Goal: Task Accomplishment & Management: Complete application form

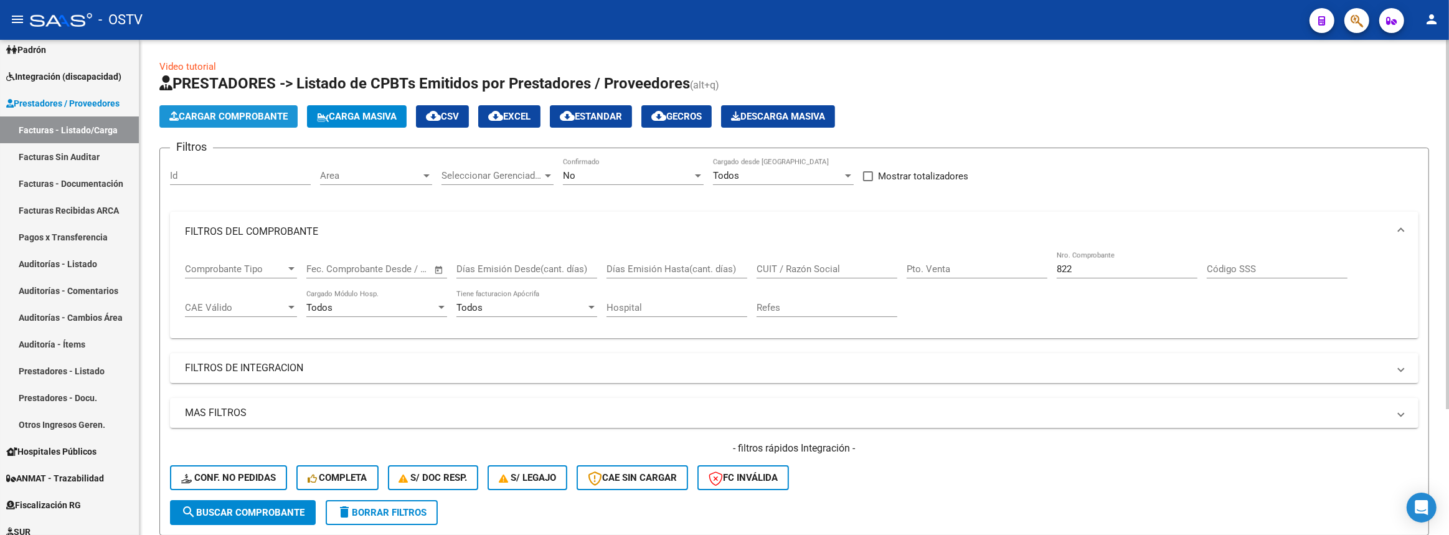
click at [217, 116] on span "Cargar Comprobante" at bounding box center [228, 116] width 118 height 11
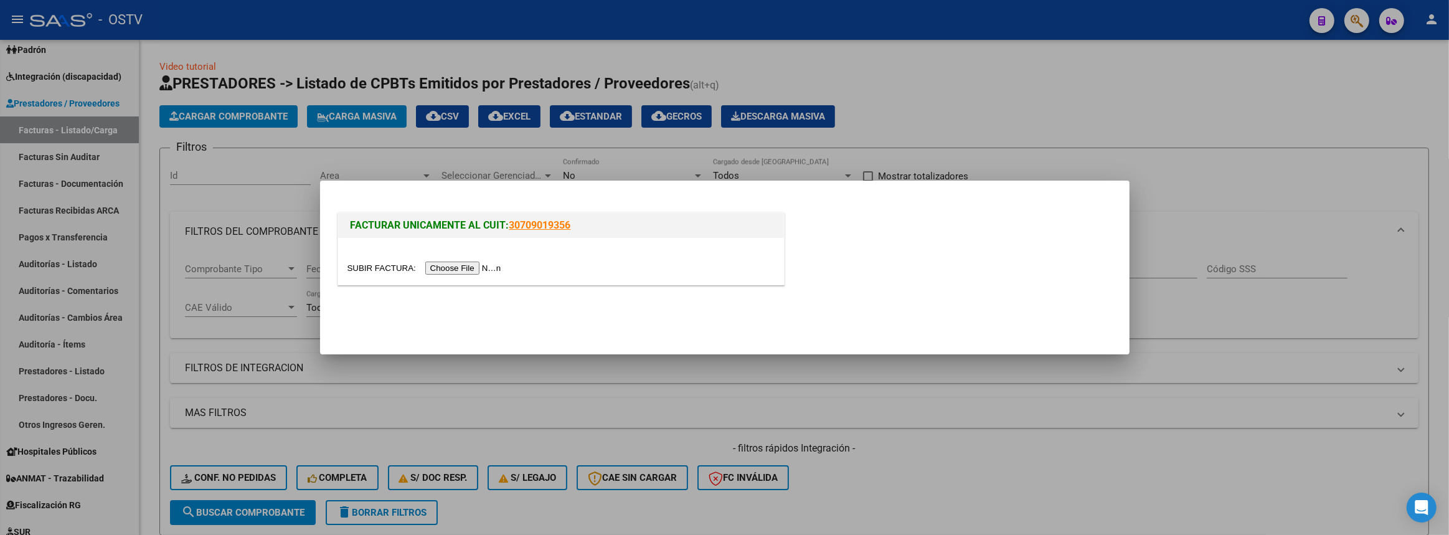
click at [442, 266] on input "file" at bounding box center [427, 268] width 158 height 13
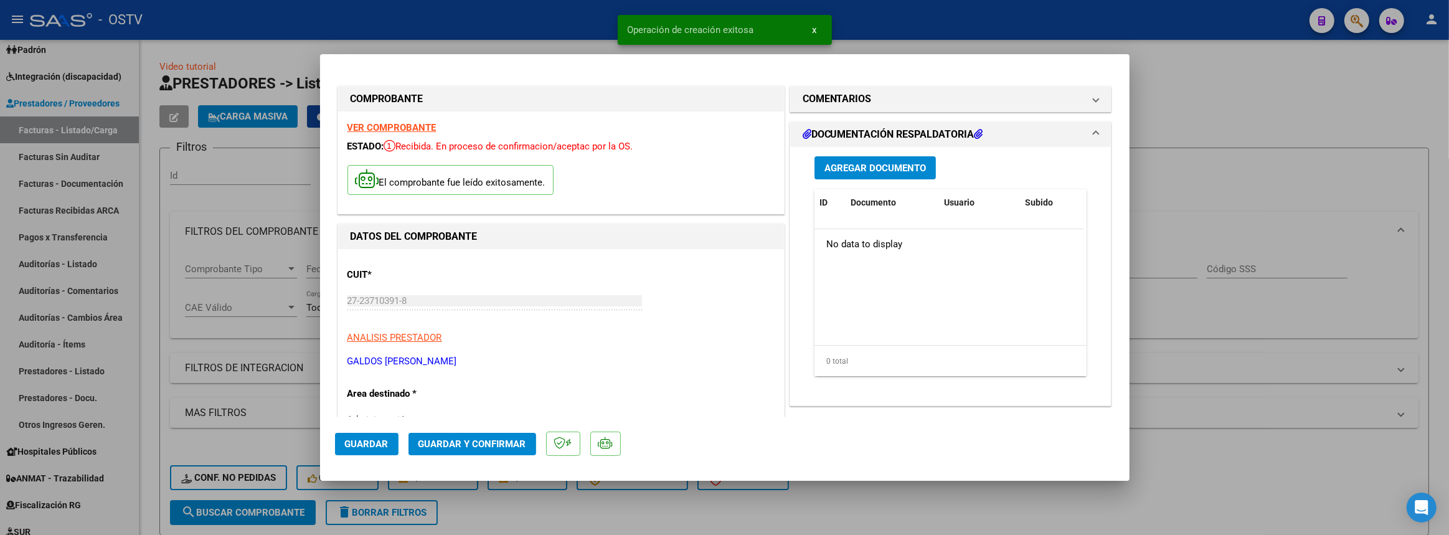
scroll to position [169, 0]
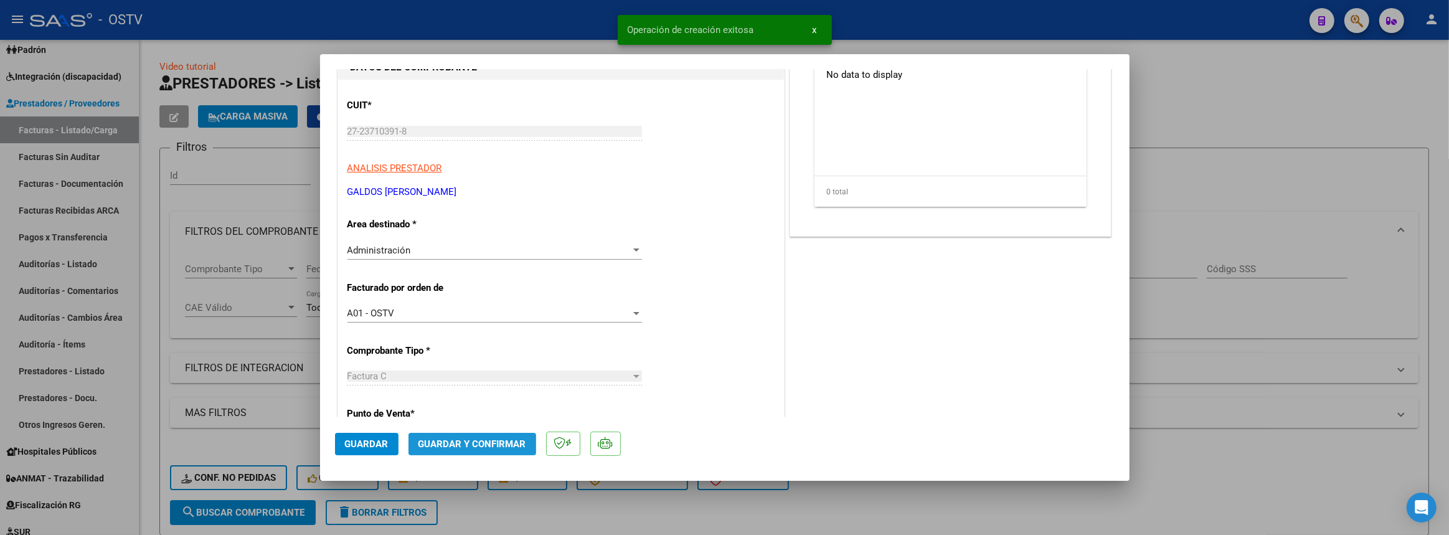
click at [457, 439] on span "Guardar y Confirmar" at bounding box center [473, 444] width 108 height 11
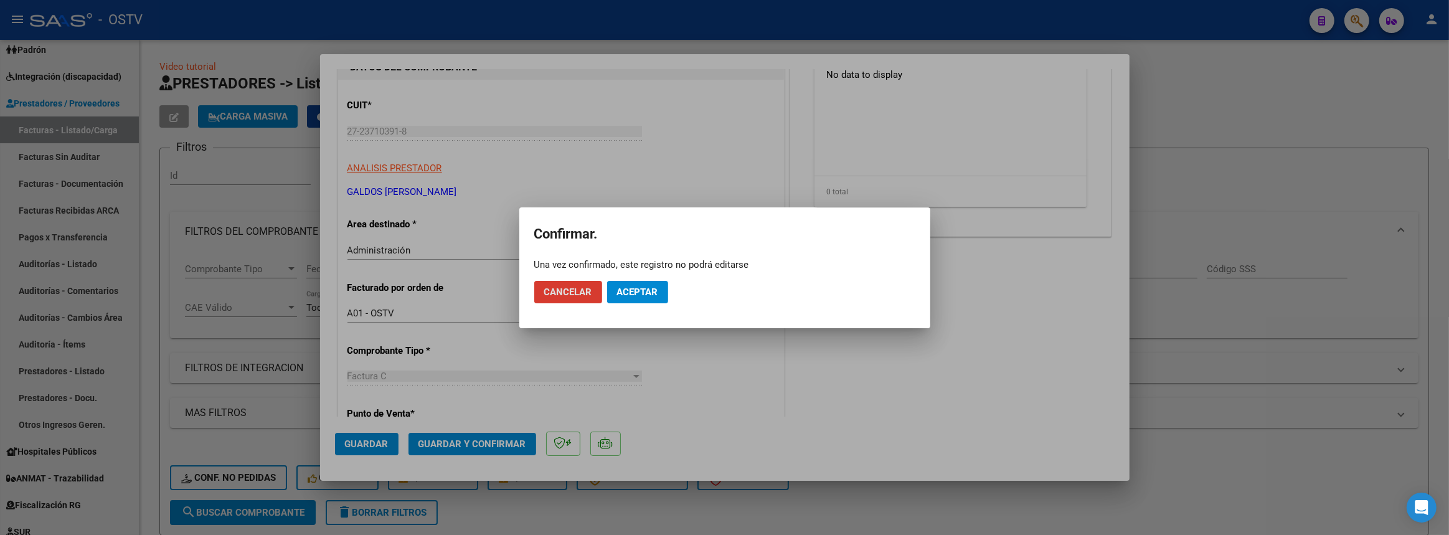
click at [645, 298] on button "Aceptar" at bounding box center [637, 292] width 61 height 22
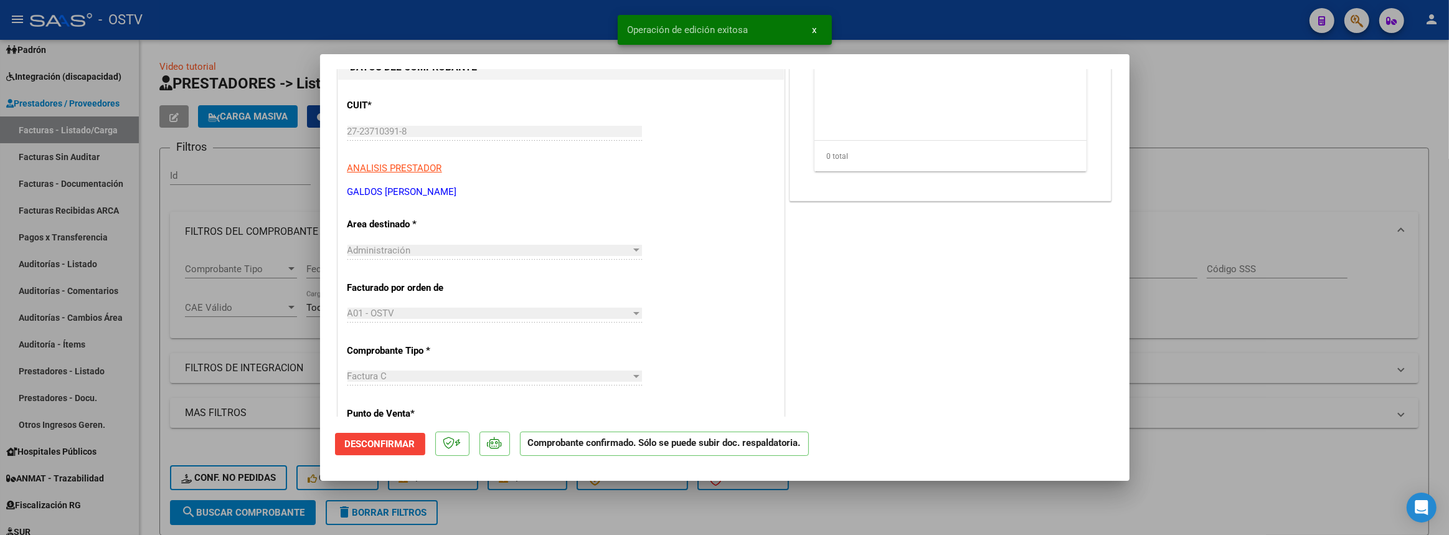
click at [1271, 95] on div at bounding box center [724, 267] width 1449 height 535
type input "$ 0,00"
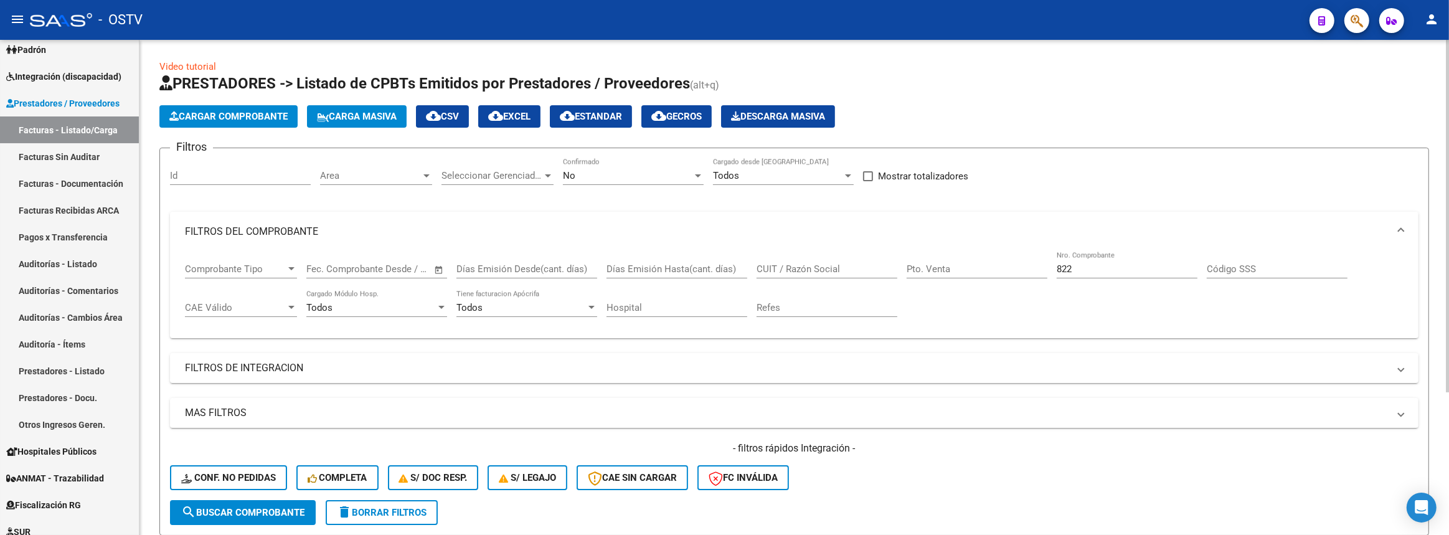
scroll to position [113, 0]
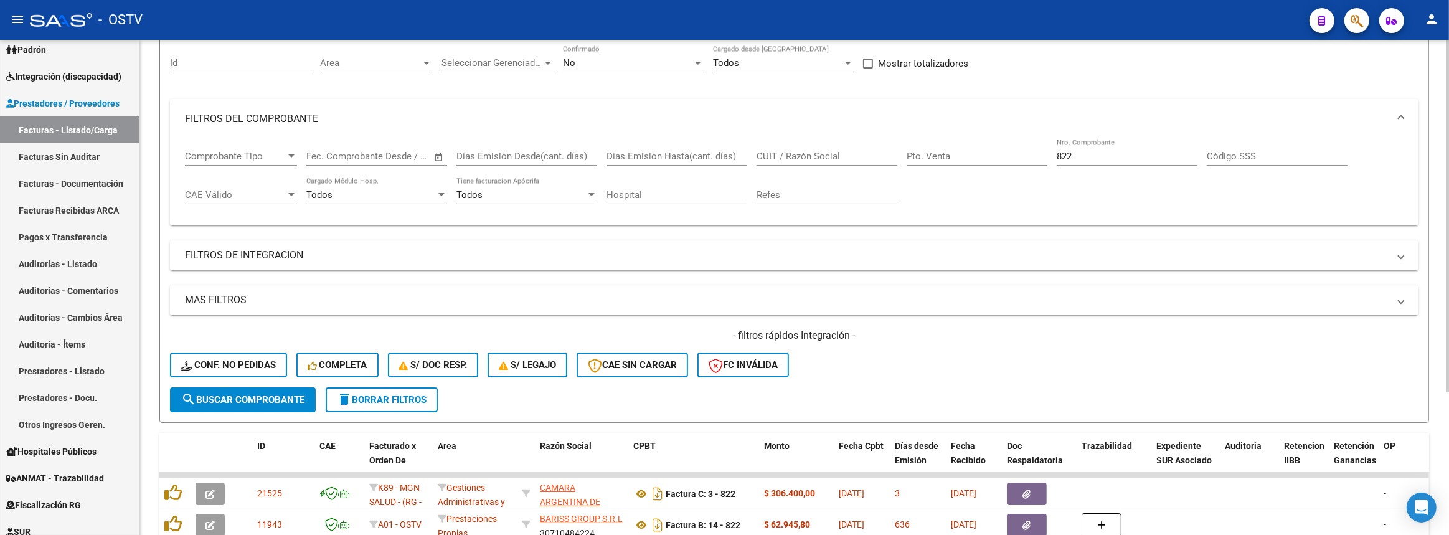
click at [272, 388] on button "search Buscar Comprobante" at bounding box center [243, 399] width 146 height 25
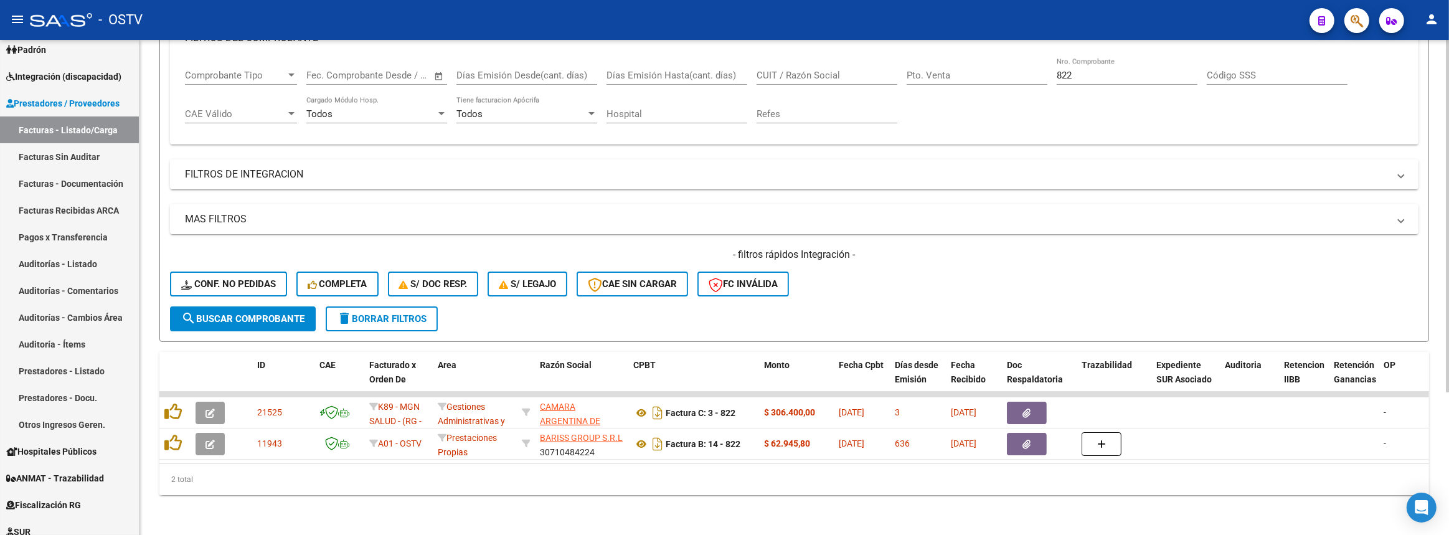
scroll to position [0, 0]
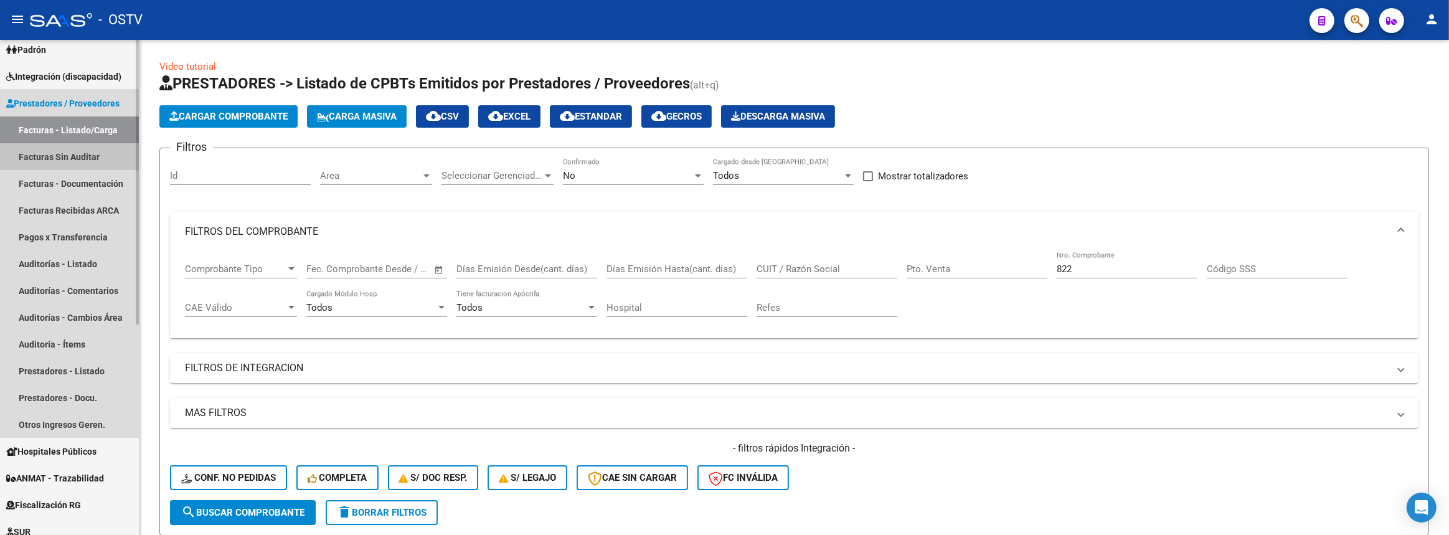
click at [83, 160] on link "Facturas Sin Auditar" at bounding box center [69, 156] width 139 height 27
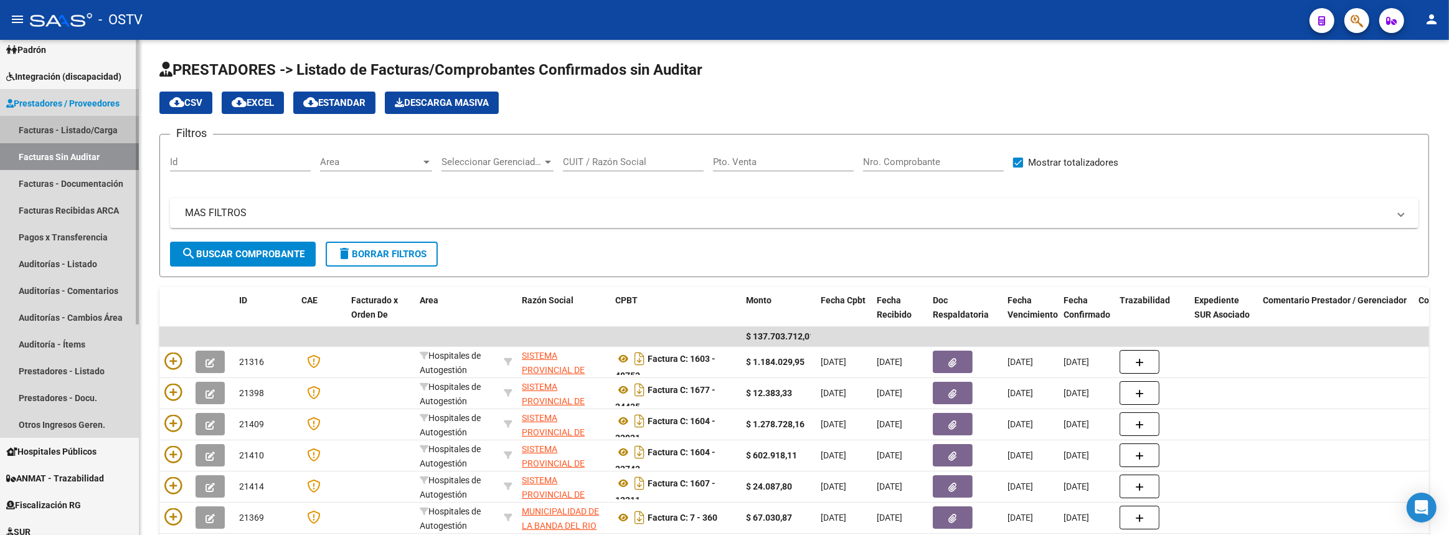
click at [84, 130] on link "Facturas - Listado/Carga" at bounding box center [69, 129] width 139 height 27
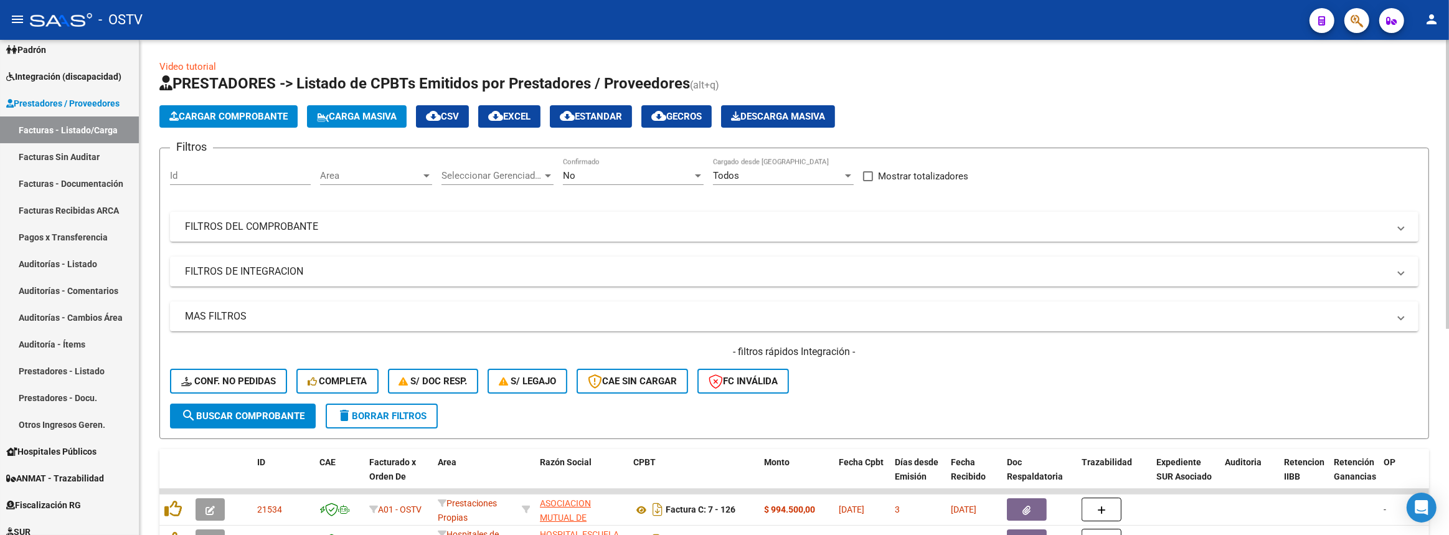
click at [391, 170] on span "Area" at bounding box center [370, 175] width 101 height 11
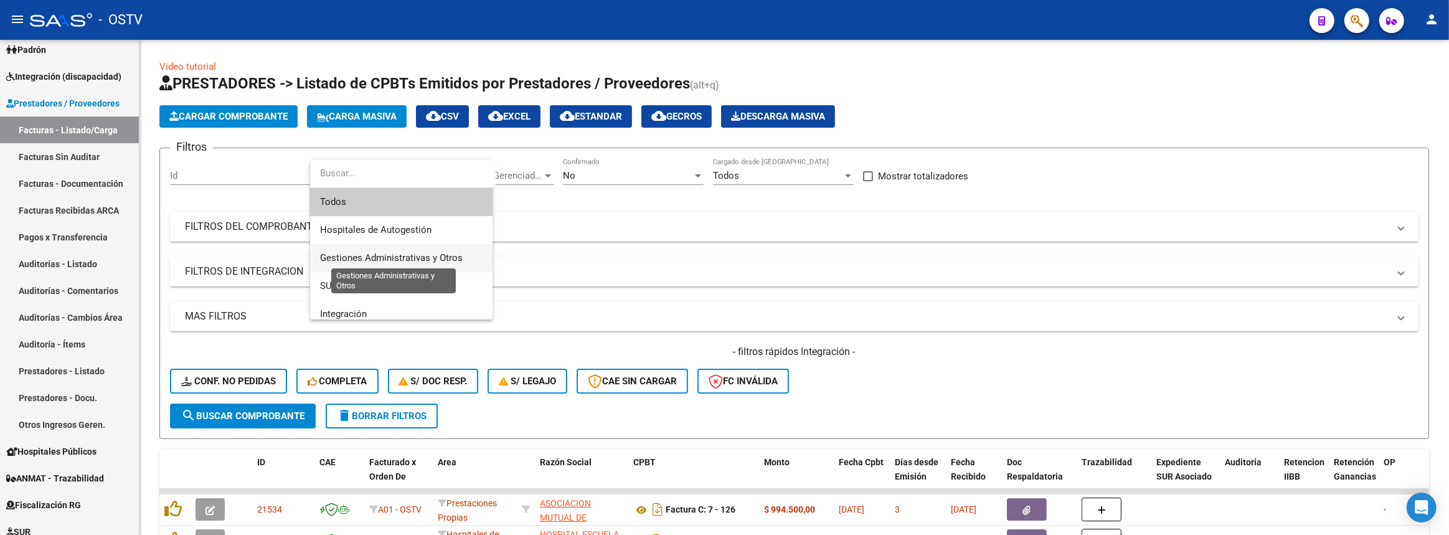
click at [386, 255] on span "Gestiones Administrativas y Otros" at bounding box center [391, 257] width 143 height 11
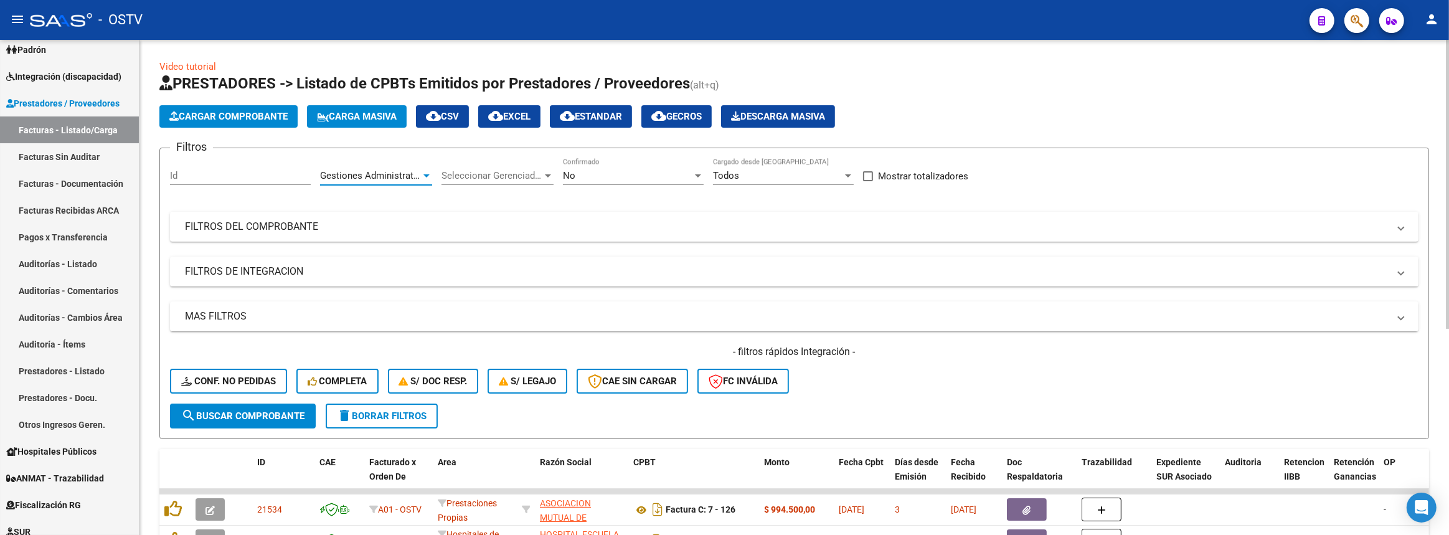
click at [297, 410] on span "search Buscar Comprobante" at bounding box center [242, 415] width 123 height 11
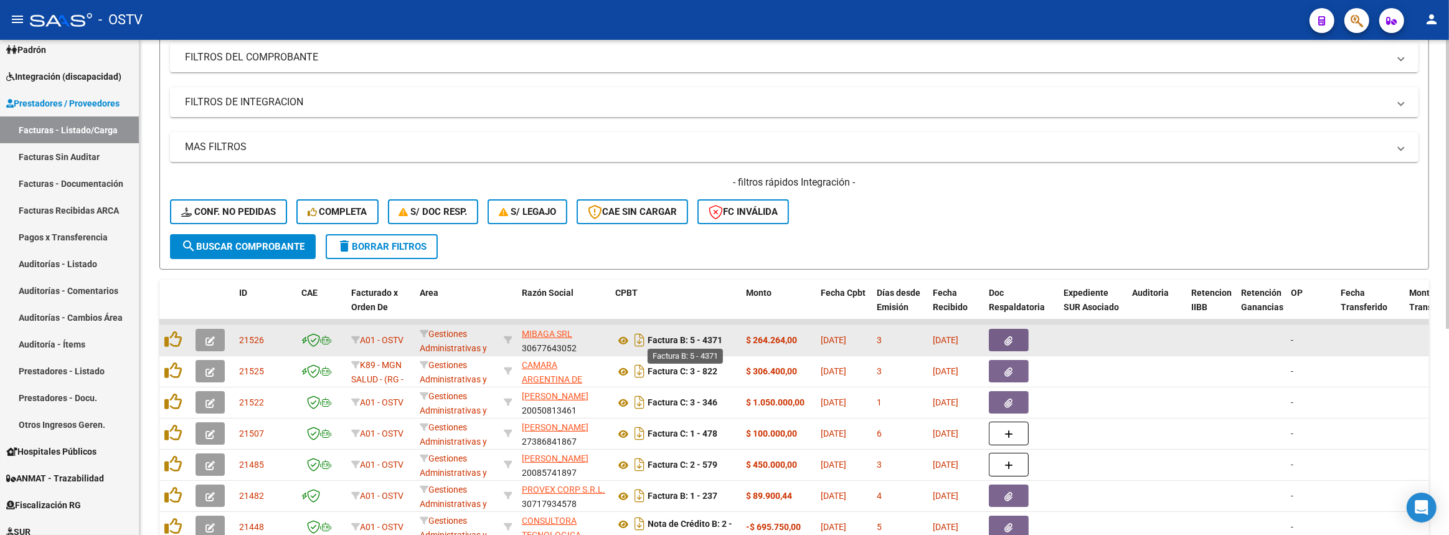
scroll to position [283, 0]
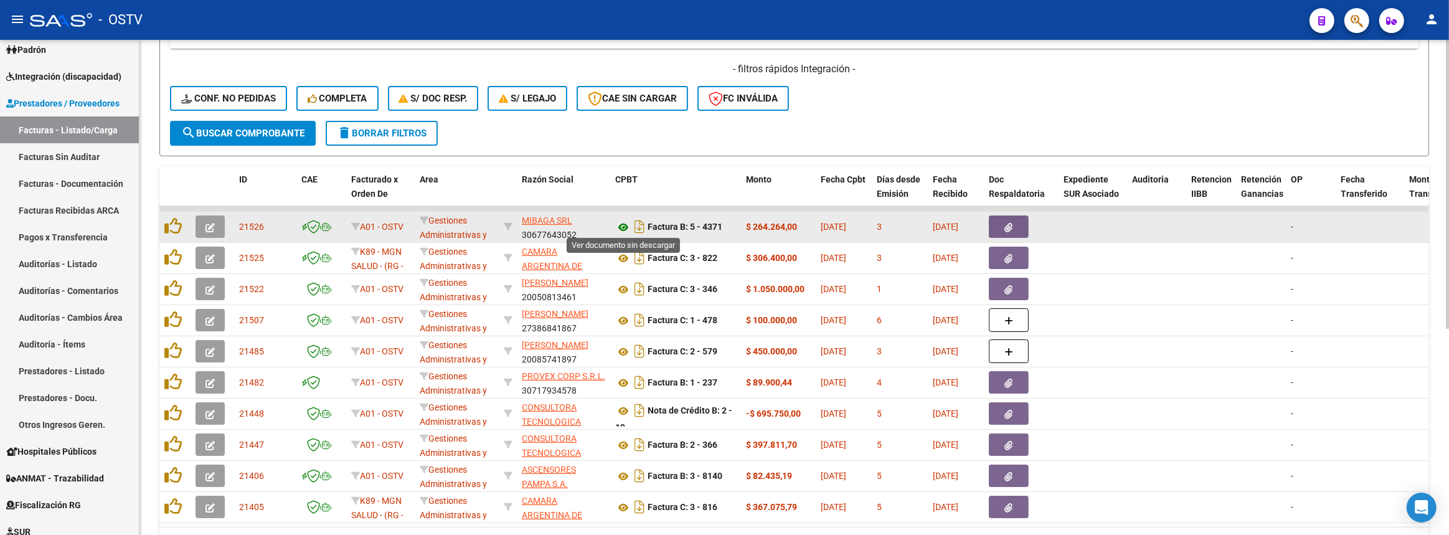
click at [622, 222] on icon at bounding box center [623, 227] width 16 height 15
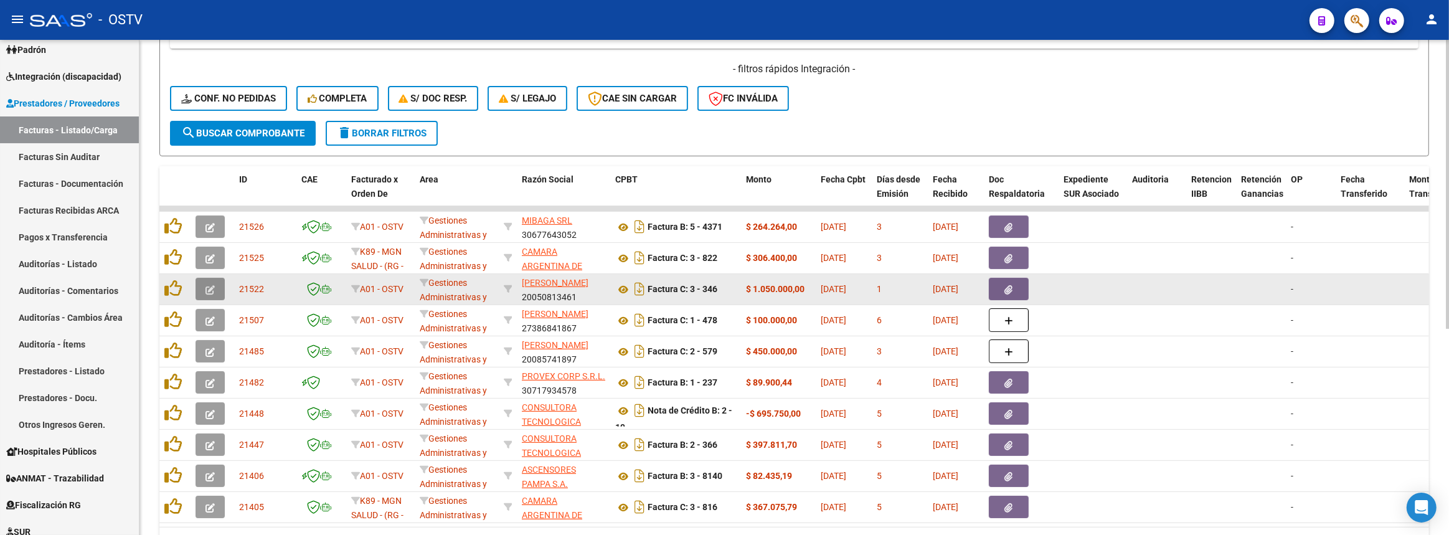
click at [218, 289] on button "button" at bounding box center [210, 289] width 29 height 22
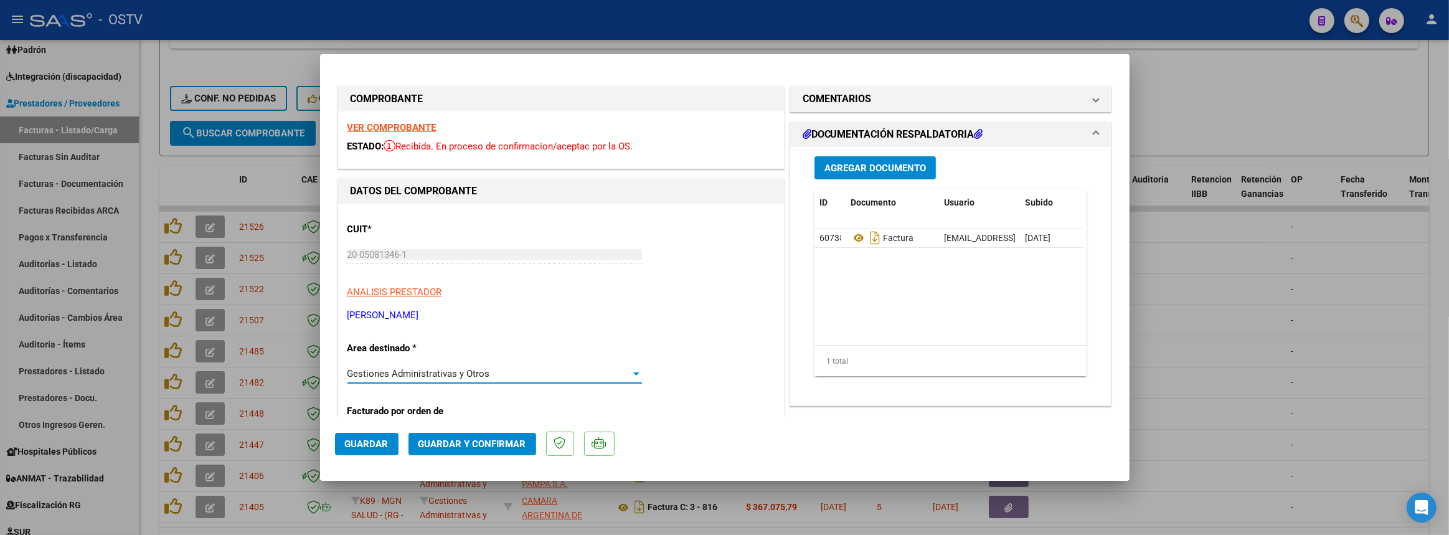
click at [397, 369] on span "Gestiones Administrativas y Otros" at bounding box center [419, 373] width 143 height 11
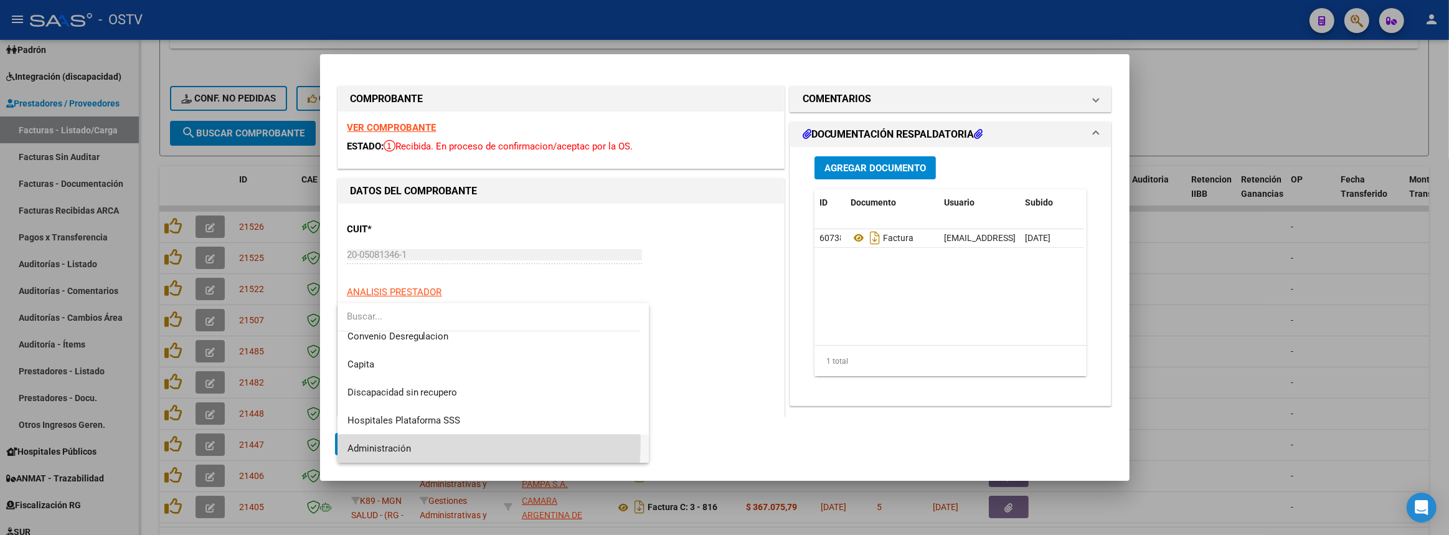
click at [401, 442] on span "Administración" at bounding box center [494, 449] width 292 height 28
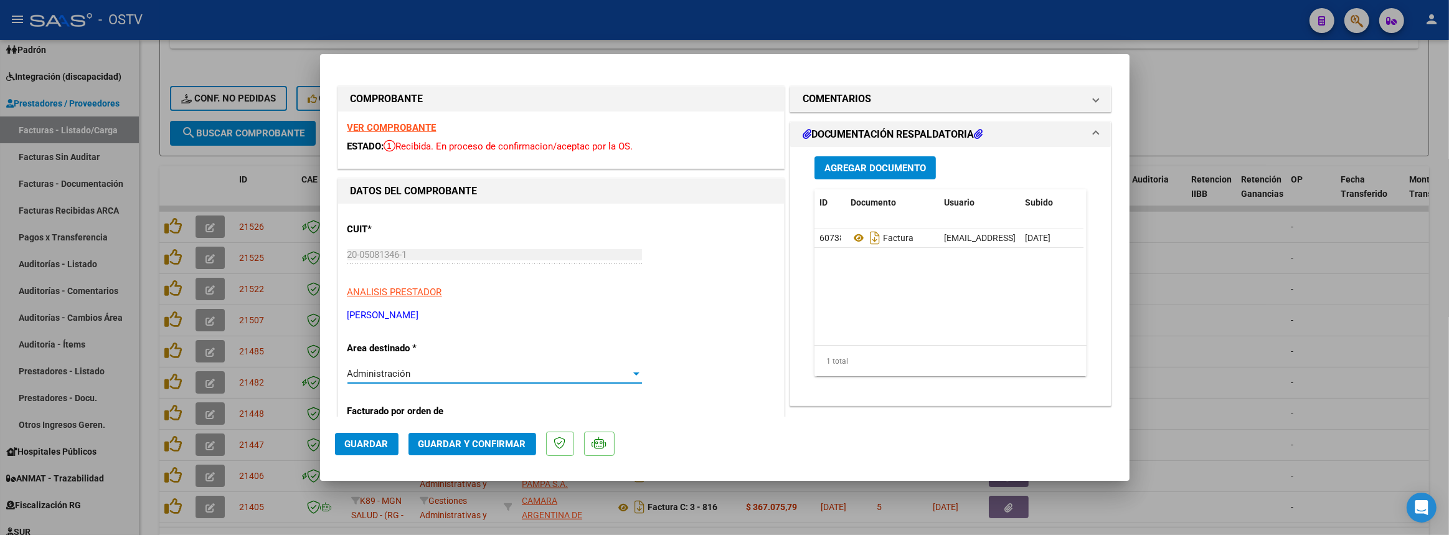
click at [481, 442] on span "Guardar y Confirmar" at bounding box center [473, 444] width 108 height 11
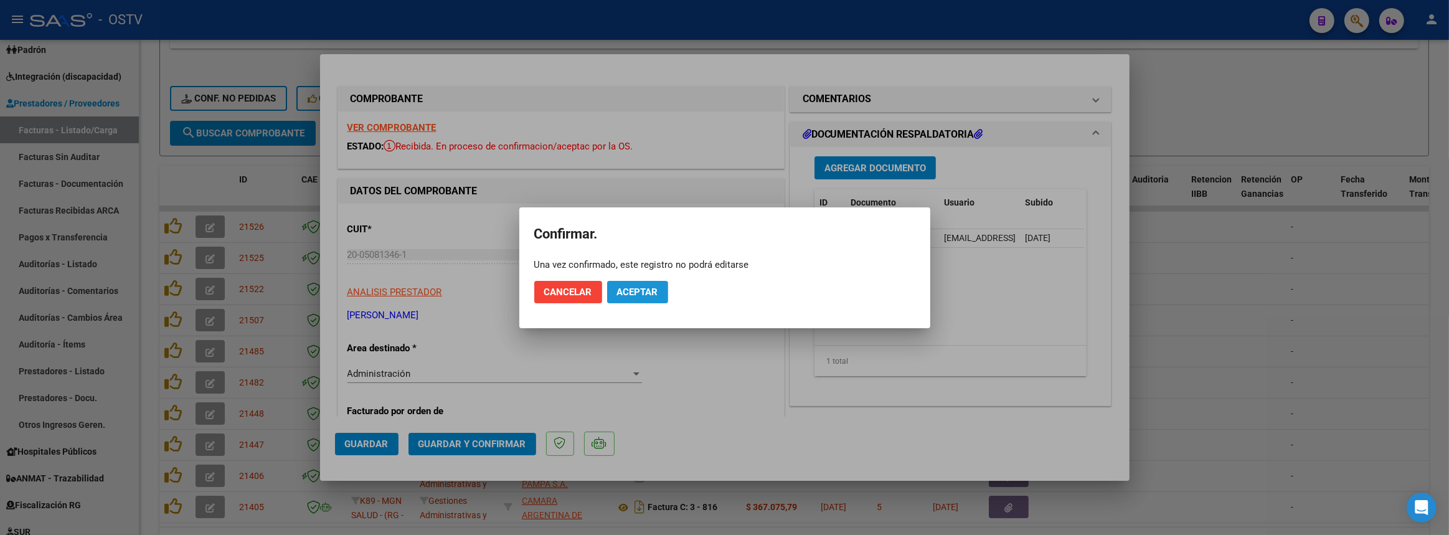
click at [640, 298] on button "Aceptar" at bounding box center [637, 292] width 61 height 22
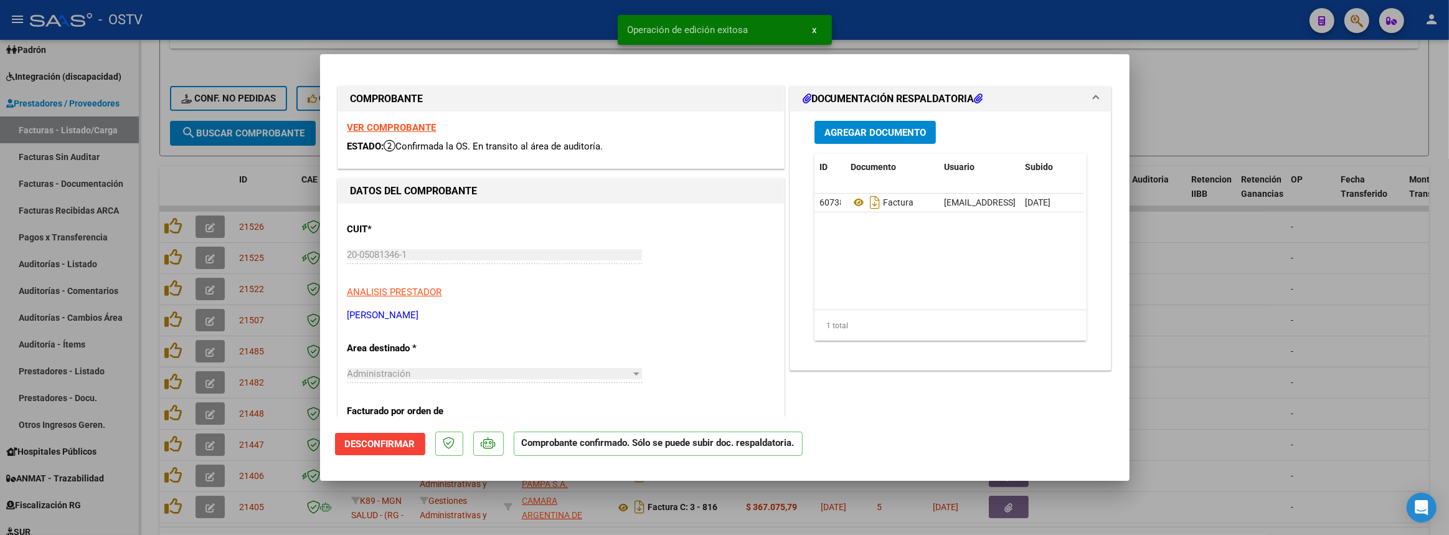
click at [1215, 348] on div at bounding box center [724, 267] width 1449 height 535
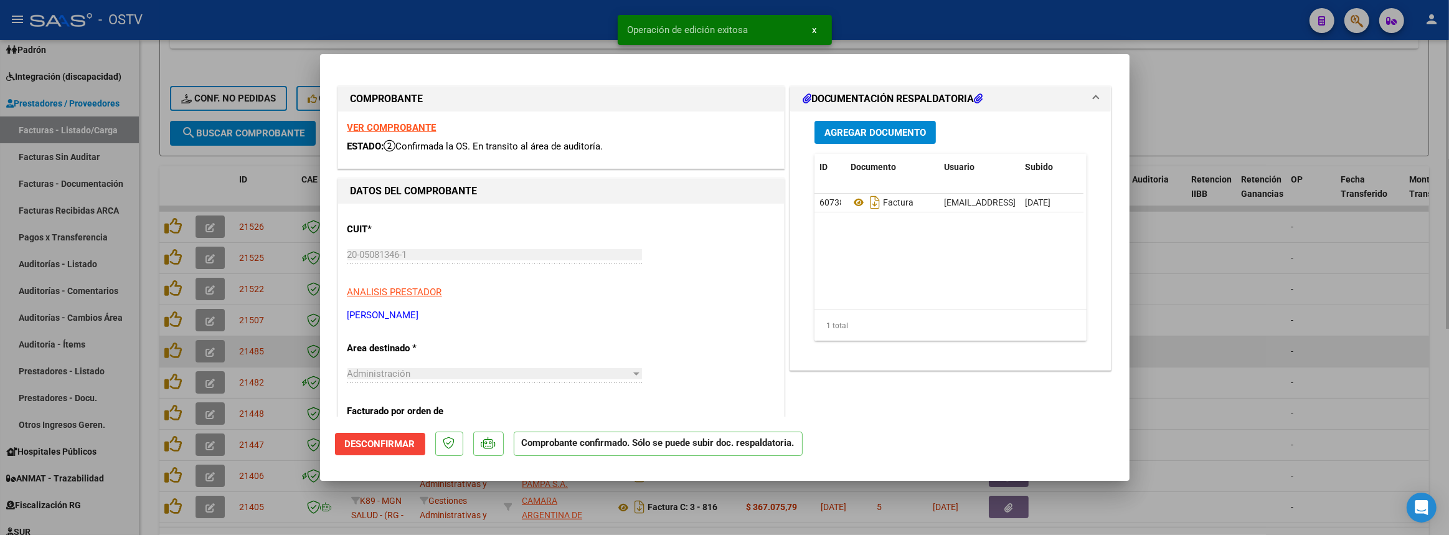
type input "$ 0,00"
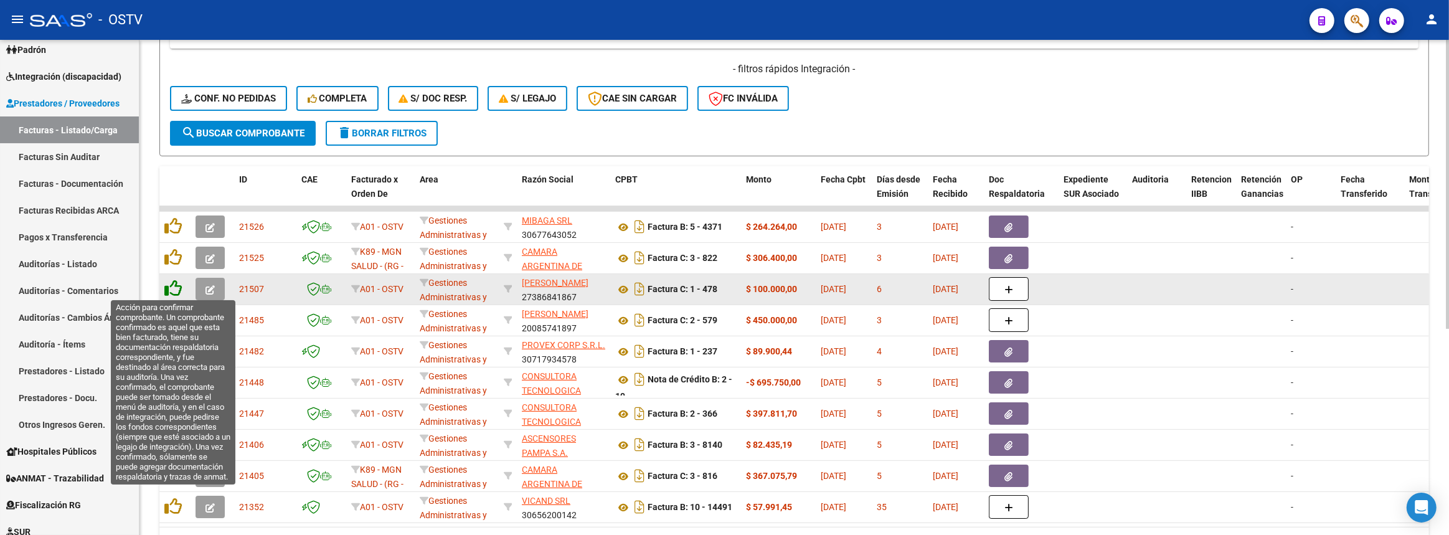
click at [178, 288] on icon at bounding box center [172, 288] width 17 height 17
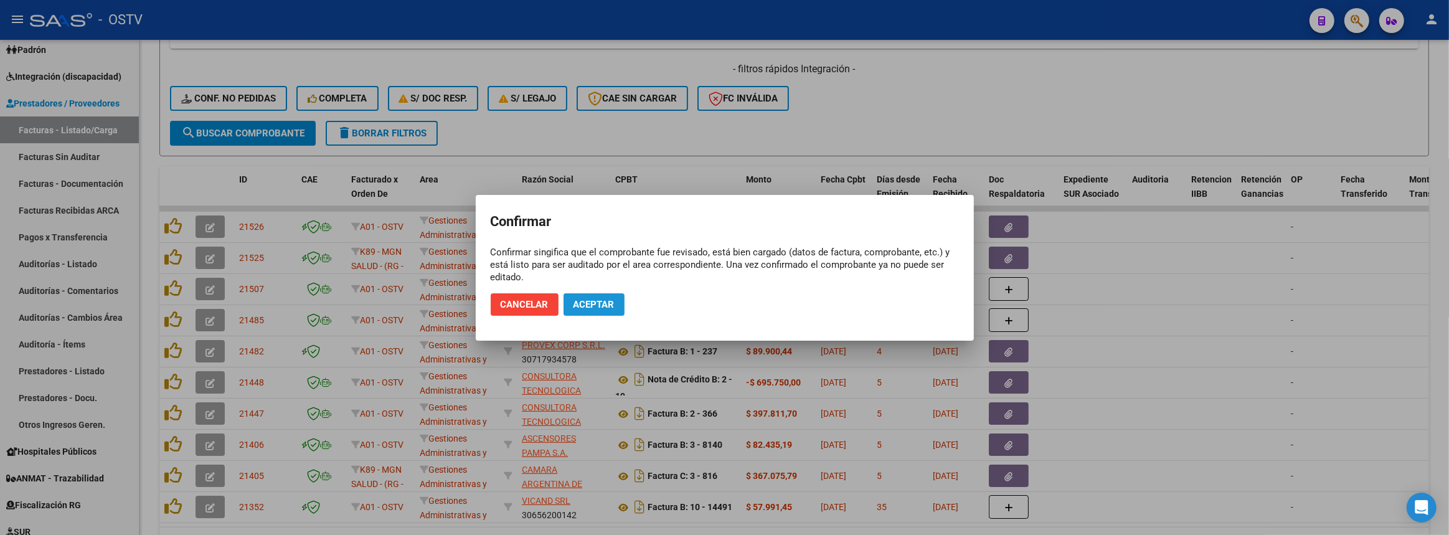
click at [624, 305] on button "Aceptar" at bounding box center [594, 304] width 61 height 22
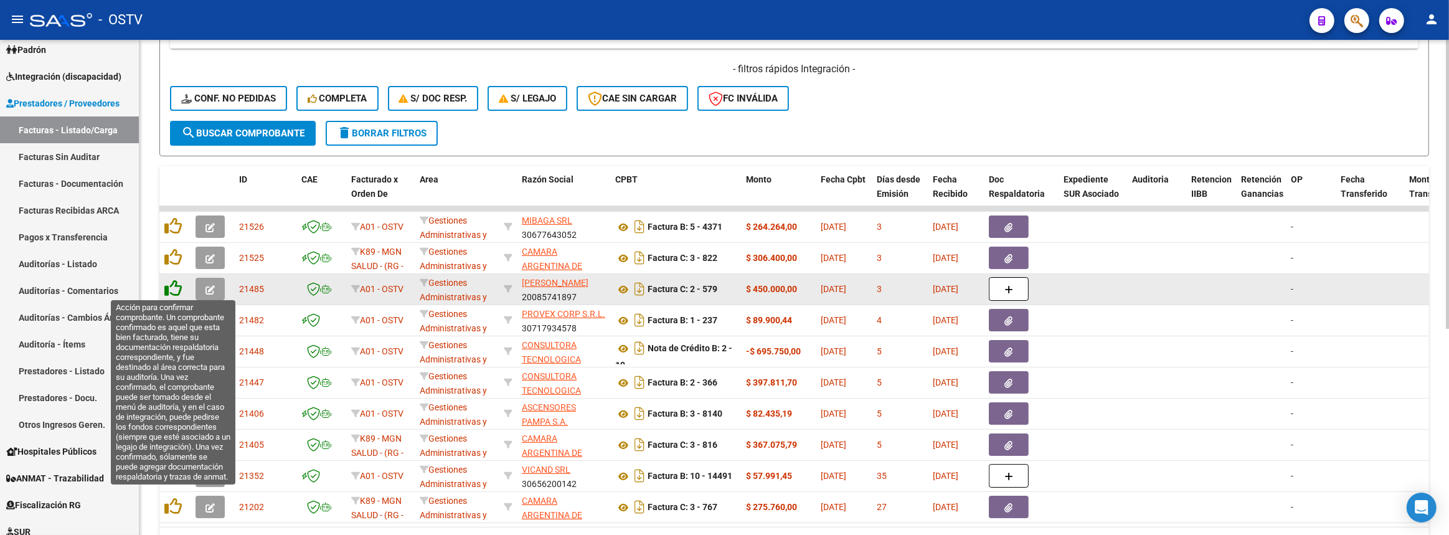
click at [171, 287] on icon at bounding box center [172, 288] width 17 height 17
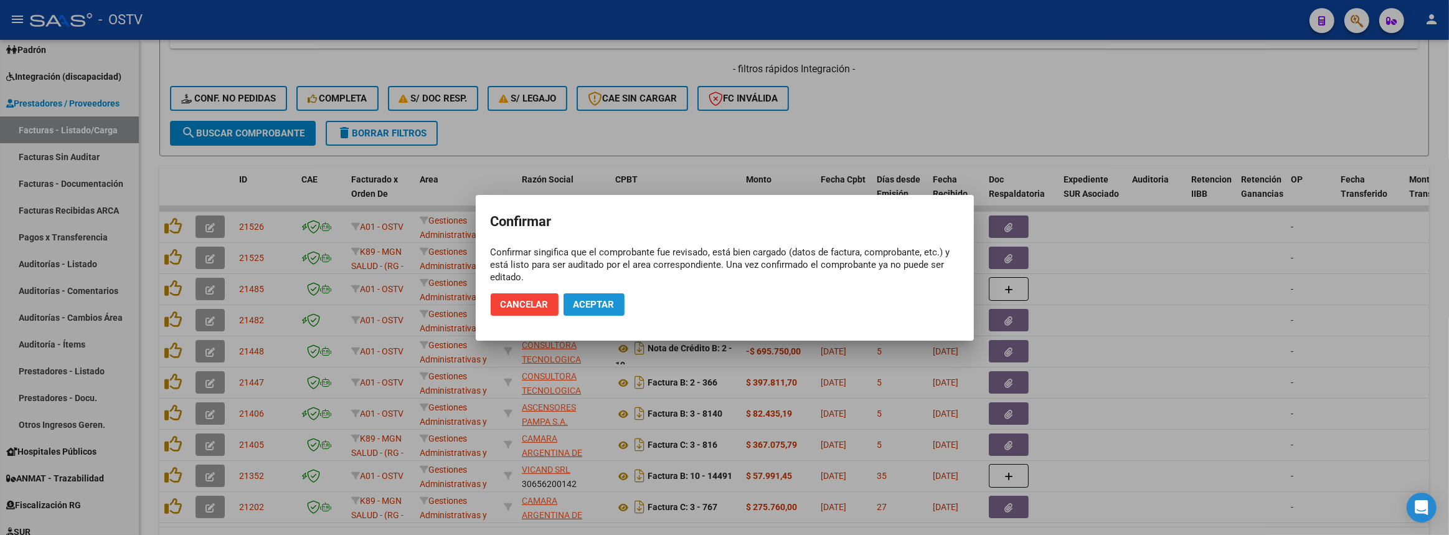
click at [598, 305] on span "Aceptar" at bounding box center [594, 304] width 41 height 11
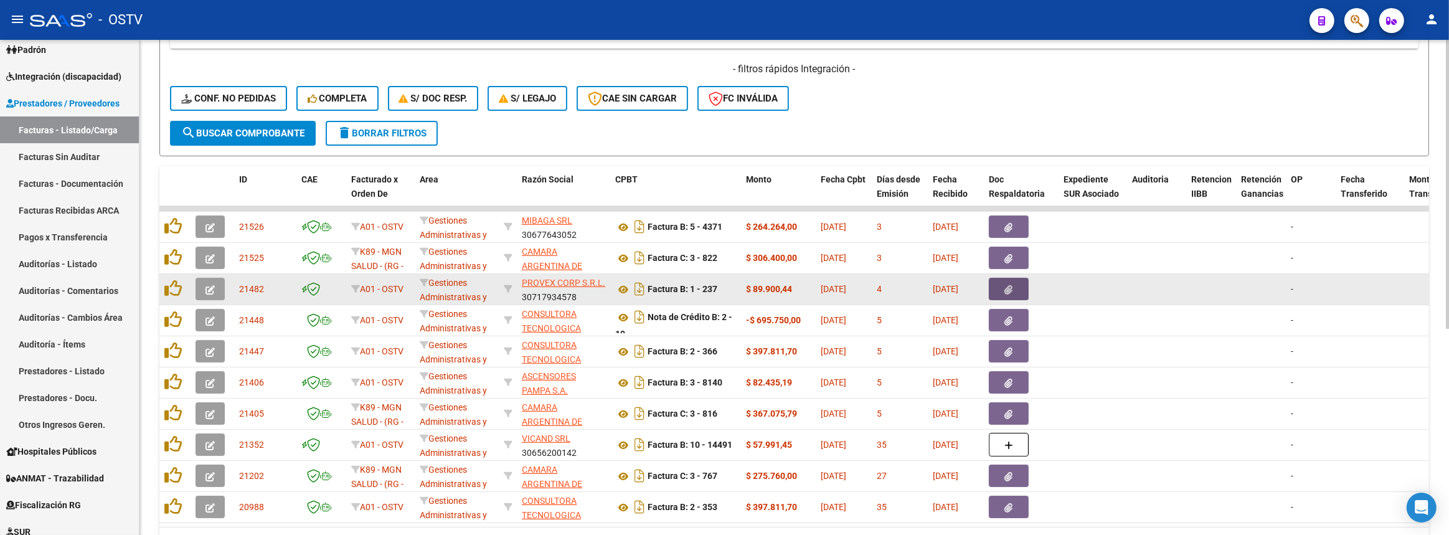
click at [1027, 288] on button "button" at bounding box center [1009, 289] width 40 height 22
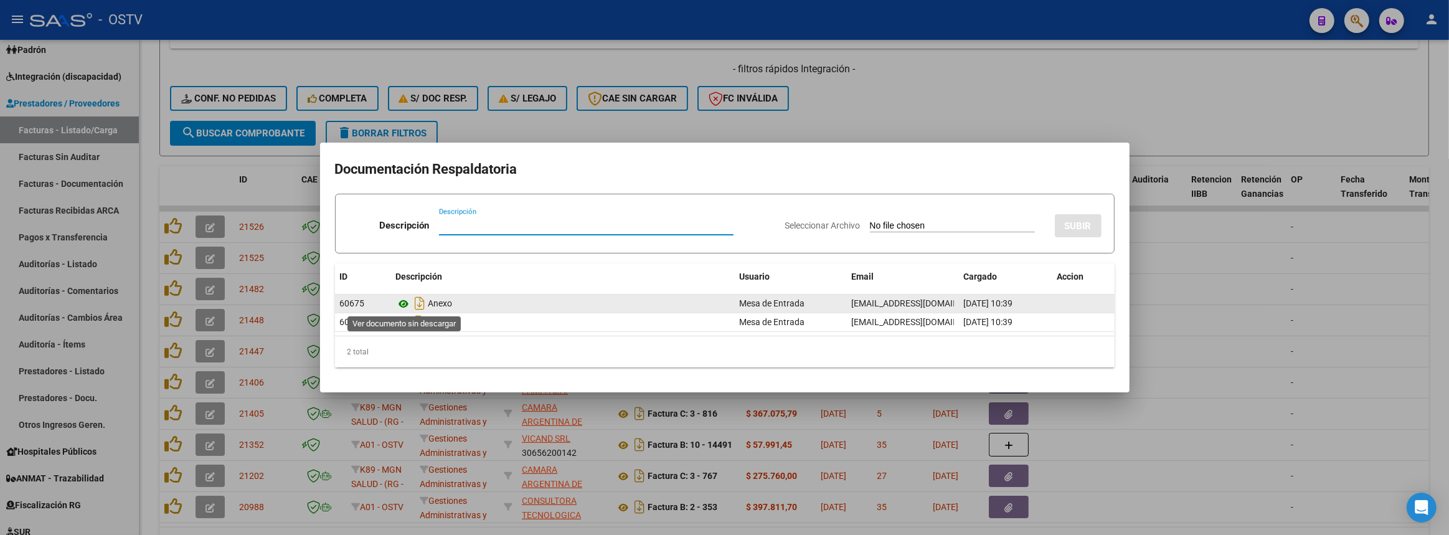
click at [402, 304] on icon at bounding box center [404, 303] width 16 height 15
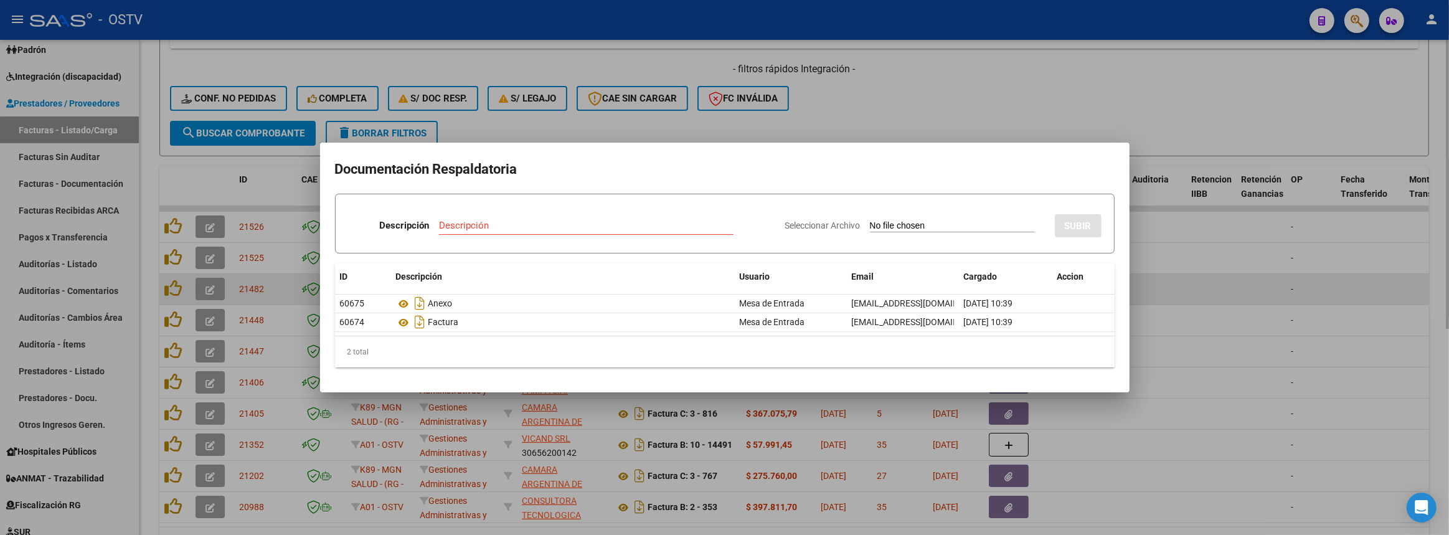
click at [1192, 295] on div at bounding box center [724, 267] width 1449 height 535
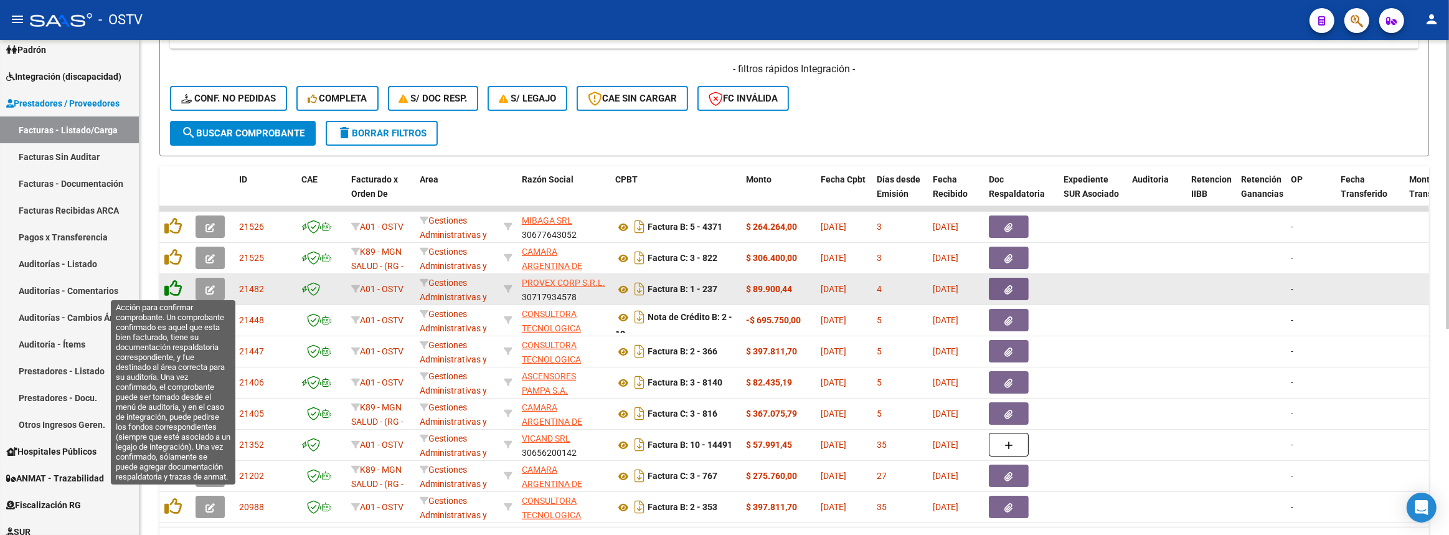
click at [174, 285] on icon at bounding box center [172, 288] width 17 height 17
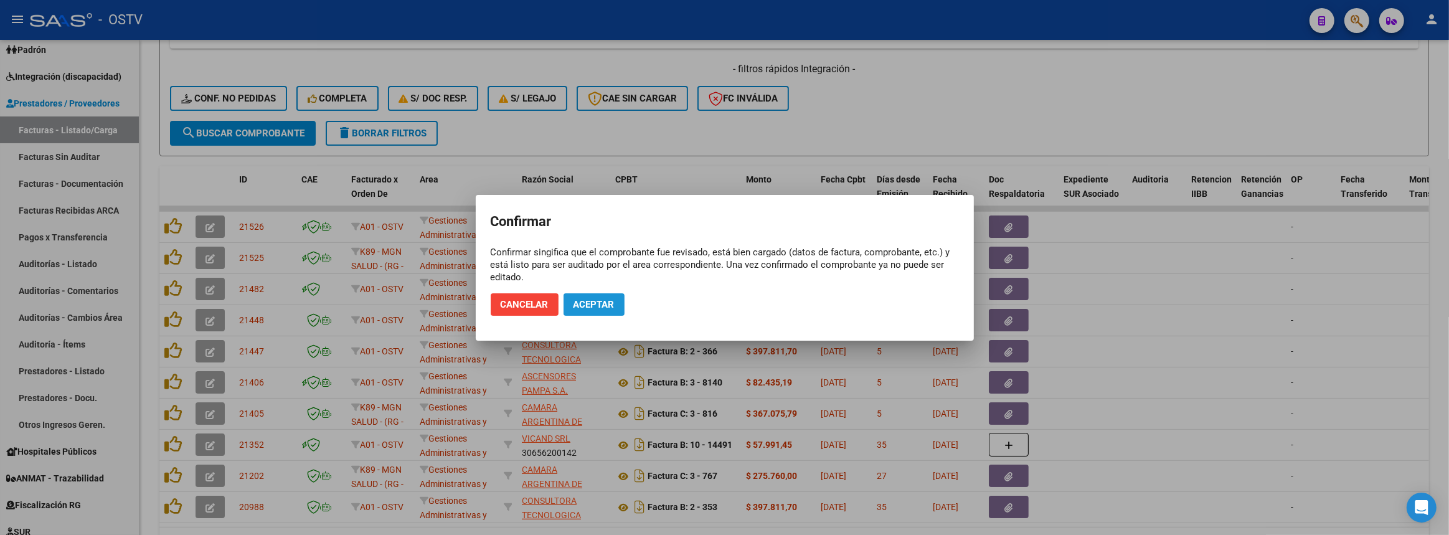
click at [622, 298] on button "Aceptar" at bounding box center [594, 304] width 61 height 22
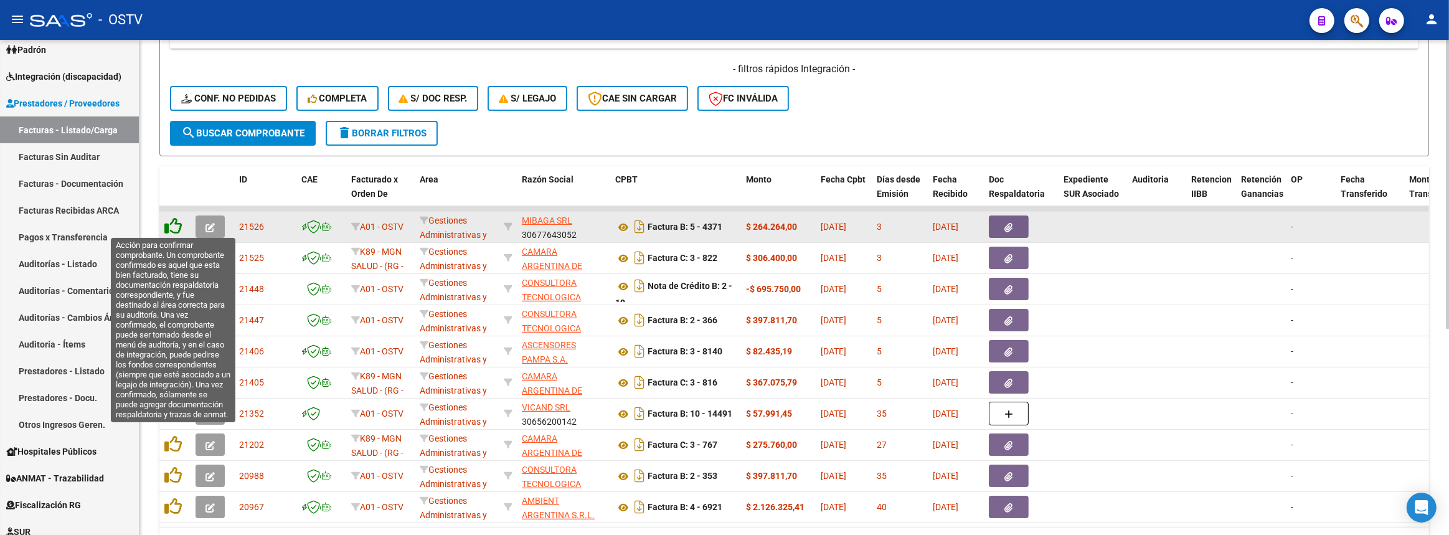
click at [173, 224] on icon at bounding box center [172, 225] width 17 height 17
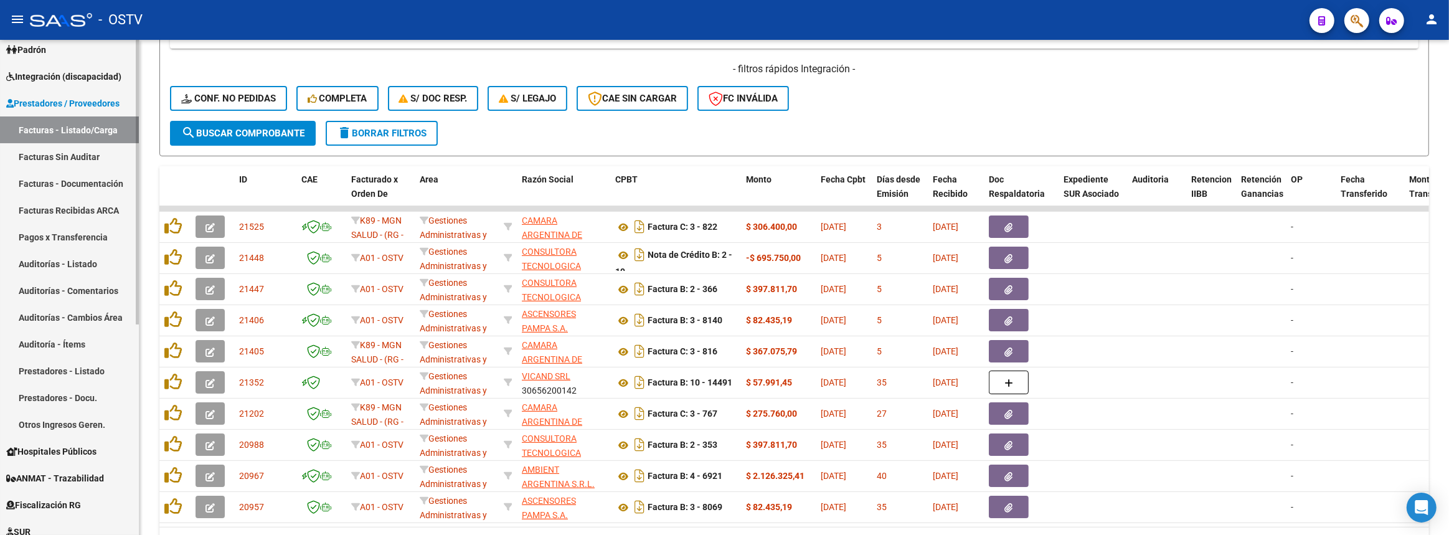
click at [27, 342] on link "Auditoría - Ítems" at bounding box center [69, 344] width 139 height 27
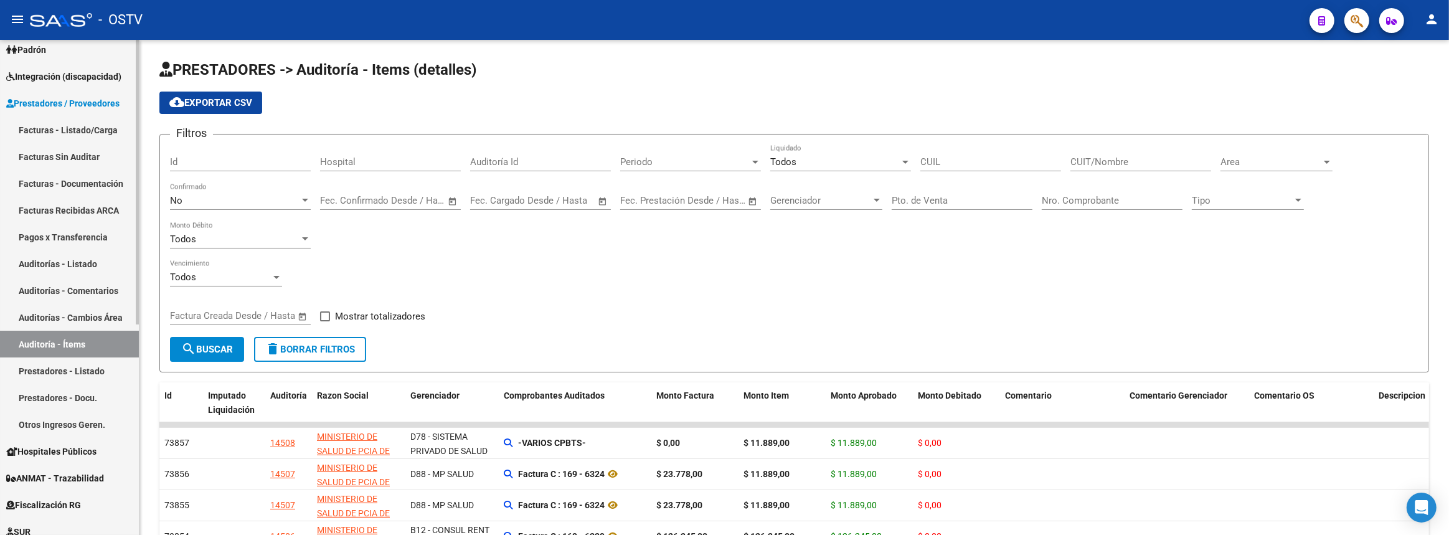
click at [70, 265] on link "Auditorías - Listado" at bounding box center [69, 263] width 139 height 27
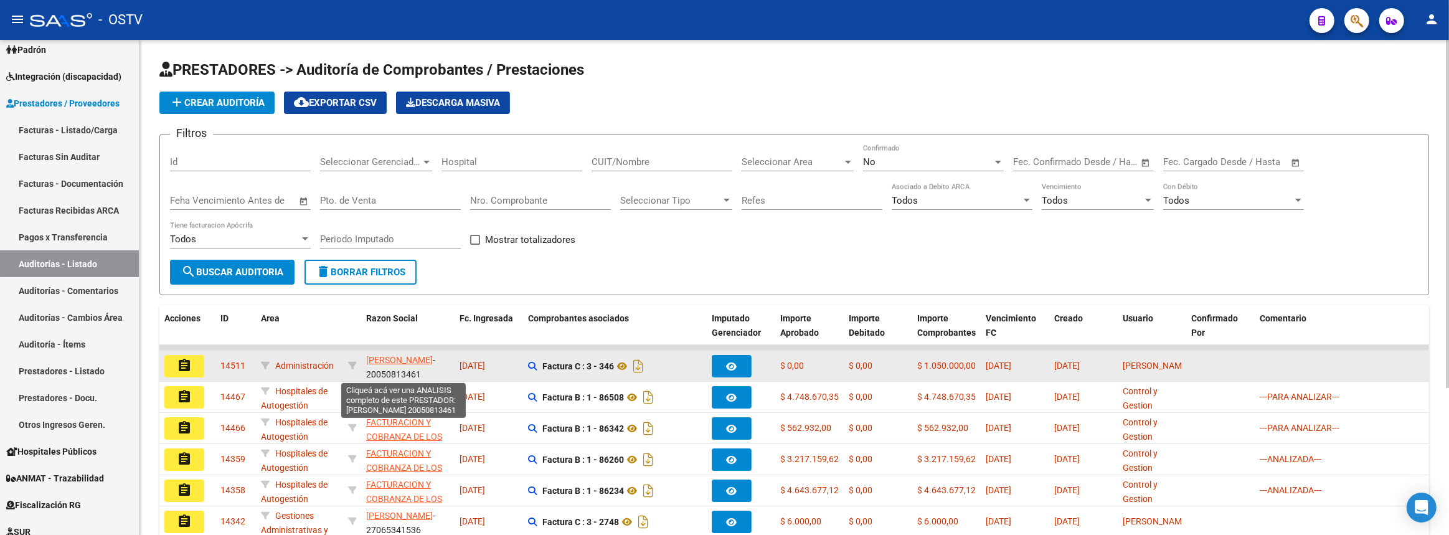
click at [372, 357] on span "[PERSON_NAME] [PERSON_NAME]" at bounding box center [399, 360] width 67 height 10
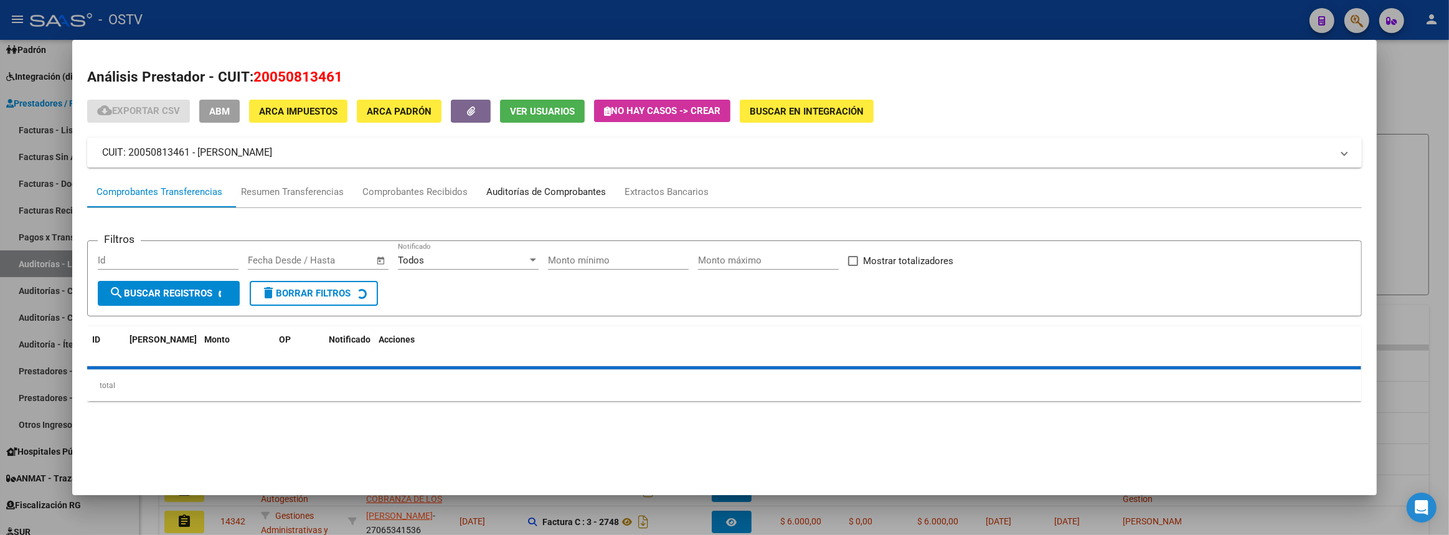
click at [603, 191] on div "Auditorías de Comprobantes" at bounding box center [546, 192] width 120 height 14
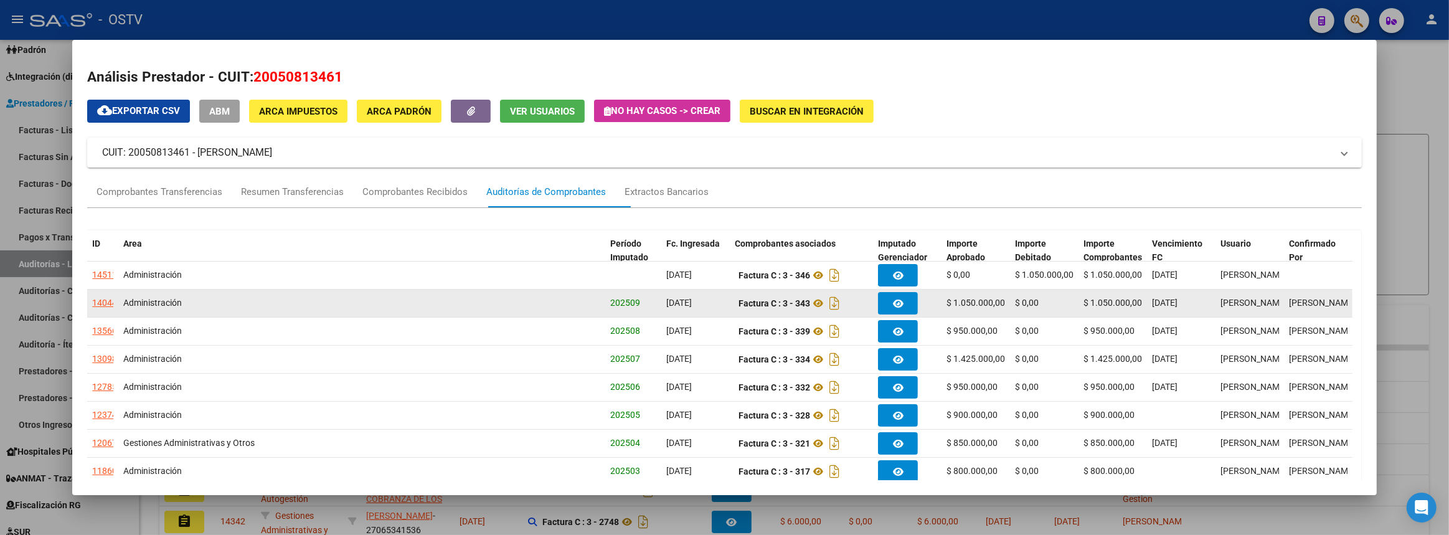
click at [107, 302] on div "14044" at bounding box center [104, 303] width 25 height 14
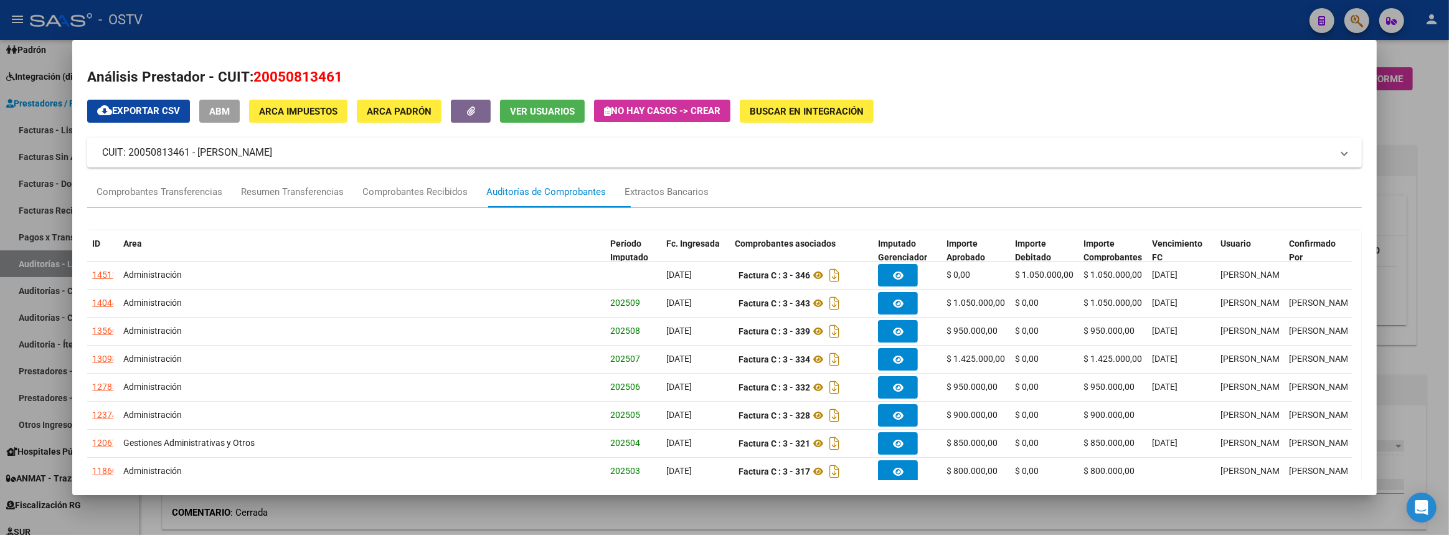
click at [1418, 253] on div at bounding box center [724, 267] width 1449 height 535
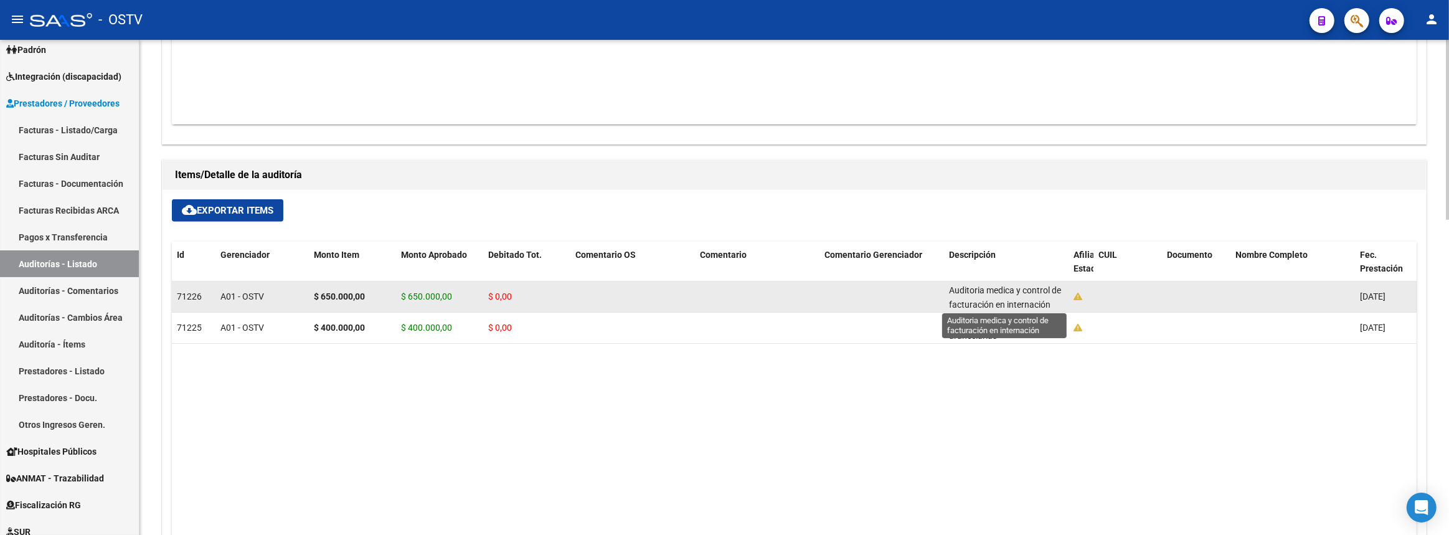
scroll to position [2, 0]
drag, startPoint x: 947, startPoint y: 288, endPoint x: 1050, endPoint y: 306, distance: 105.0
click at [1050, 306] on datatable-body-cell "Auditoria medica y control de facturación en internación" at bounding box center [1006, 297] width 125 height 31
copy span "Auditoria medica y control de facturación en internación"
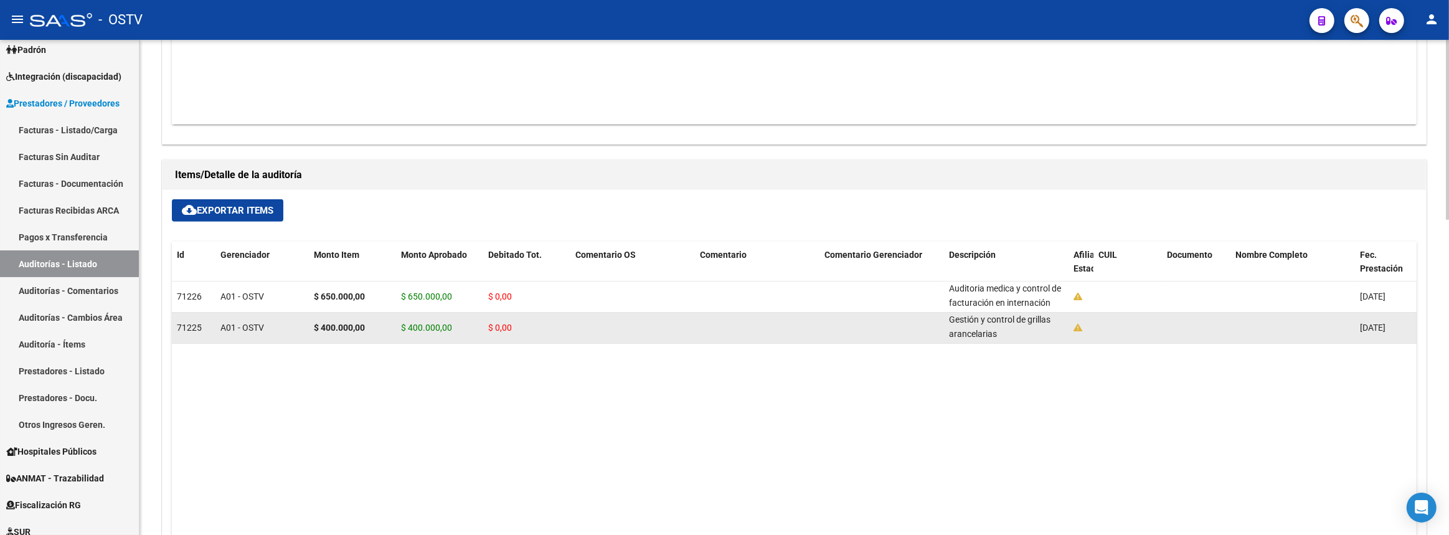
drag, startPoint x: 949, startPoint y: 324, endPoint x: 1000, endPoint y: 332, distance: 51.7
click at [1000, 332] on div "Gestión y control de grillas arancelarias" at bounding box center [1006, 328] width 115 height 26
copy span "Gestión y control de grillas arancelarias"
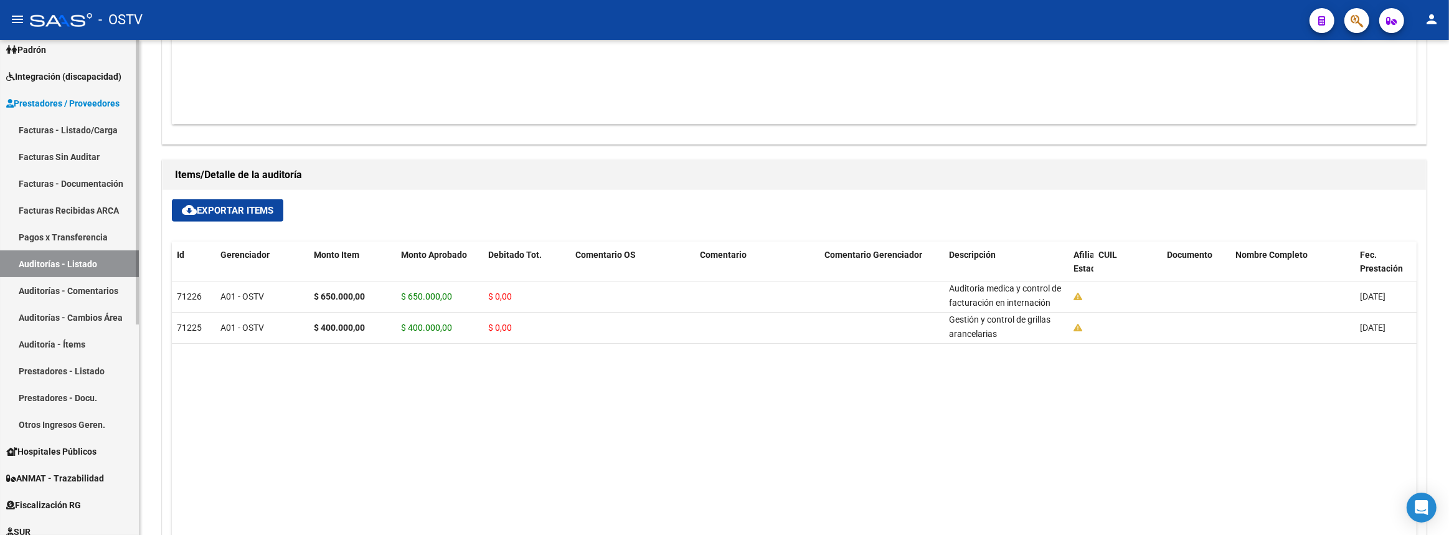
click at [95, 252] on link "Auditorías - Listado" at bounding box center [69, 263] width 139 height 27
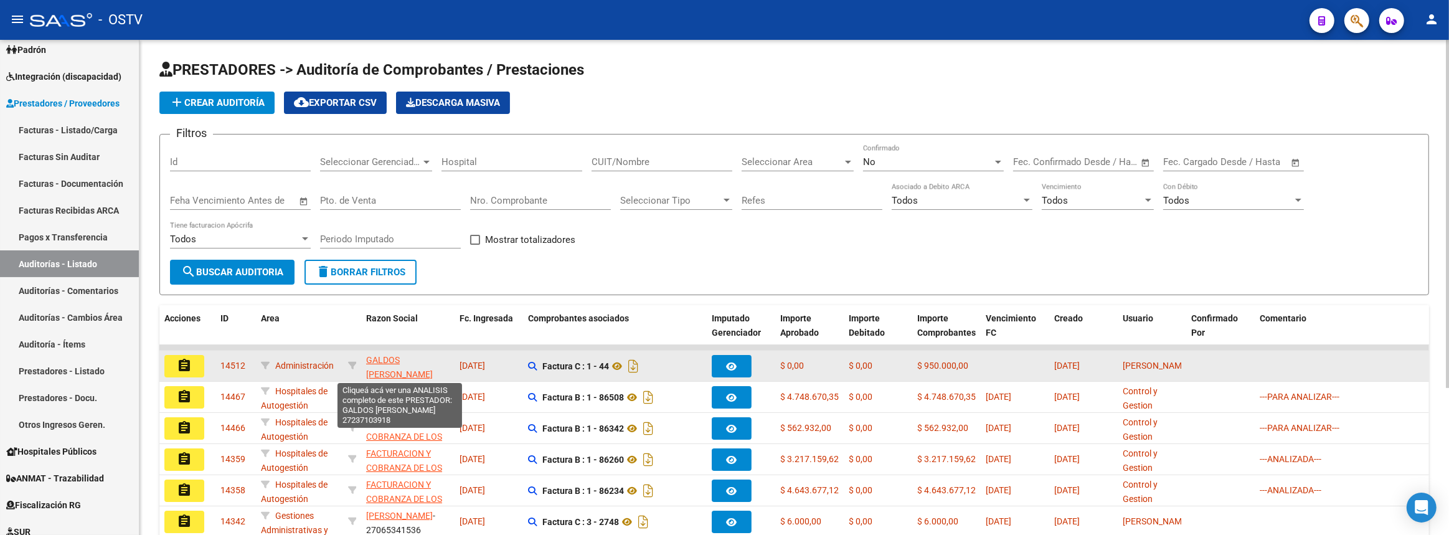
click at [402, 355] on span "[PERSON_NAME] [PERSON_NAME]" at bounding box center [399, 367] width 67 height 24
type textarea "27237103918"
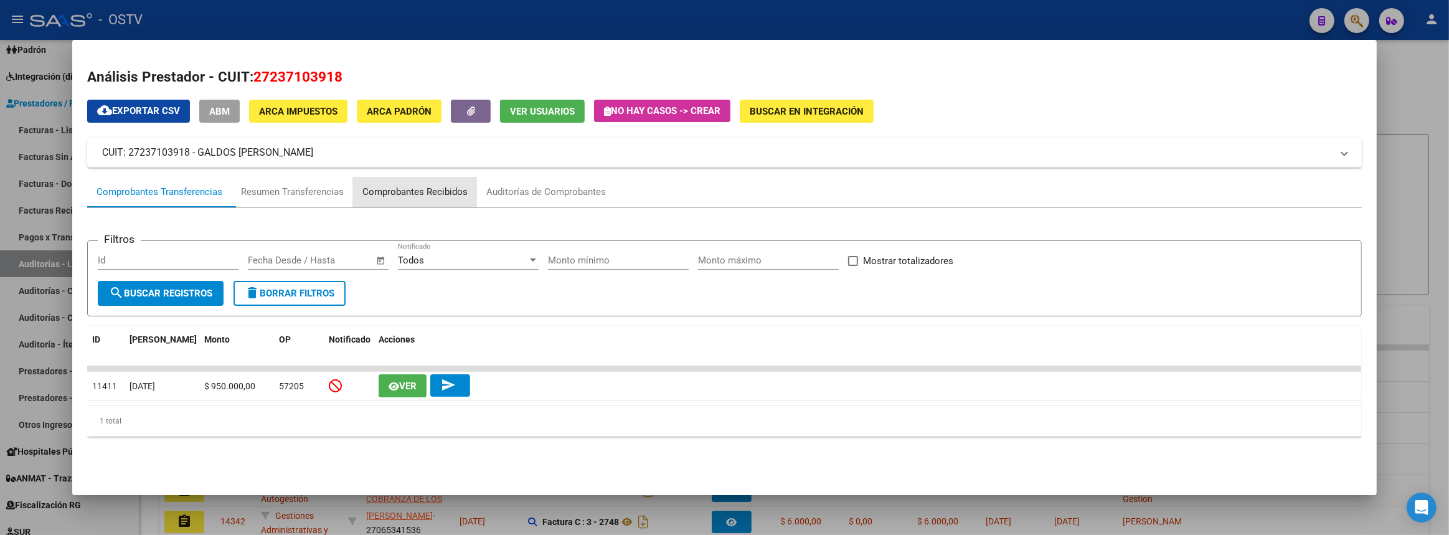
click at [411, 199] on div "Comprobantes Recibidos" at bounding box center [415, 193] width 124 height 30
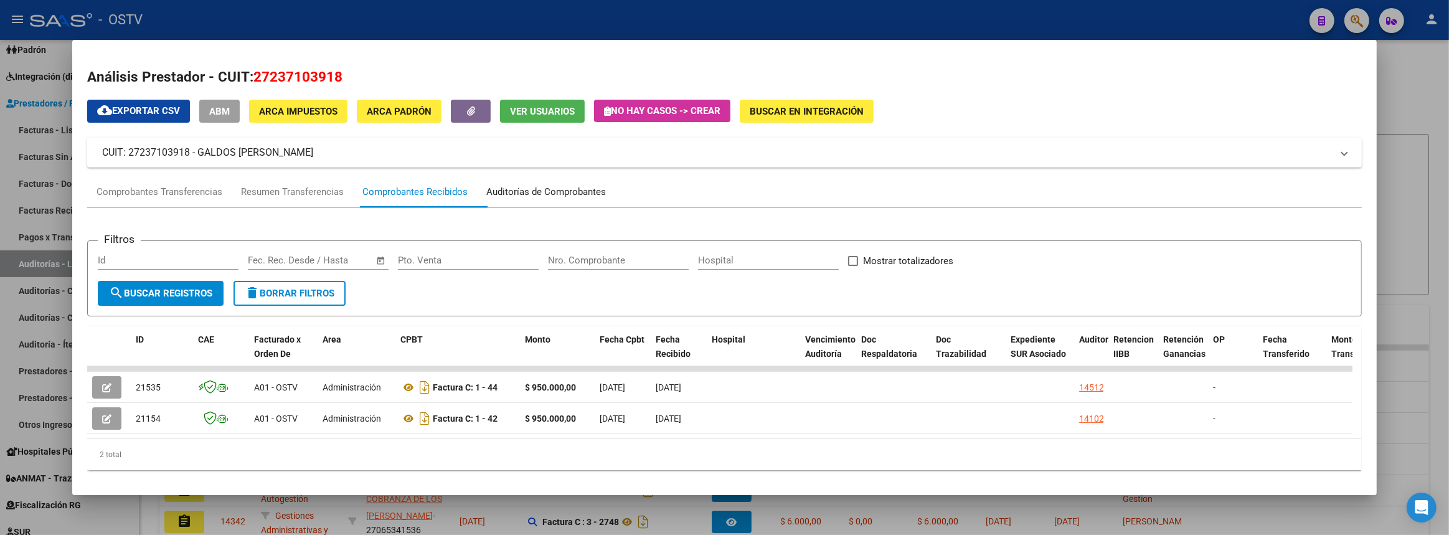
click at [535, 190] on div "Auditorías de Comprobantes" at bounding box center [546, 192] width 120 height 14
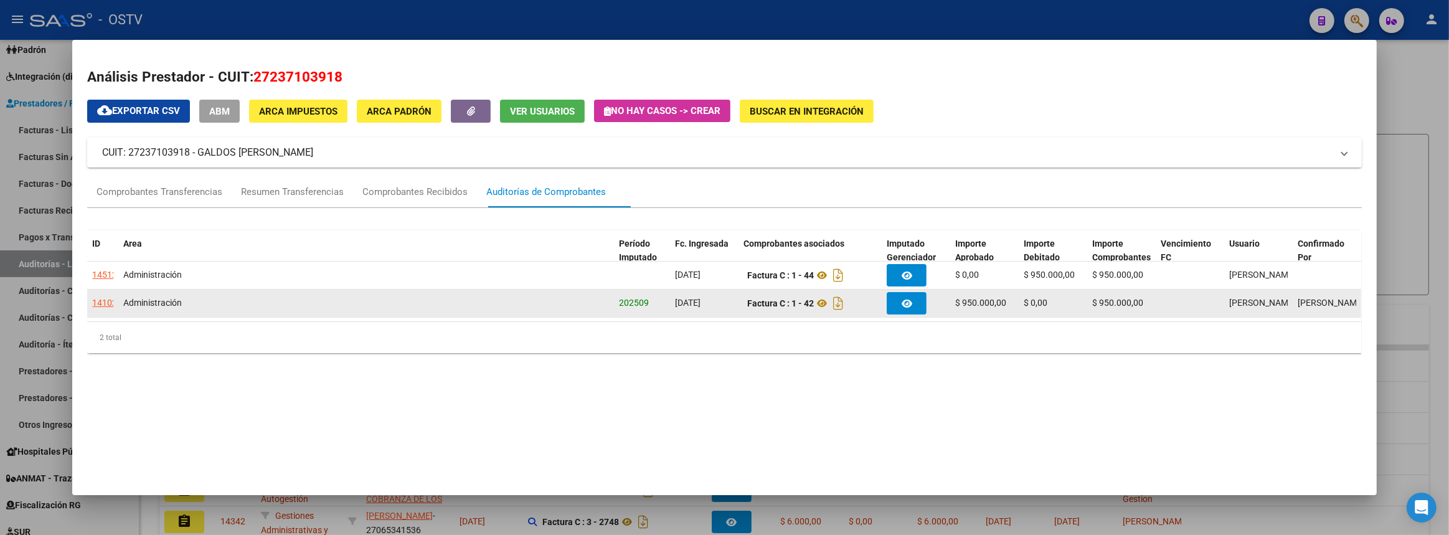
click at [102, 304] on div "14102" at bounding box center [104, 303] width 25 height 14
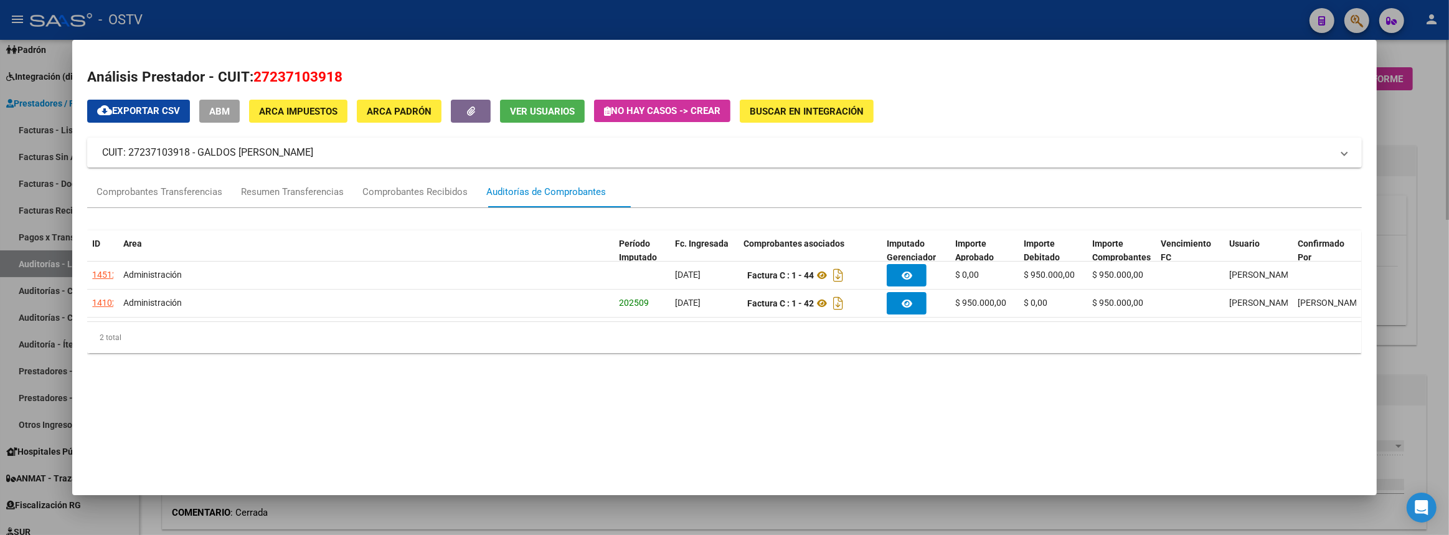
click at [1420, 330] on div at bounding box center [724, 267] width 1449 height 535
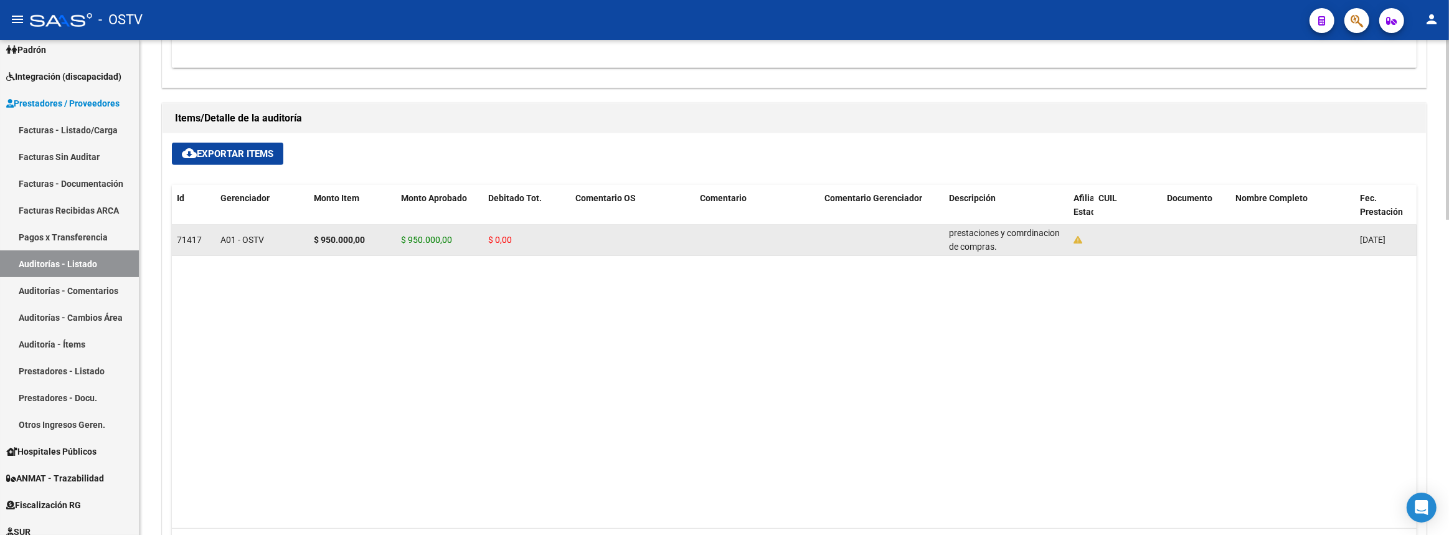
scroll to position [31, 0]
drag, startPoint x: 951, startPoint y: 229, endPoint x: 1028, endPoint y: 247, distance: 80.1
click at [1028, 247] on div "Gestion de circuitos administrativos sistema de prestaciones y comrdinacion de …" at bounding box center [1006, 240] width 115 height 26
copy span "Gestion de circuitos administrativos sistema de prestaciones y comrdinacion de …"
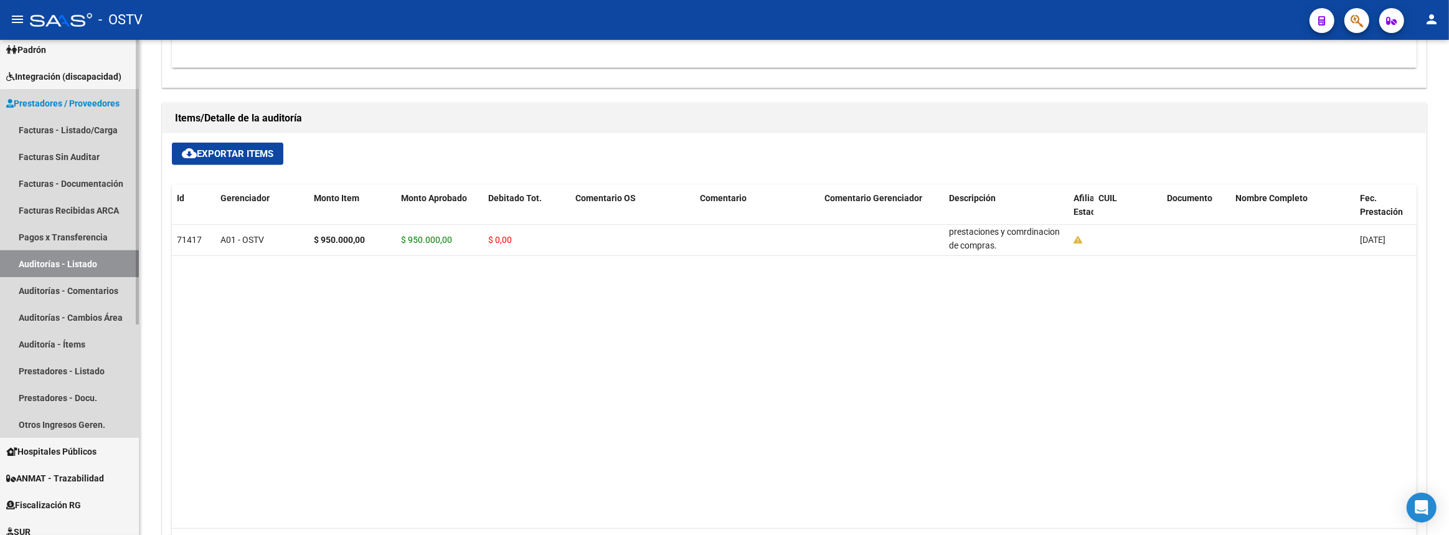
click at [118, 266] on link "Auditorías - Listado" at bounding box center [69, 263] width 139 height 27
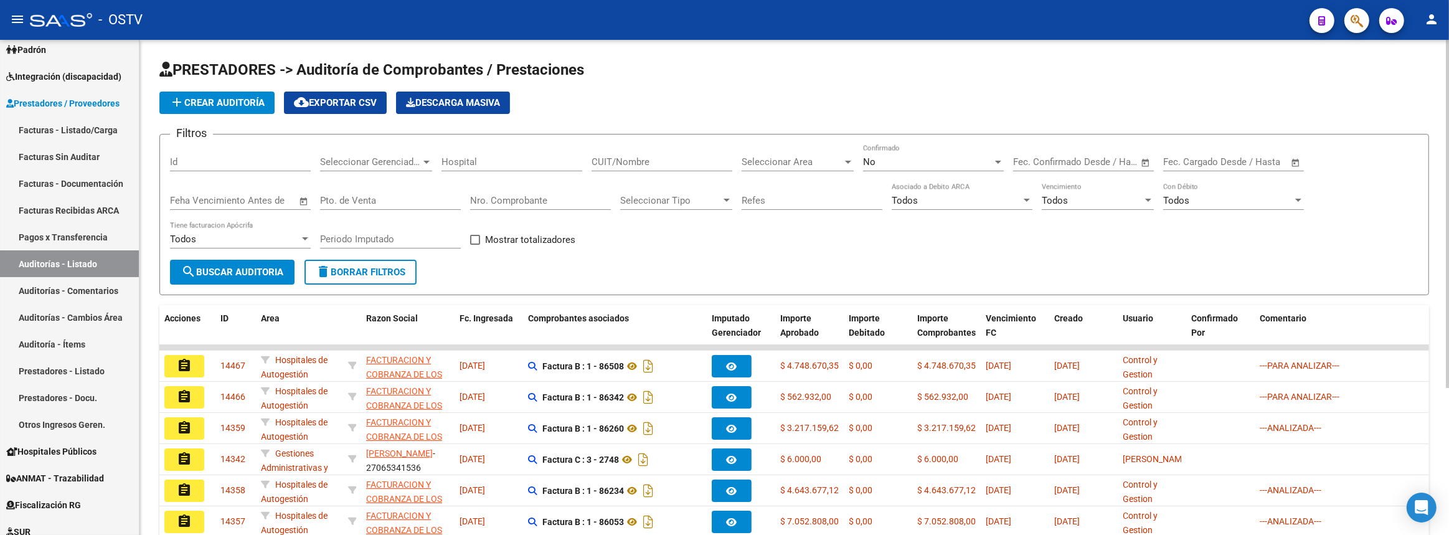
click at [258, 110] on button "add Crear Auditoría" at bounding box center [216, 103] width 115 height 22
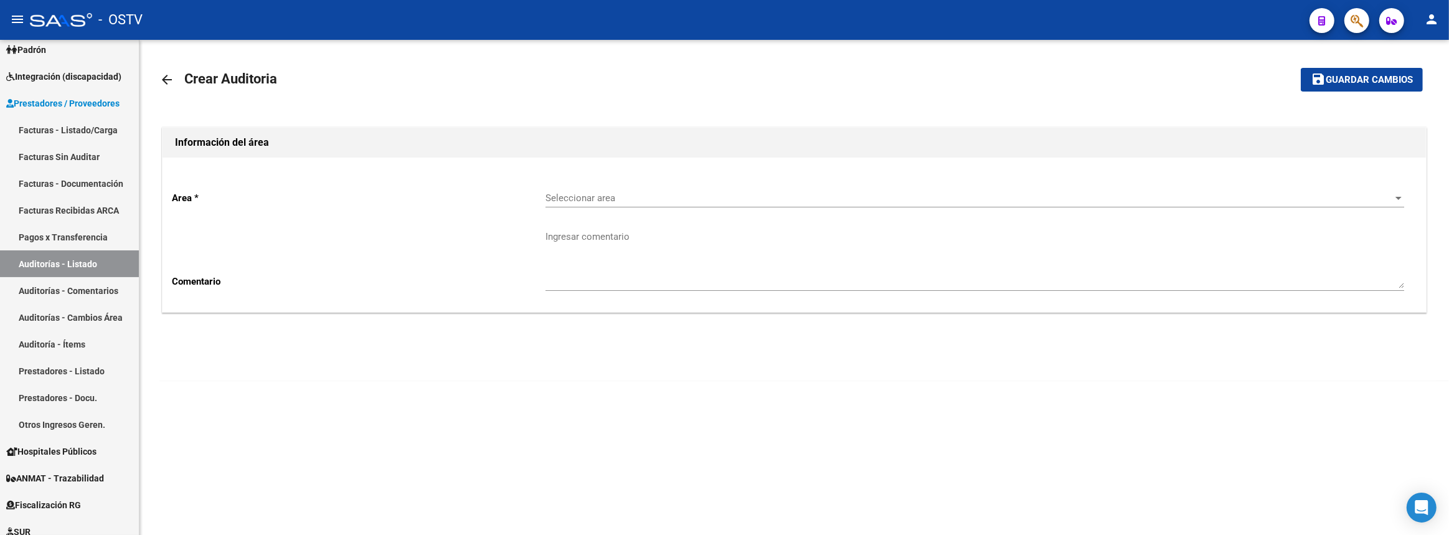
click at [584, 199] on span "Seleccionar area" at bounding box center [970, 197] width 848 height 11
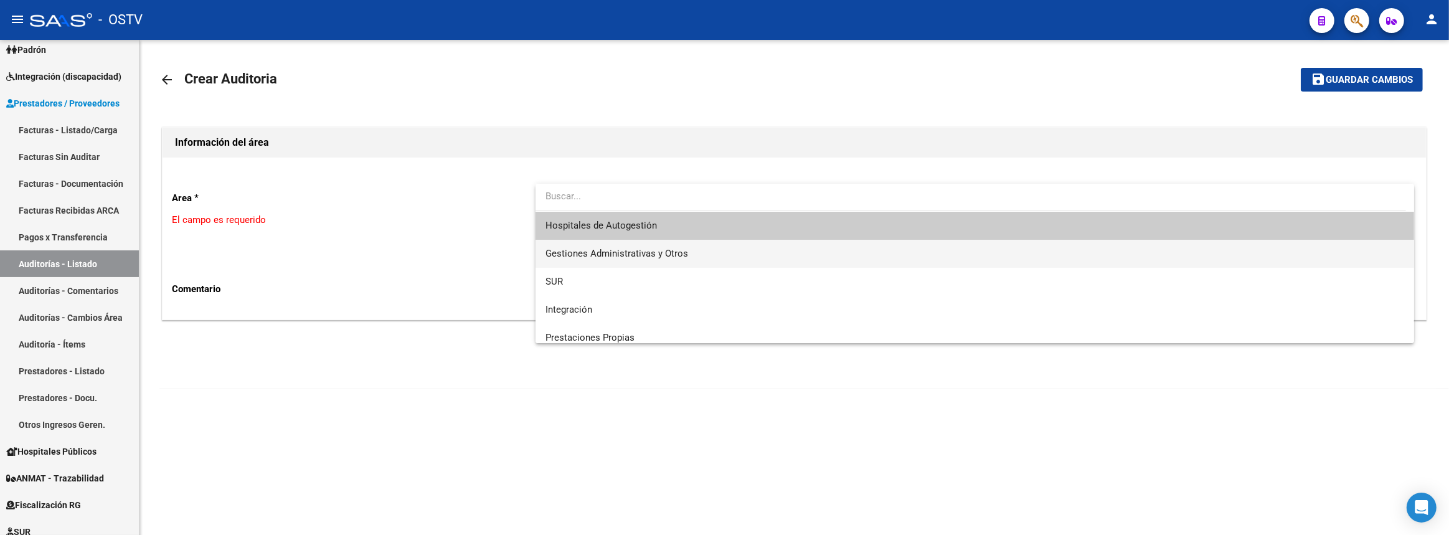
click at [584, 247] on span "Gestiones Administrativas y Otros" at bounding box center [976, 254] width 860 height 28
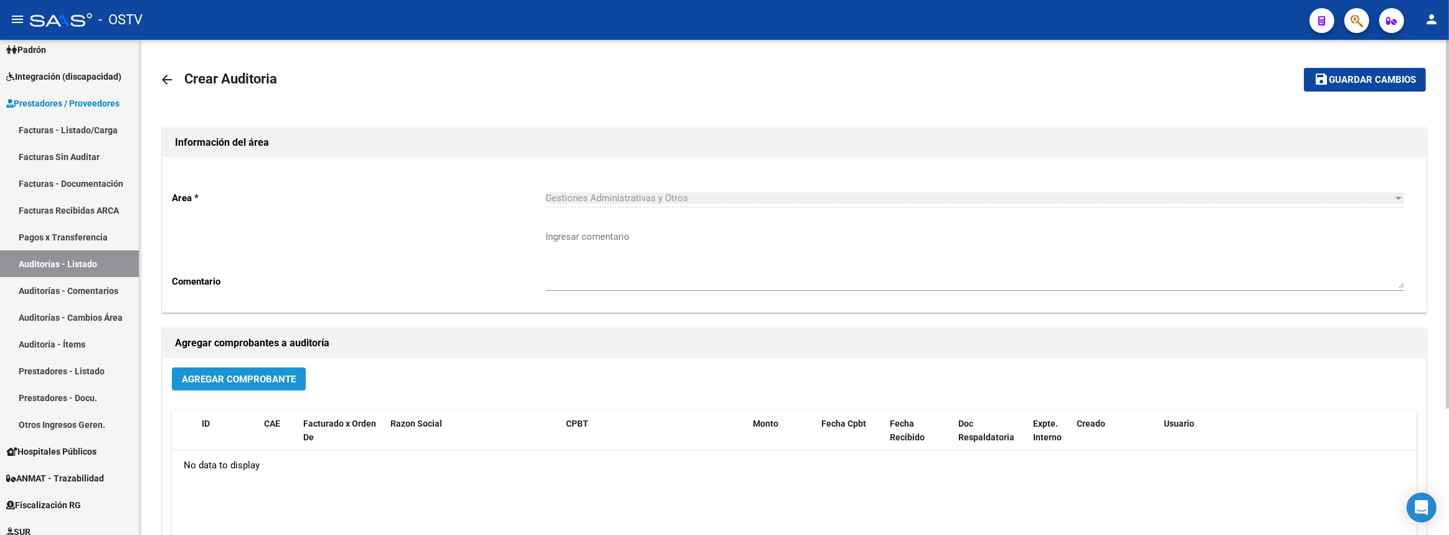
click at [275, 380] on span "Agregar Comprobante" at bounding box center [239, 379] width 114 height 11
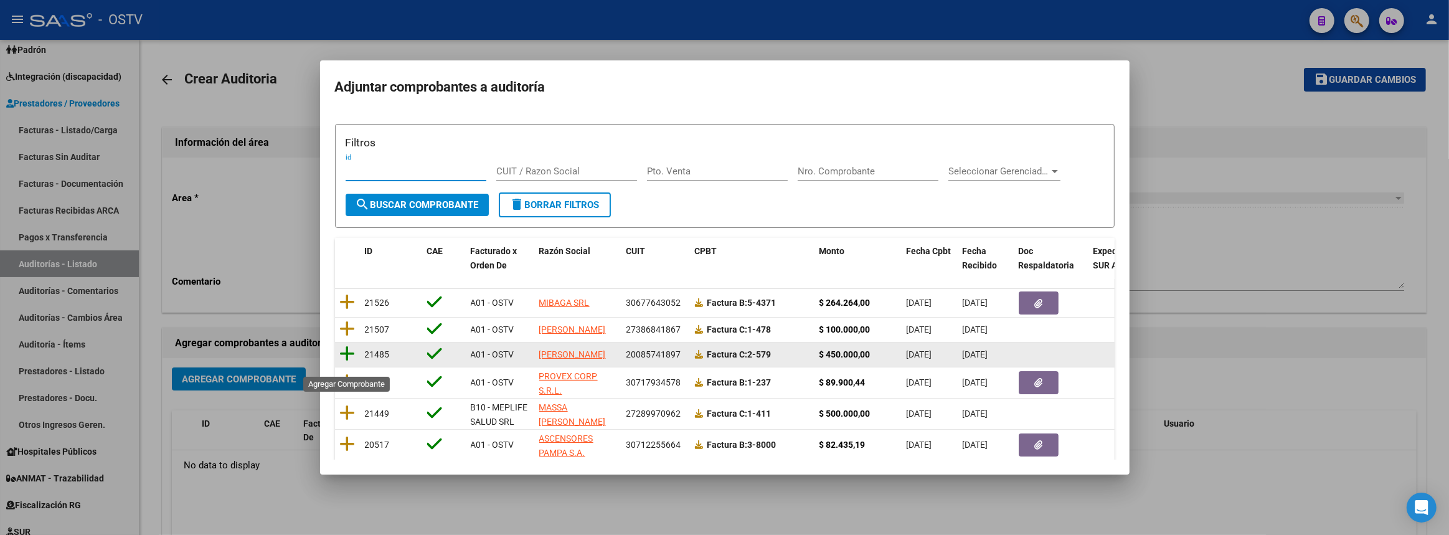
click at [345, 360] on icon at bounding box center [348, 353] width 16 height 17
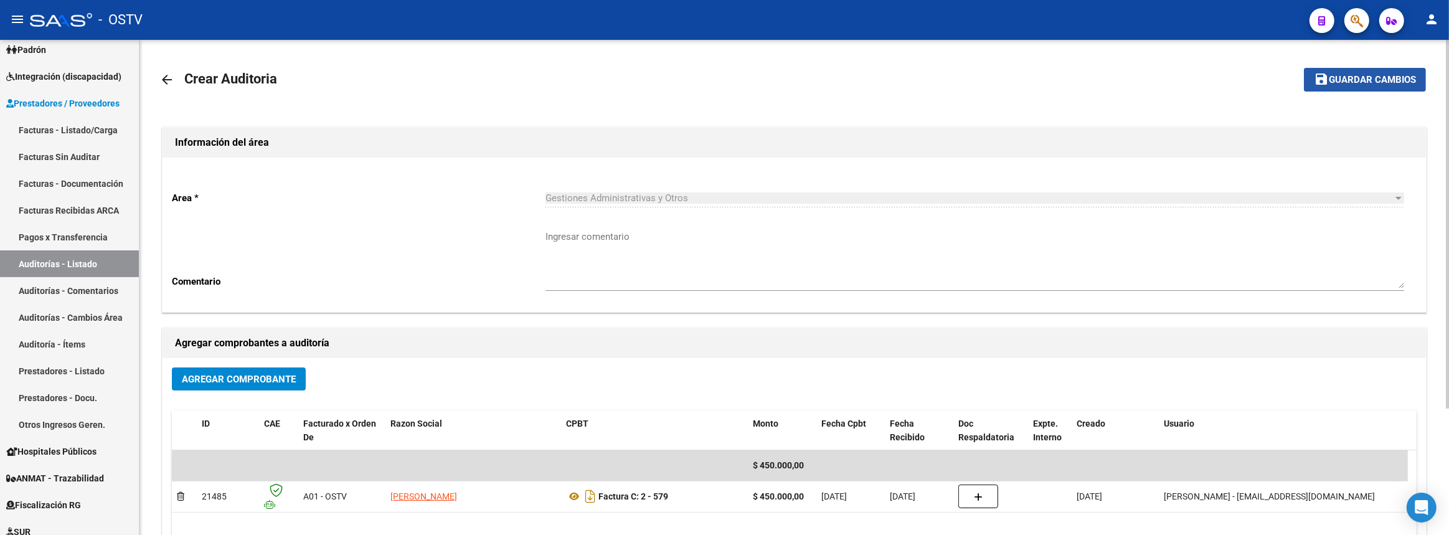
click at [1314, 77] on mat-icon "save" at bounding box center [1321, 79] width 15 height 15
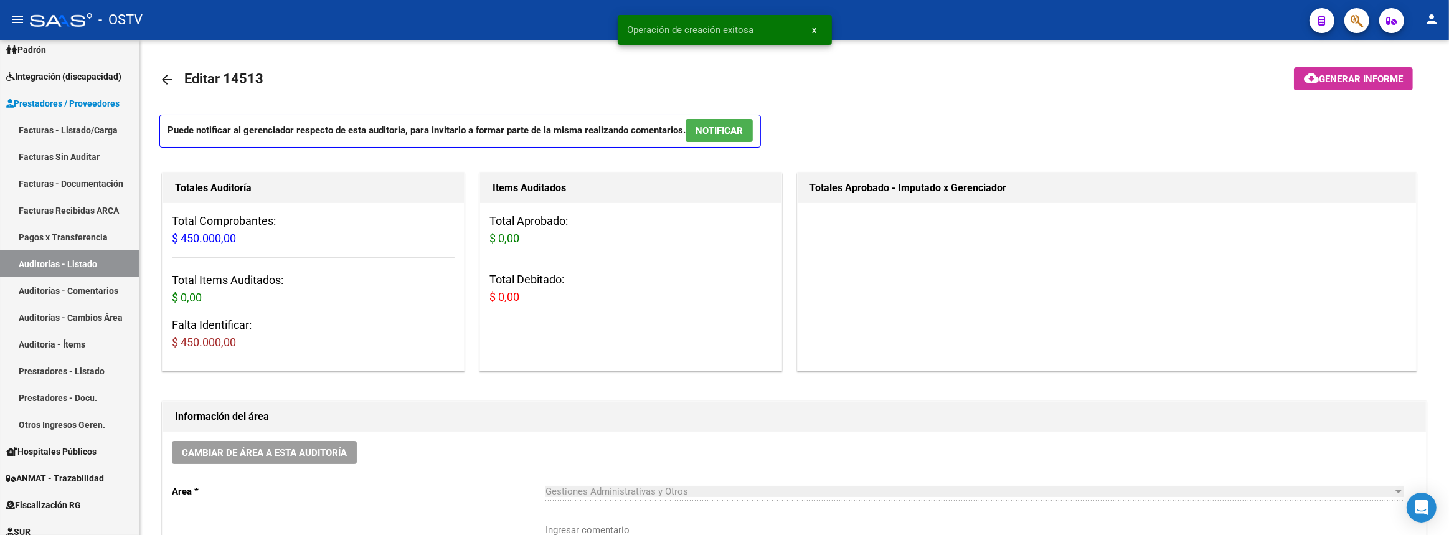
scroll to position [339, 0]
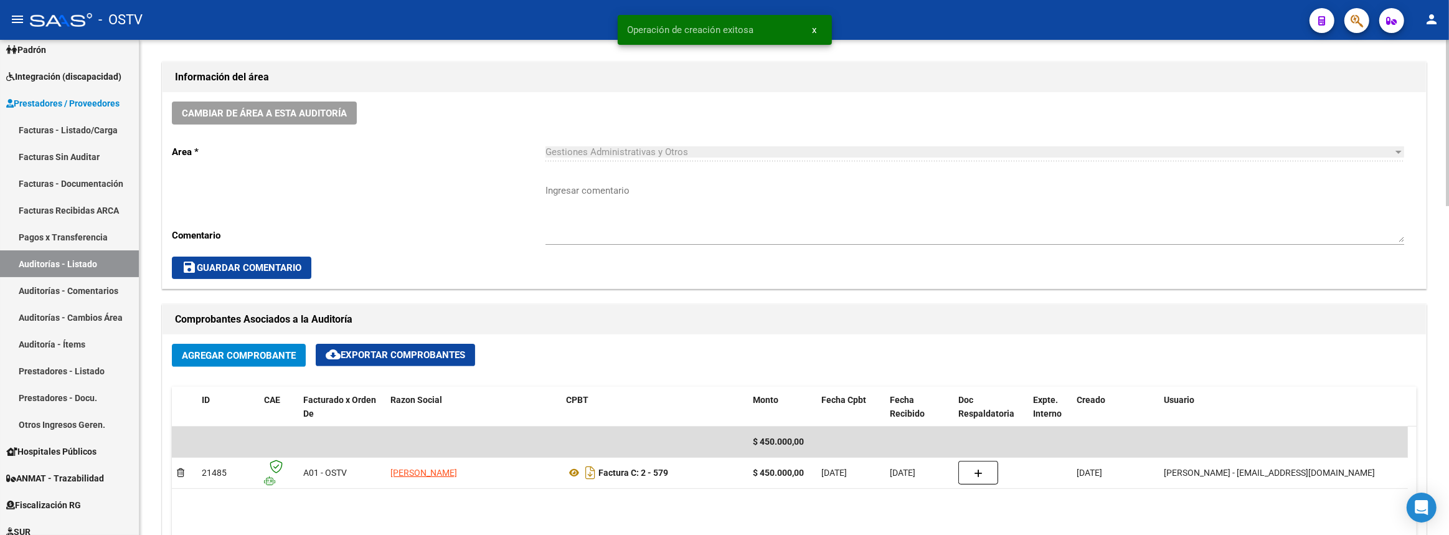
click at [653, 225] on textarea "Ingresar comentario" at bounding box center [975, 213] width 859 height 59
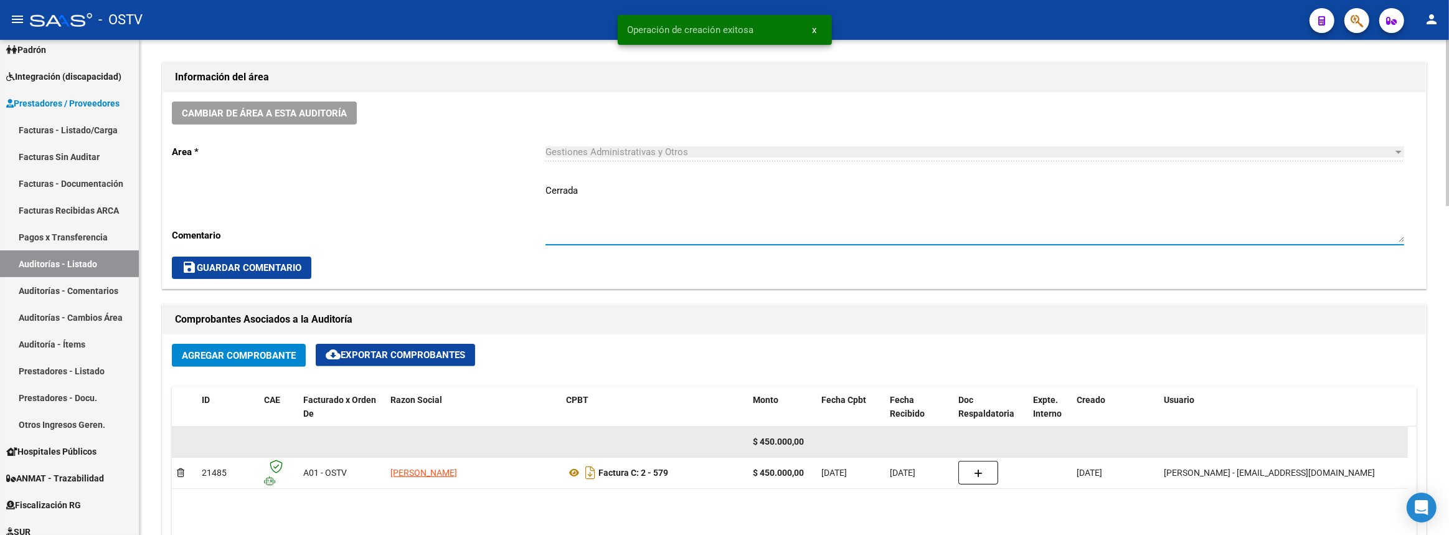
scroll to position [566, 0]
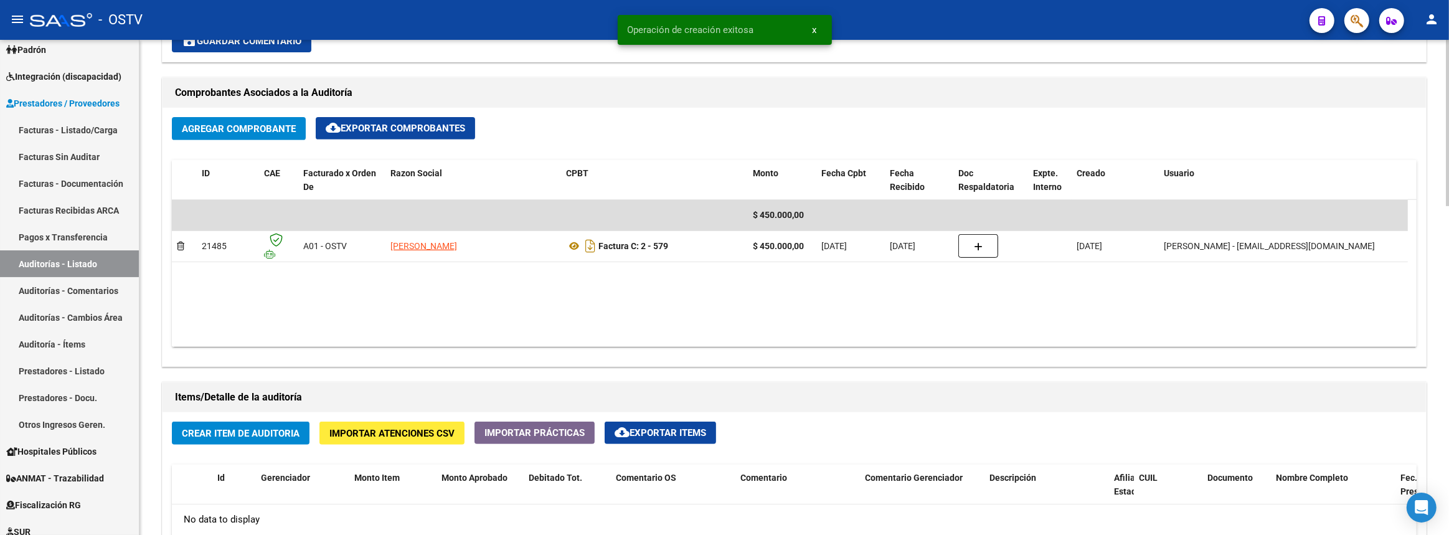
type textarea "Cerrada"
click at [250, 422] on button "Crear Item de Auditoria" at bounding box center [241, 433] width 138 height 23
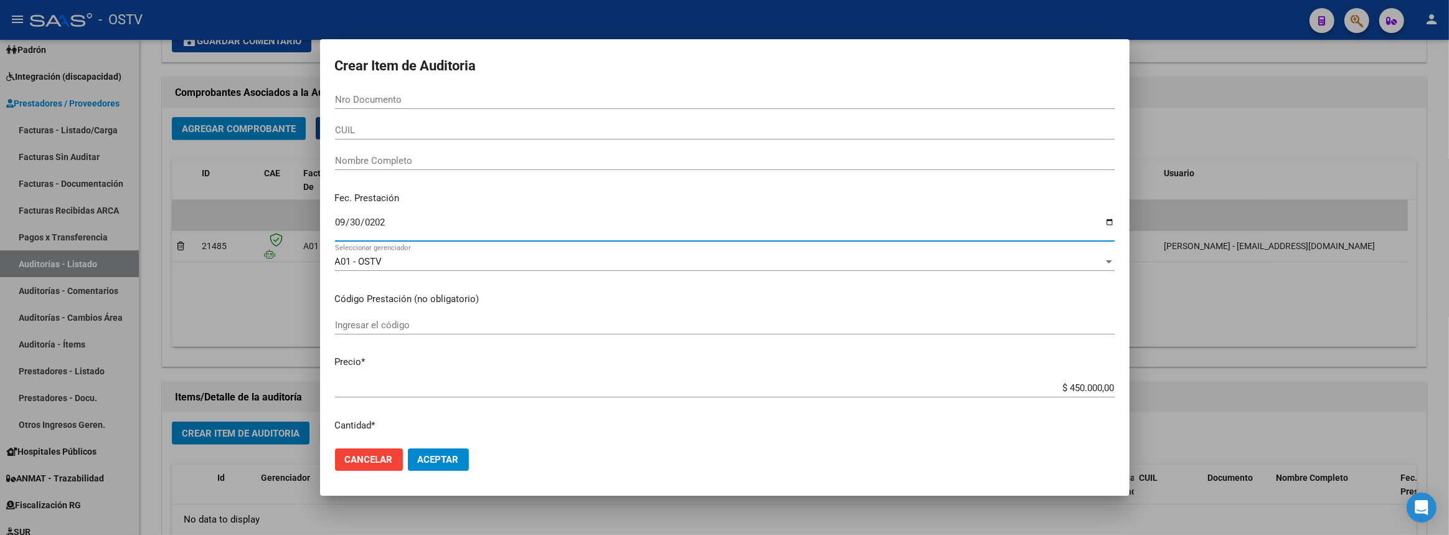
type input "[DATE]"
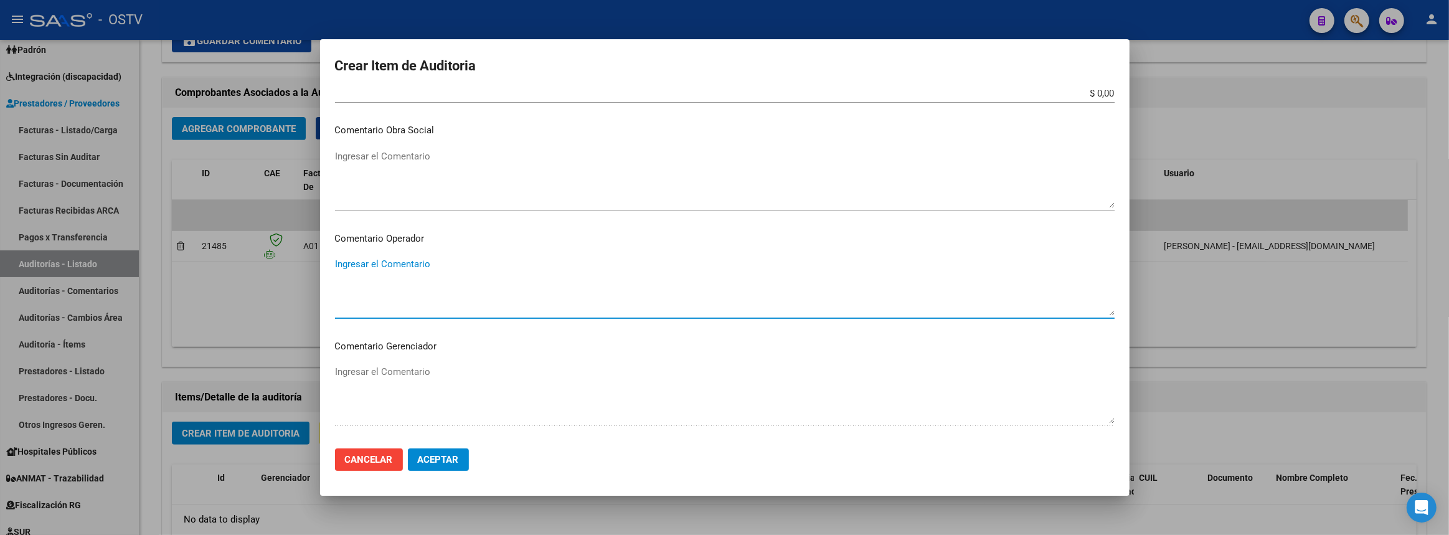
scroll to position [699, 0]
paste textarea "Estudio contable (sueldos y temas impositivos)"
type textarea "Estudio contable (sueldos y temas impositivos)"
click at [454, 463] on span "Aceptar" at bounding box center [438, 459] width 41 height 11
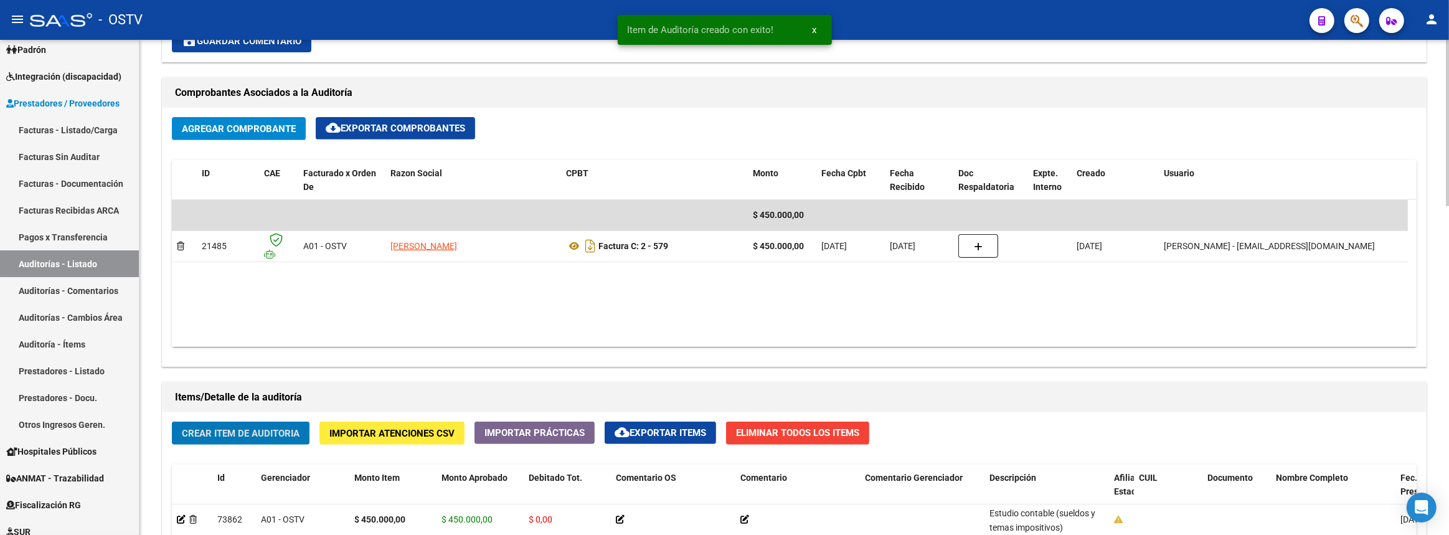
scroll to position [567, 0]
click at [300, 430] on span "Crear Item de Auditoria" at bounding box center [241, 433] width 118 height 11
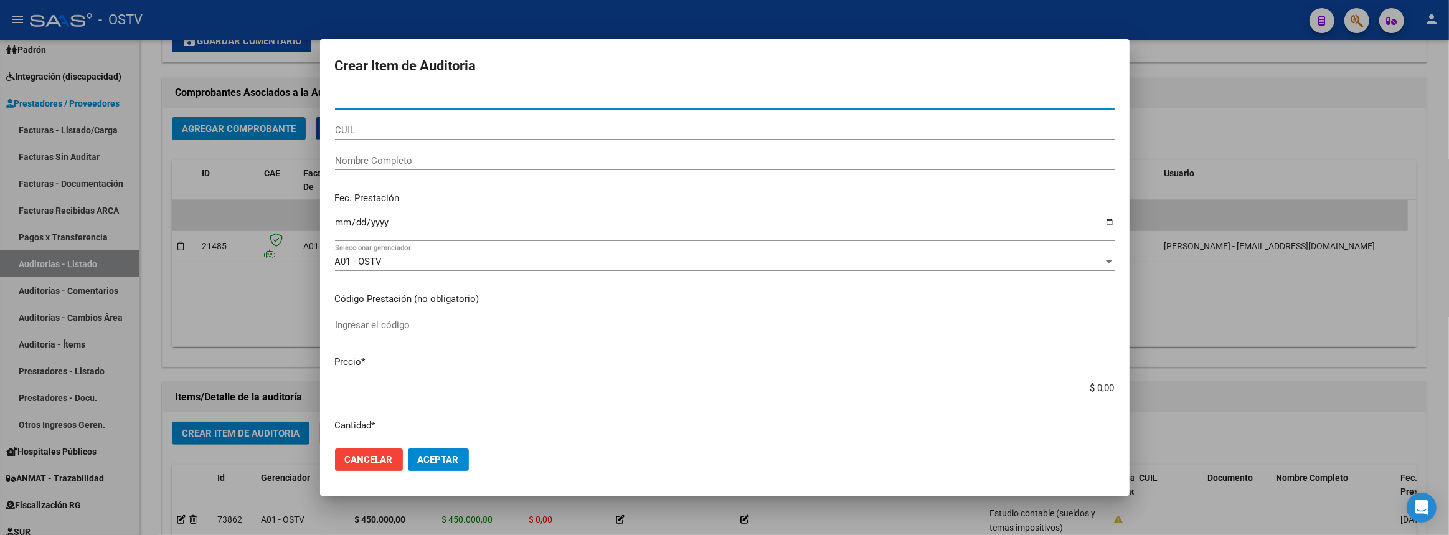
click at [204, 254] on div at bounding box center [724, 267] width 1449 height 535
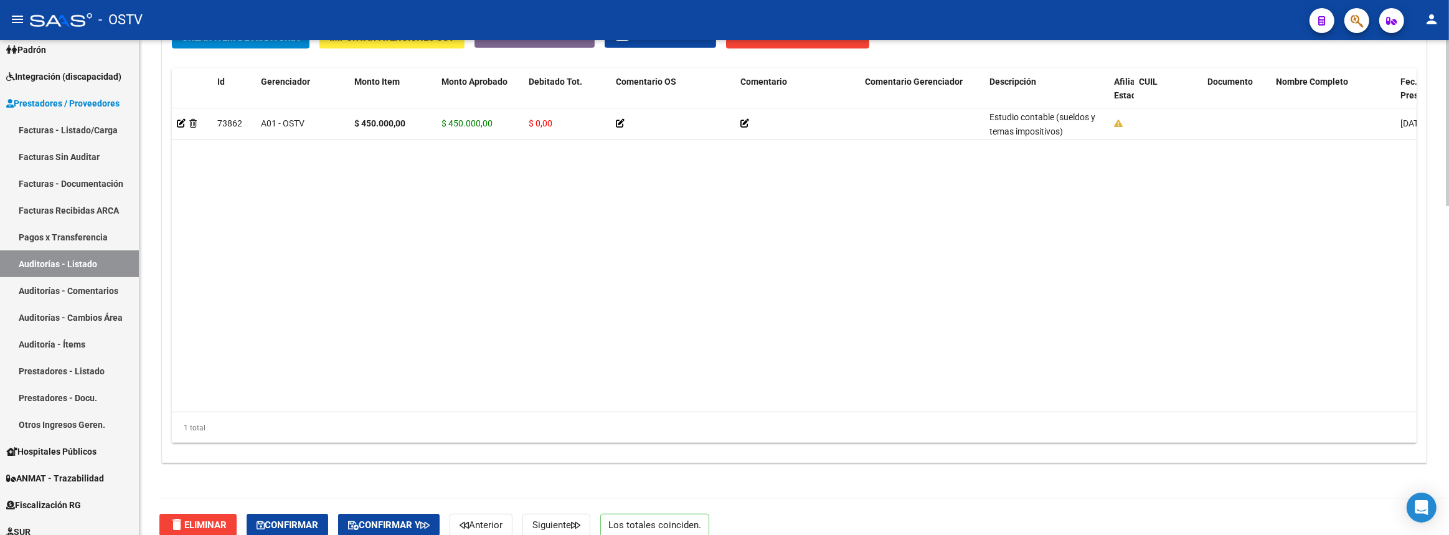
scroll to position [977, 0]
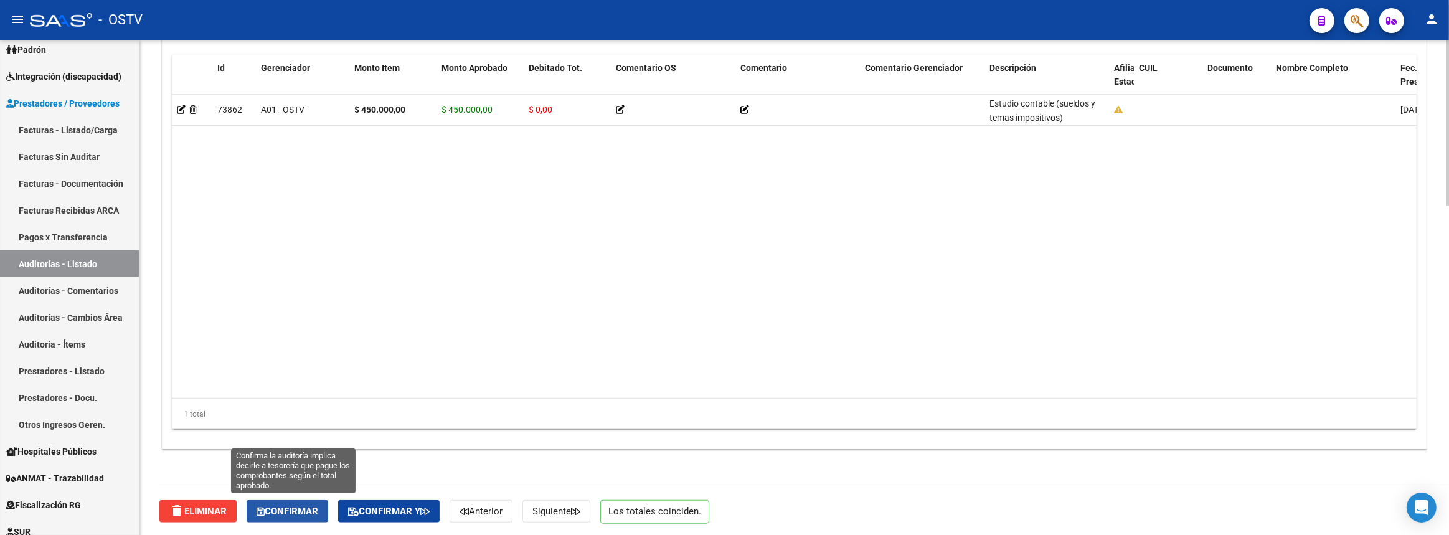
click at [295, 514] on span "Confirmar" at bounding box center [288, 511] width 62 height 11
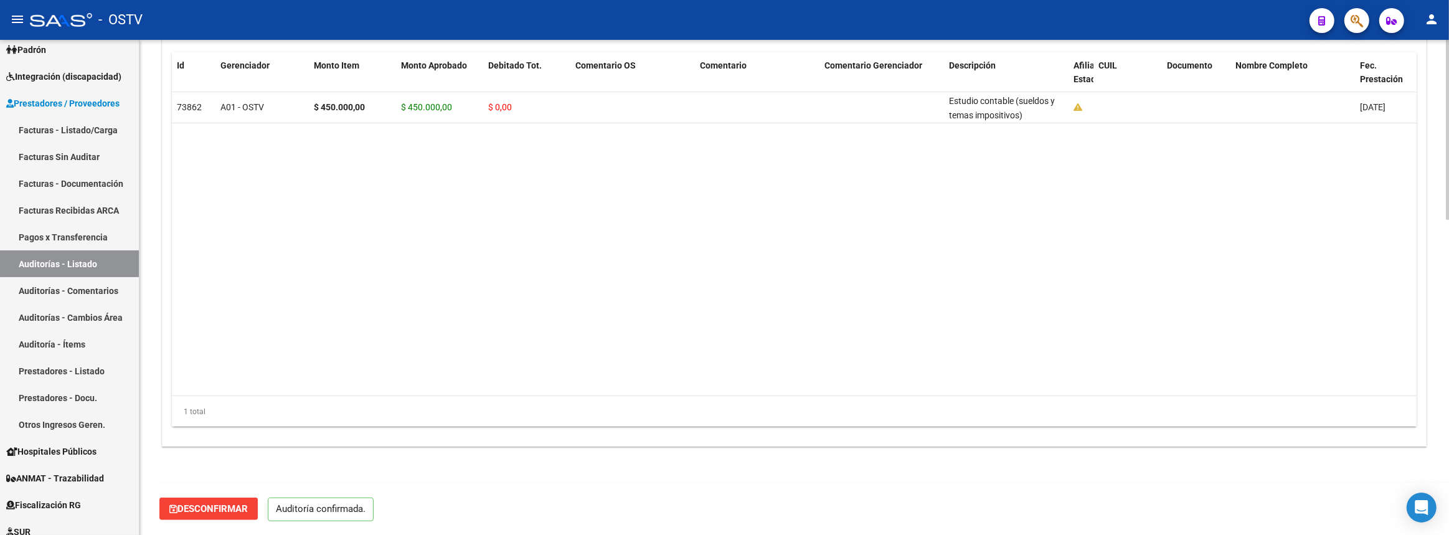
scroll to position [866, 0]
type input "202510"
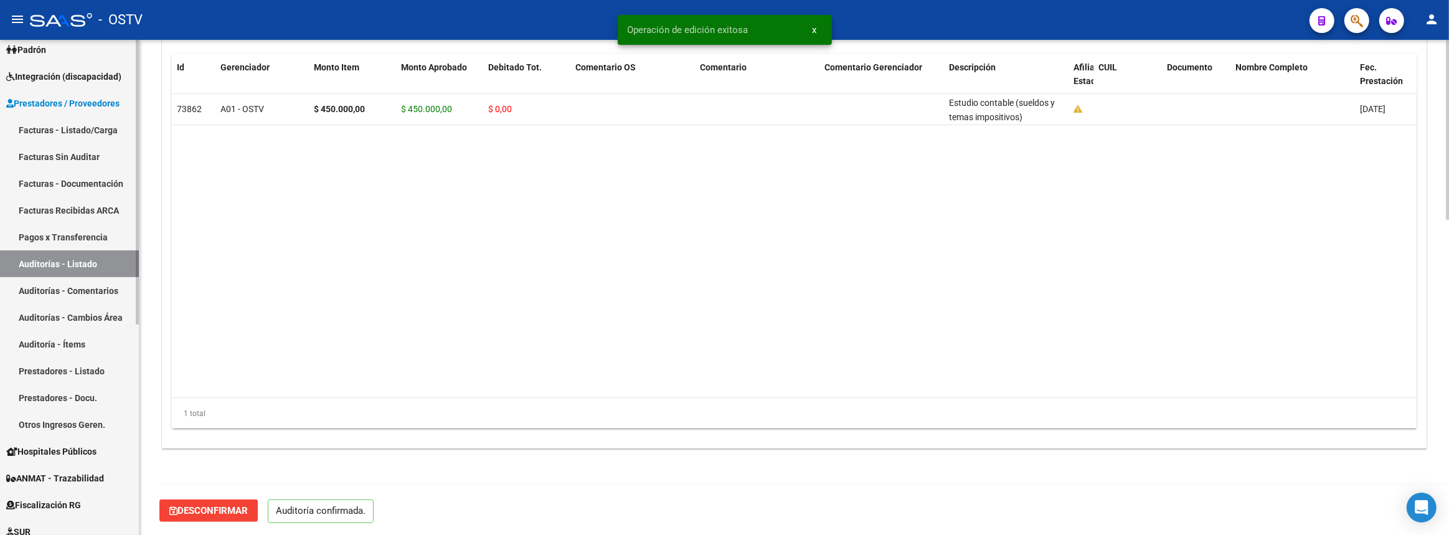
click at [94, 267] on link "Auditorías - Listado" at bounding box center [69, 263] width 139 height 27
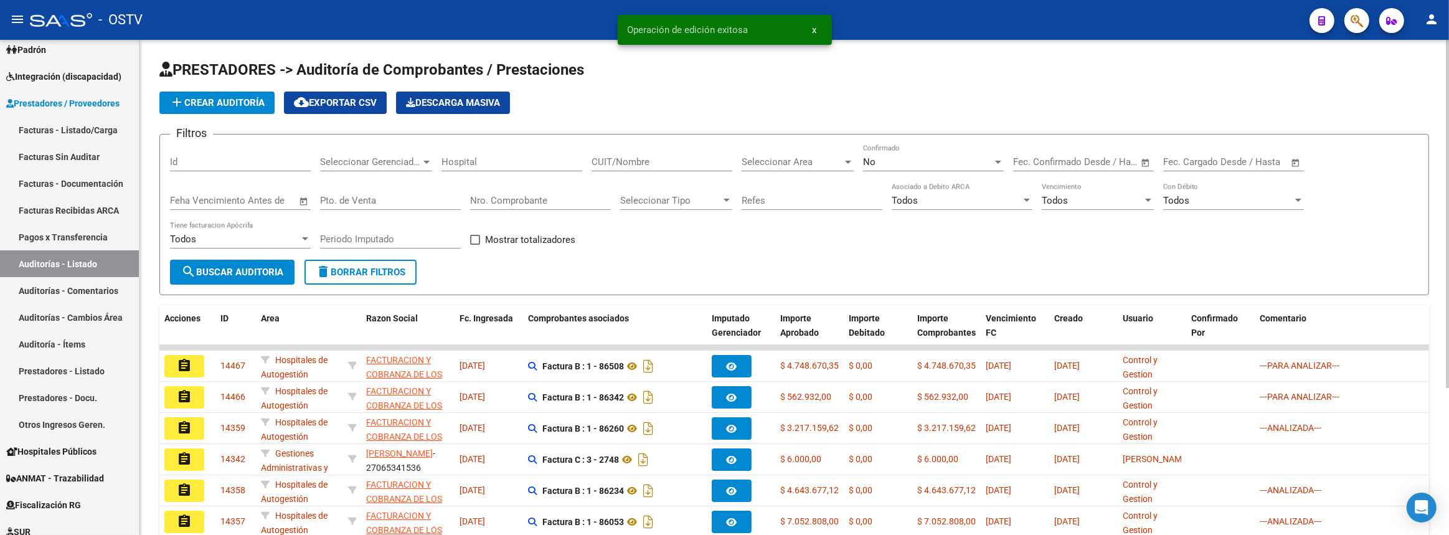
click at [224, 100] on span "add Crear Auditoría" at bounding box center [216, 102] width 95 height 11
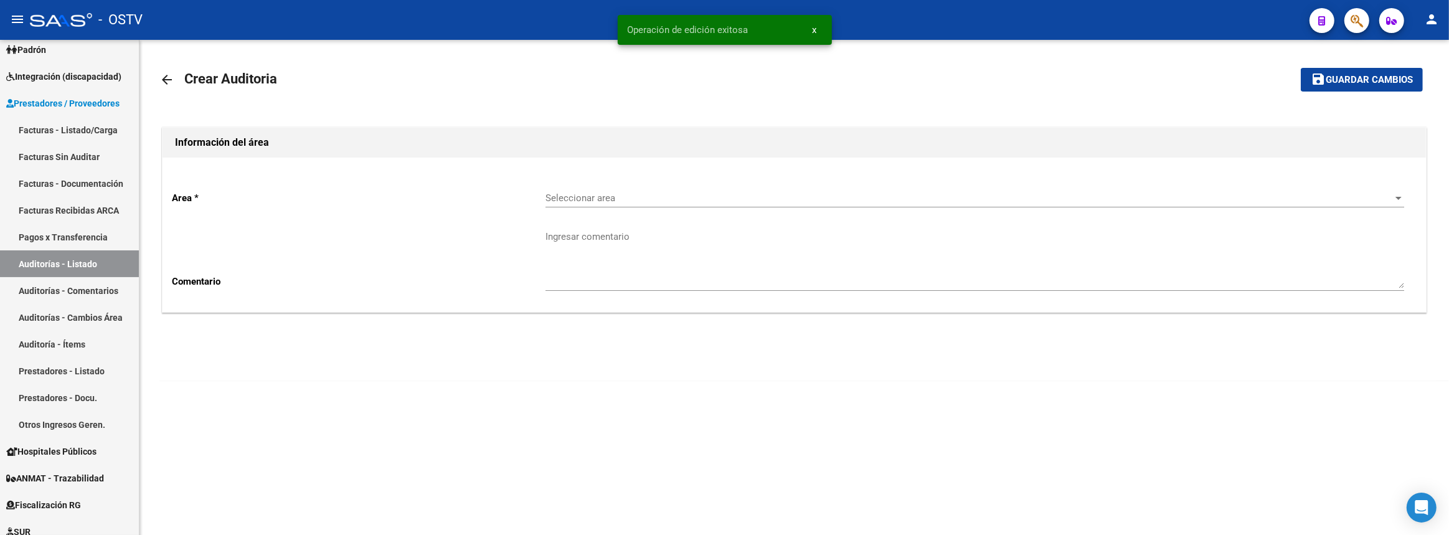
click at [598, 200] on span "Seleccionar area" at bounding box center [970, 197] width 848 height 11
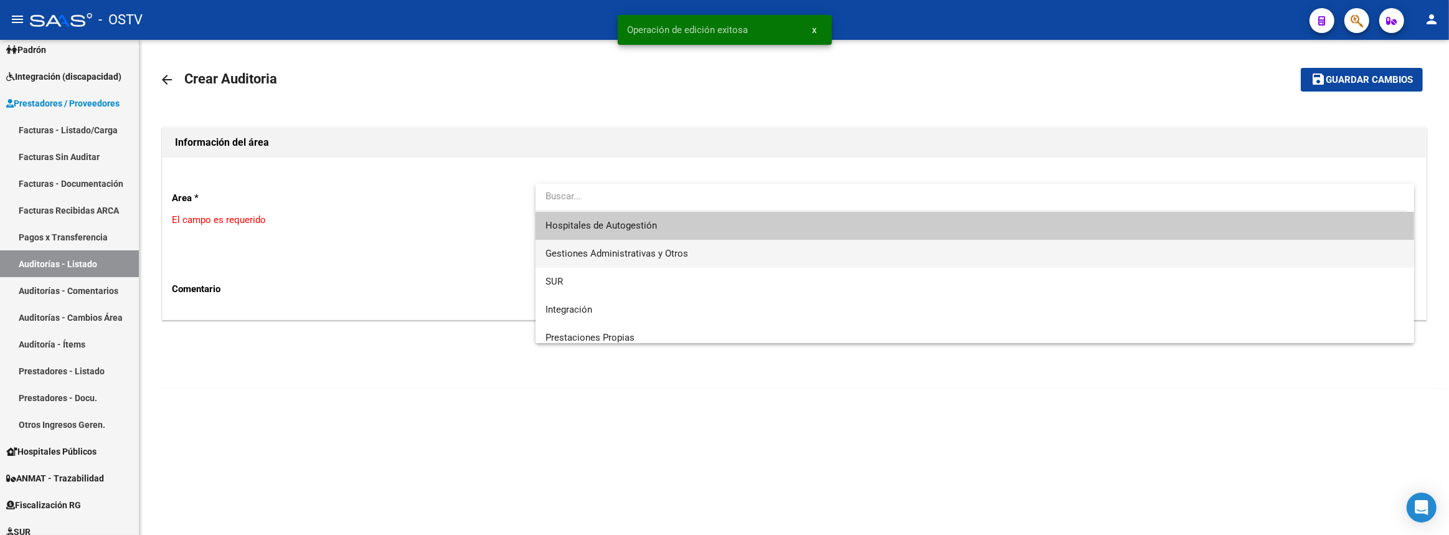
click at [590, 249] on span "Gestiones Administrativas y Otros" at bounding box center [617, 253] width 143 height 11
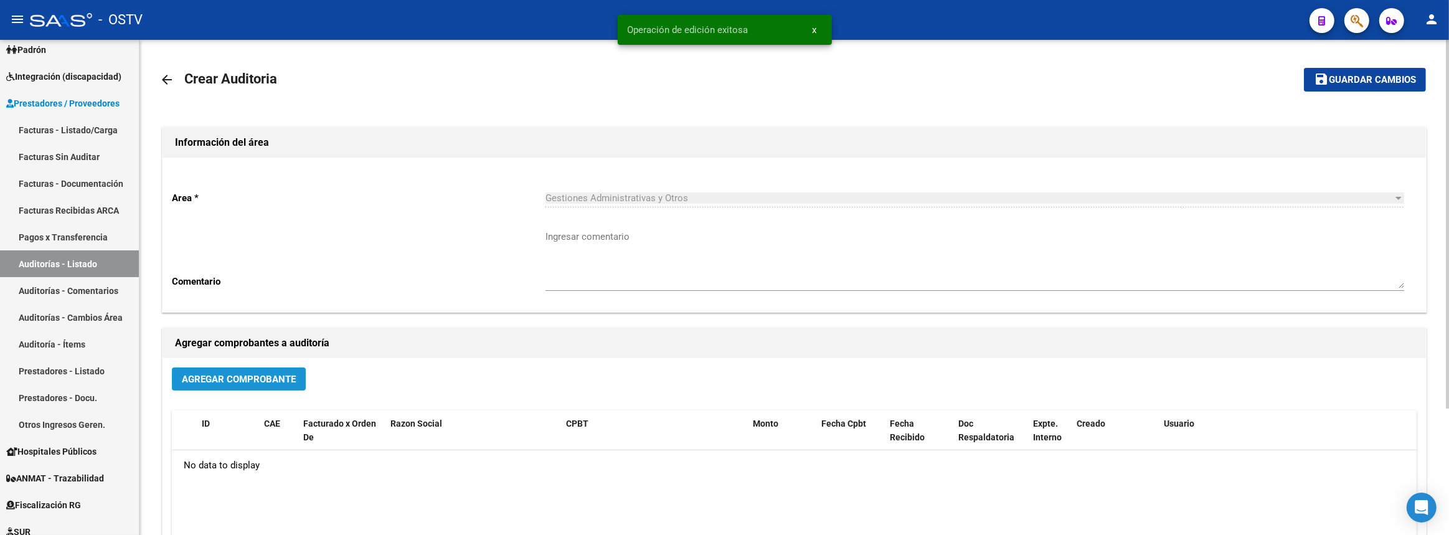
click at [287, 369] on button "Agregar Comprobante" at bounding box center [239, 378] width 134 height 23
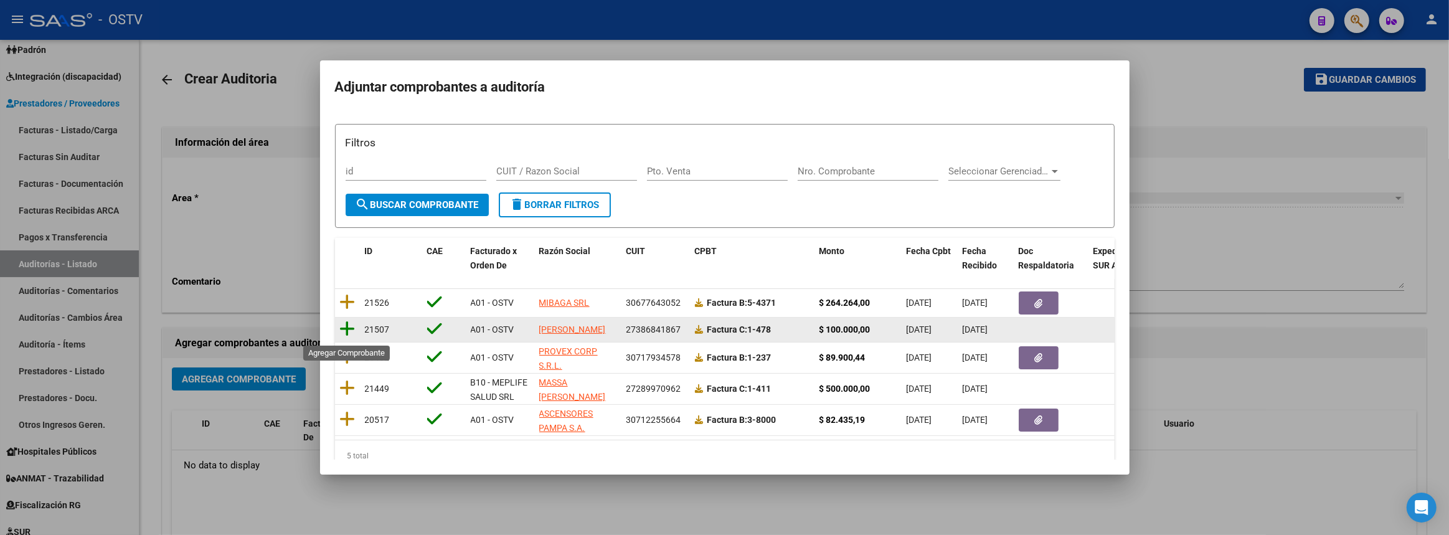
click at [348, 328] on icon at bounding box center [348, 328] width 16 height 17
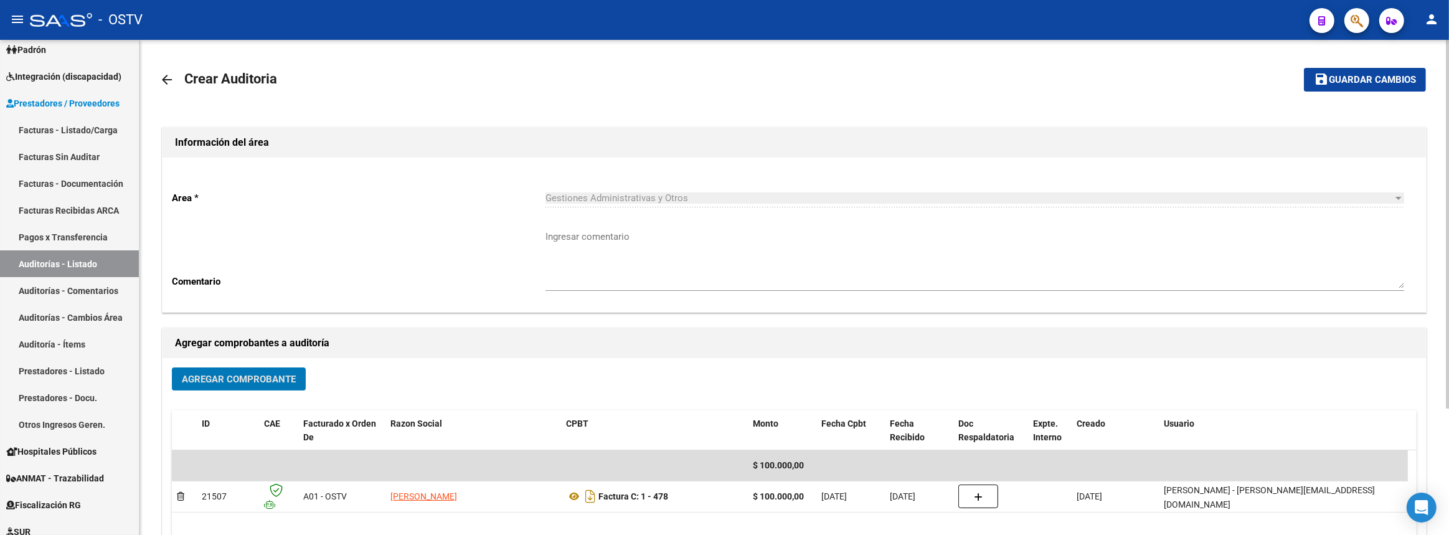
click at [1371, 77] on span "Guardar cambios" at bounding box center [1372, 80] width 87 height 11
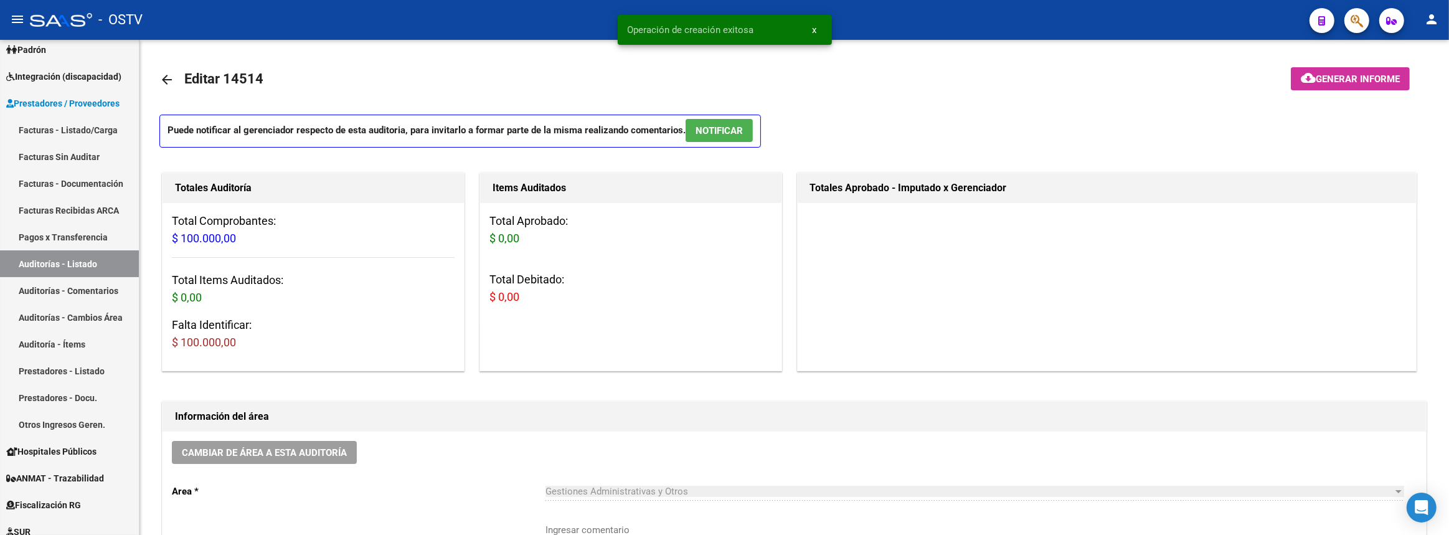
scroll to position [339, 0]
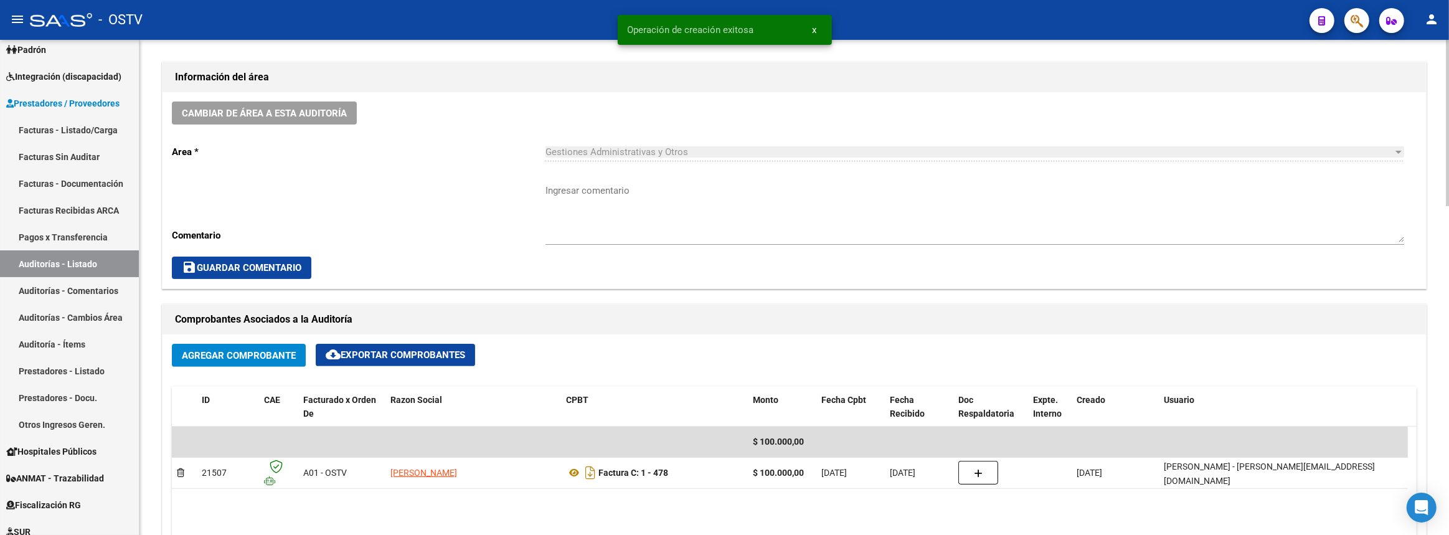
click at [618, 230] on textarea "Ingresar comentario" at bounding box center [975, 213] width 859 height 59
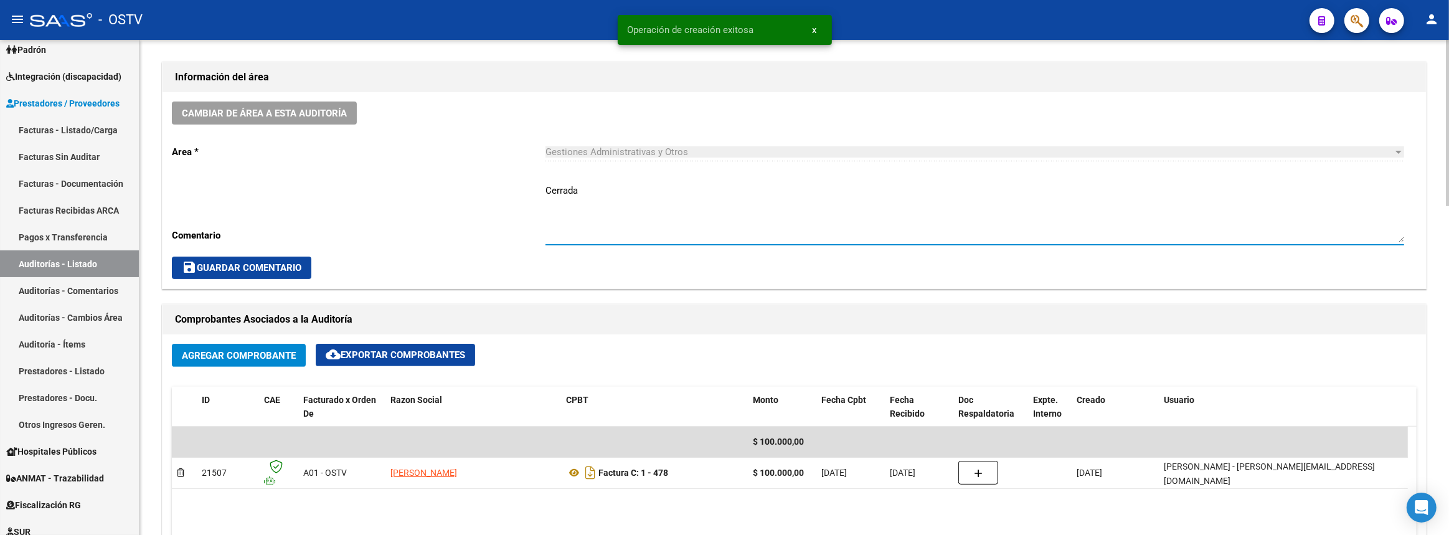
scroll to position [679, 0]
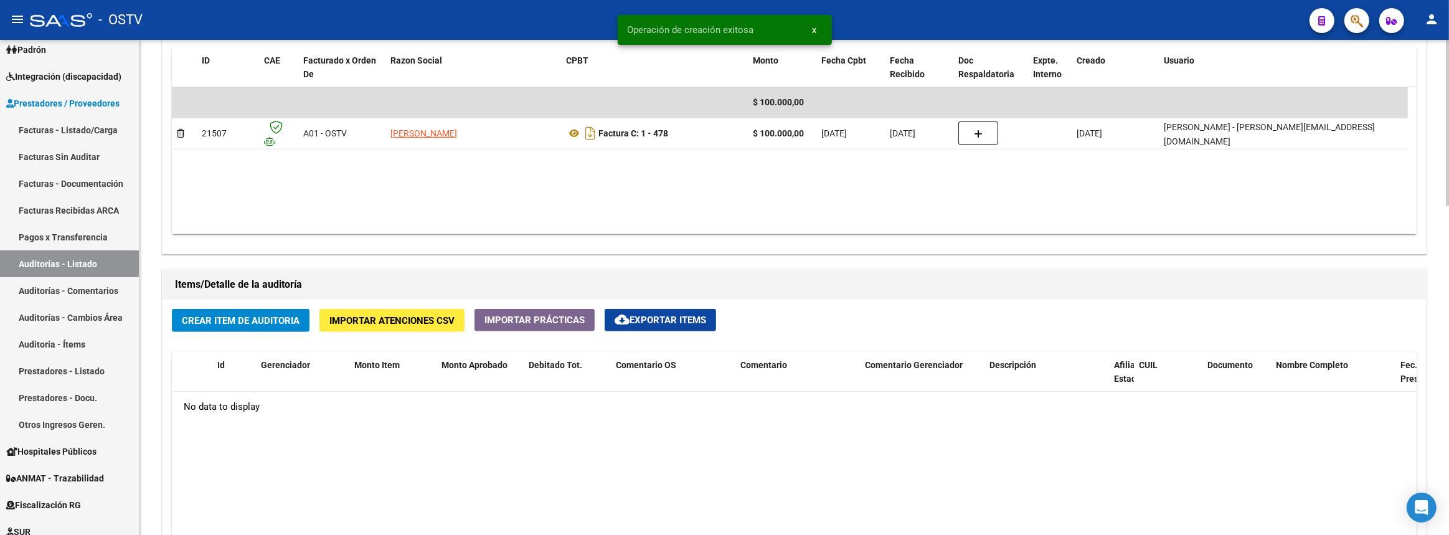
type textarea "Cerrada"
click at [300, 317] on span "Crear Item de Auditoria" at bounding box center [241, 320] width 118 height 11
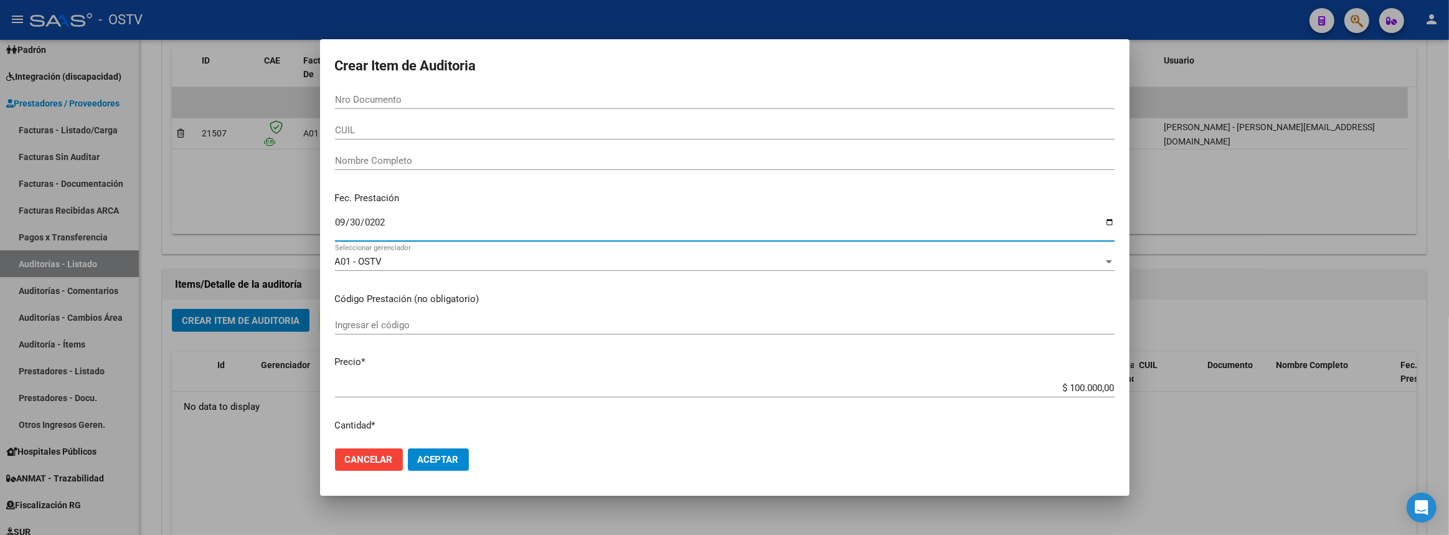
type input "[DATE]"
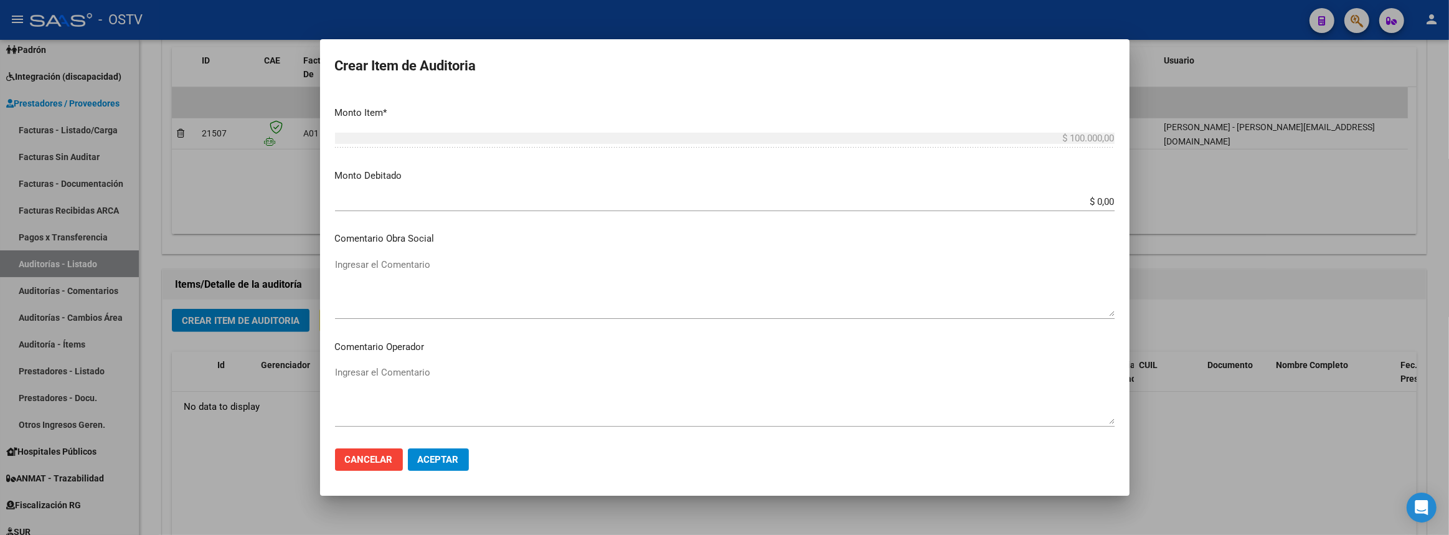
scroll to position [699, 0]
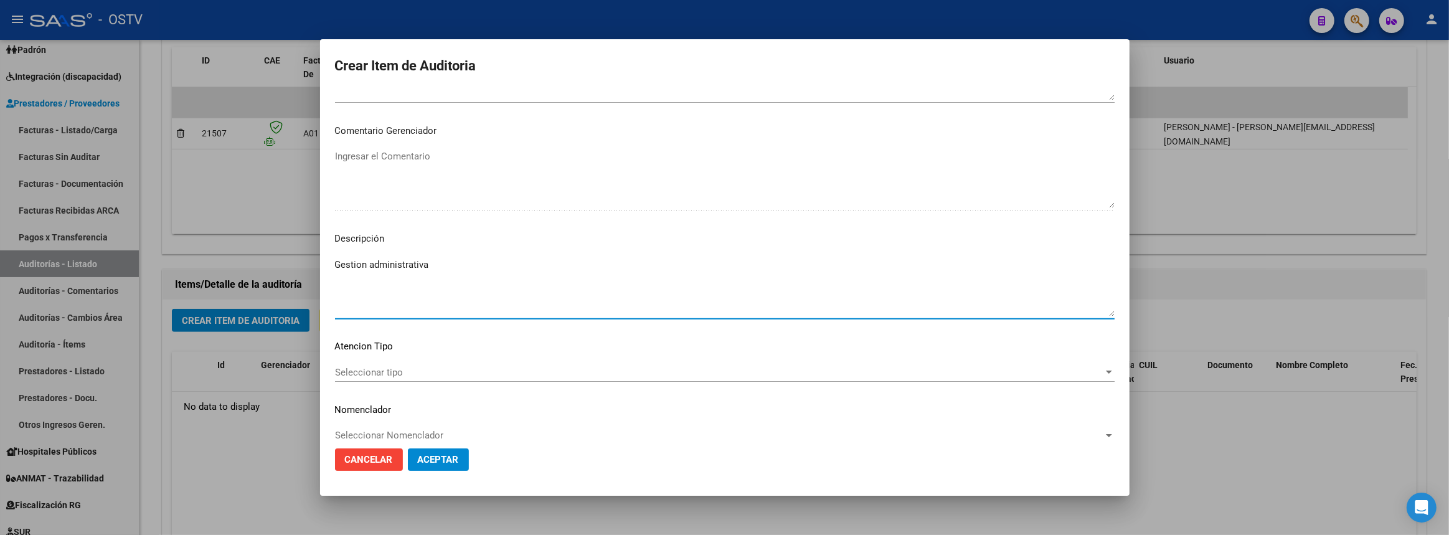
type textarea "Gestion administrativa"
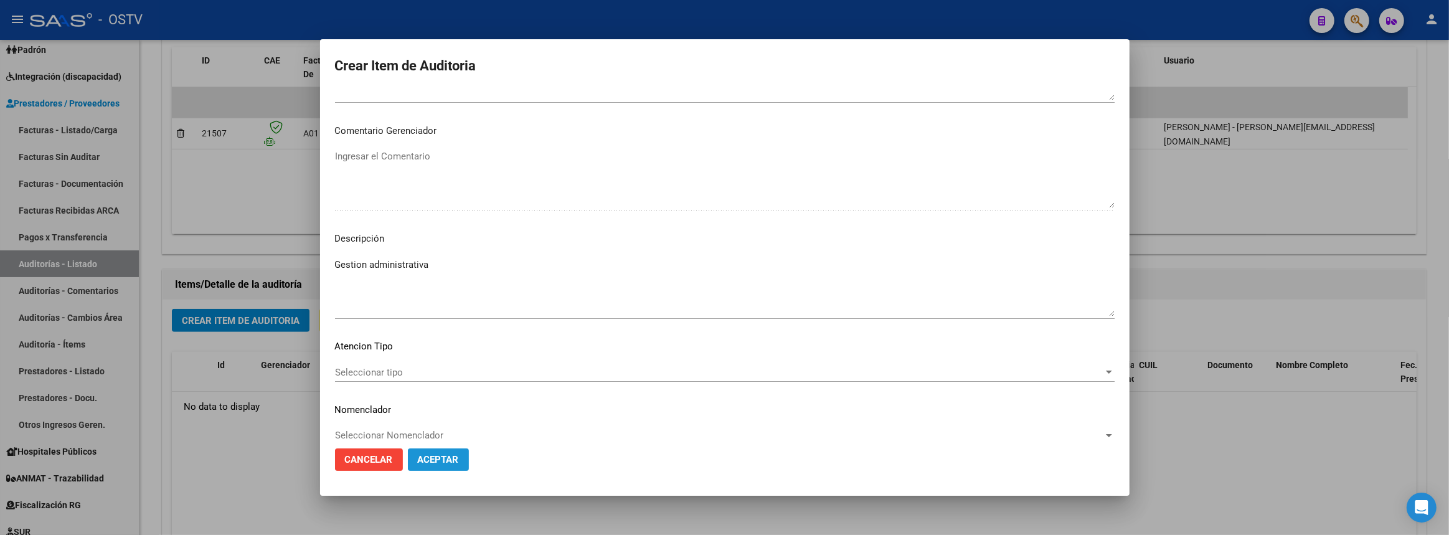
click at [429, 460] on span "Aceptar" at bounding box center [438, 459] width 41 height 11
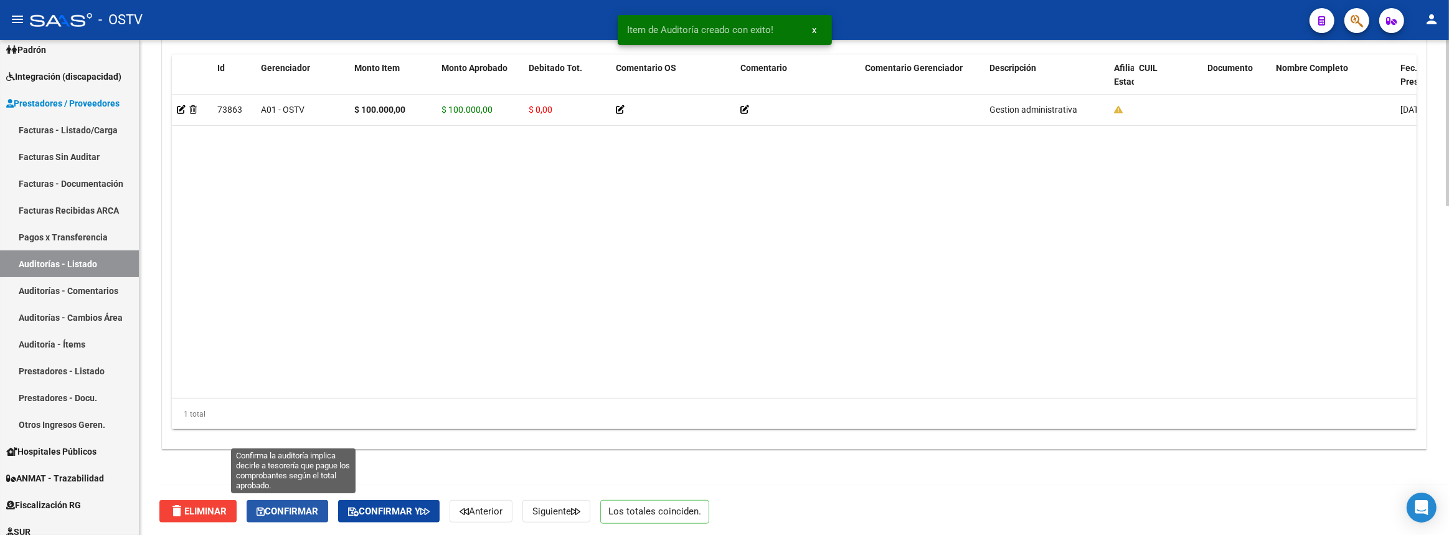
click at [287, 506] on span "Confirmar" at bounding box center [288, 511] width 62 height 11
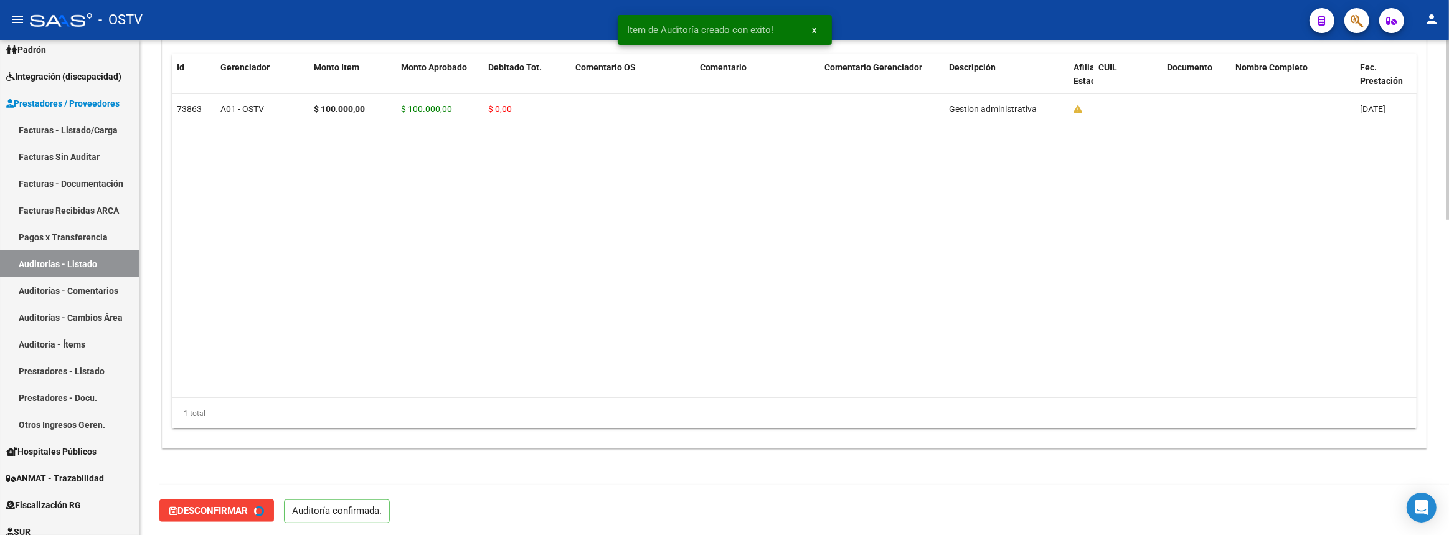
type input "202510"
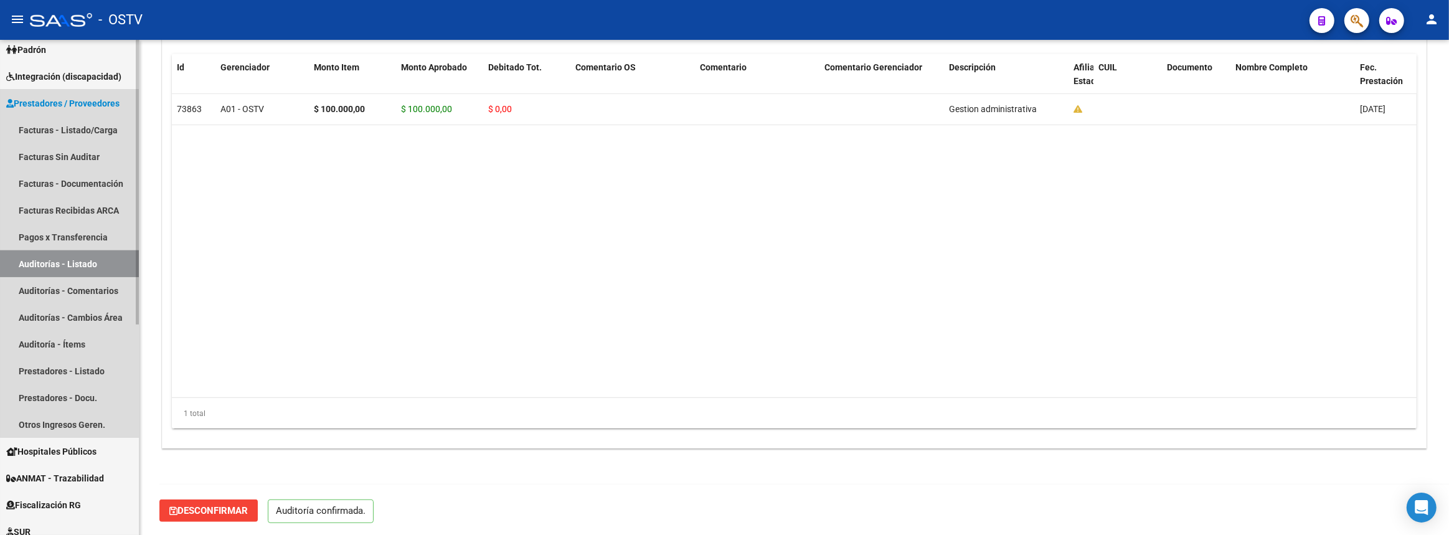
click at [113, 255] on link "Auditorías - Listado" at bounding box center [69, 263] width 139 height 27
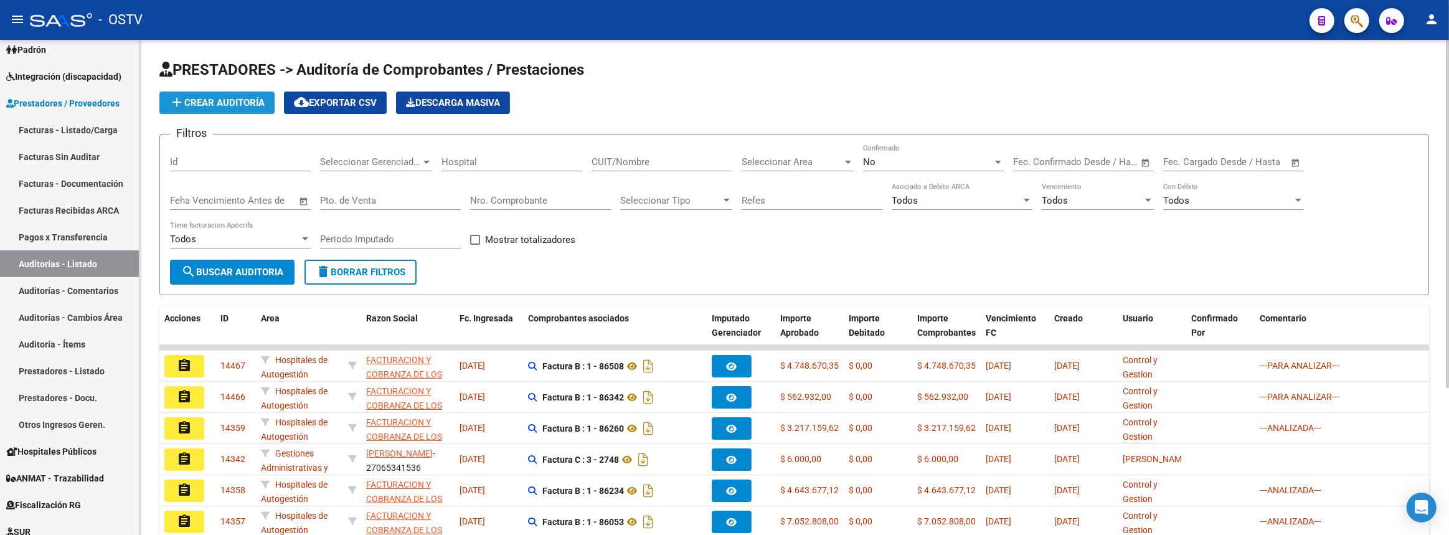
click at [219, 100] on span "add Crear Auditoría" at bounding box center [216, 102] width 95 height 11
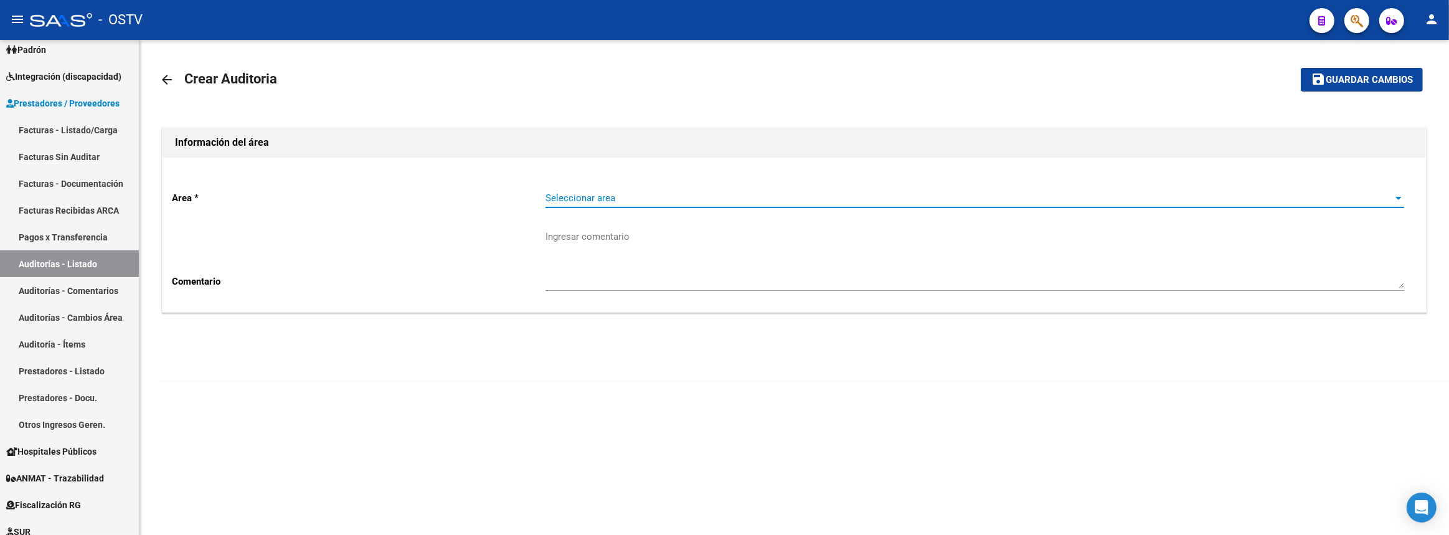
click at [614, 199] on span "Seleccionar area" at bounding box center [970, 197] width 848 height 11
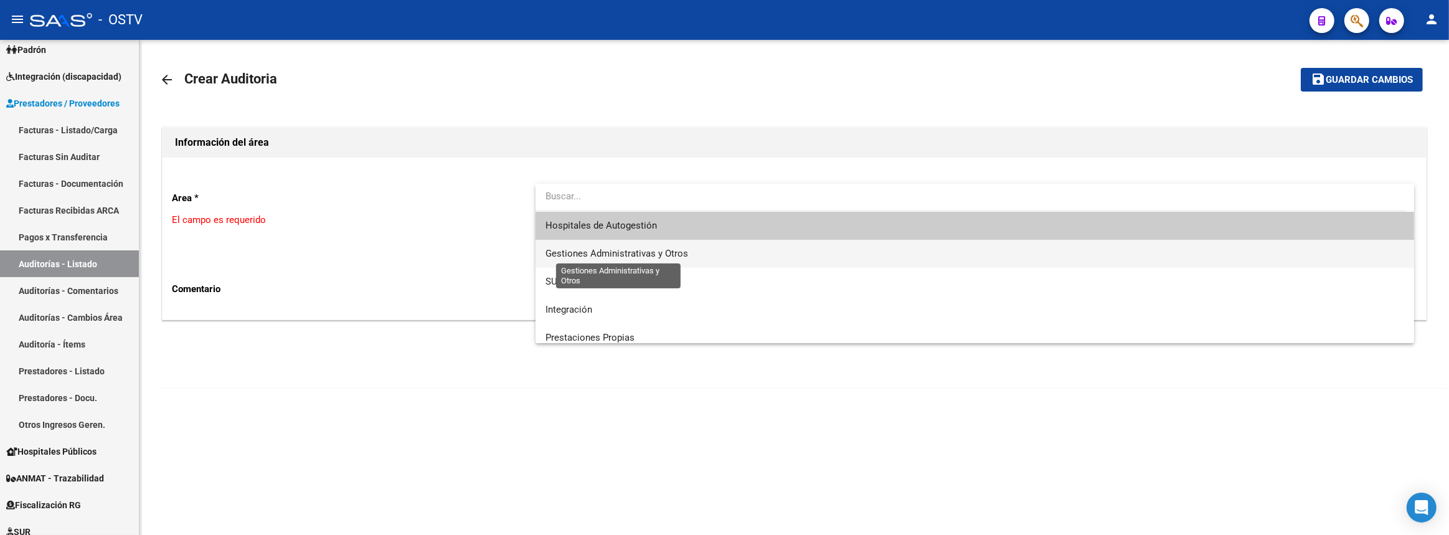
click at [600, 249] on span "Gestiones Administrativas y Otros" at bounding box center [617, 253] width 143 height 11
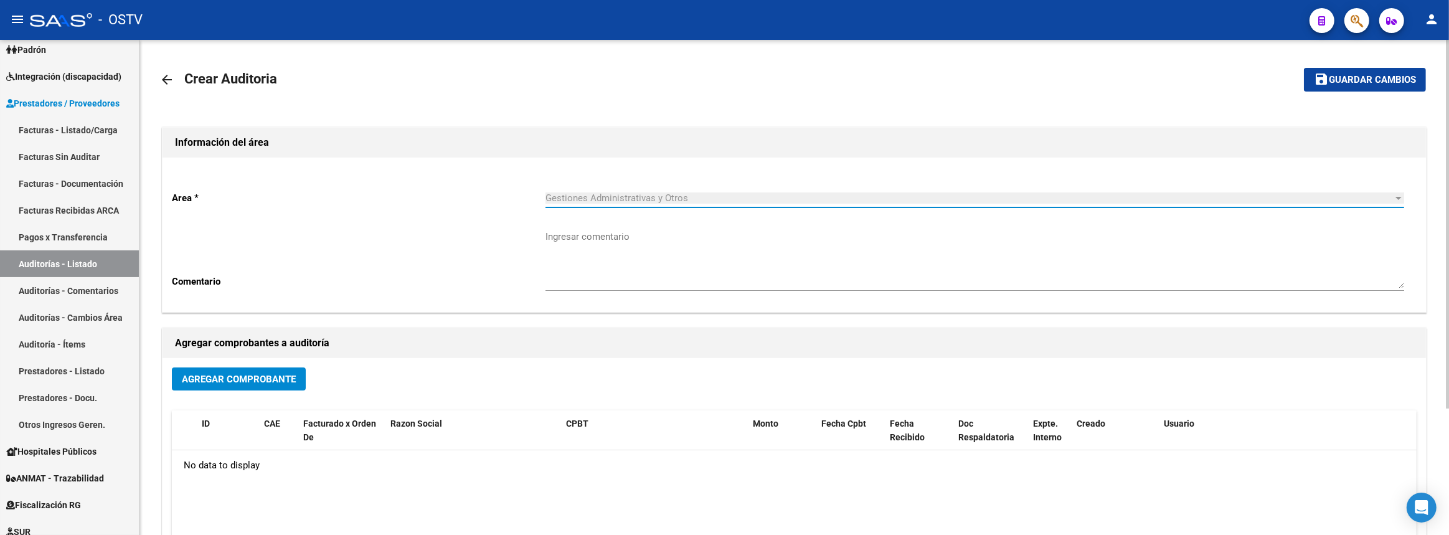
scroll to position [169, 0]
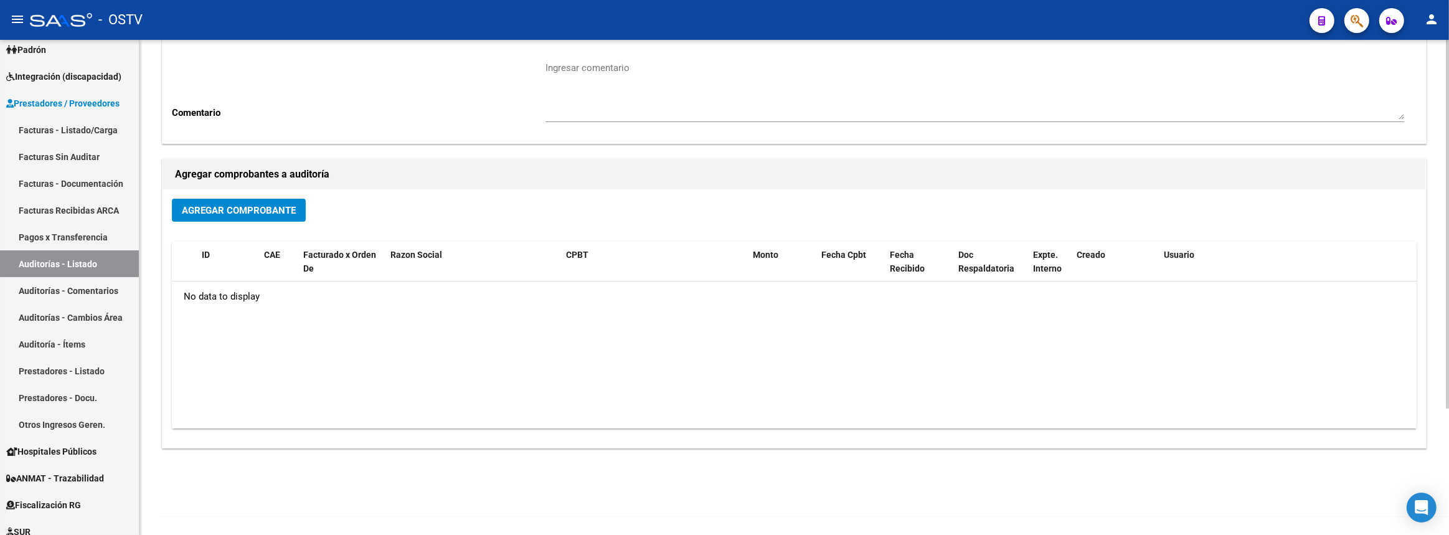
click at [248, 208] on span "Agregar Comprobante" at bounding box center [239, 210] width 114 height 11
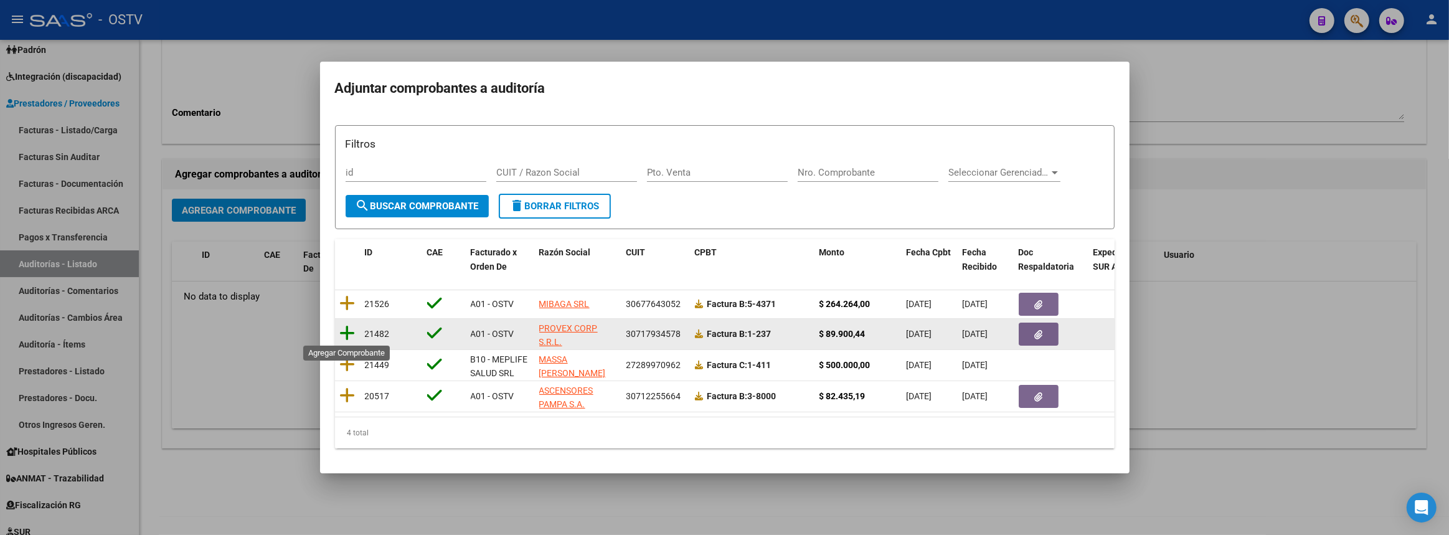
click at [348, 327] on icon at bounding box center [348, 333] width 16 height 17
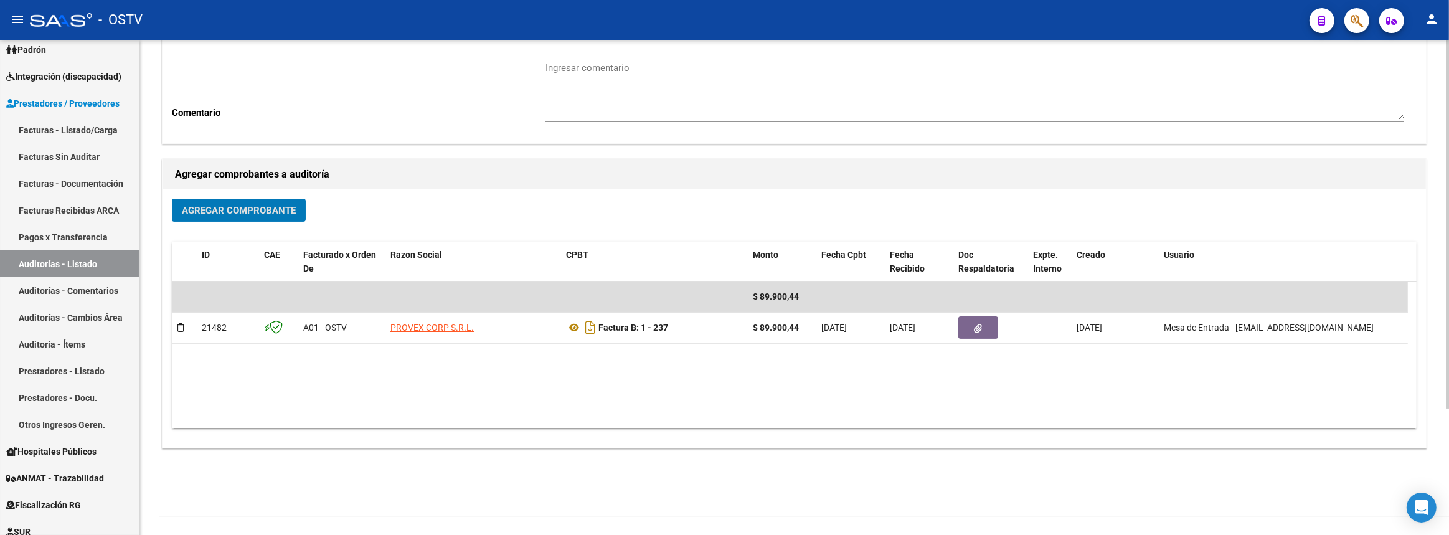
scroll to position [0, 0]
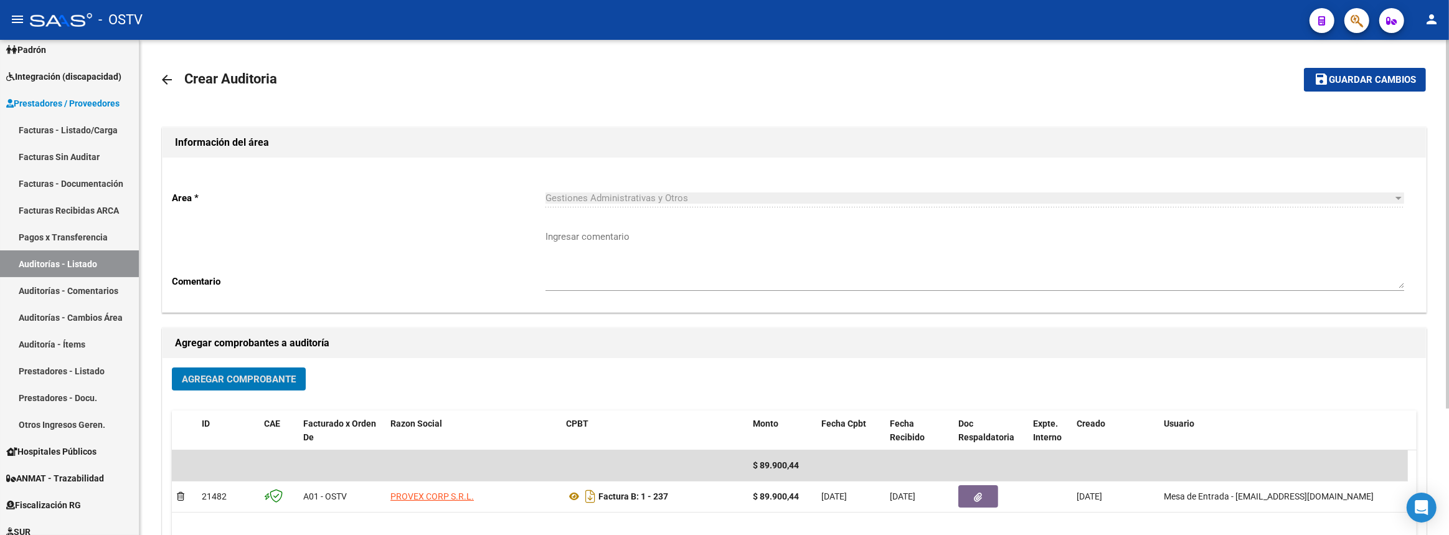
click at [1319, 76] on mat-icon "save" at bounding box center [1321, 79] width 15 height 15
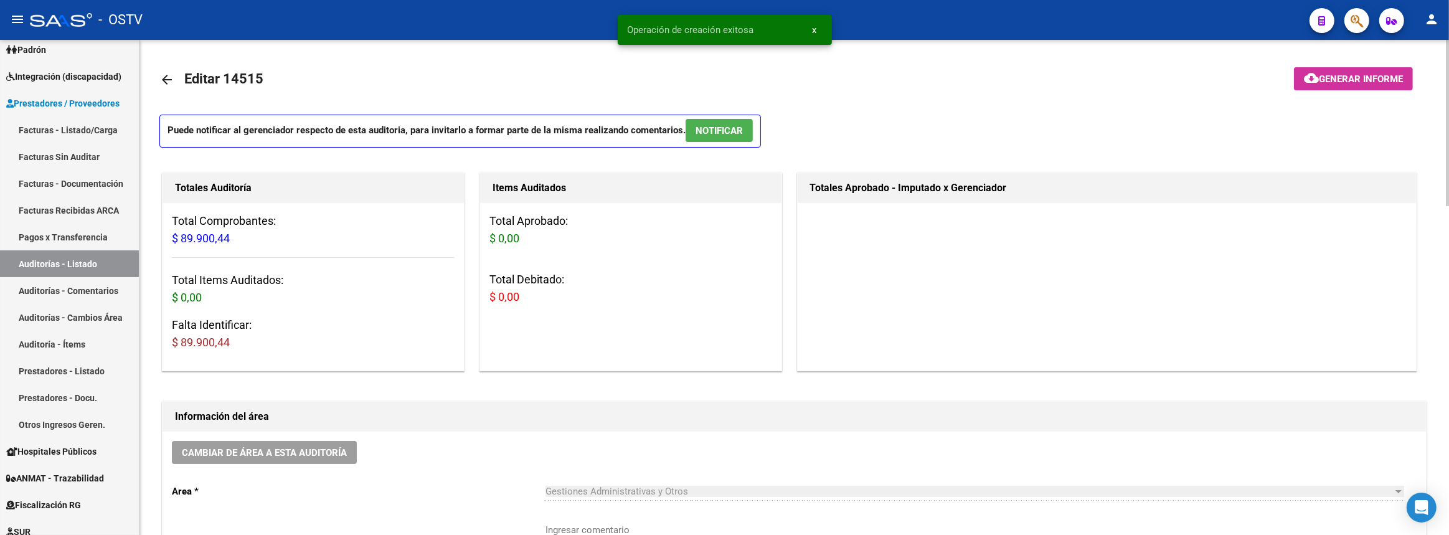
scroll to position [283, 0]
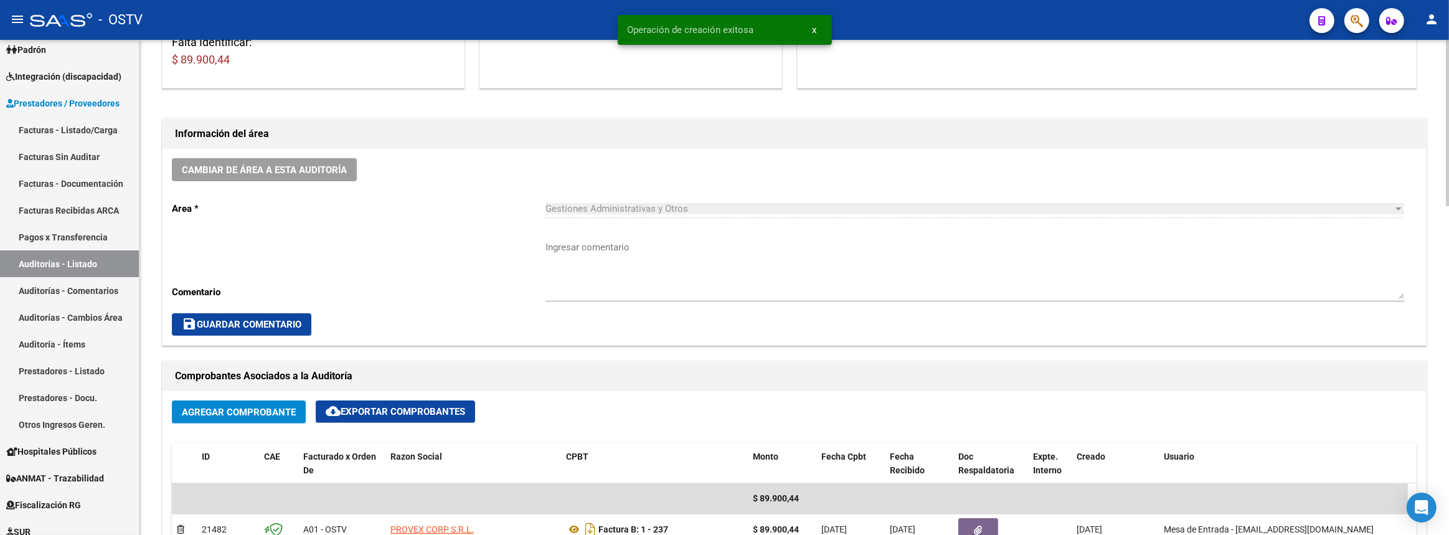
click at [657, 250] on textarea "Ingresar comentario" at bounding box center [975, 269] width 859 height 59
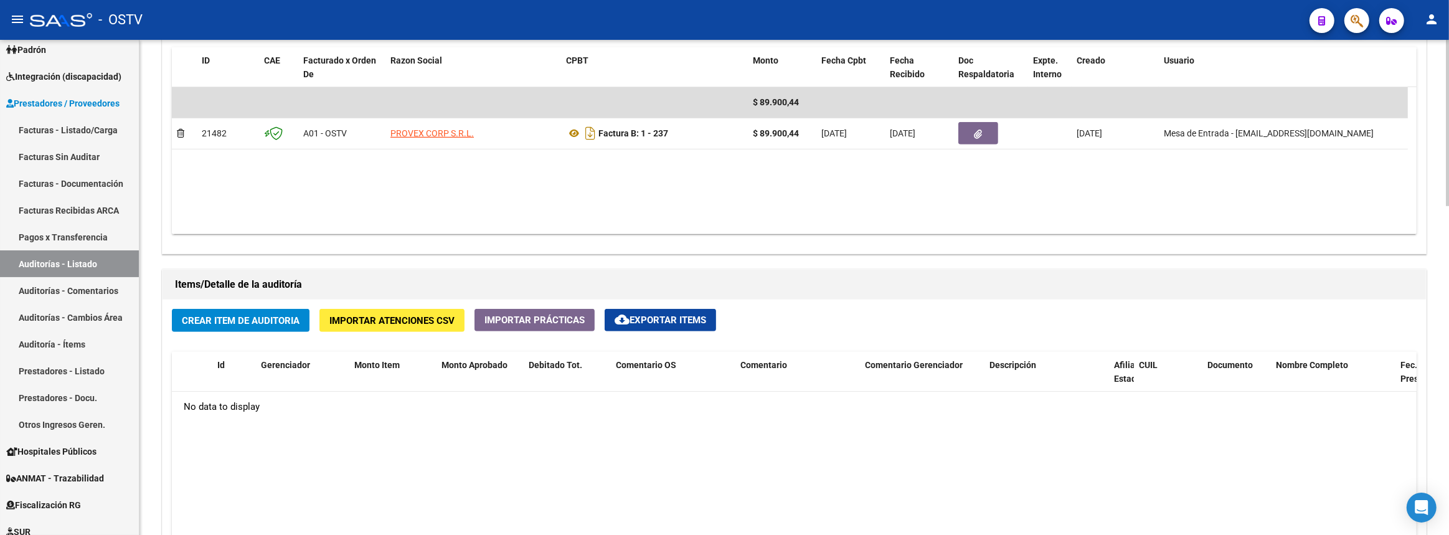
scroll to position [906, 0]
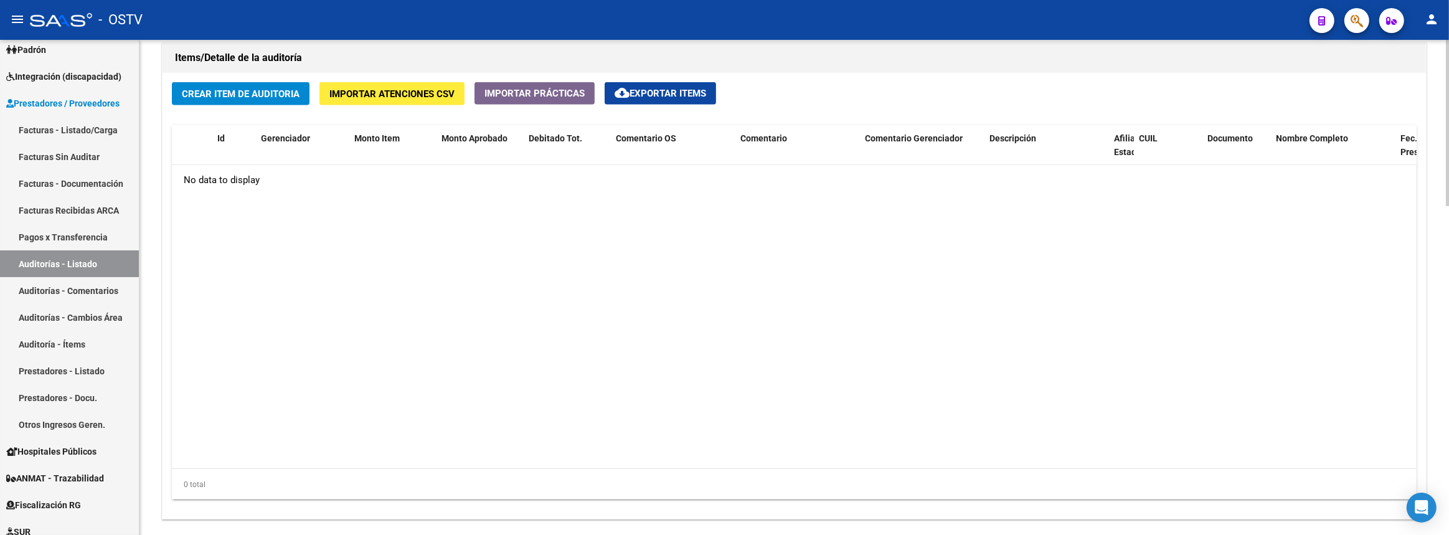
type textarea "Cerrada"
click at [274, 88] on span "Crear Item de Auditoria" at bounding box center [241, 93] width 118 height 11
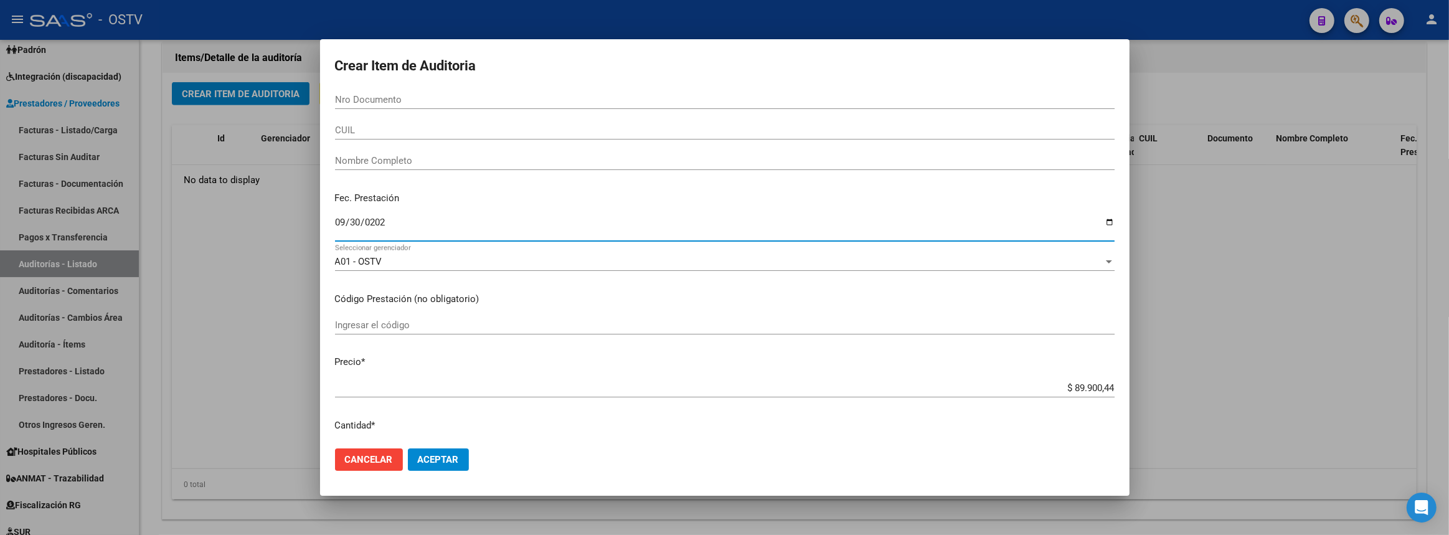
type input "[DATE]"
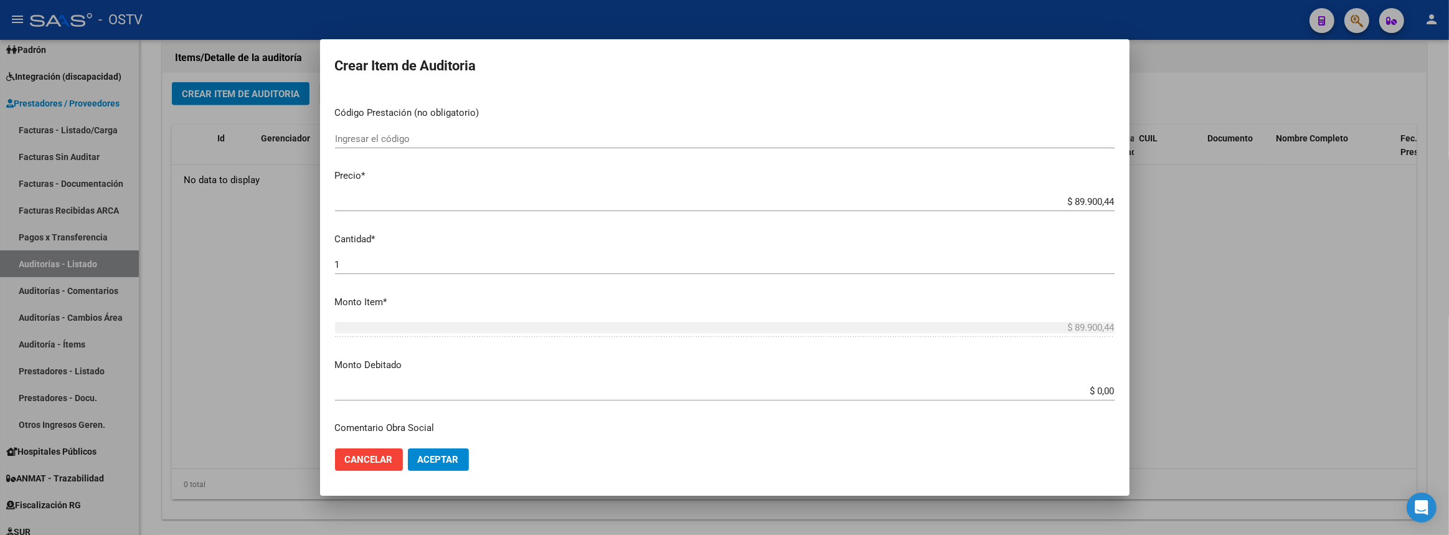
click at [243, 265] on div at bounding box center [724, 267] width 1449 height 535
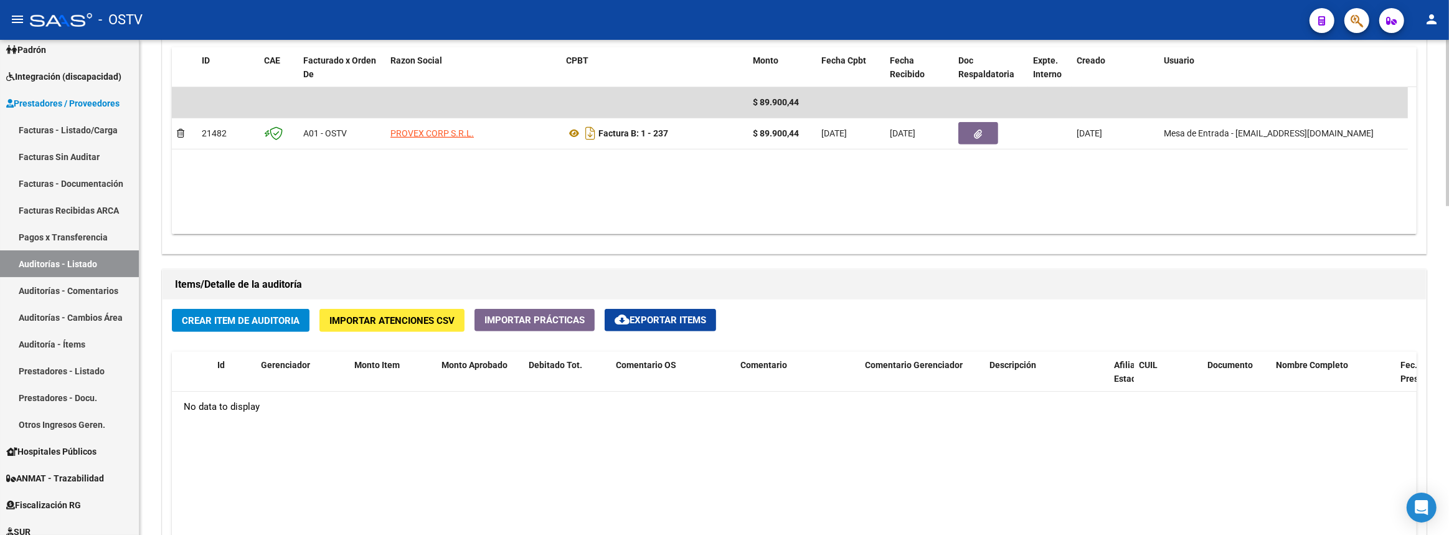
scroll to position [736, 0]
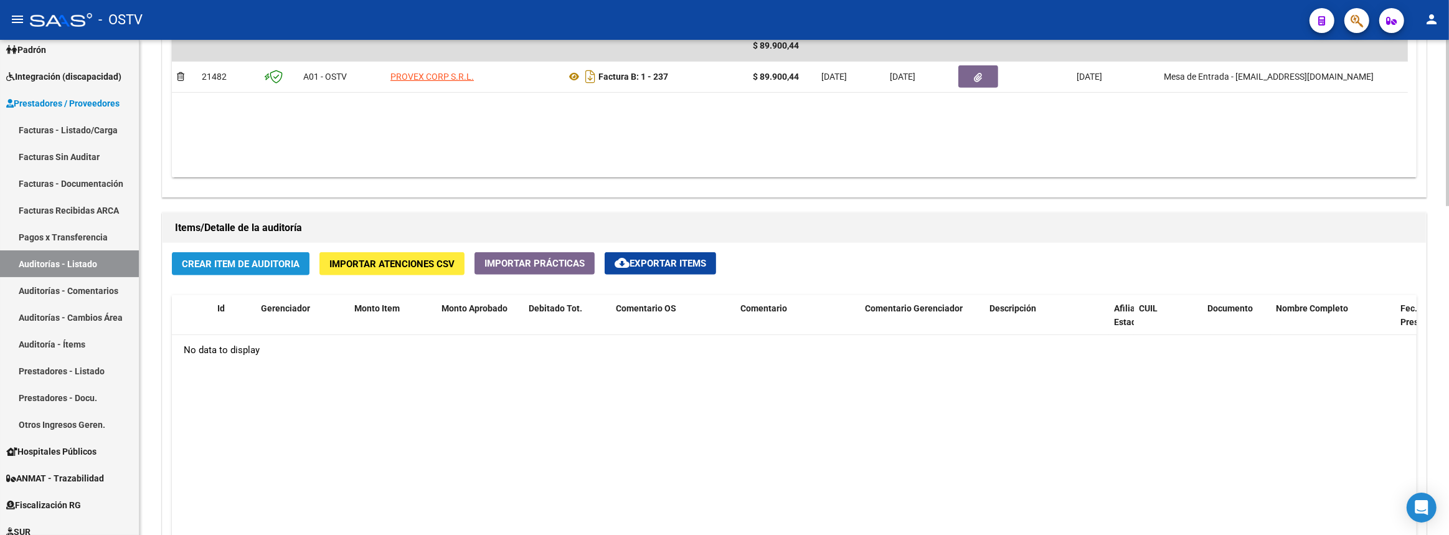
click at [298, 252] on button "Crear Item de Auditoria" at bounding box center [241, 263] width 138 height 23
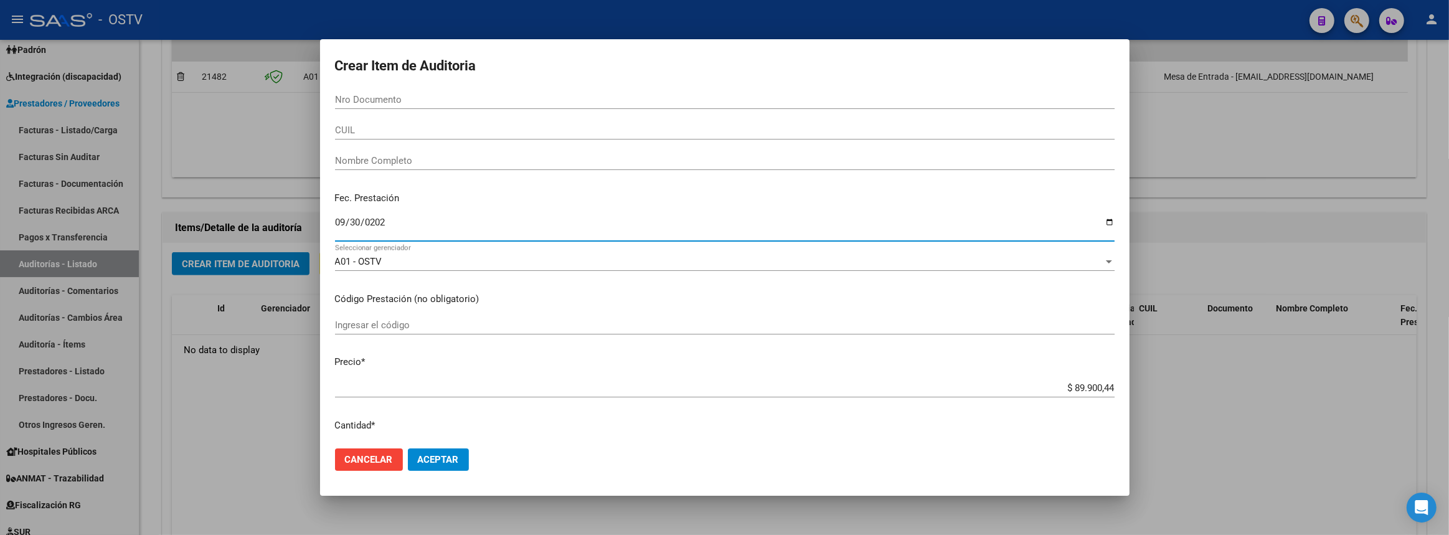
type input "[DATE]"
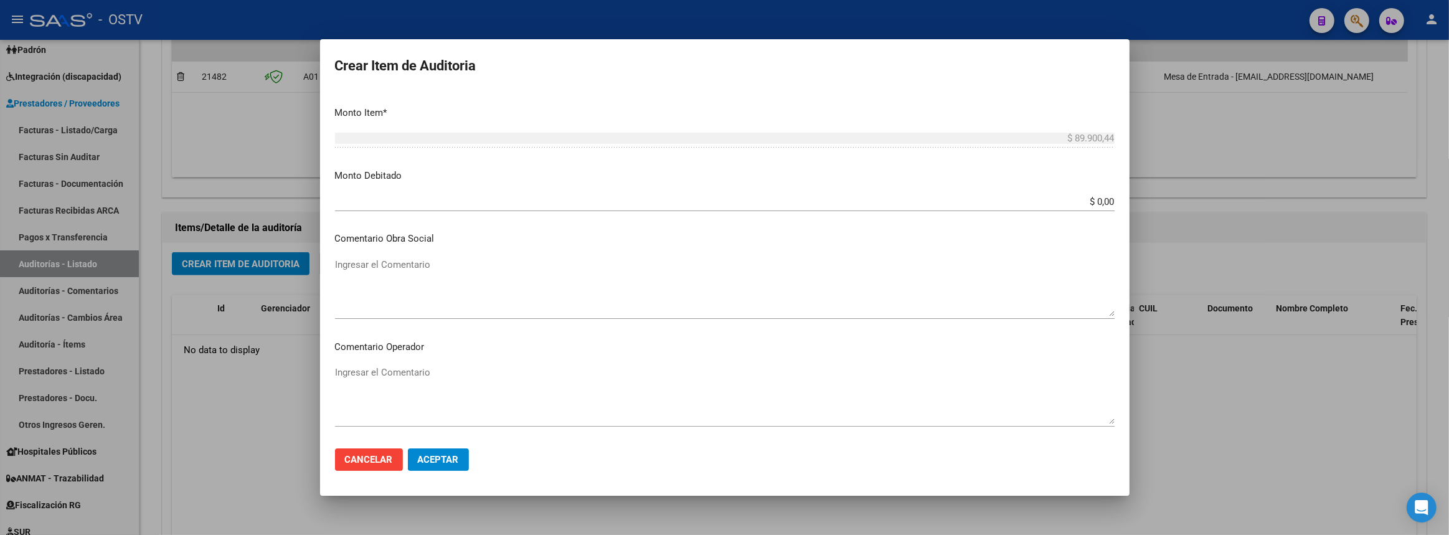
scroll to position [699, 0]
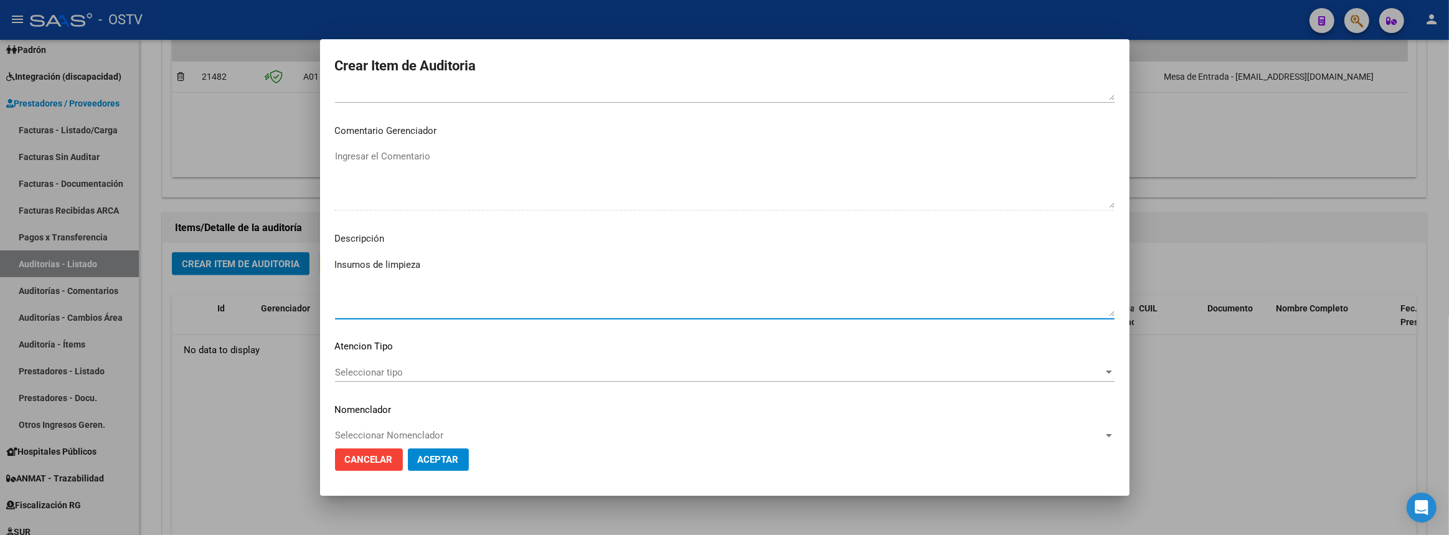
type textarea "Insumos de limpieza"
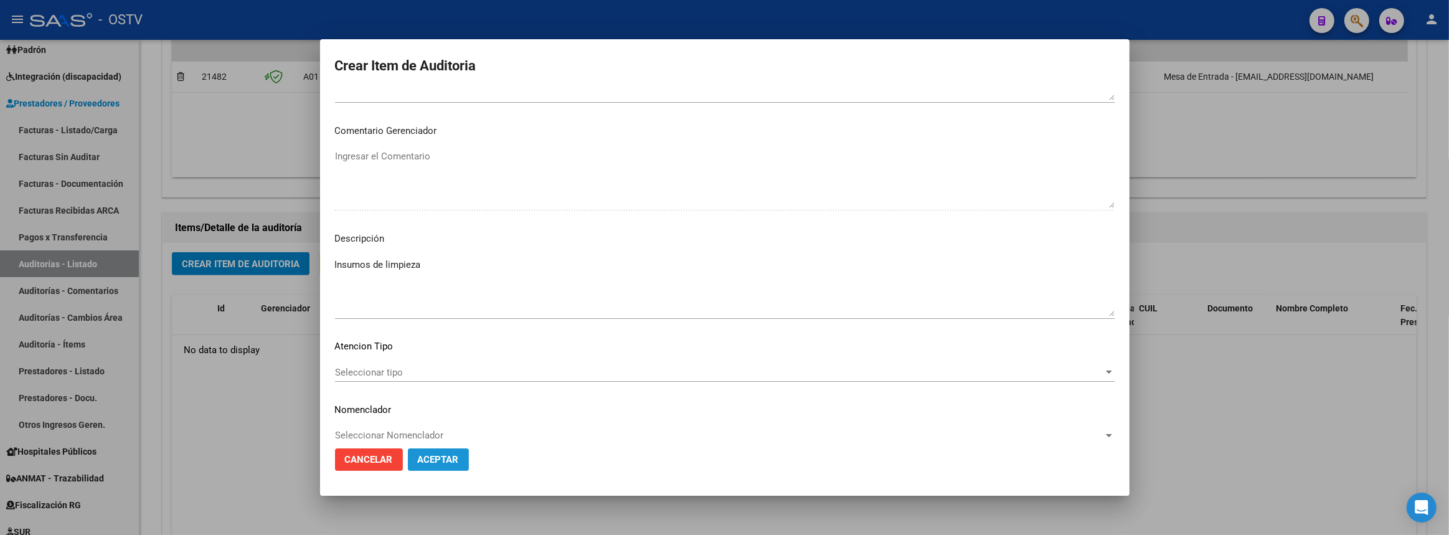
click at [430, 456] on span "Aceptar" at bounding box center [438, 459] width 41 height 11
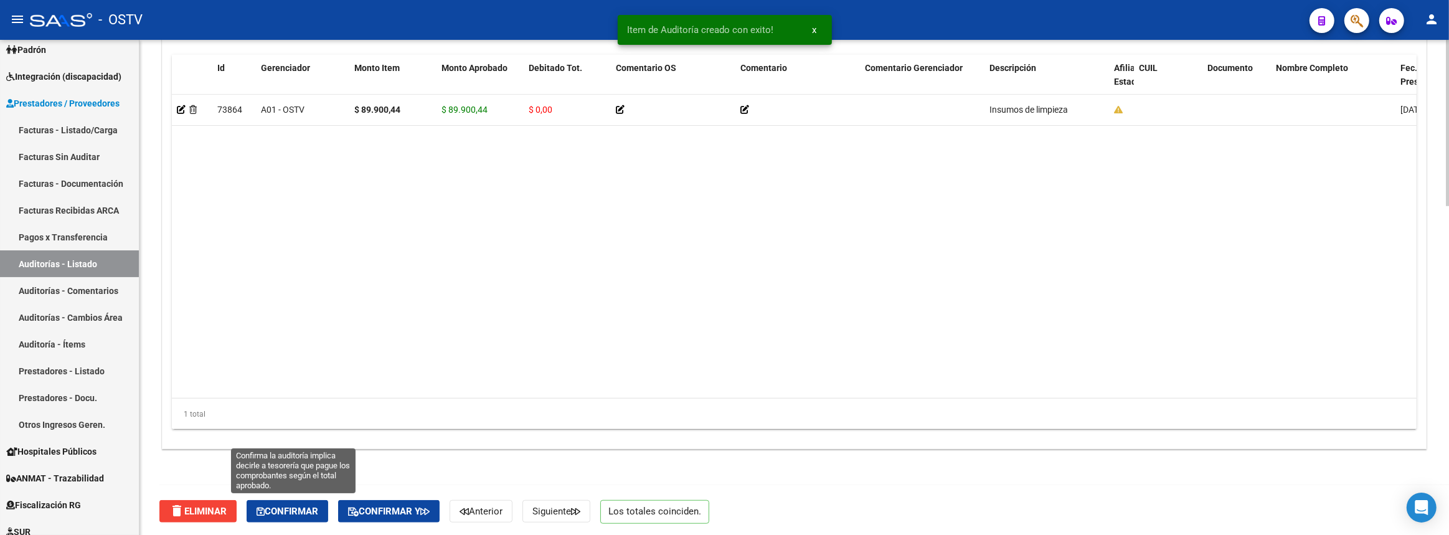
click at [306, 508] on span "Confirmar" at bounding box center [288, 511] width 62 height 11
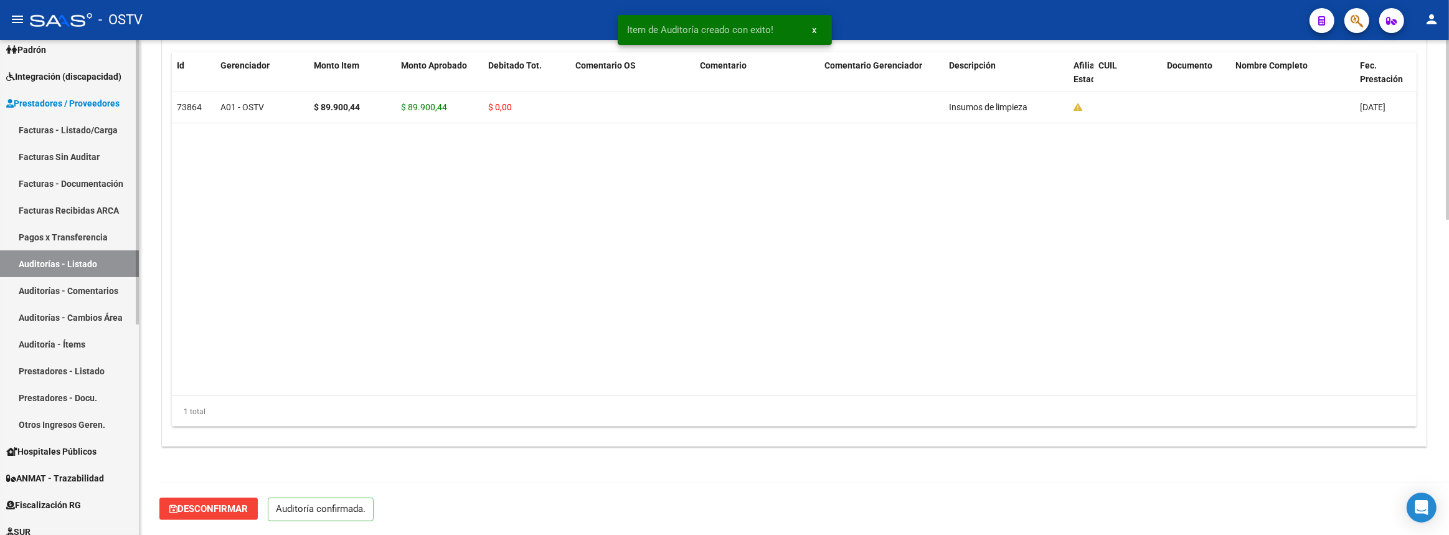
scroll to position [866, 0]
type input "202510"
click at [90, 265] on link "Auditorías - Listado" at bounding box center [69, 263] width 139 height 27
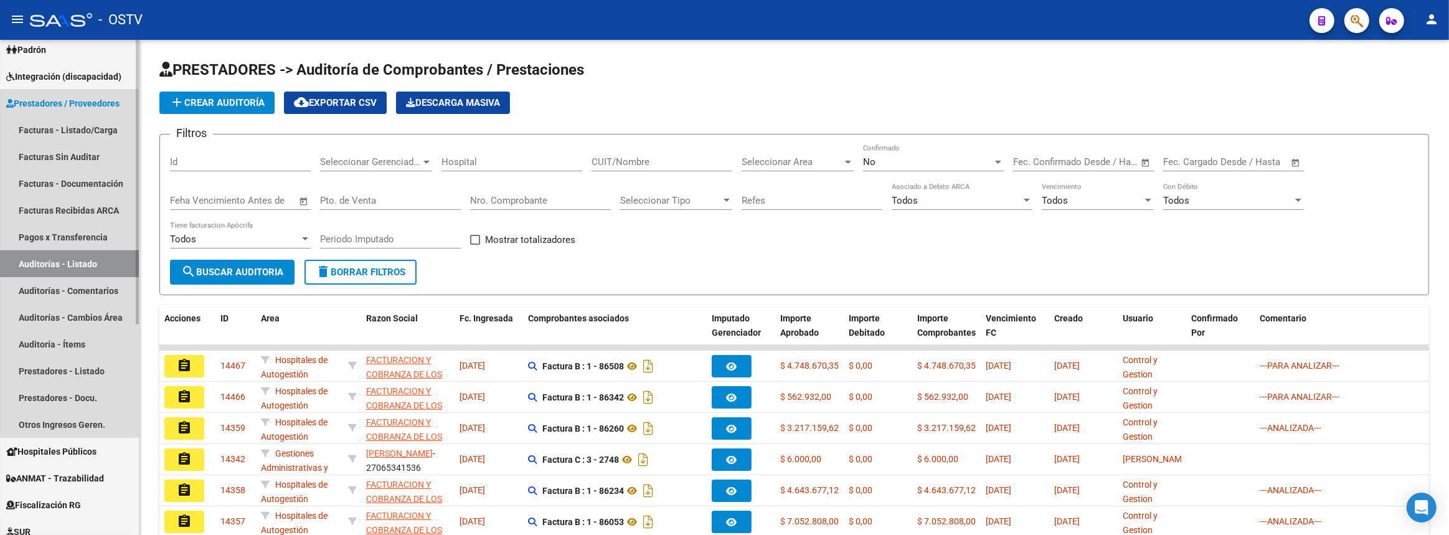
click at [81, 260] on link "Auditorías - Listado" at bounding box center [69, 263] width 139 height 27
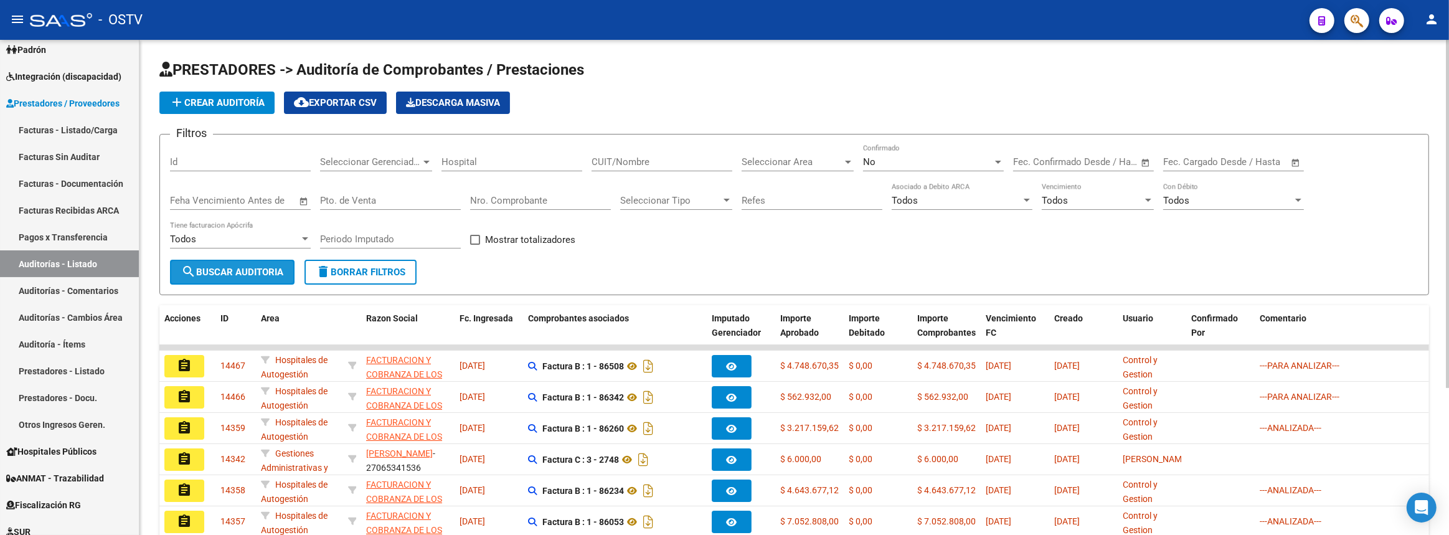
click at [229, 260] on button "search Buscar Auditoria" at bounding box center [232, 272] width 125 height 25
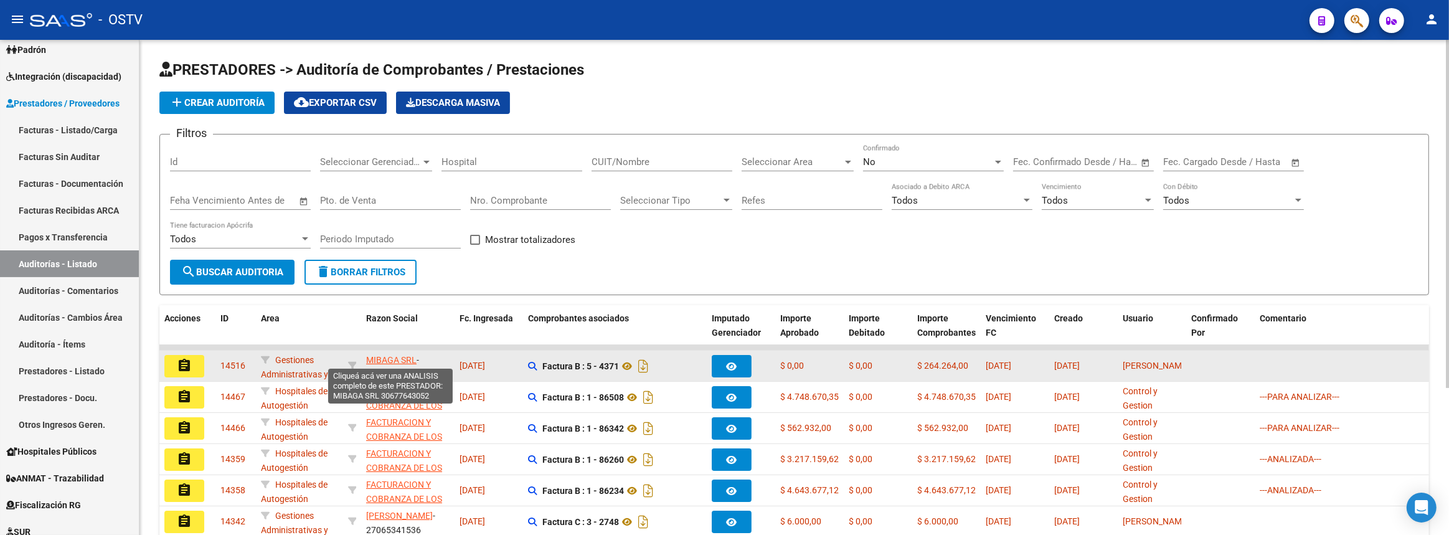
click at [384, 355] on span "MIBAGA SRL" at bounding box center [391, 360] width 50 height 10
type textarea "30677643052"
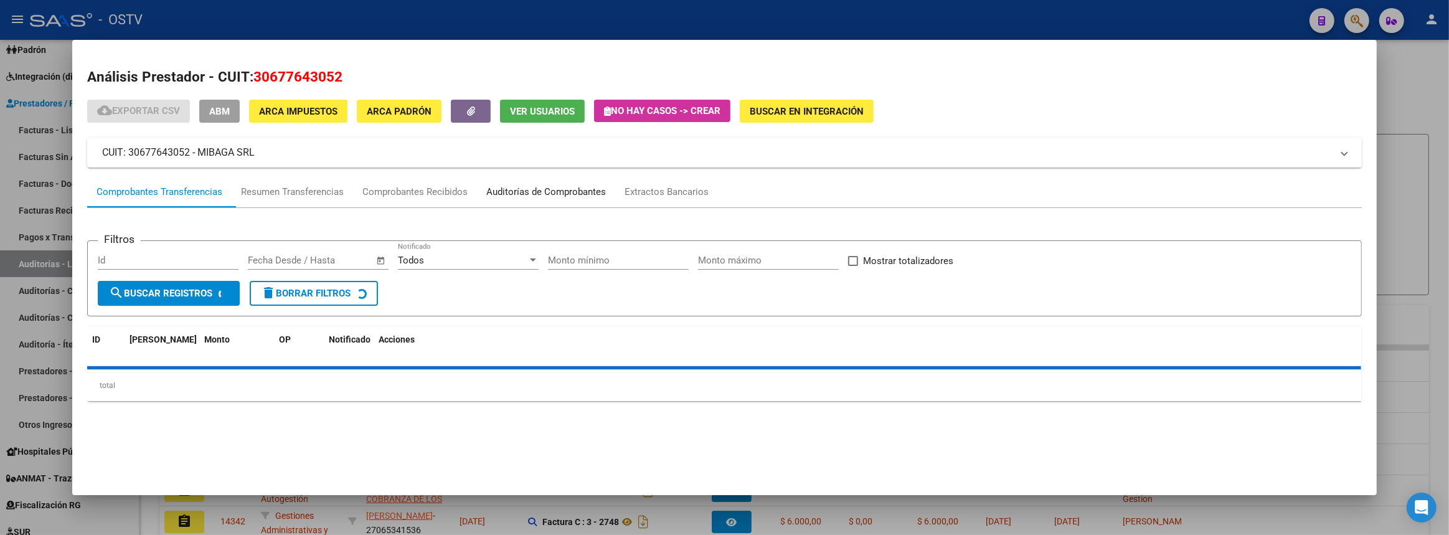
click at [603, 184] on div "Auditorías de Comprobantes" at bounding box center [546, 193] width 138 height 30
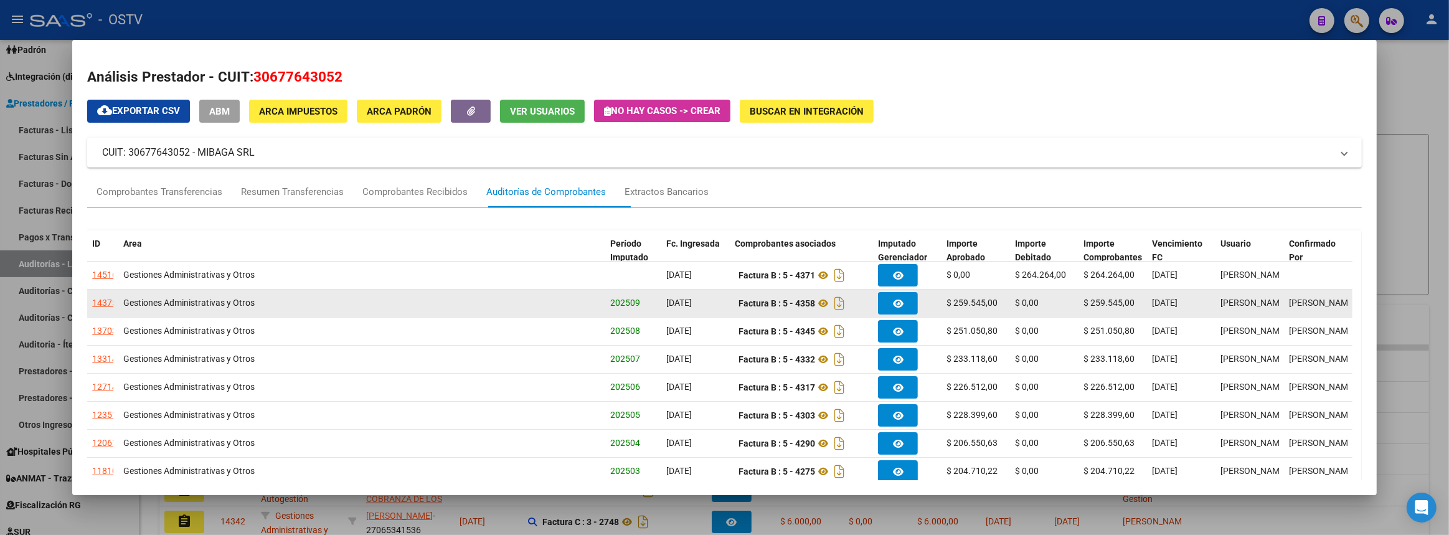
click at [100, 298] on div "14375" at bounding box center [104, 303] width 25 height 14
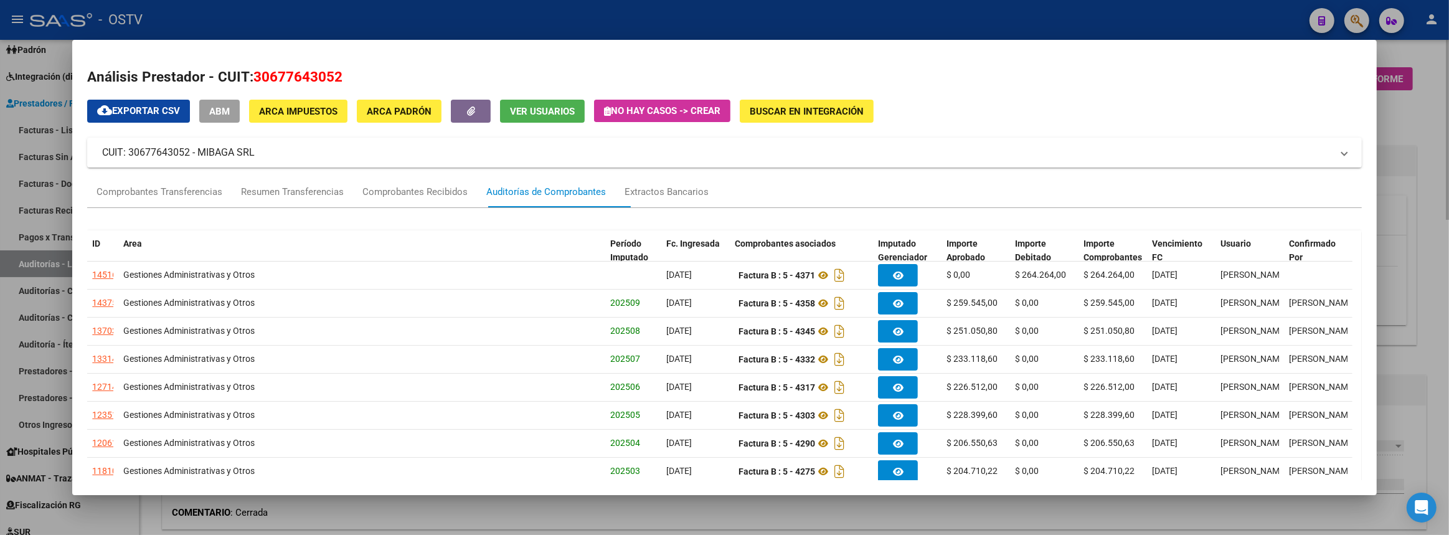
drag, startPoint x: 1421, startPoint y: 296, endPoint x: 1074, endPoint y: 324, distance: 348.1
click at [1422, 296] on div at bounding box center [724, 267] width 1449 height 535
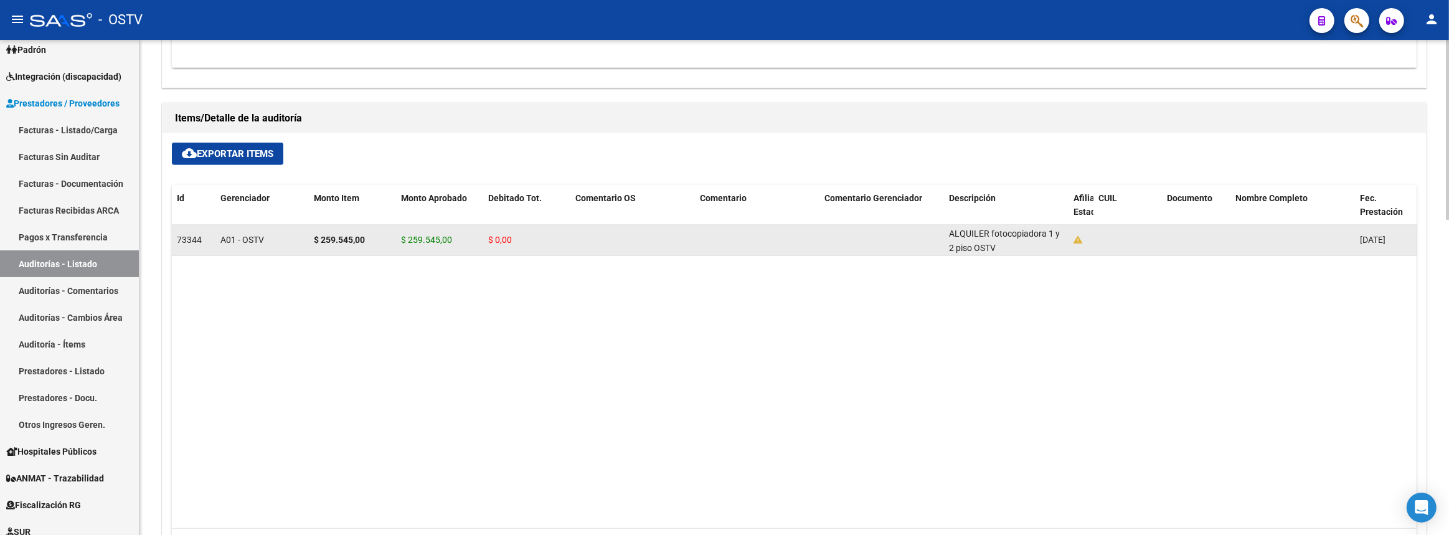
scroll to position [2, 0]
drag, startPoint x: 950, startPoint y: 235, endPoint x: 993, endPoint y: 243, distance: 44.3
click at [993, 243] on div "ALQUILER fotocopiadora 1 y 2 piso OSTV" at bounding box center [1006, 240] width 115 height 26
copy span "ALQUILER fotocopiadora 1 y 2 piso OSTV"
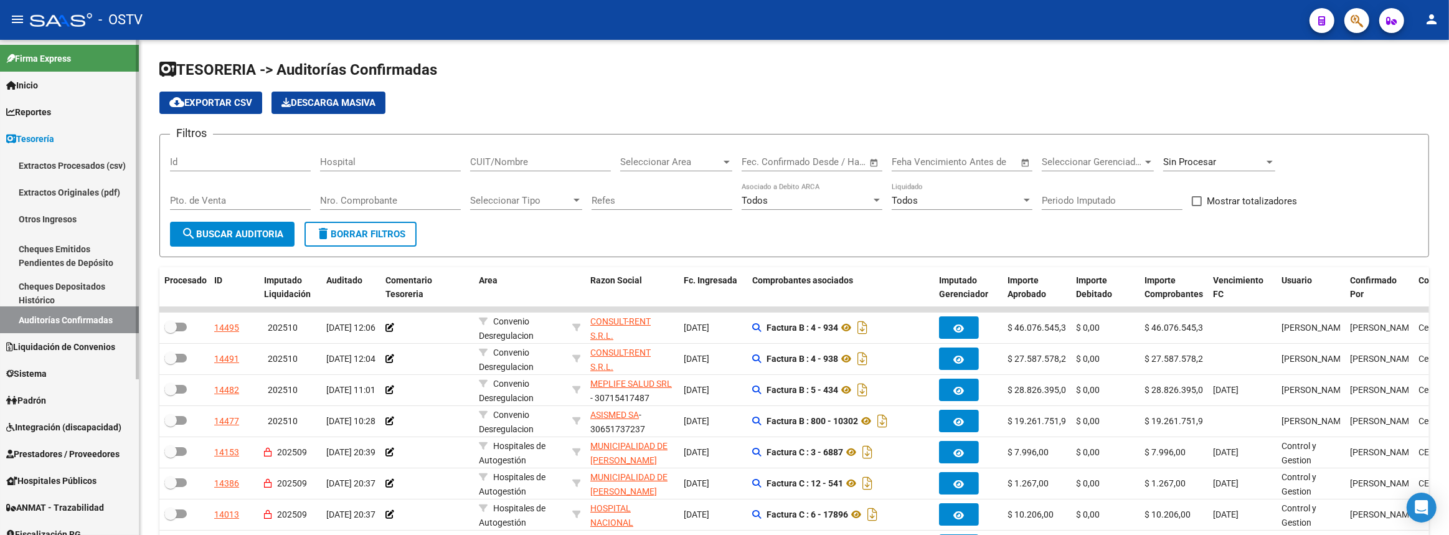
click at [54, 143] on span "Tesorería" at bounding box center [30, 139] width 48 height 14
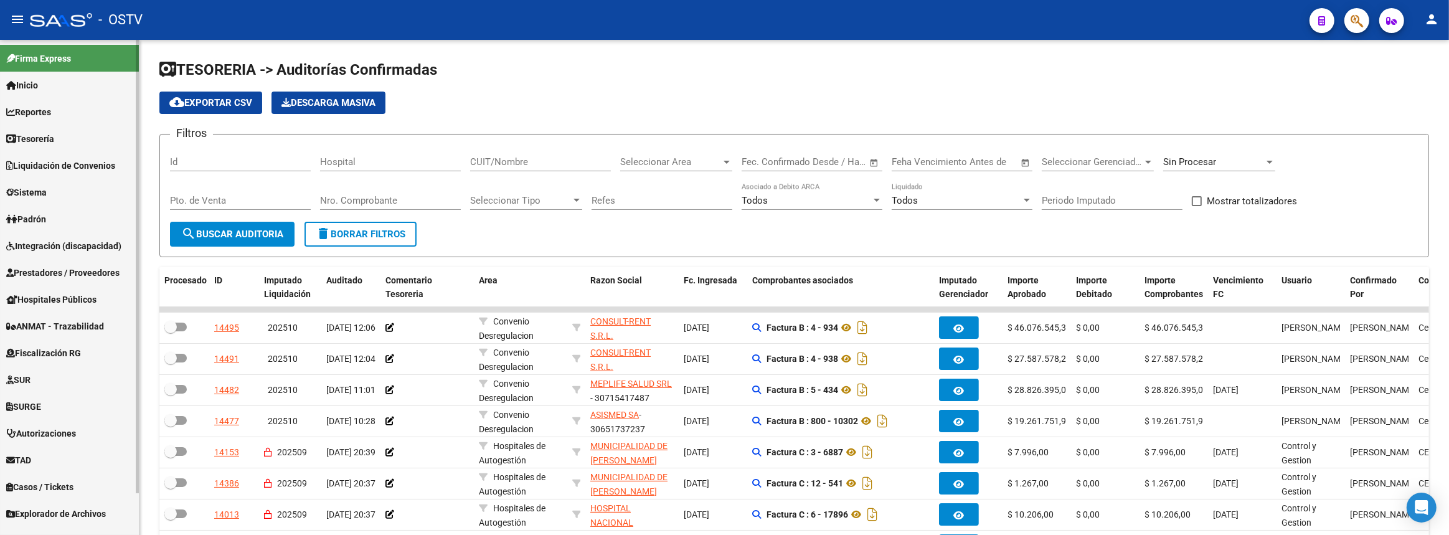
click at [84, 270] on span "Prestadores / Proveedores" at bounding box center [62, 273] width 113 height 14
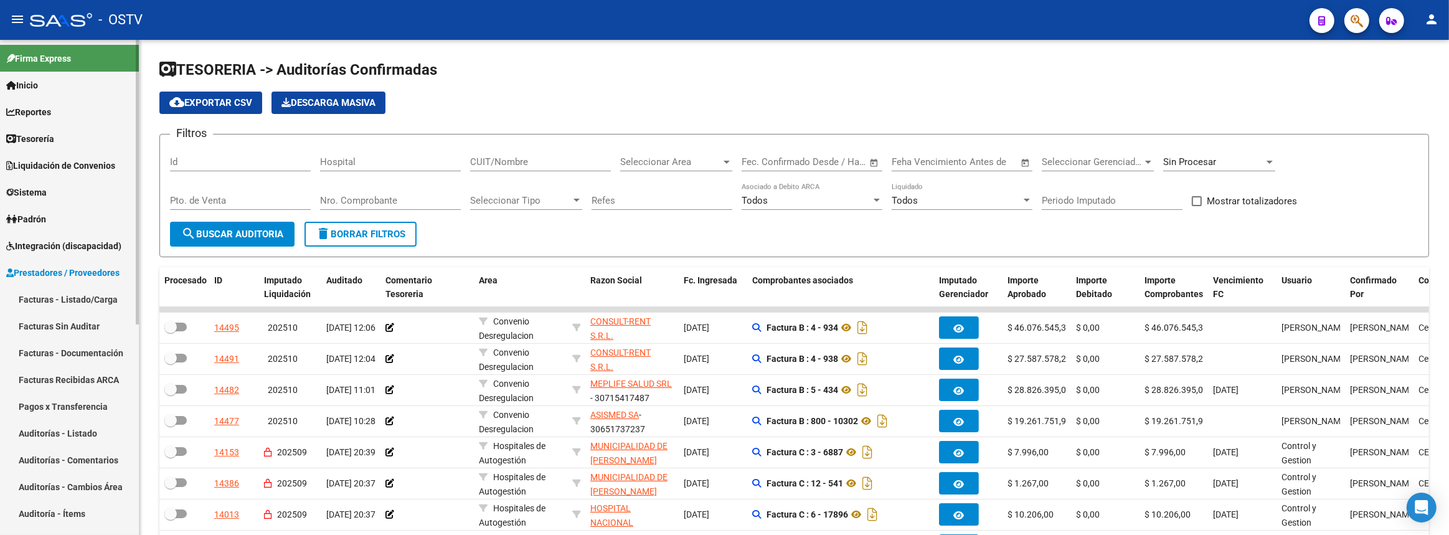
click at [64, 409] on link "Pagos x Transferencia" at bounding box center [69, 406] width 139 height 27
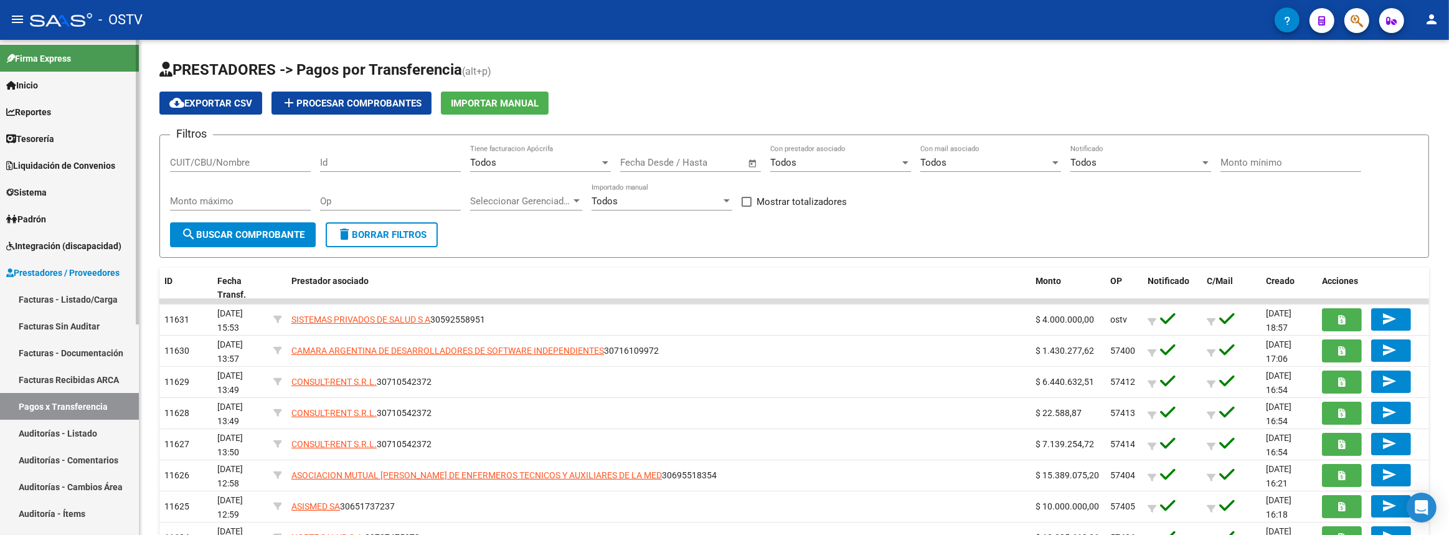
click at [81, 276] on span "Prestadores / Proveedores" at bounding box center [62, 273] width 113 height 14
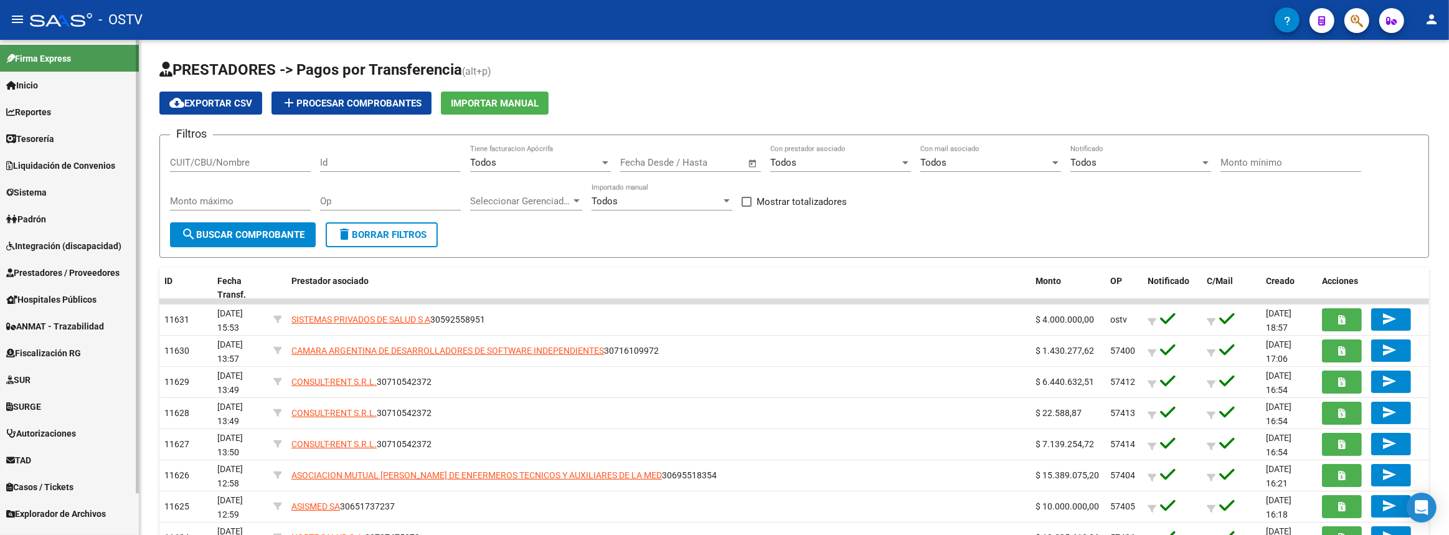
click at [76, 278] on span "Prestadores / Proveedores" at bounding box center [62, 273] width 113 height 14
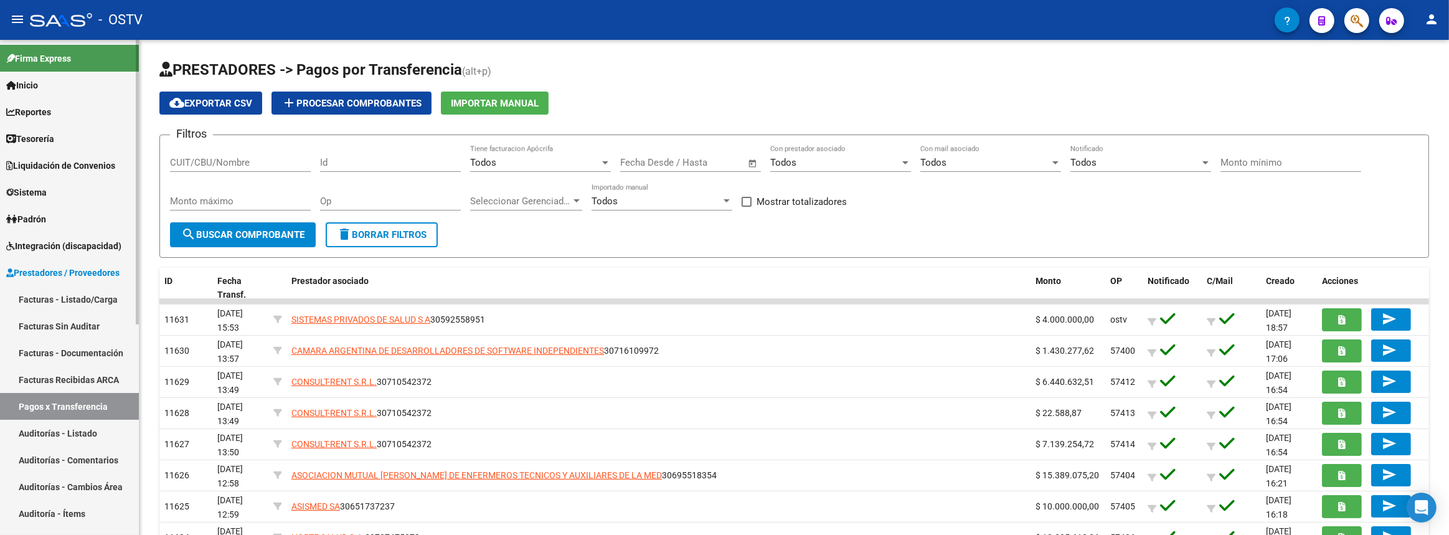
click at [70, 409] on link "Pagos x Transferencia" at bounding box center [69, 406] width 139 height 27
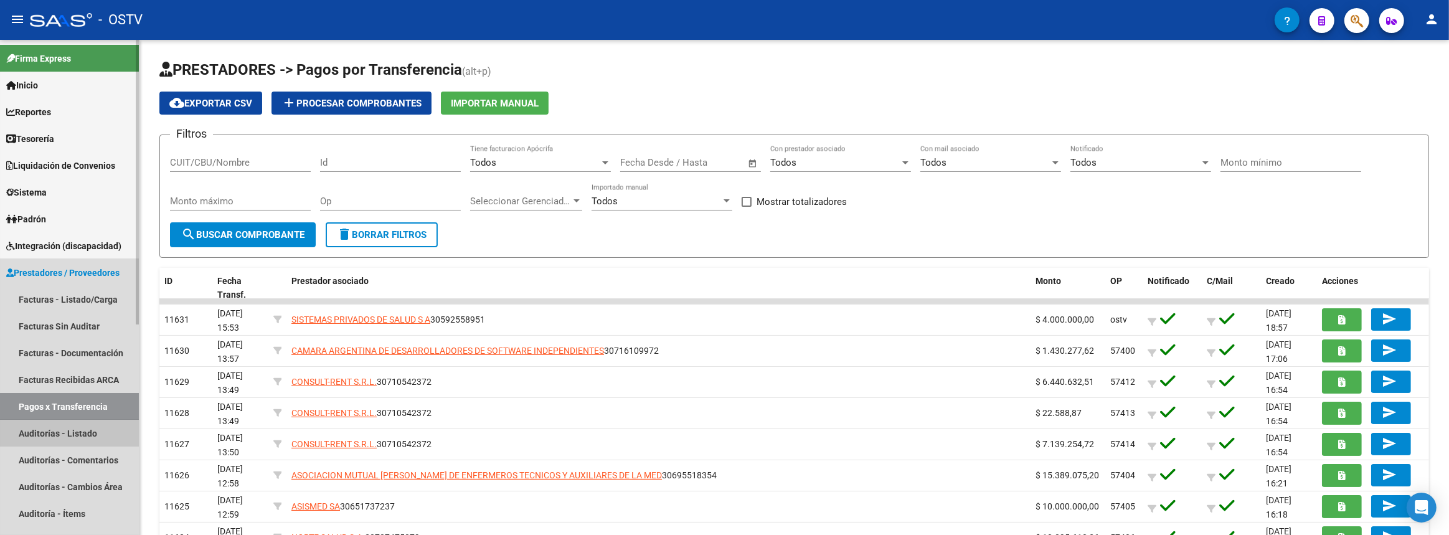
click at [56, 430] on link "Auditorías - Listado" at bounding box center [69, 433] width 139 height 27
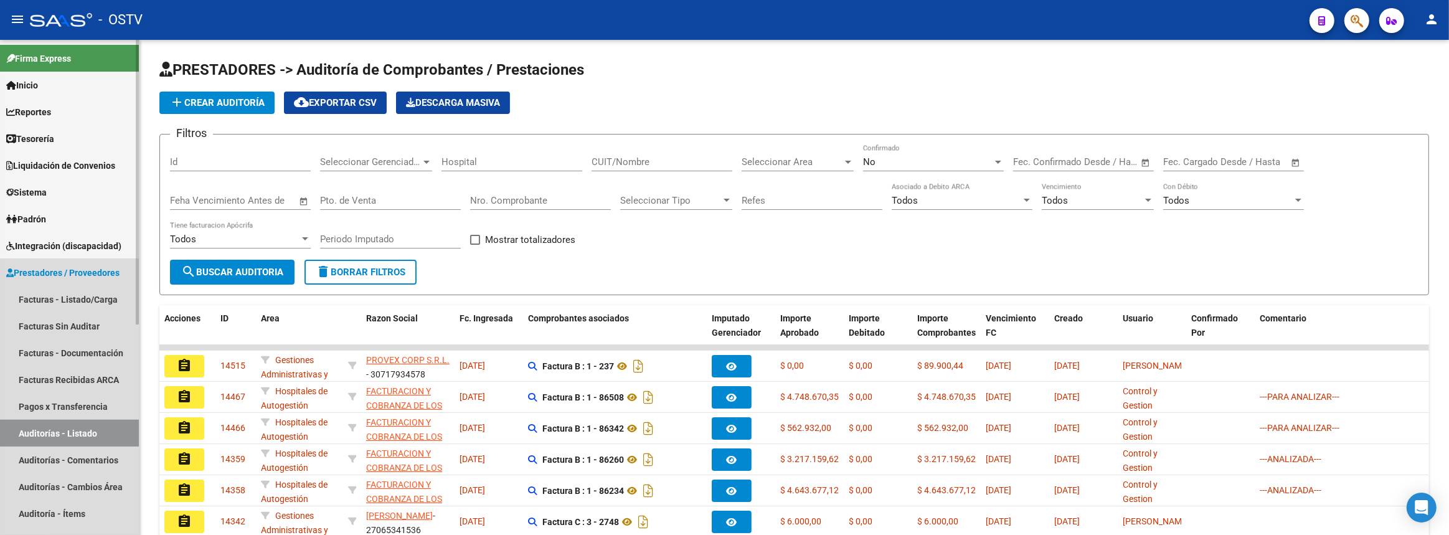
click at [83, 430] on link "Auditorías - Listado" at bounding box center [69, 433] width 139 height 27
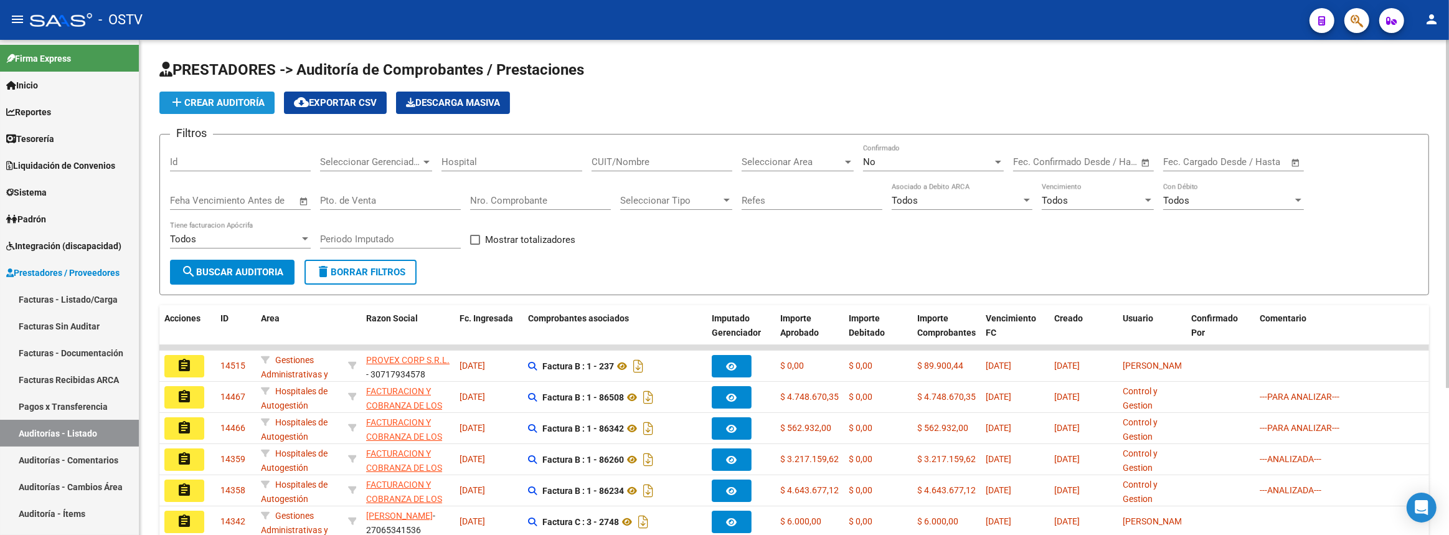
click at [214, 100] on span "add Crear Auditoría" at bounding box center [216, 102] width 95 height 11
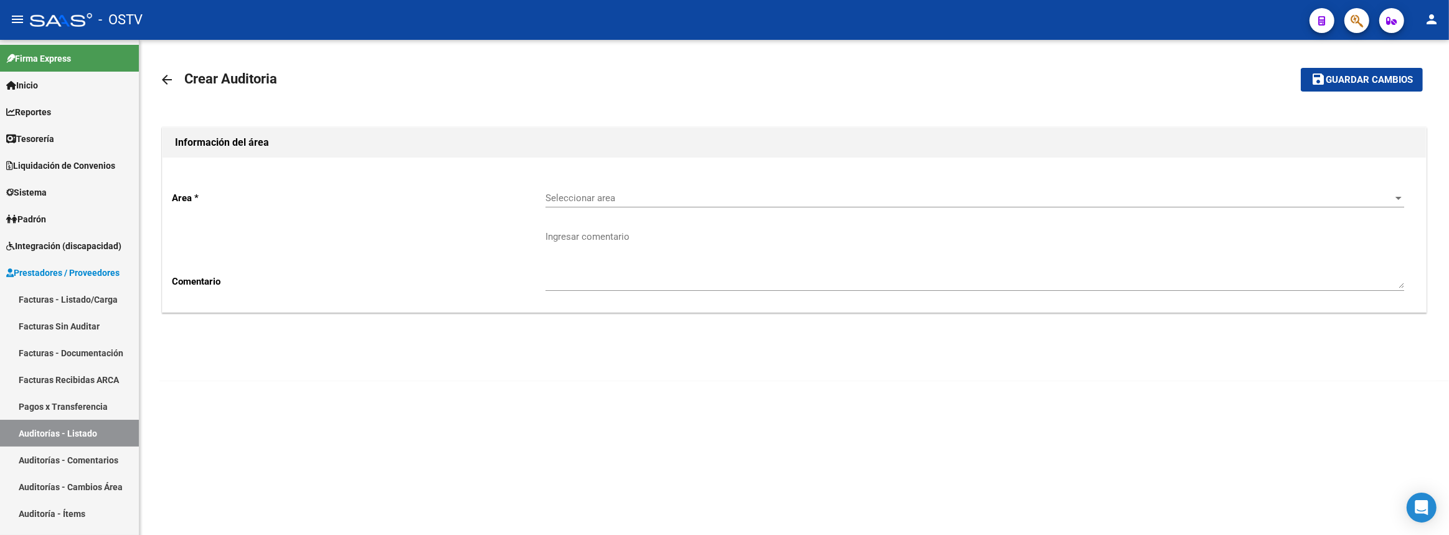
click at [543, 183] on div "Area * Seleccionar area Seleccionar area Comentario Ingresar comentario" at bounding box center [795, 235] width 1264 height 154
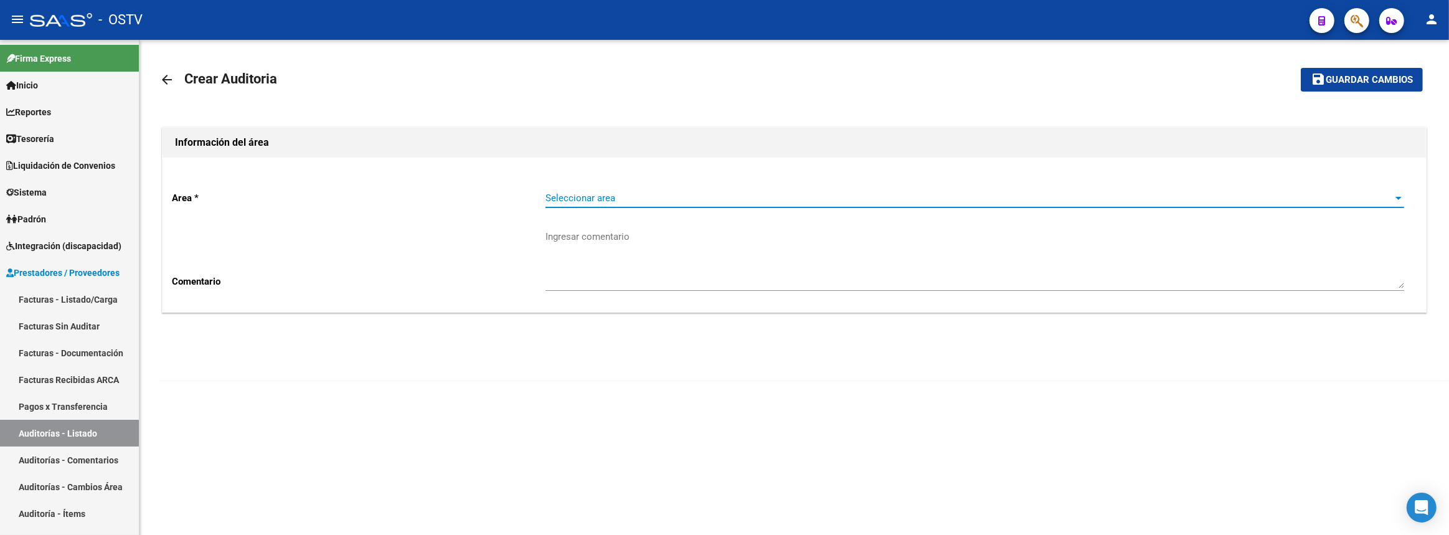
click at [571, 197] on span "Seleccionar area" at bounding box center [970, 197] width 848 height 11
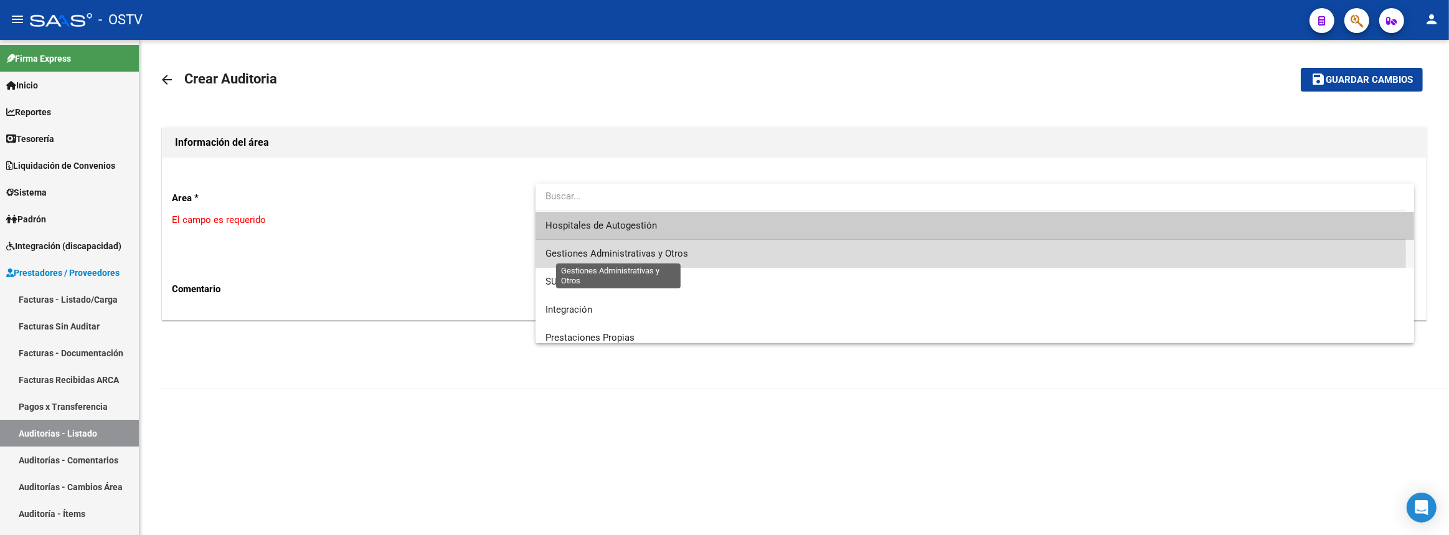
click at [571, 254] on span "Gestiones Administrativas y Otros" at bounding box center [617, 253] width 143 height 11
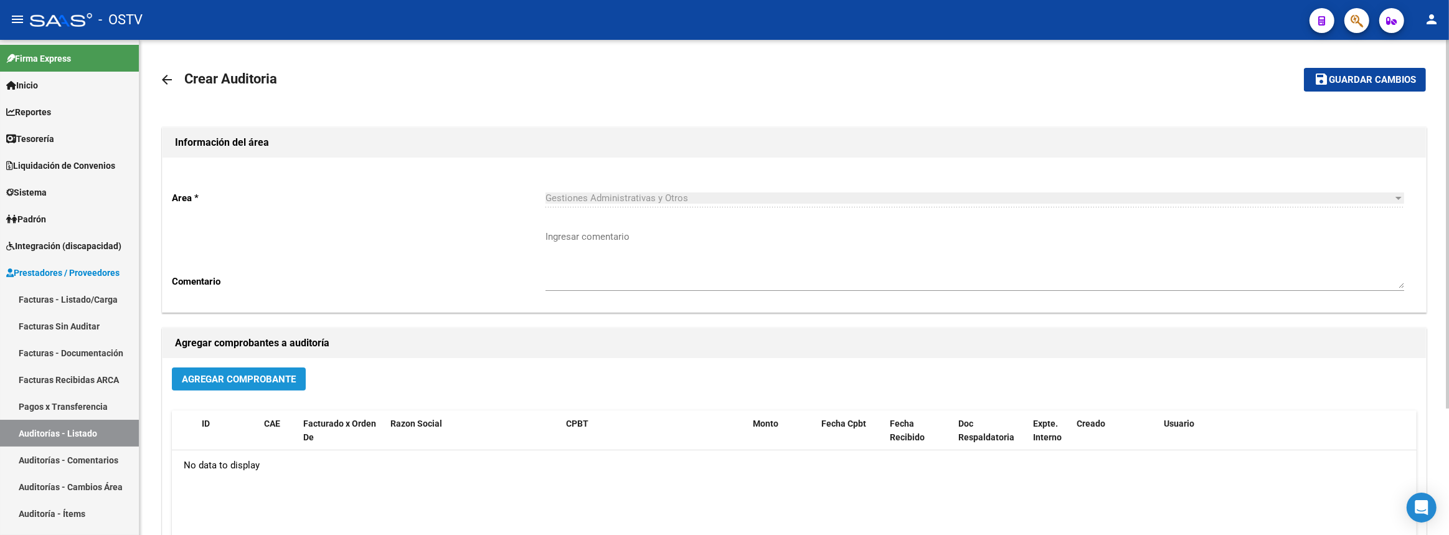
click at [214, 378] on span "Agregar Comprobante" at bounding box center [239, 379] width 114 height 11
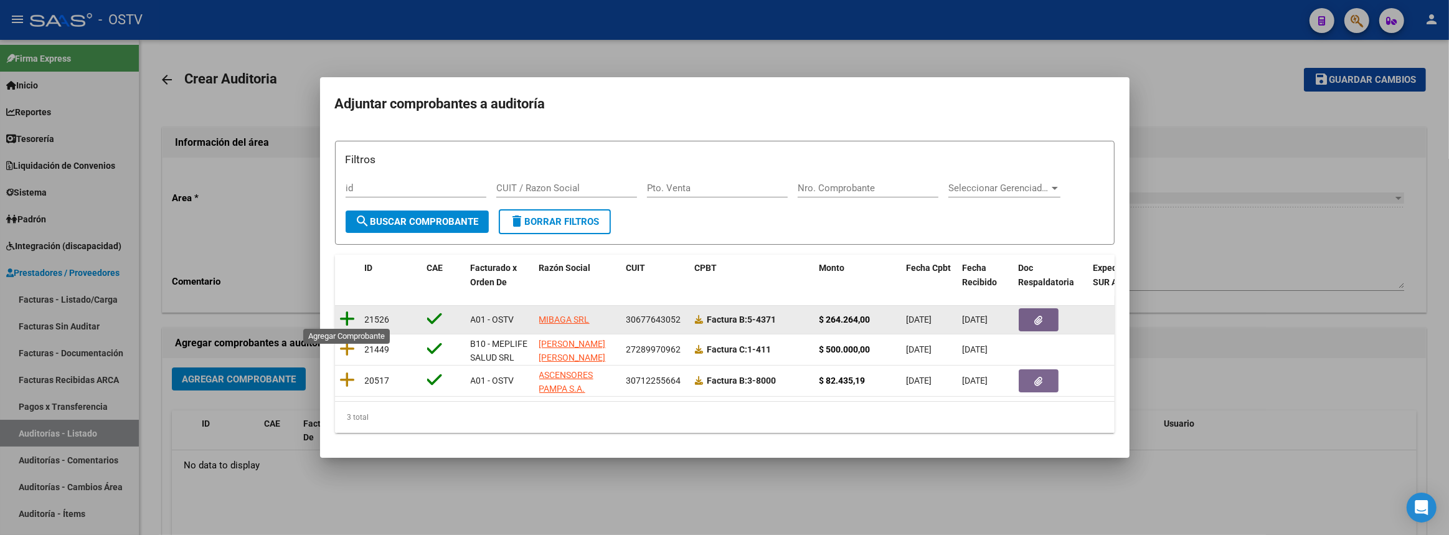
click at [353, 314] on icon at bounding box center [348, 318] width 16 height 17
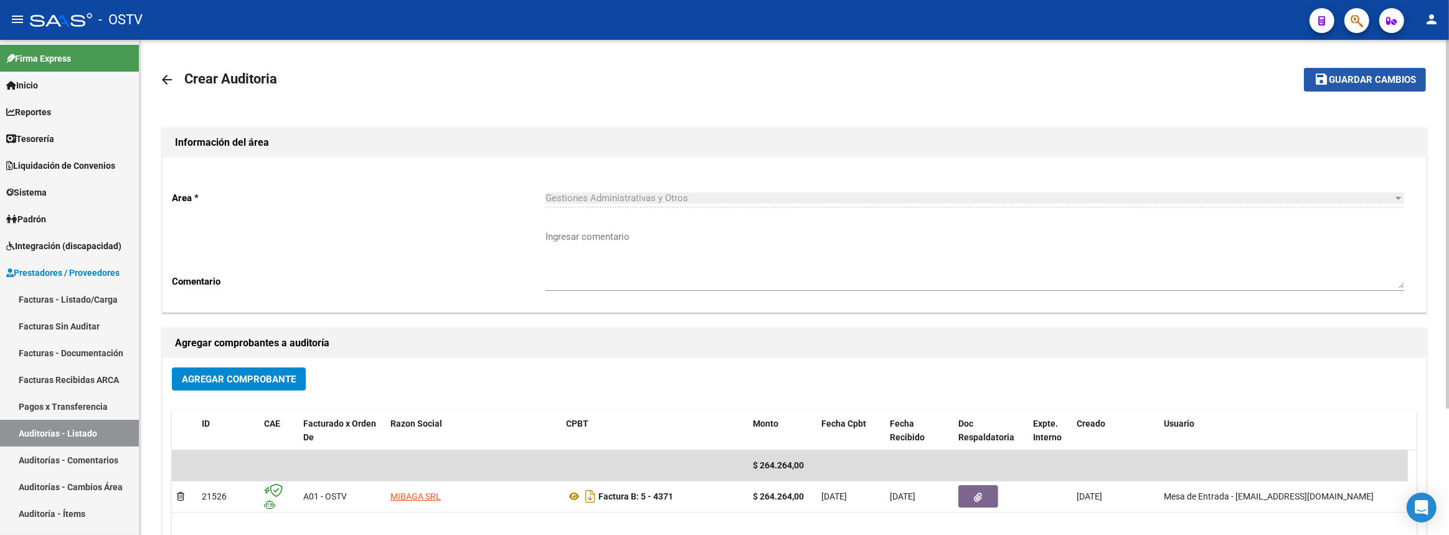
click at [1322, 83] on mat-icon "save" at bounding box center [1321, 79] width 15 height 15
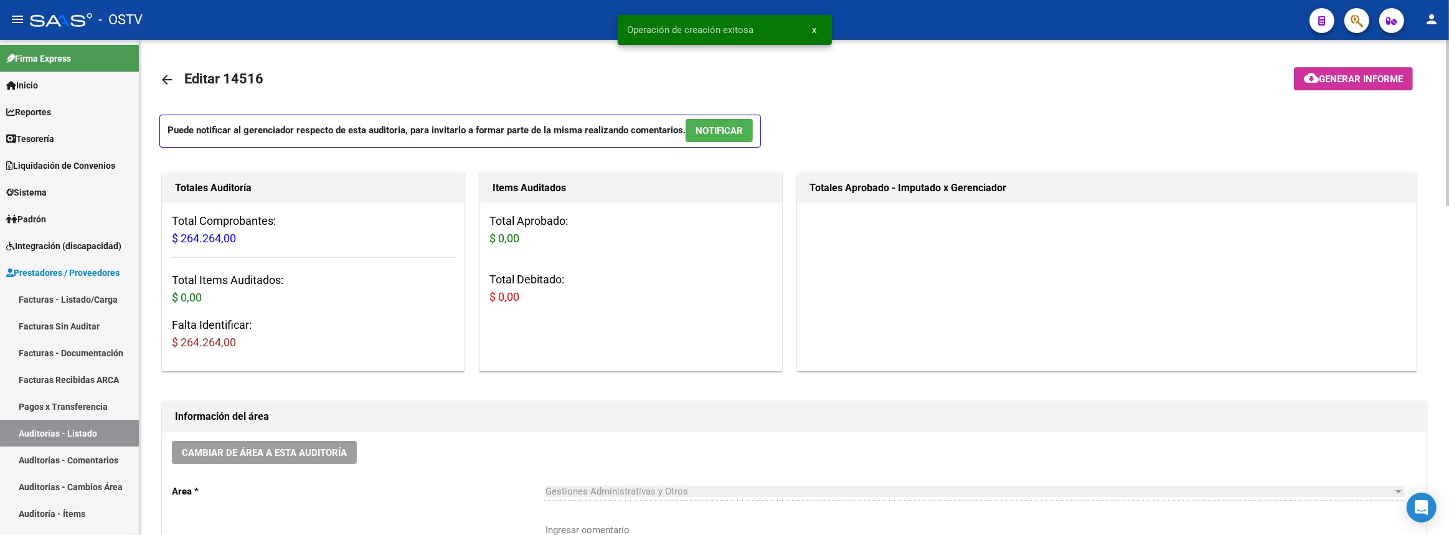
scroll to position [169, 0]
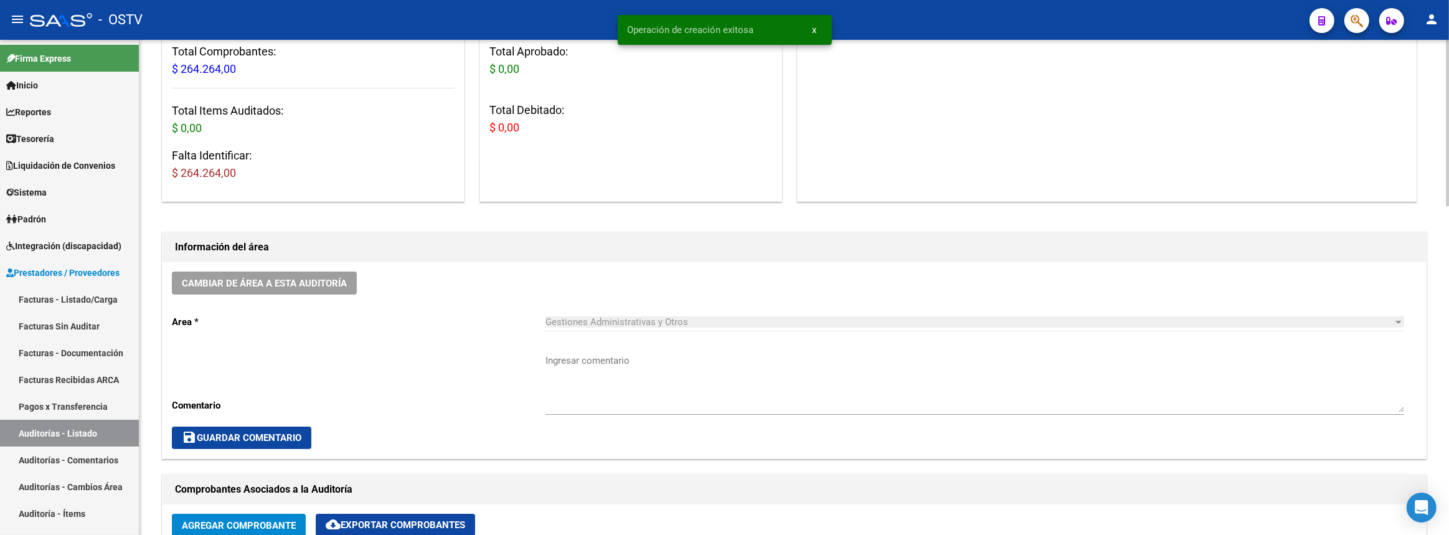
click at [627, 356] on textarea "Ingresar comentario" at bounding box center [975, 383] width 859 height 59
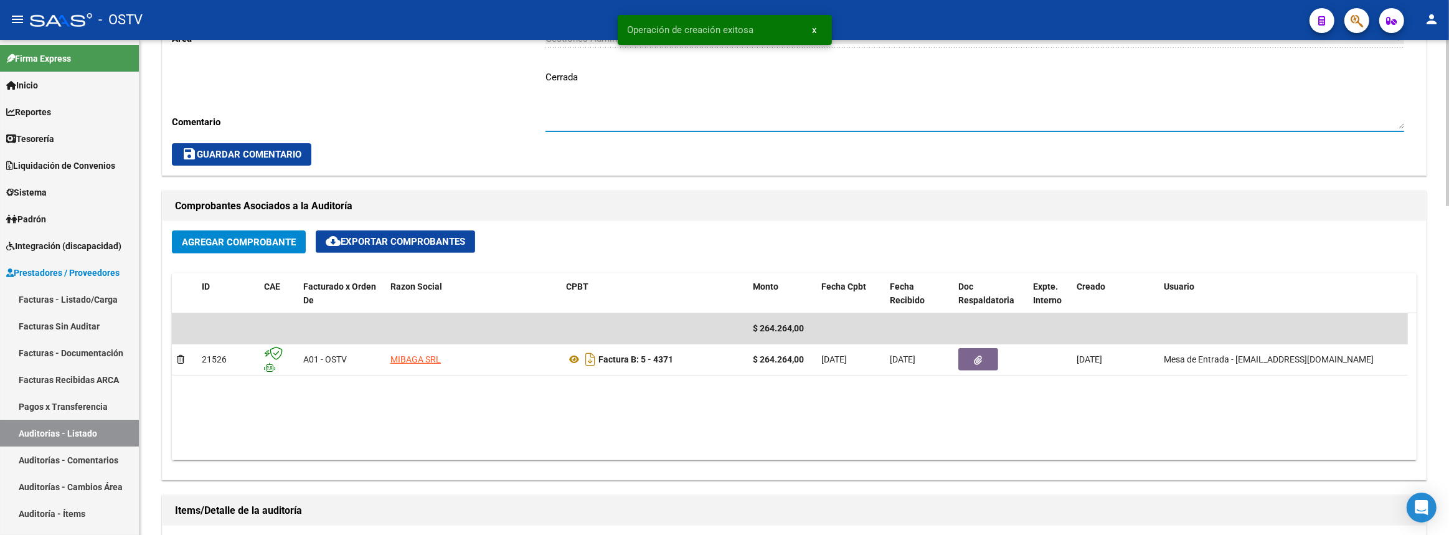
scroll to position [736, 0]
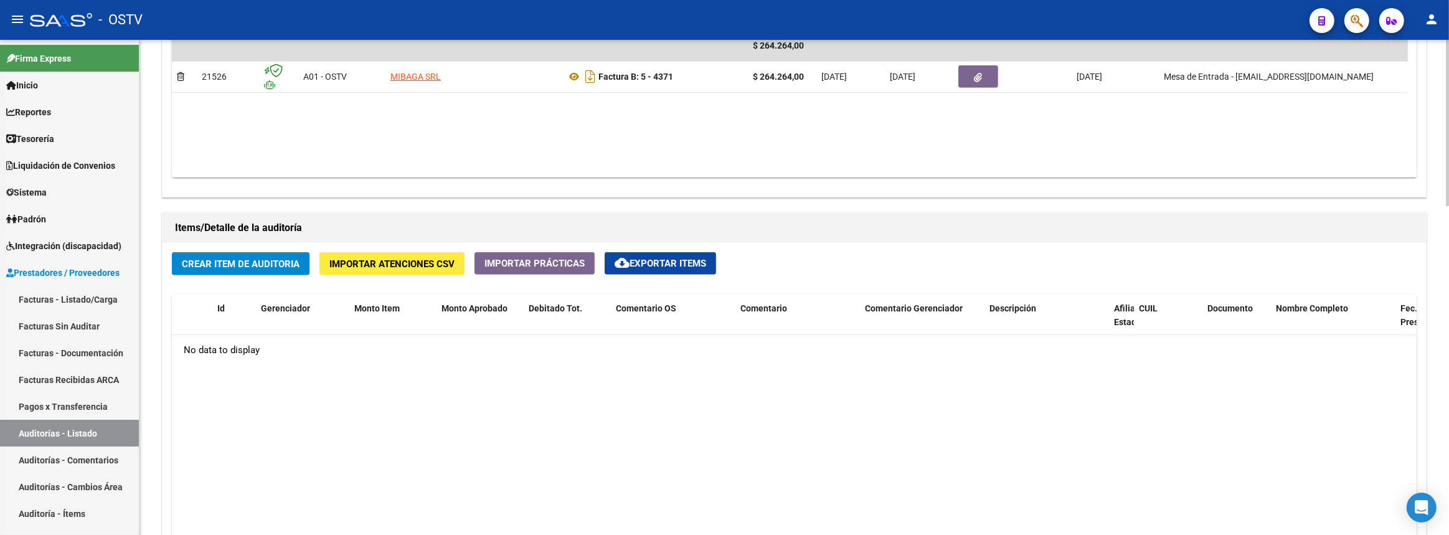
type textarea "Cerrada"
click at [280, 259] on span "Crear Item de Auditoria" at bounding box center [241, 263] width 118 height 11
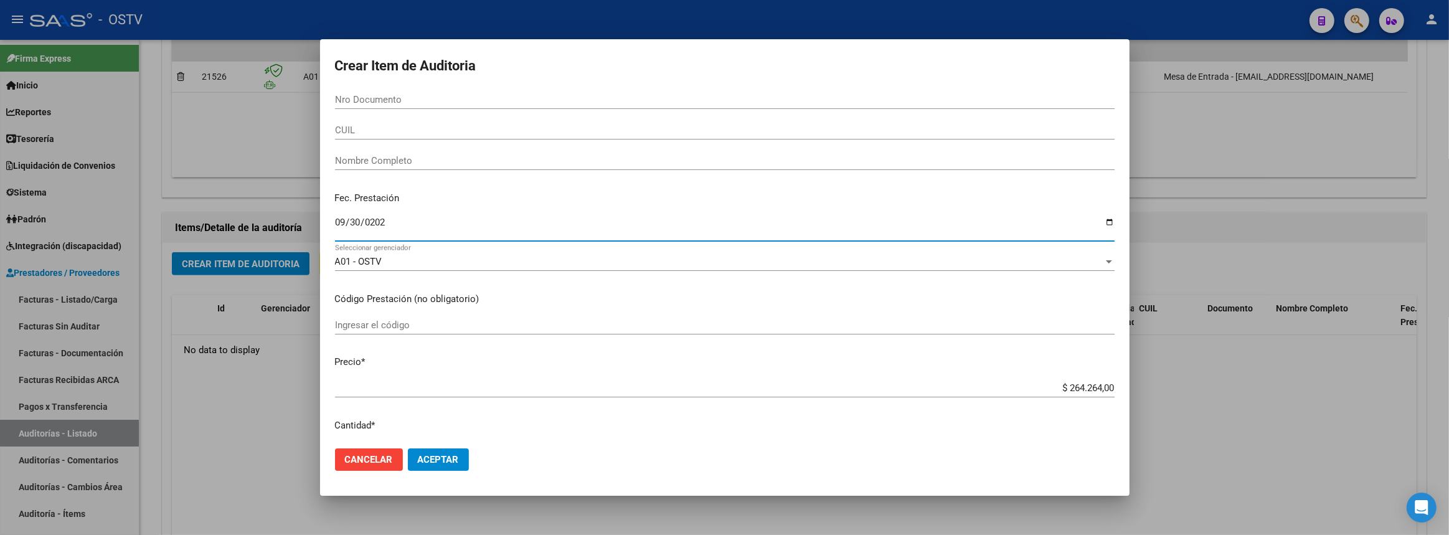
type input "[DATE]"
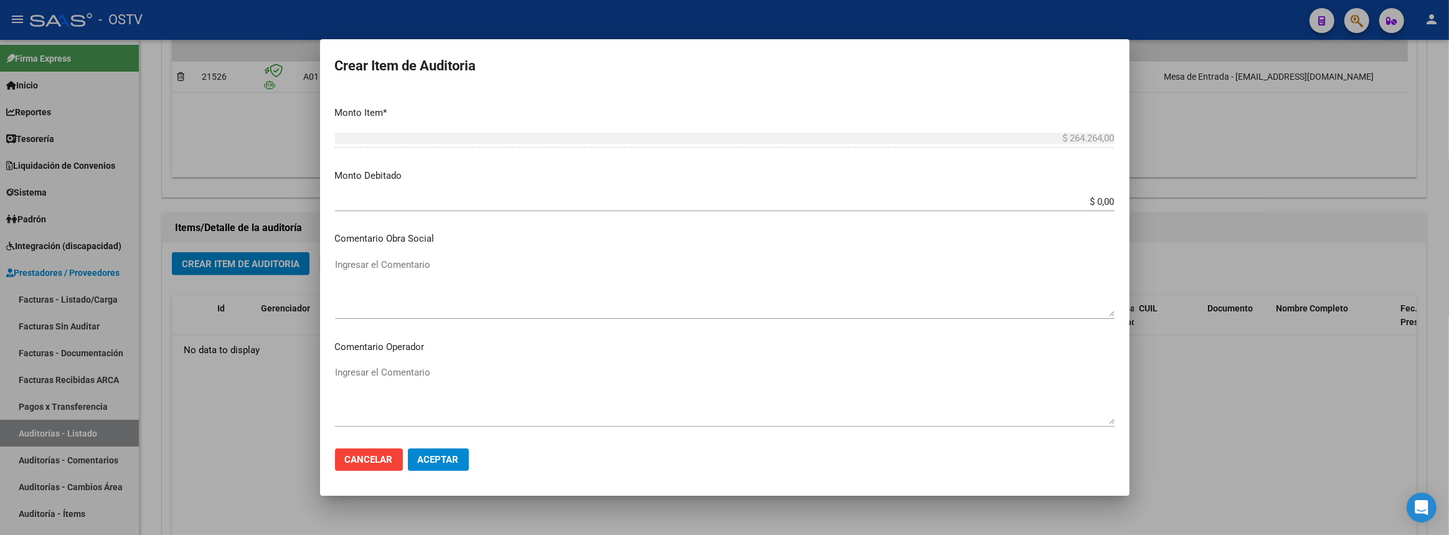
scroll to position [699, 0]
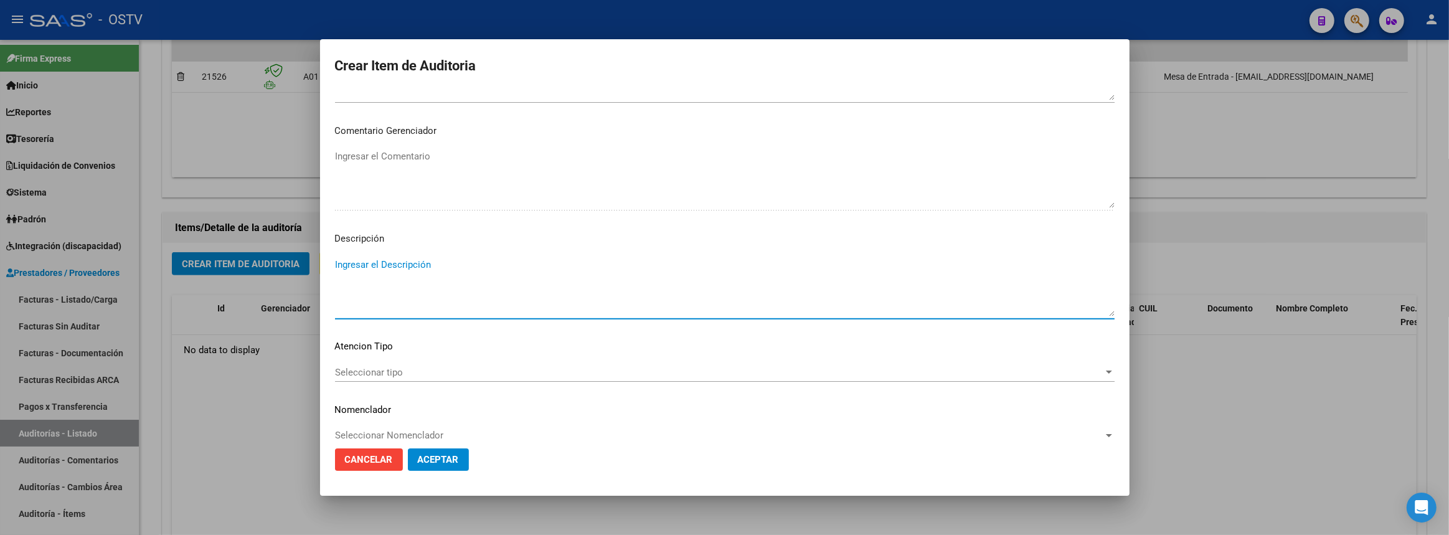
paste textarea "ALQUILER fotocopiadora 1 y 2 piso OSTV"
type textarea "ALQUILER fotocopiadora 1 y 2 piso OSTV"
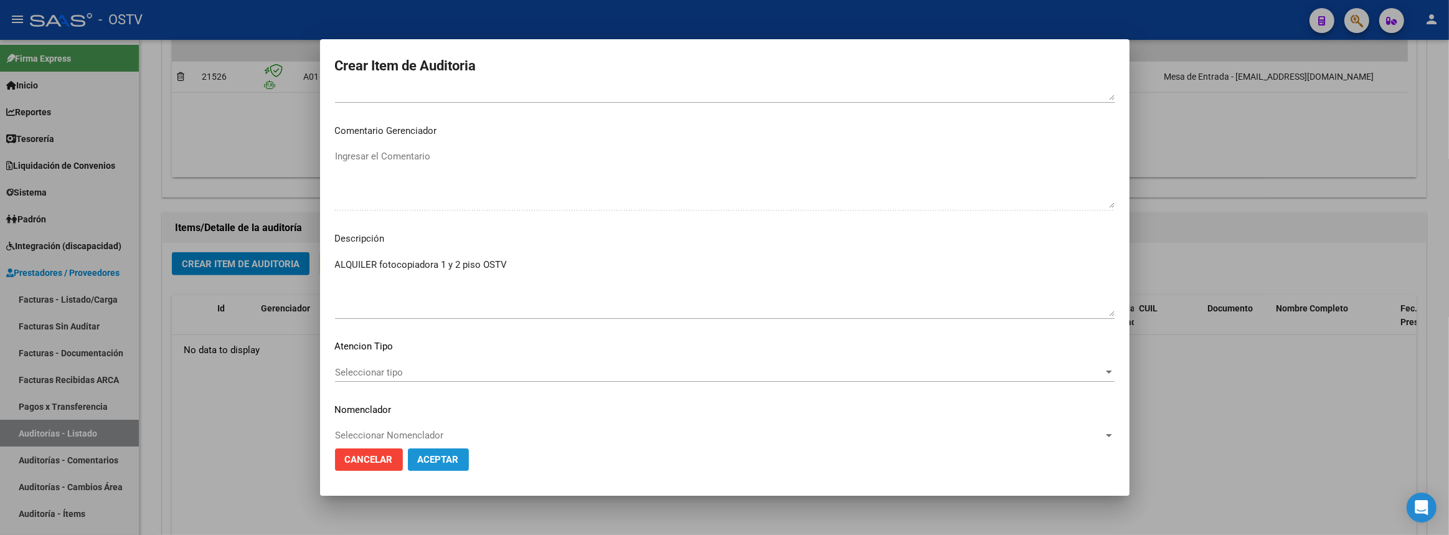
click at [430, 454] on span "Aceptar" at bounding box center [438, 459] width 41 height 11
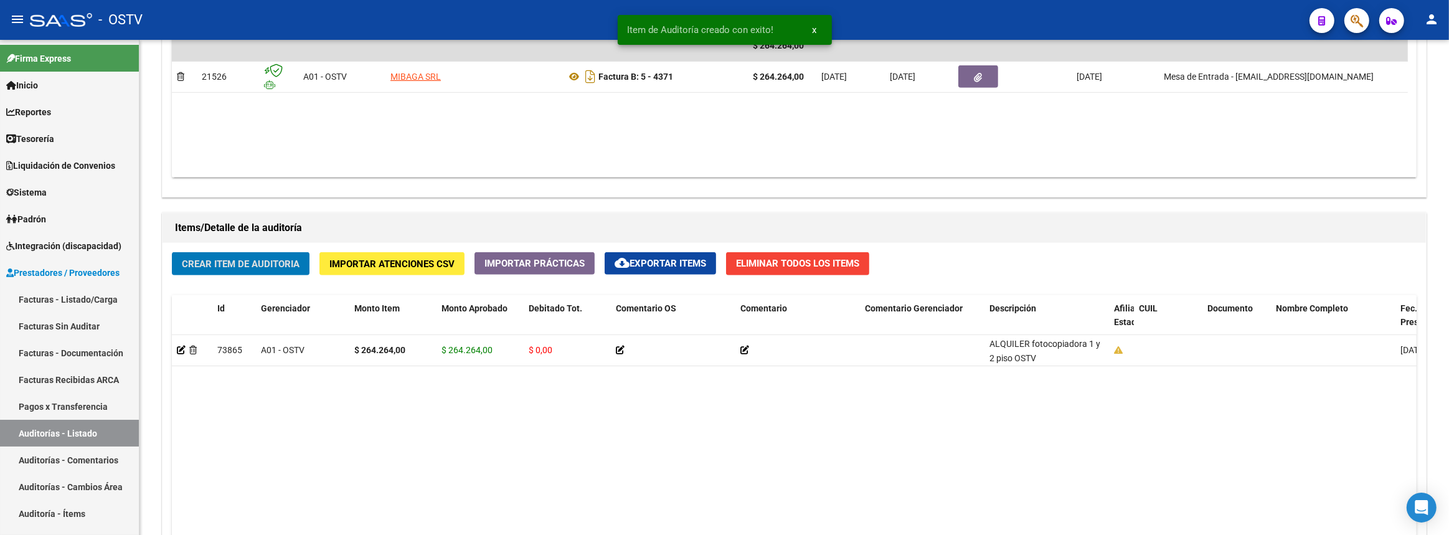
scroll to position [736, 0]
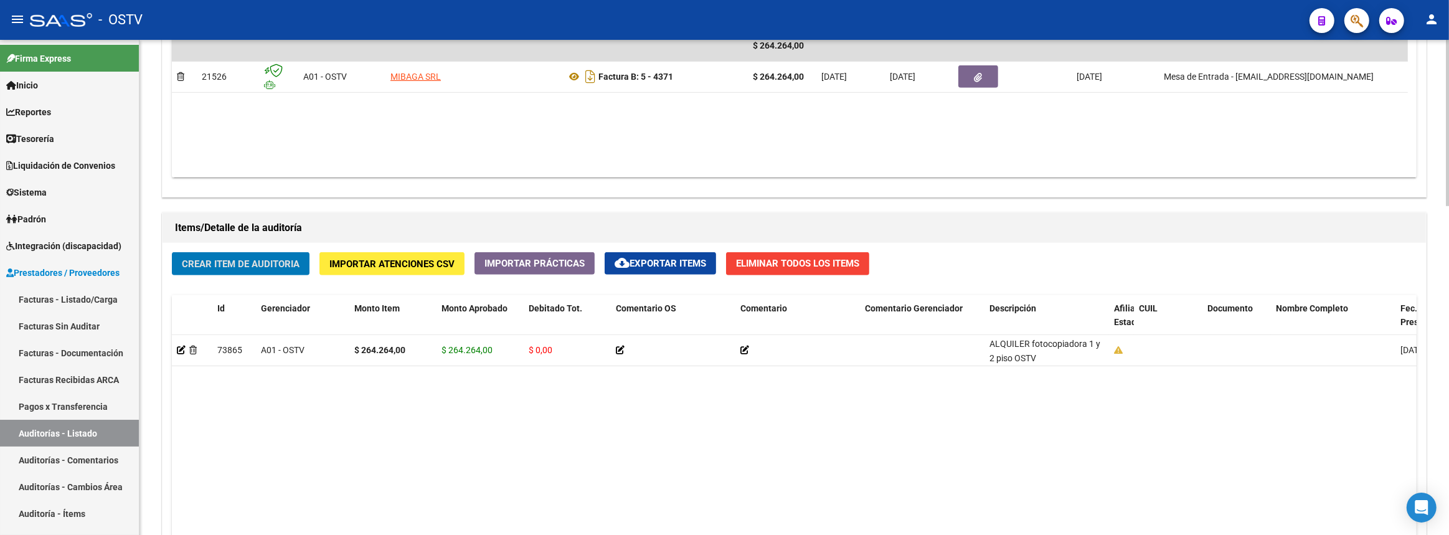
click at [172, 252] on button "Crear Item de Auditoria" at bounding box center [241, 263] width 138 height 23
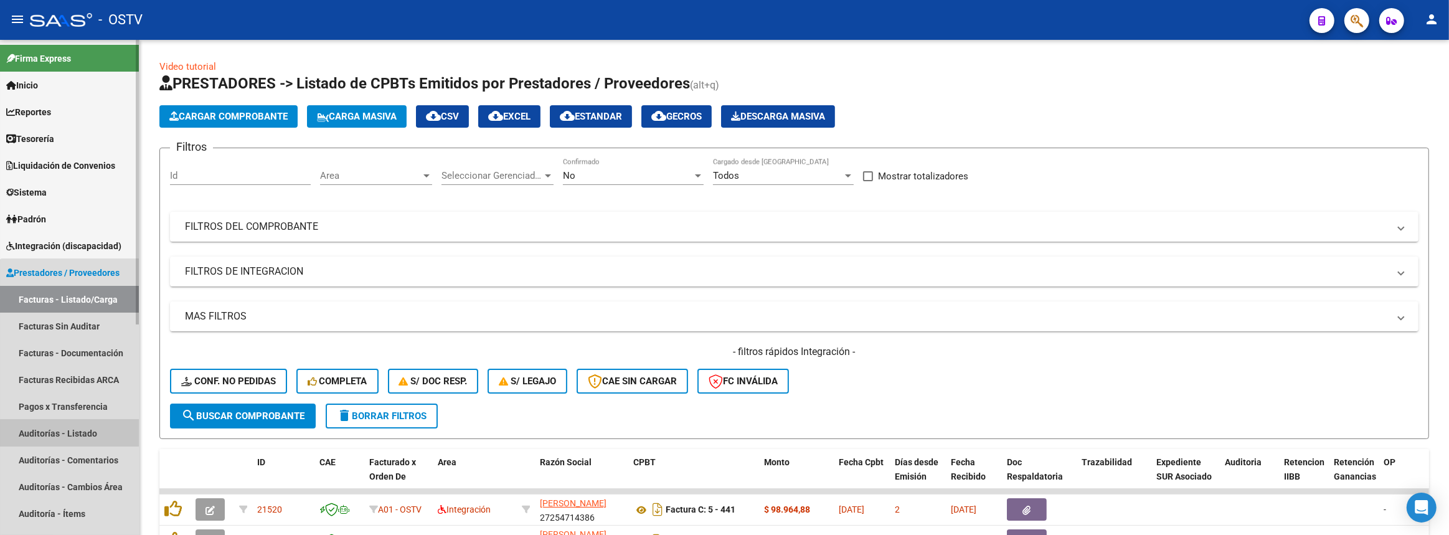
click at [92, 434] on link "Auditorías - Listado" at bounding box center [69, 433] width 139 height 27
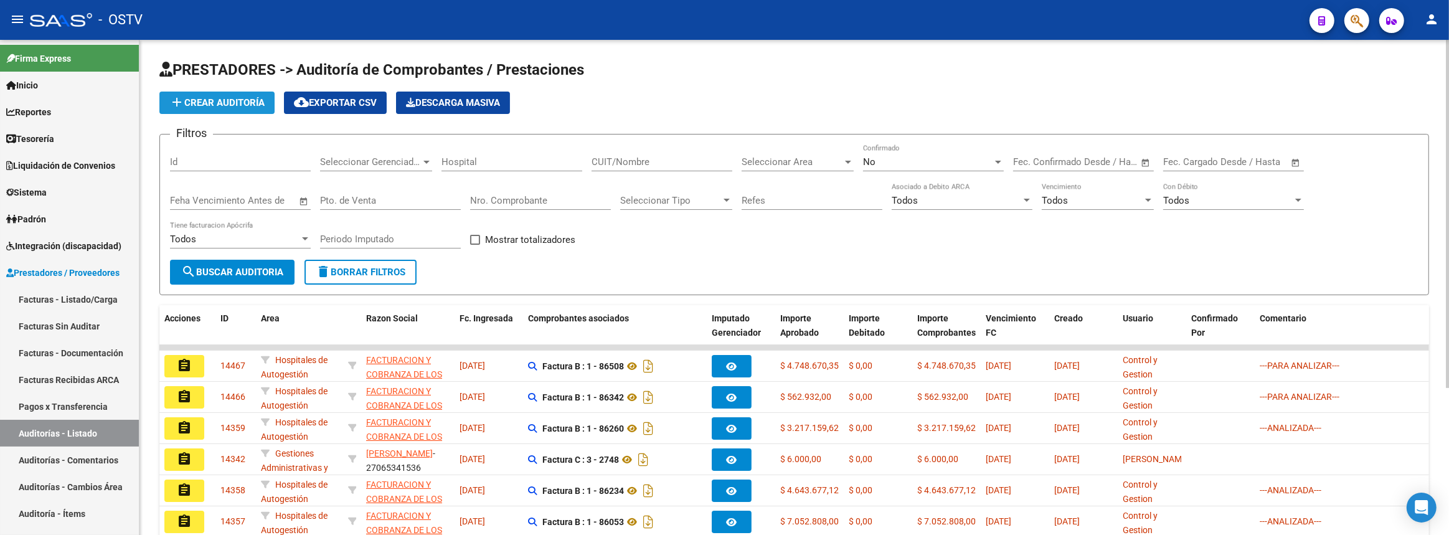
click at [249, 105] on span "add Crear Auditoría" at bounding box center [216, 102] width 95 height 11
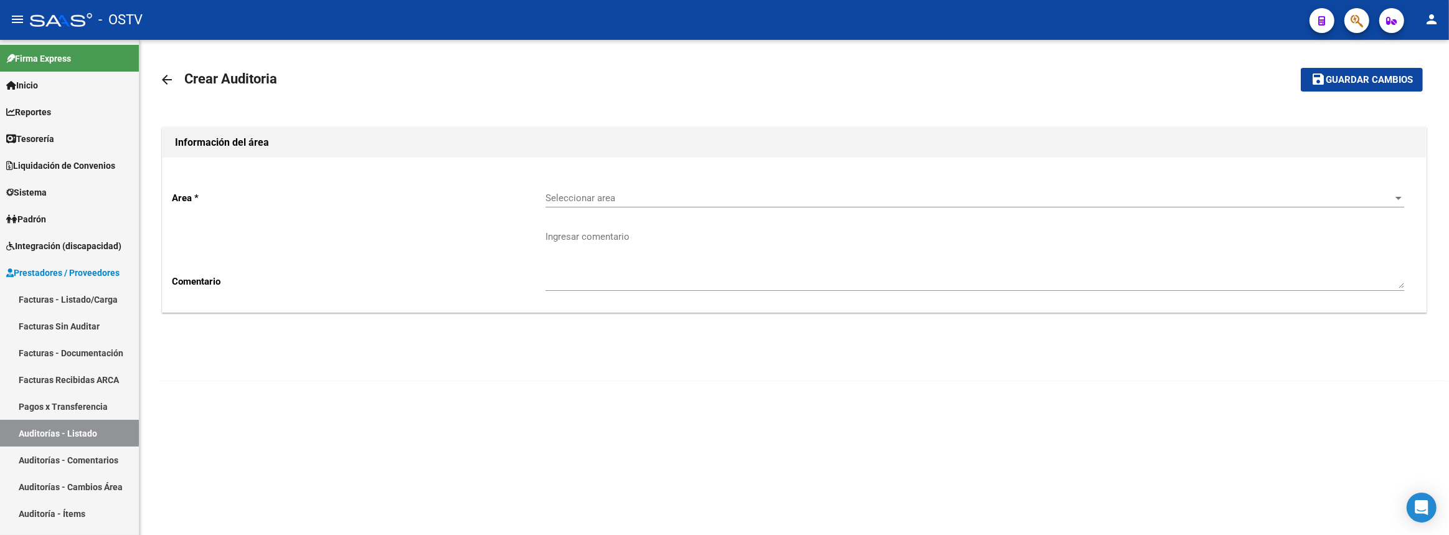
click at [558, 186] on div "Seleccionar area Seleccionar area" at bounding box center [975, 194] width 859 height 27
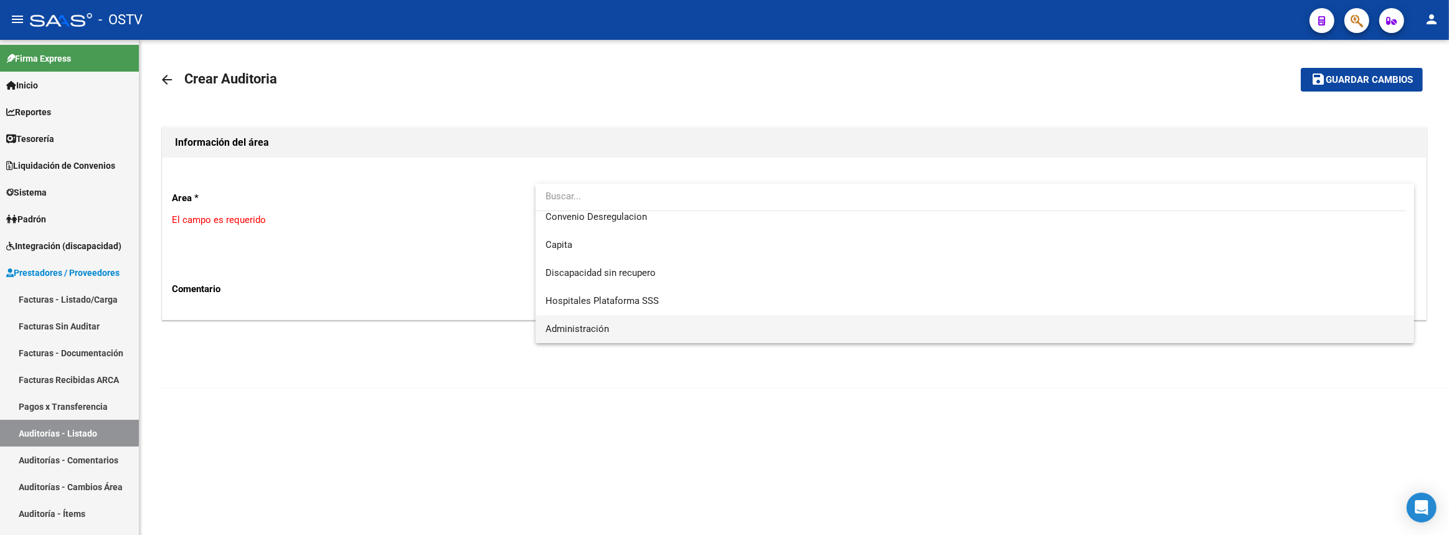
click at [600, 321] on span "Administración" at bounding box center [976, 329] width 860 height 28
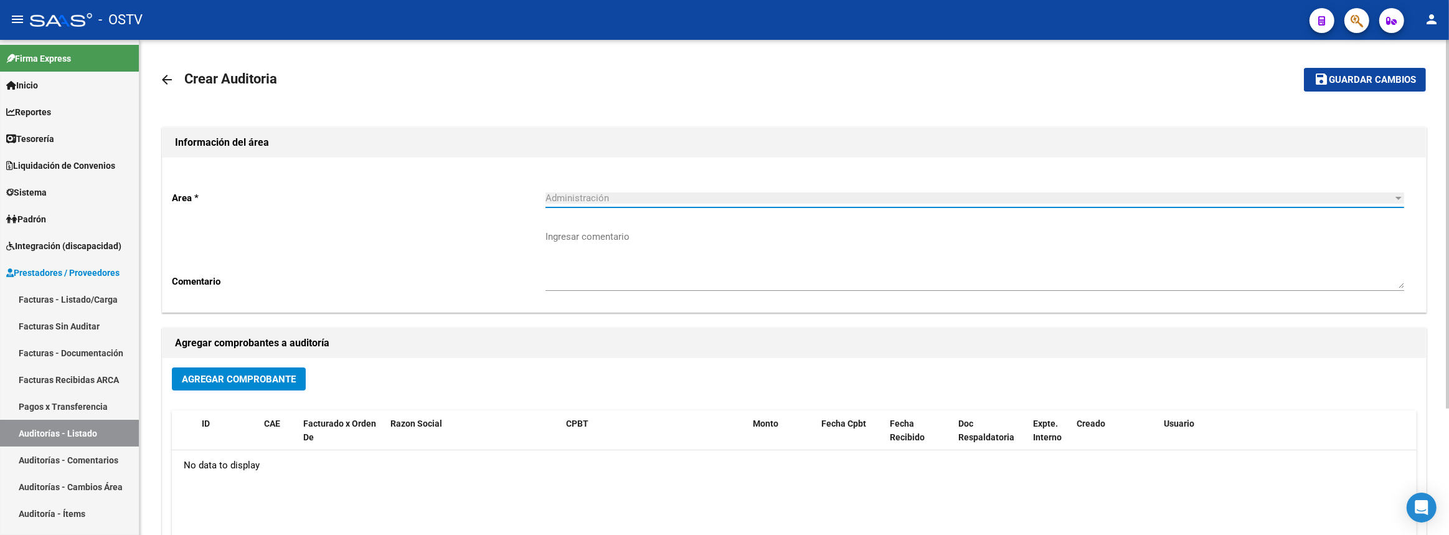
scroll to position [148, 0]
click at [303, 376] on button "Agregar Comprobante" at bounding box center [239, 378] width 134 height 23
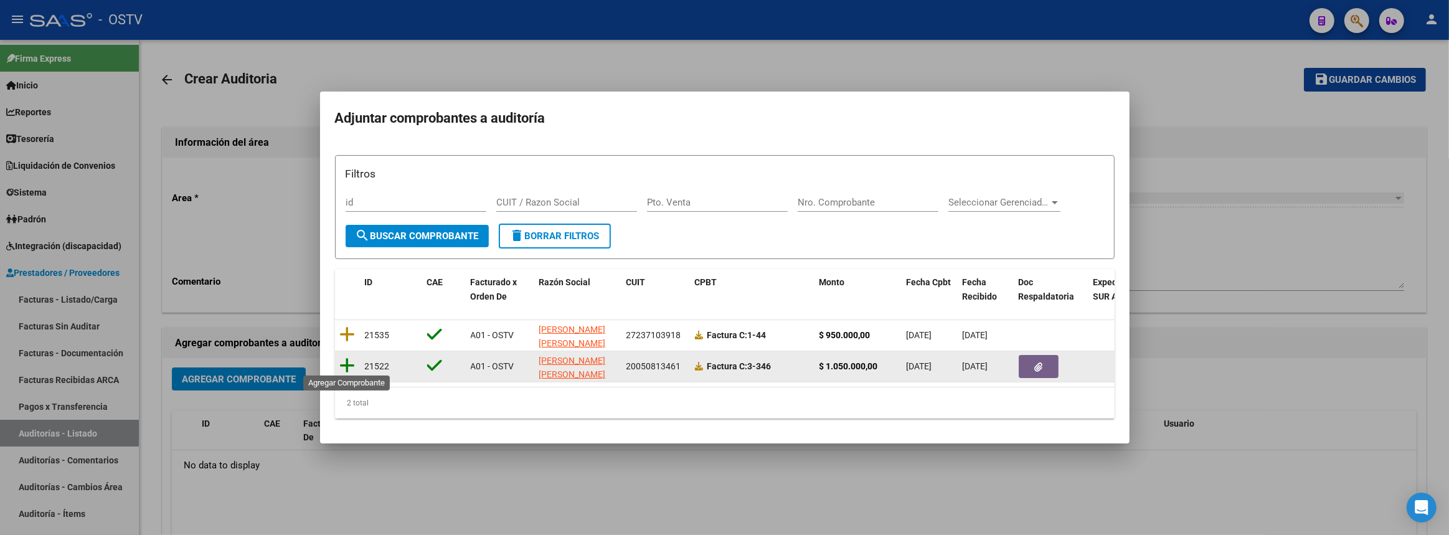
click at [348, 357] on icon at bounding box center [348, 365] width 16 height 17
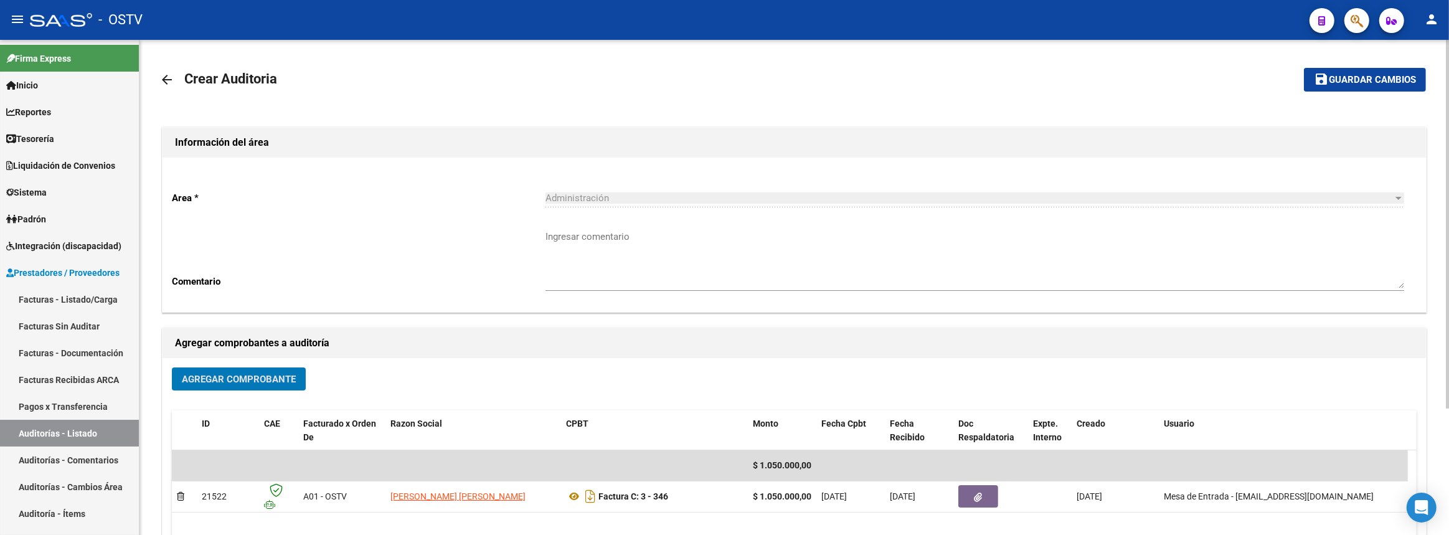
click at [1344, 72] on button "save Guardar cambios" at bounding box center [1365, 79] width 122 height 23
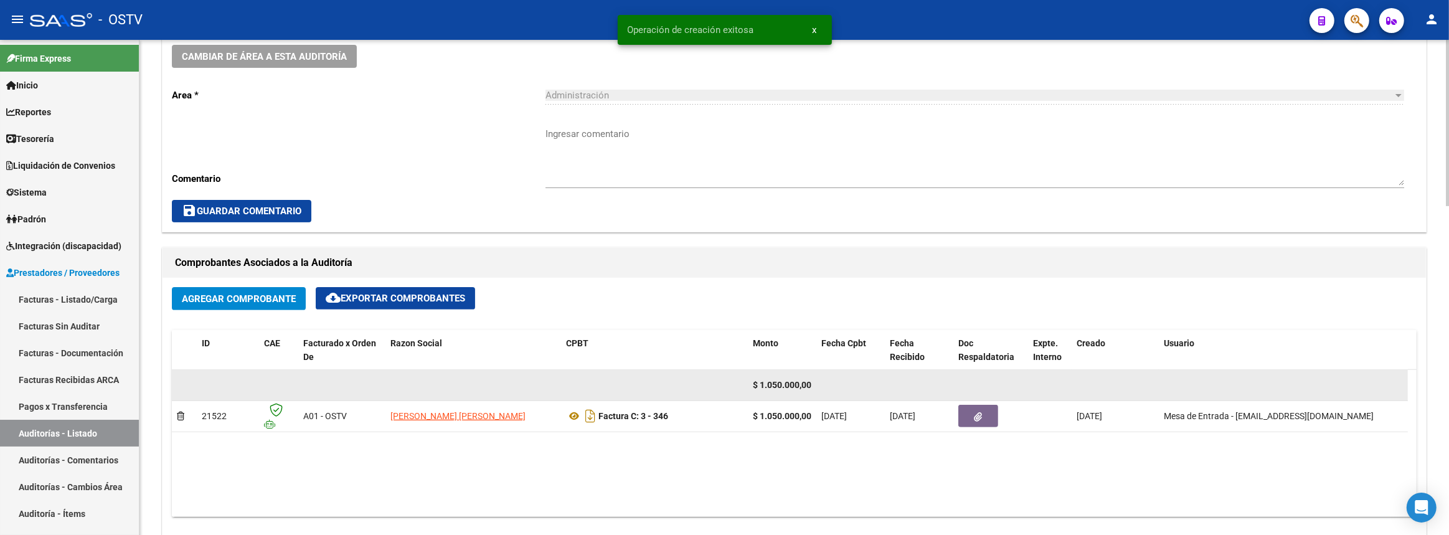
scroll to position [339, 0]
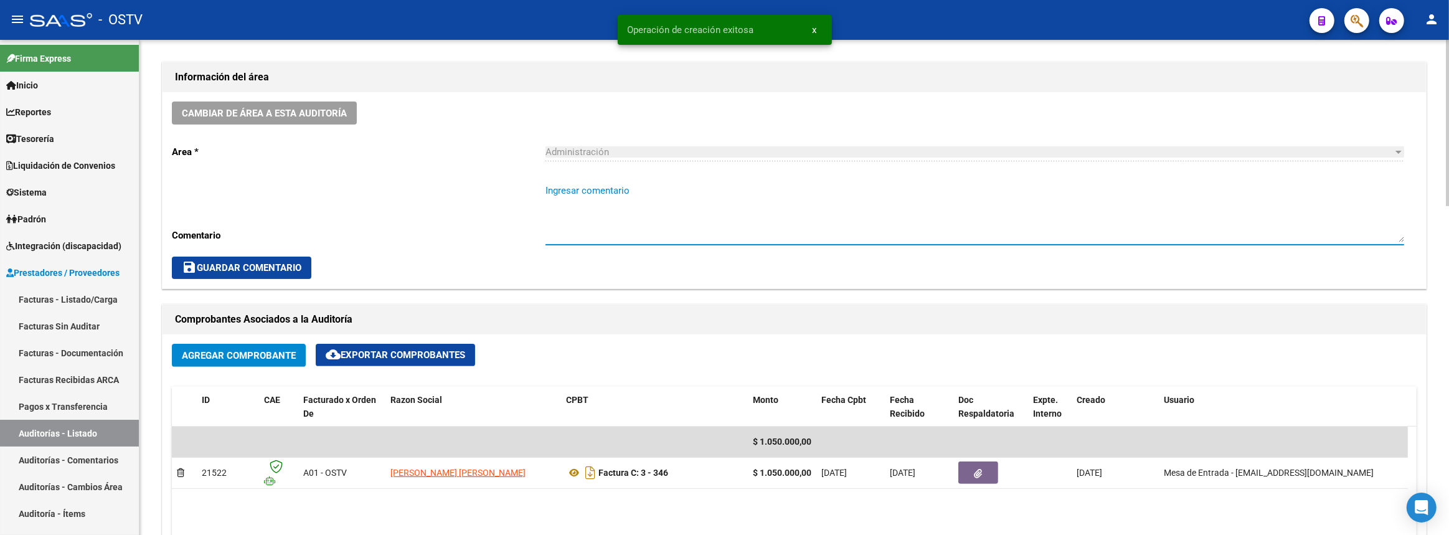
click at [635, 202] on textarea "Ingresar comentario" at bounding box center [975, 213] width 859 height 59
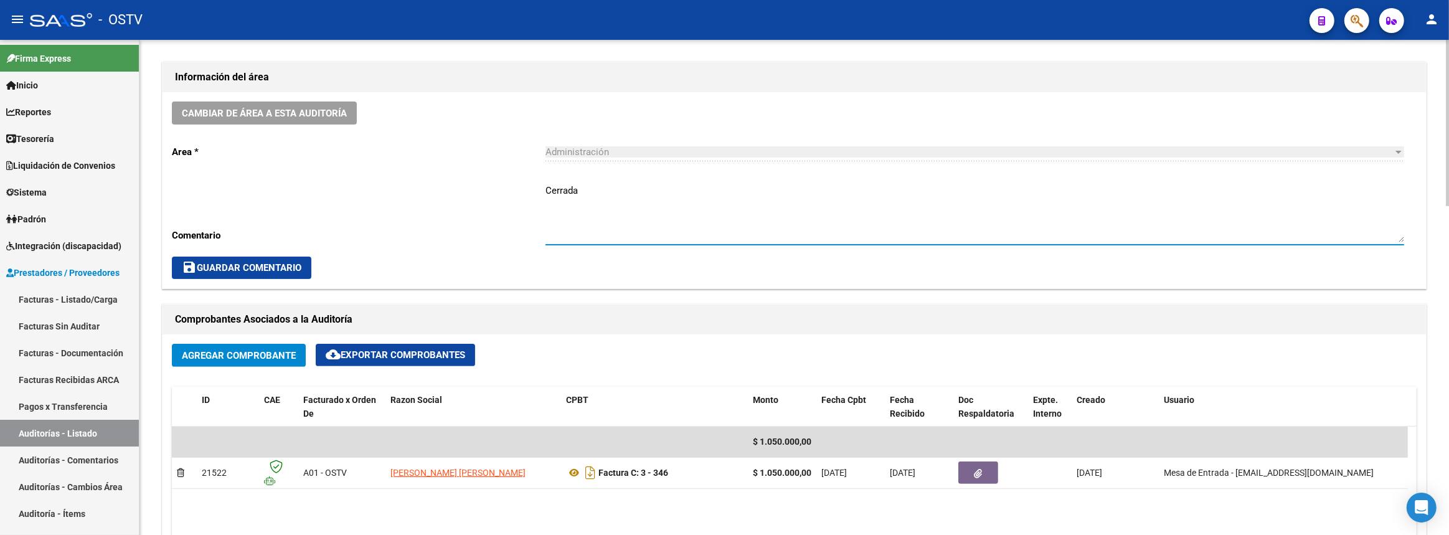
type textarea "Cerrada"
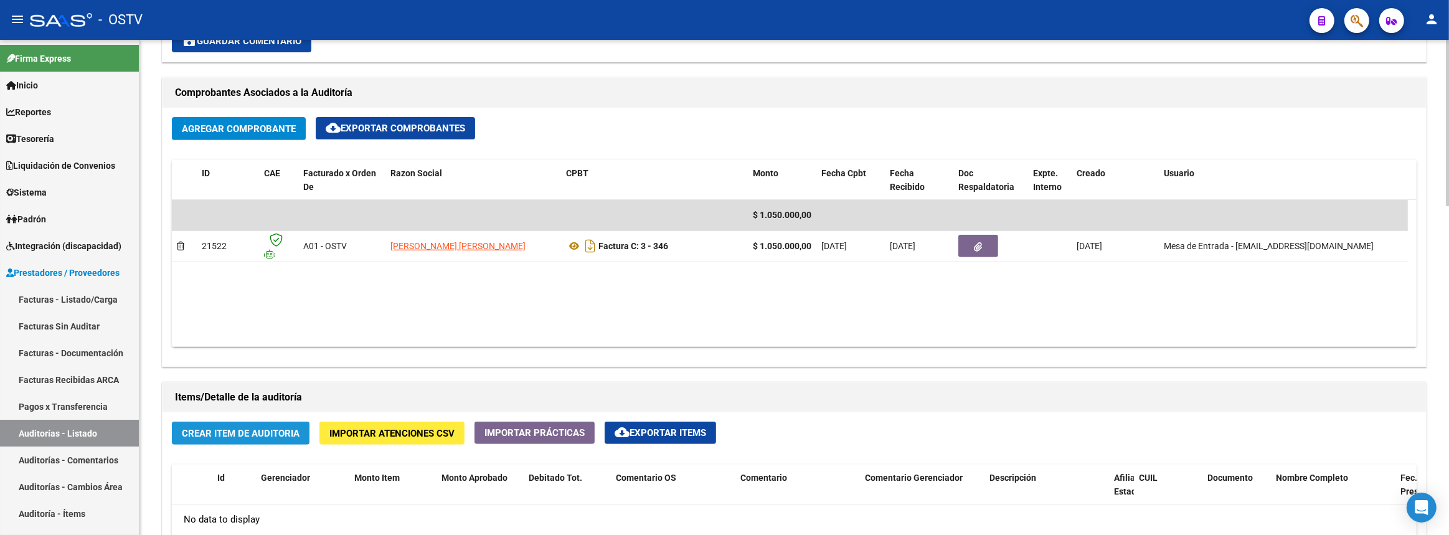
click at [292, 430] on span "Crear Item de Auditoria" at bounding box center [241, 433] width 118 height 11
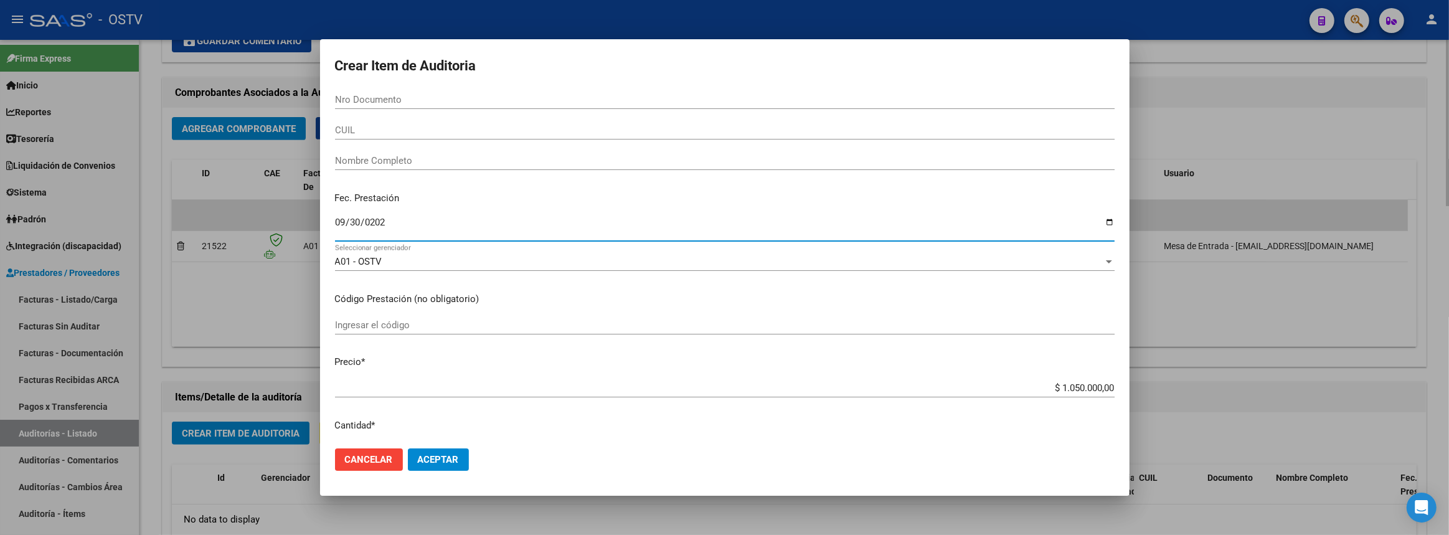
type input "[DATE]"
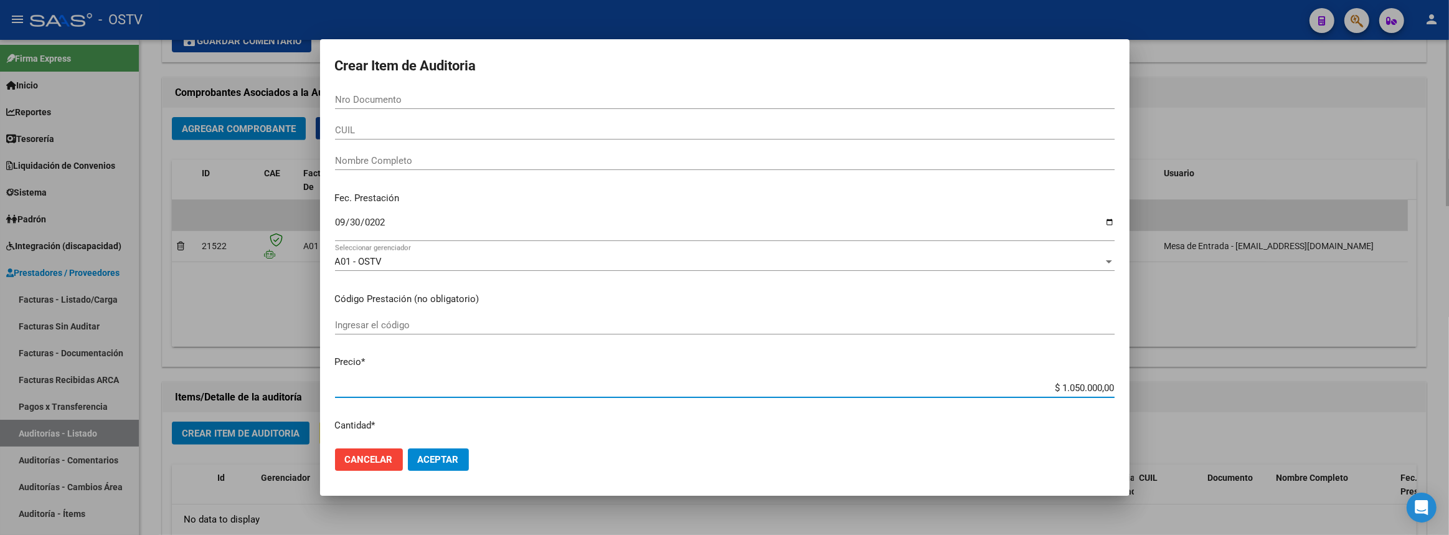
type input "$ 0,06"
type input "$ 0,65"
type input "$ 6,50"
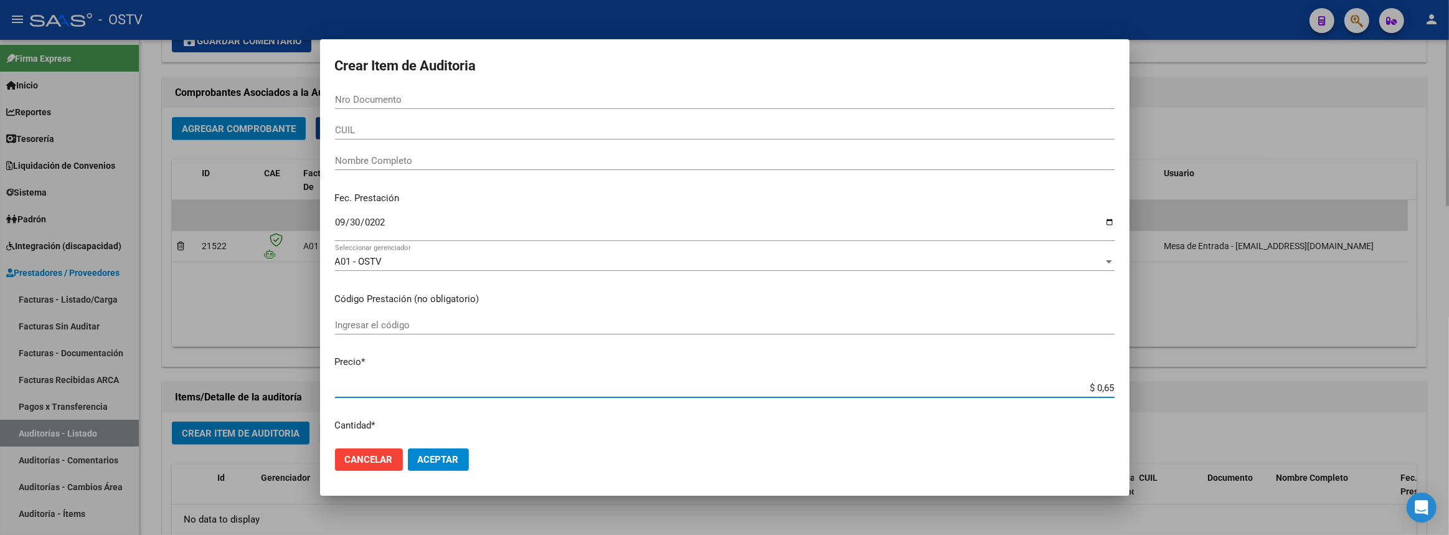
type input "$ 6,50"
type input "$ 65,00"
type input "$ 650,00"
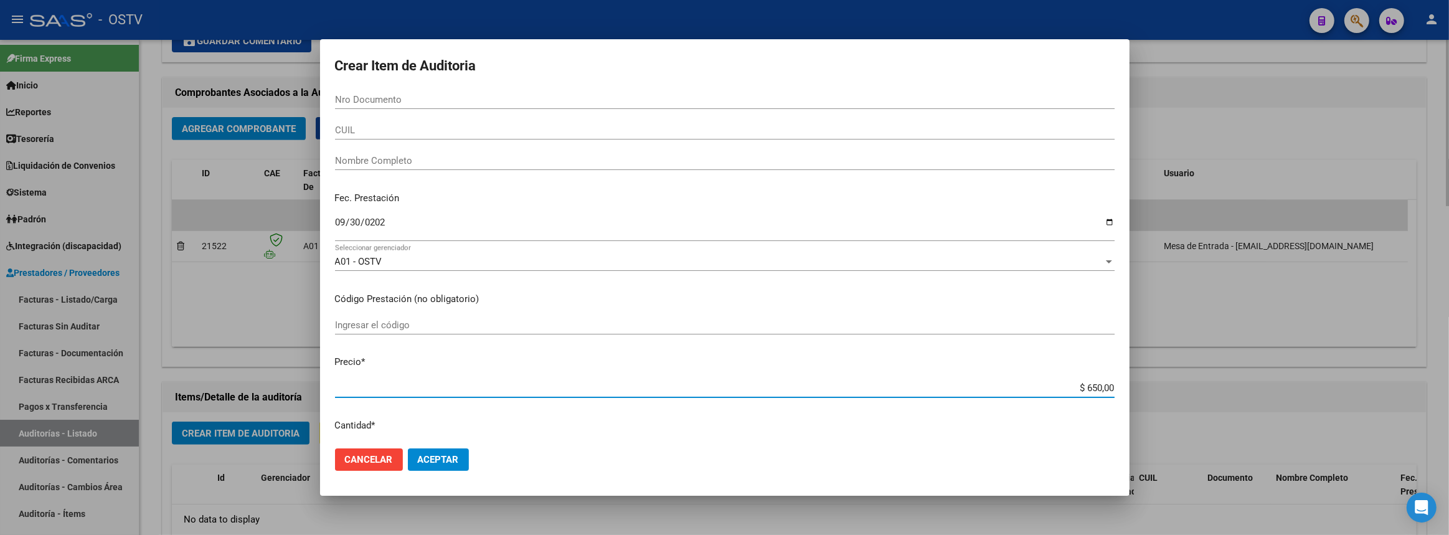
type input "$ 6.500,00"
type input "$ 65.000,00"
type input "$ 650.000,00"
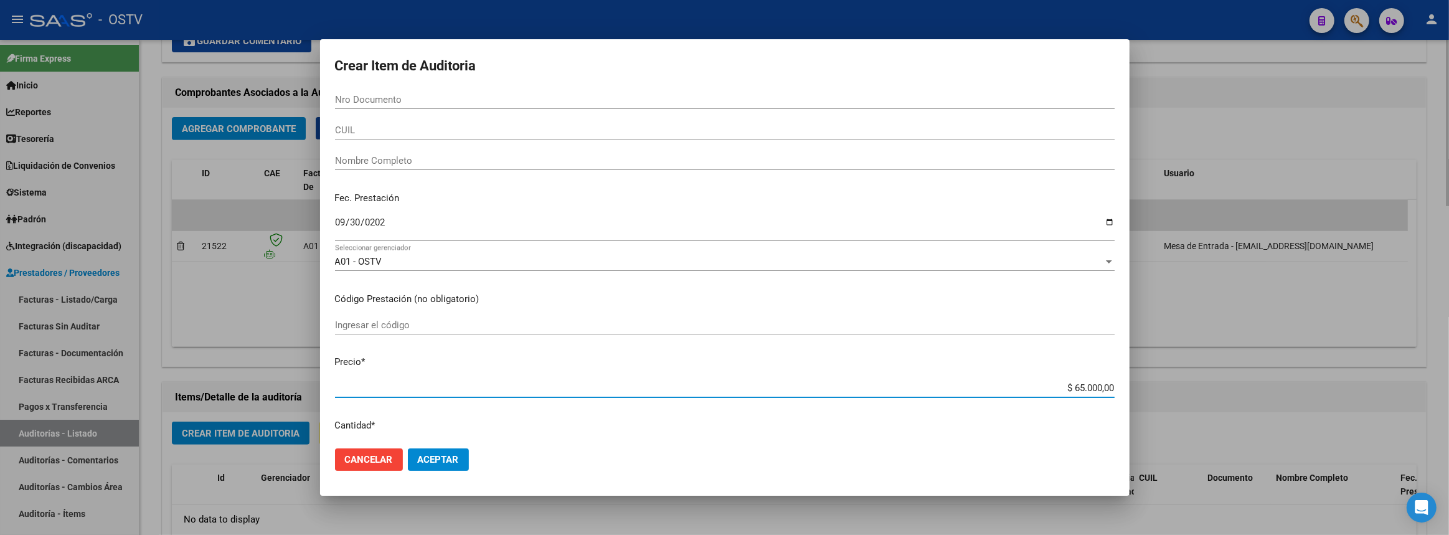
type input "$ 650.000,00"
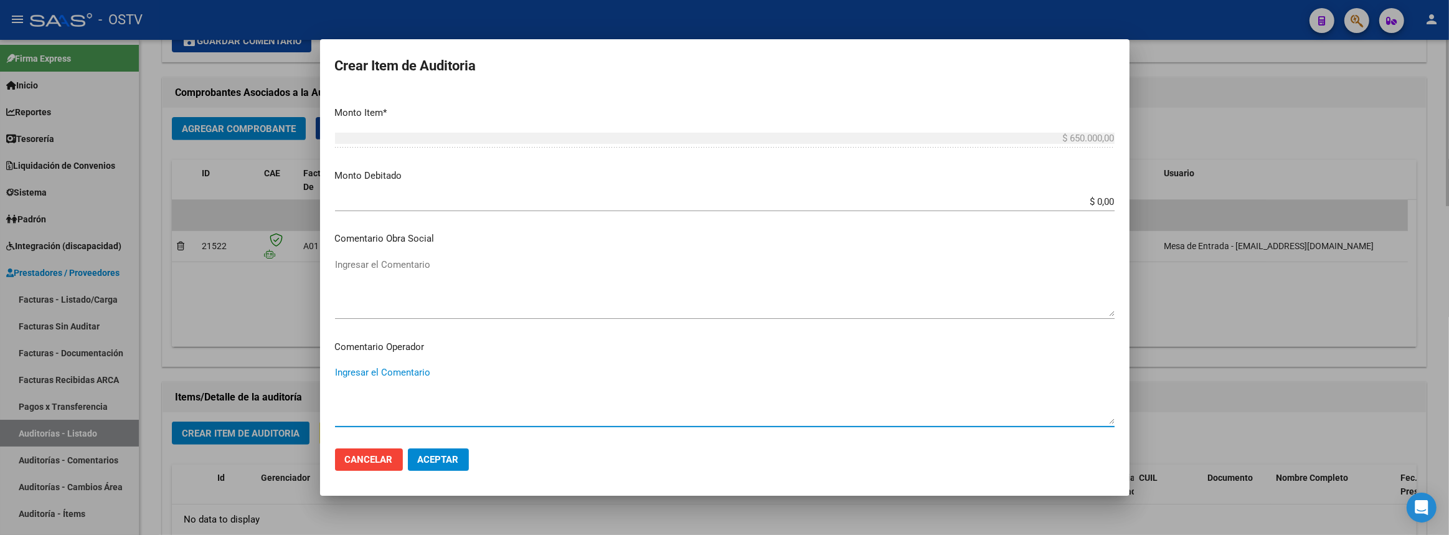
scroll to position [699, 0]
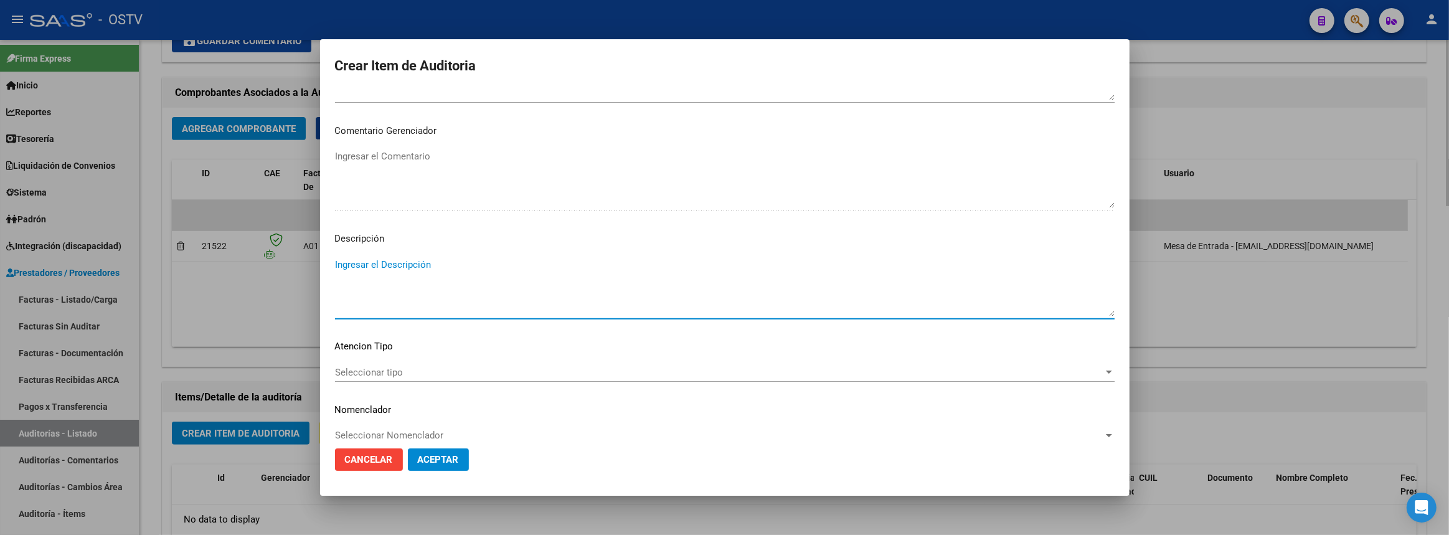
paste textarea "Auditoria medica y control de facturación en internación"
type textarea "Auditoria medica y control de facturación en internación"
click at [432, 455] on span "Aceptar" at bounding box center [438, 459] width 41 height 11
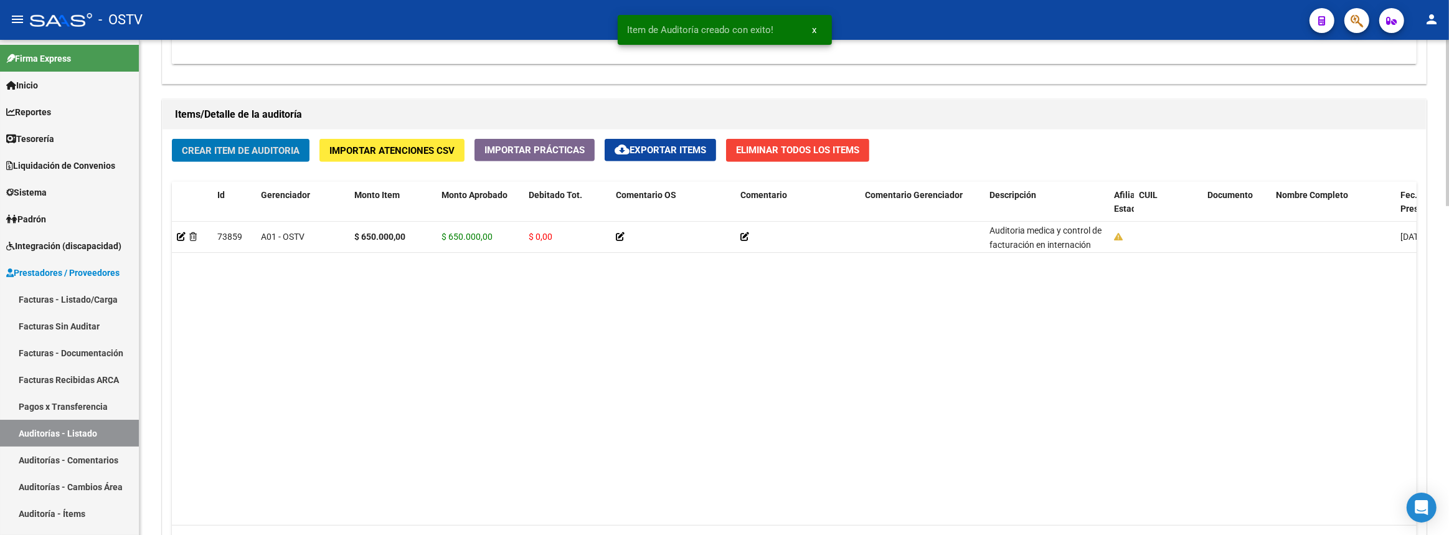
scroll to position [736, 0]
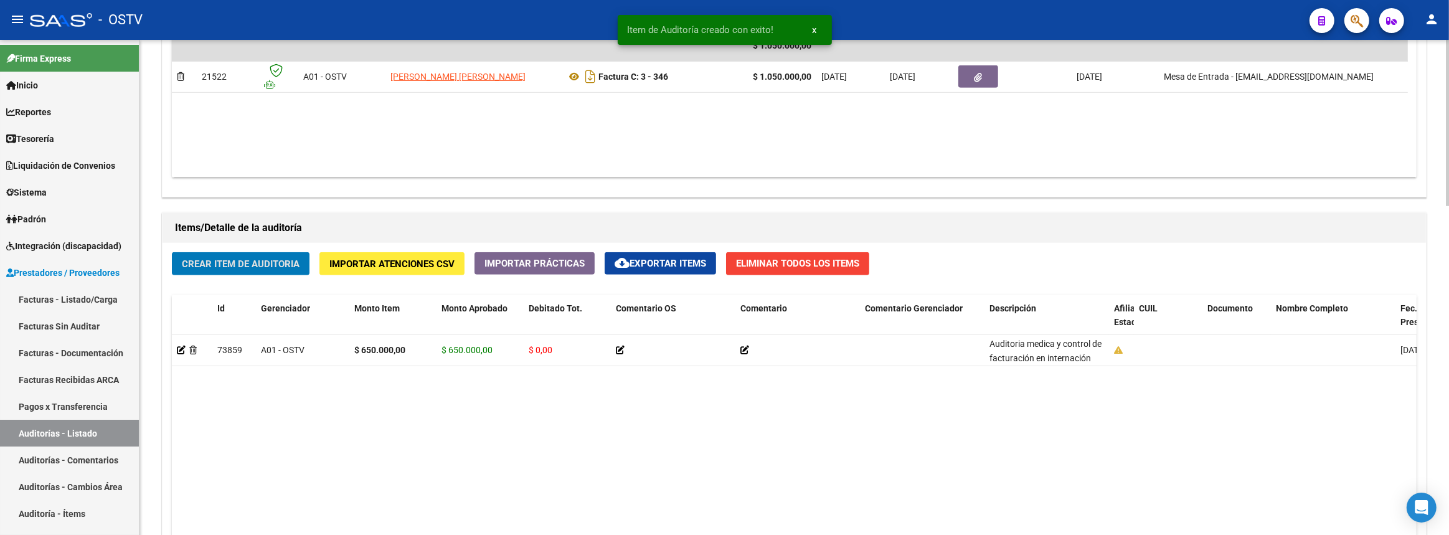
click at [285, 264] on span "Crear Item de Auditoria" at bounding box center [241, 263] width 118 height 11
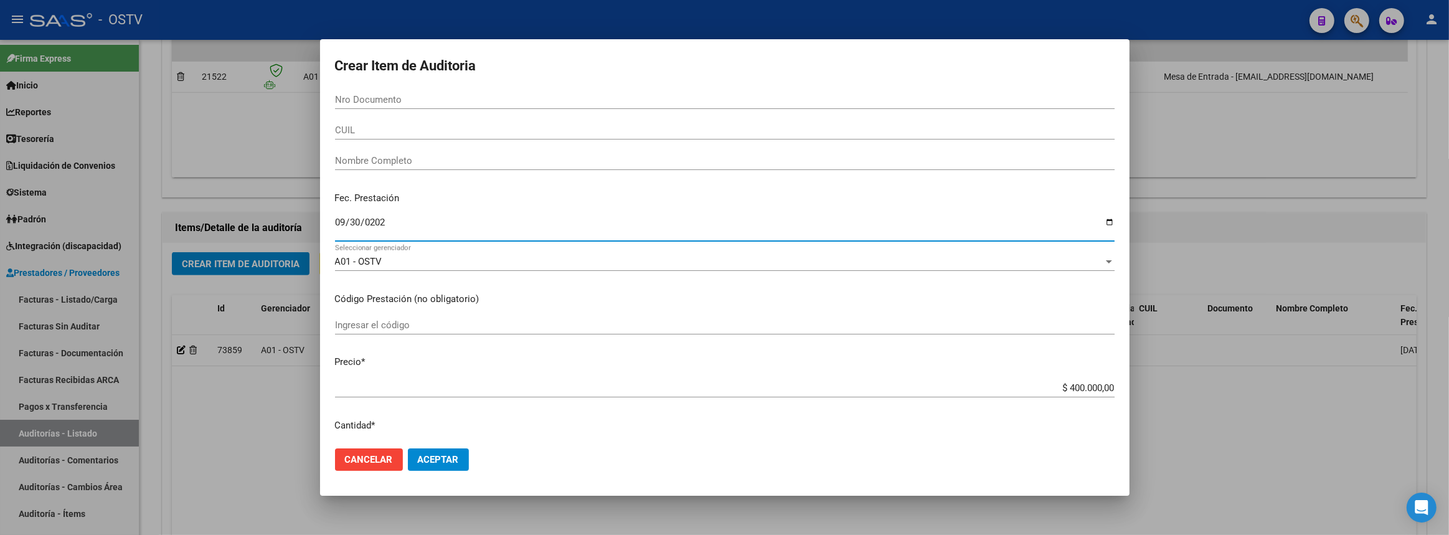
type input "[DATE]"
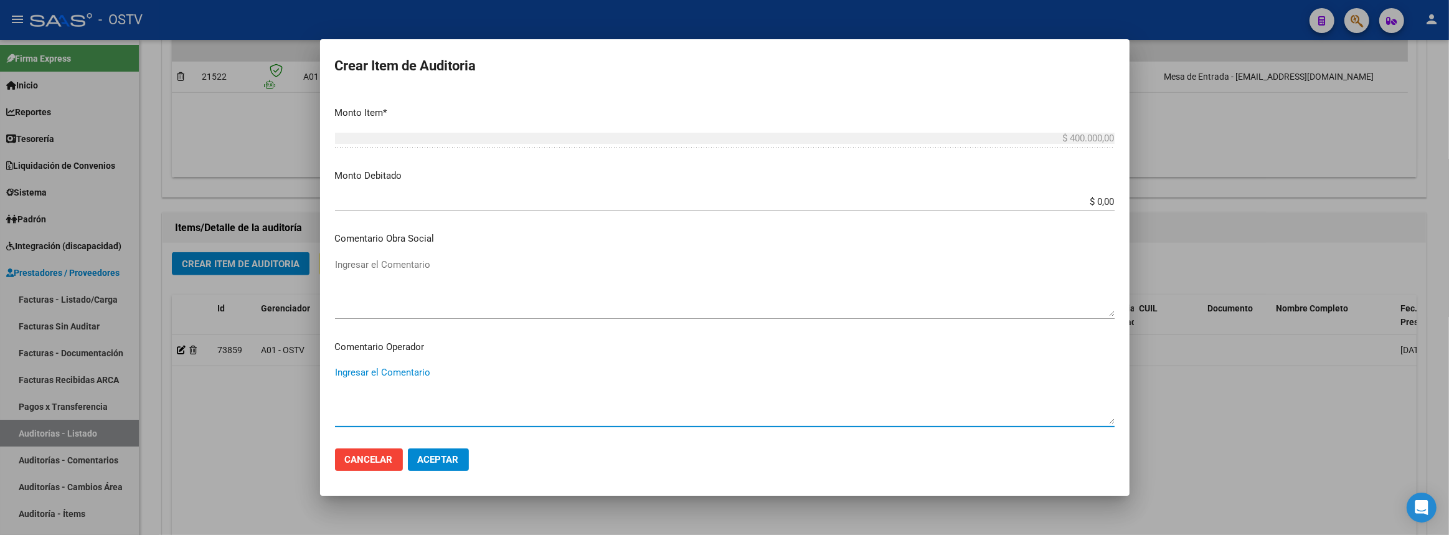
scroll to position [699, 0]
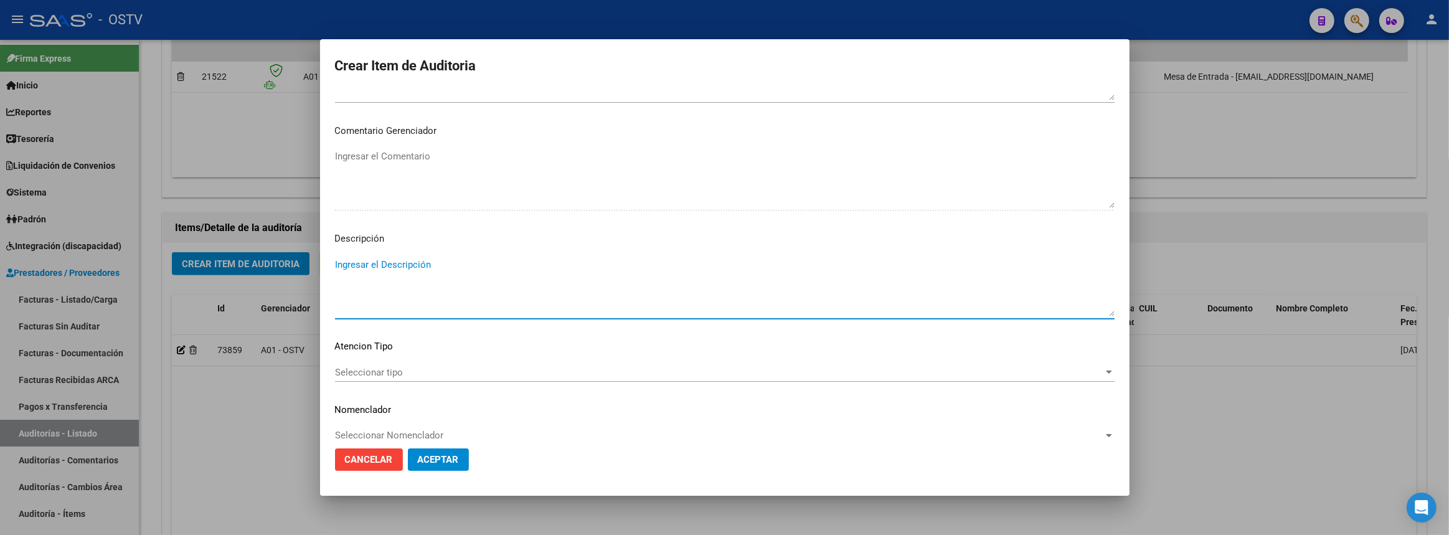
paste textarea "Gestión y control de grillas arancelarias"
type textarea "Gestión y control de grillas arancelarias"
click at [452, 454] on span "Aceptar" at bounding box center [438, 459] width 41 height 11
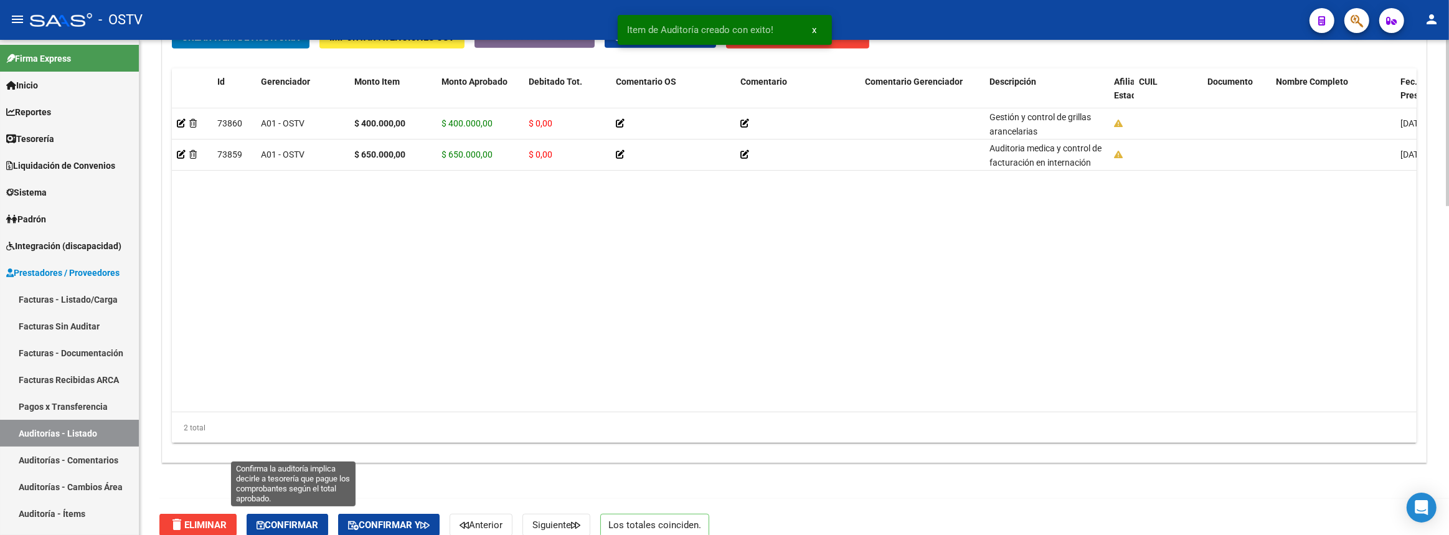
click at [305, 519] on span "Confirmar" at bounding box center [288, 524] width 62 height 11
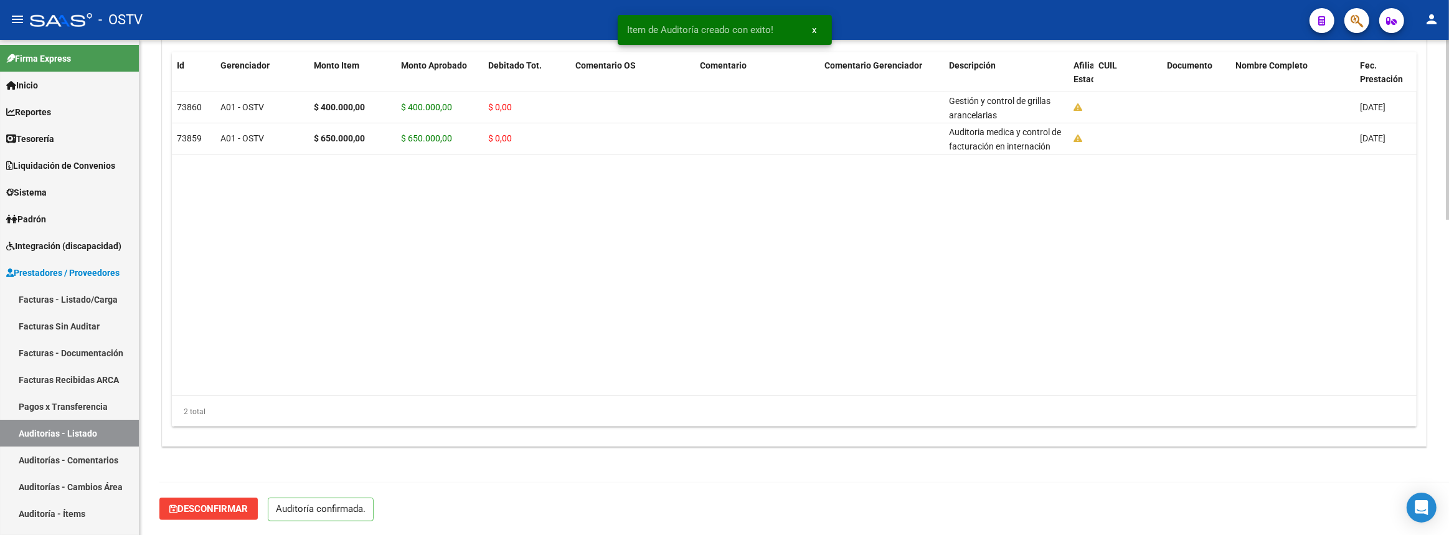
scroll to position [853, 0]
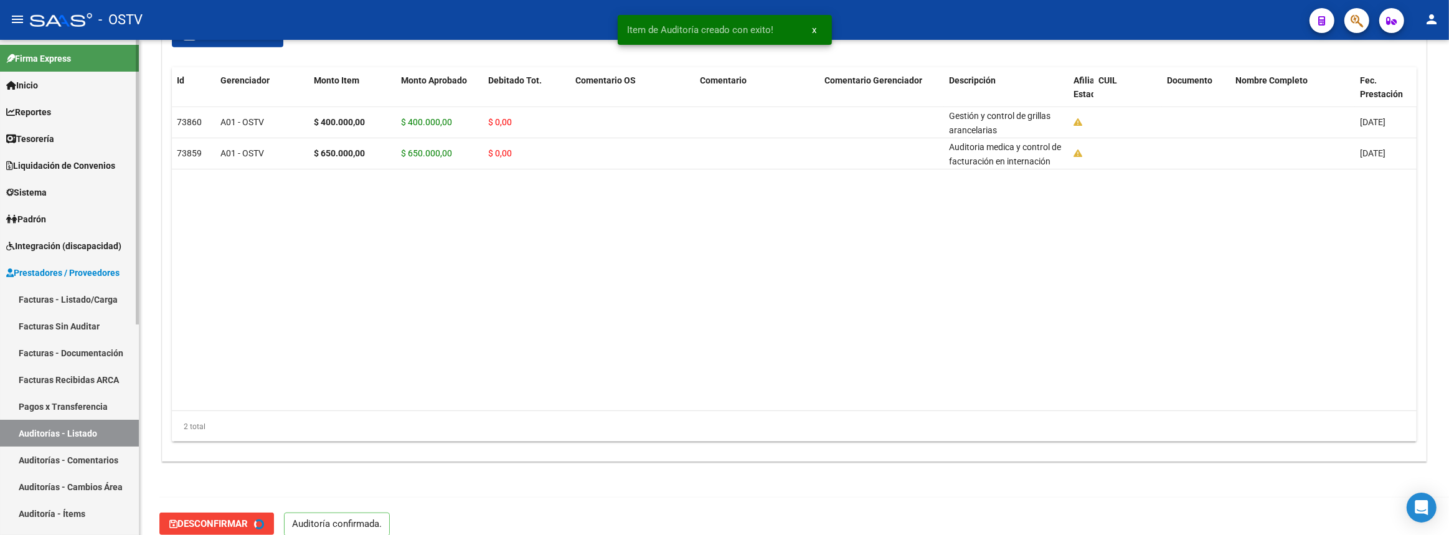
type input "202510"
click at [113, 433] on link "Auditorías - Listado" at bounding box center [69, 433] width 139 height 27
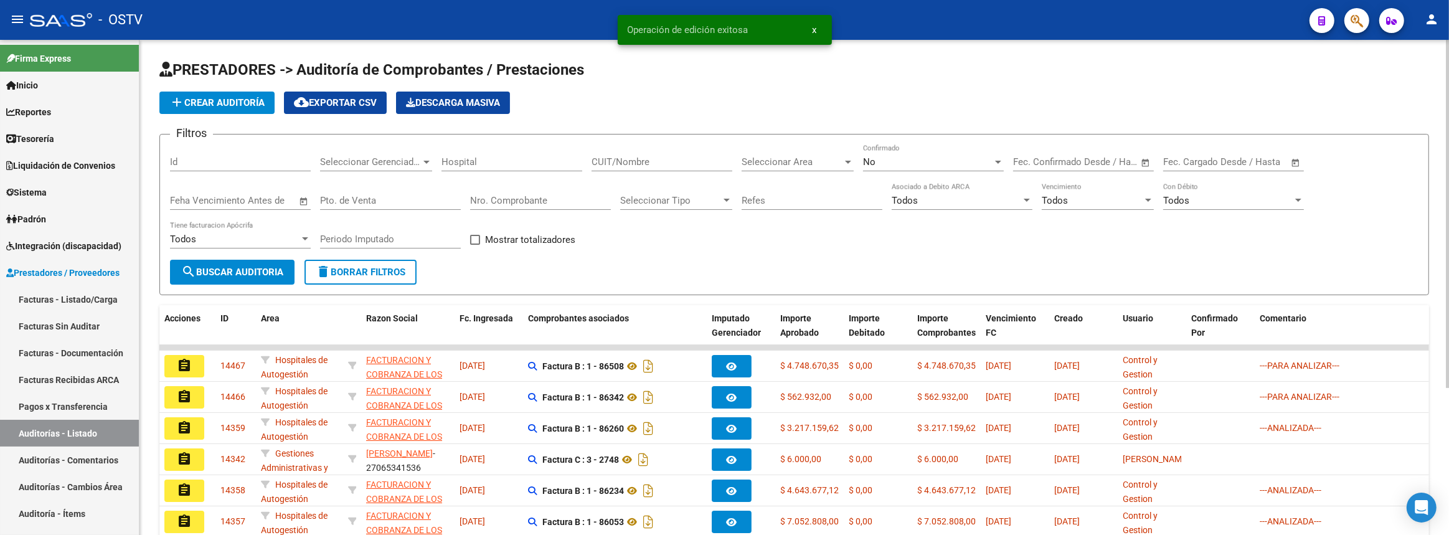
click at [252, 97] on span "add Crear Auditoría" at bounding box center [216, 102] width 95 height 11
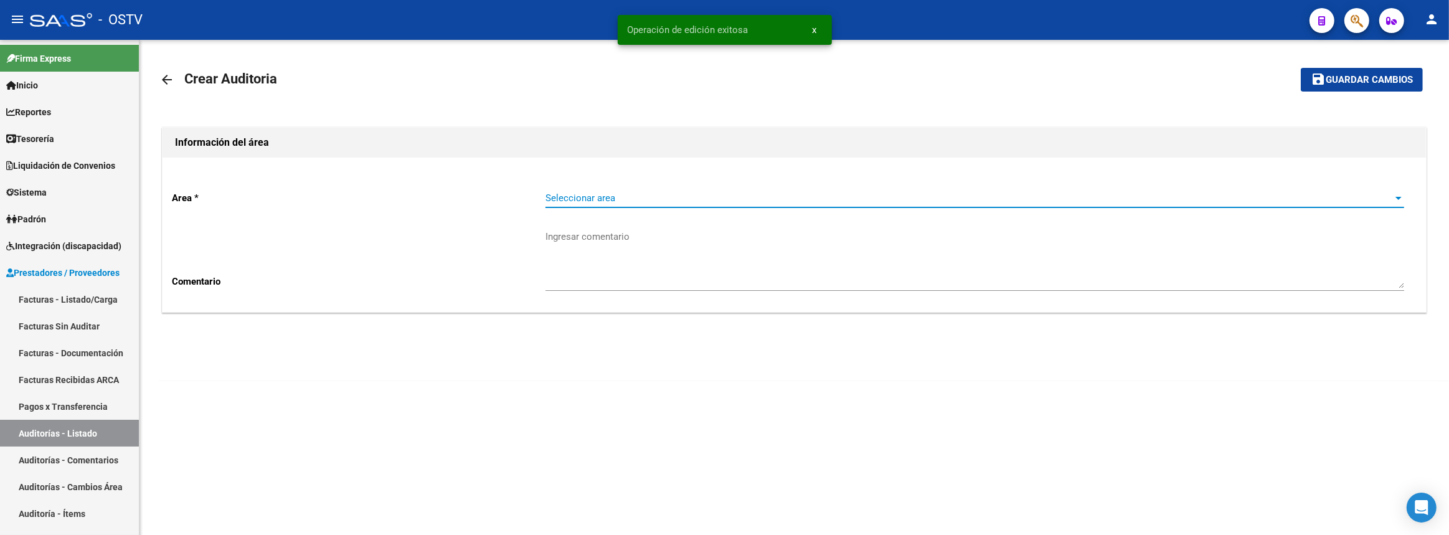
click at [570, 201] on span "Seleccionar area" at bounding box center [970, 197] width 848 height 11
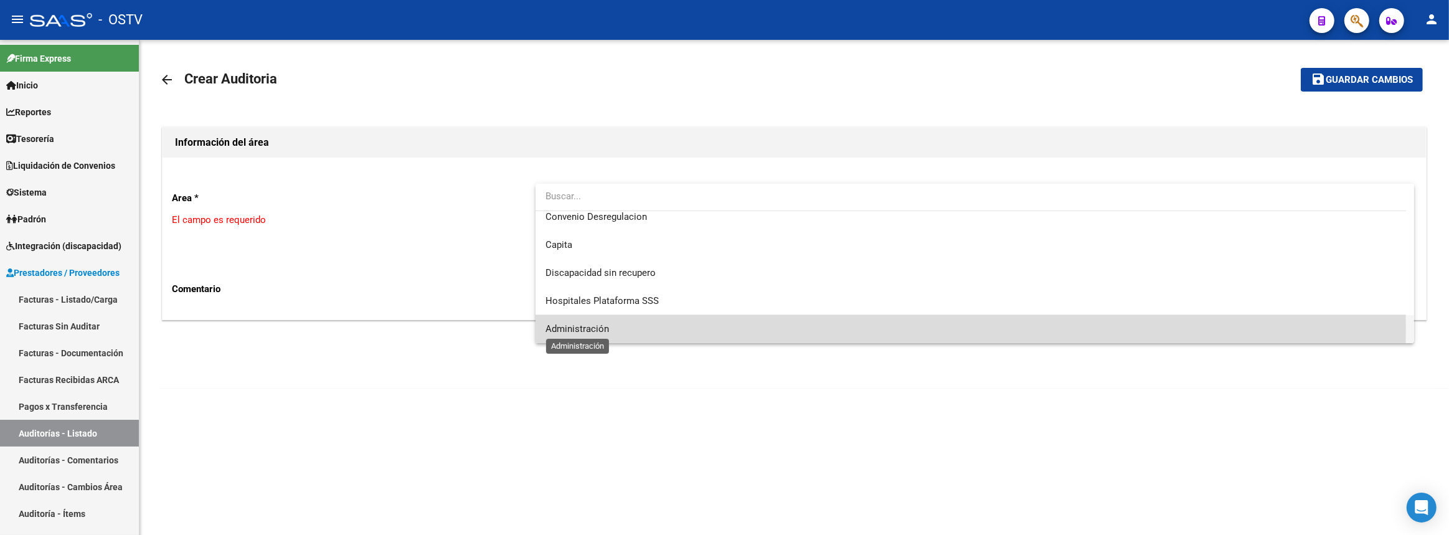
click at [572, 327] on span "Administración" at bounding box center [578, 328] width 64 height 11
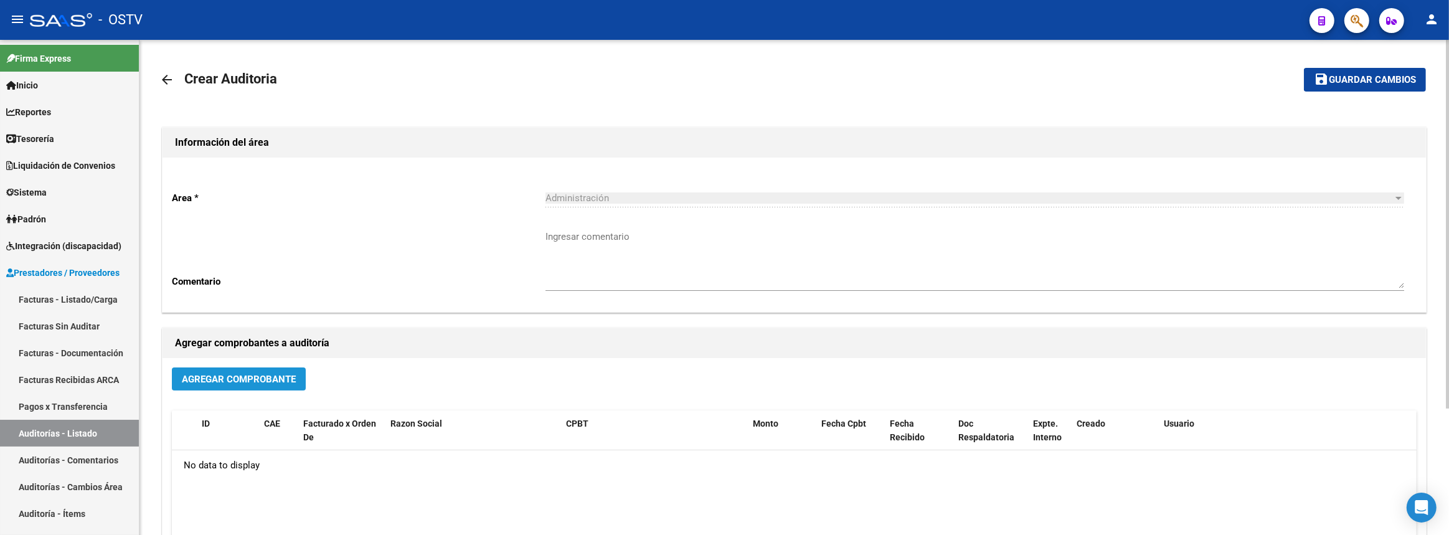
click at [286, 378] on span "Agregar Comprobante" at bounding box center [239, 379] width 114 height 11
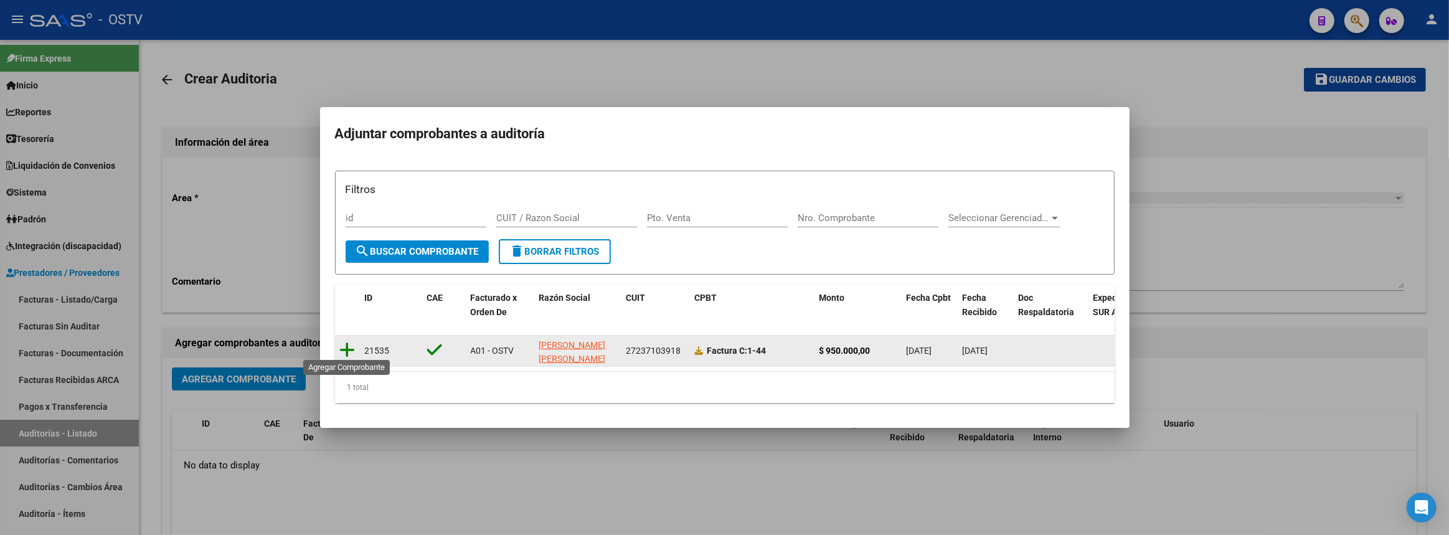
click at [343, 344] on icon at bounding box center [348, 349] width 16 height 17
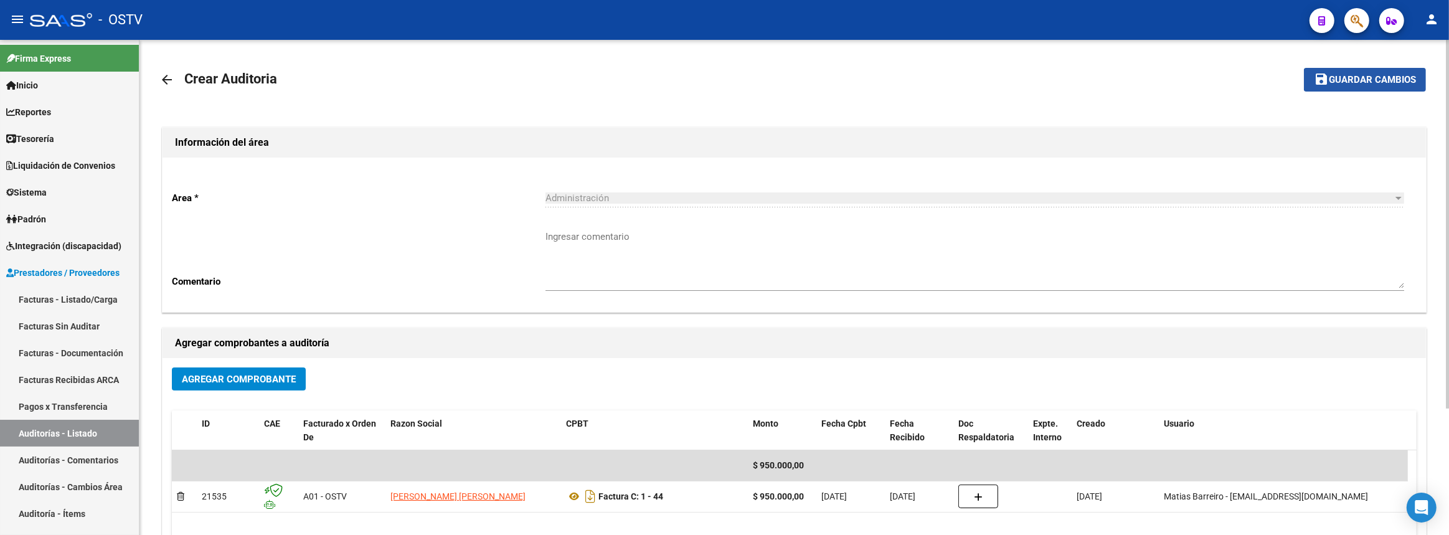
click at [1369, 75] on span "Guardar cambios" at bounding box center [1372, 80] width 87 height 11
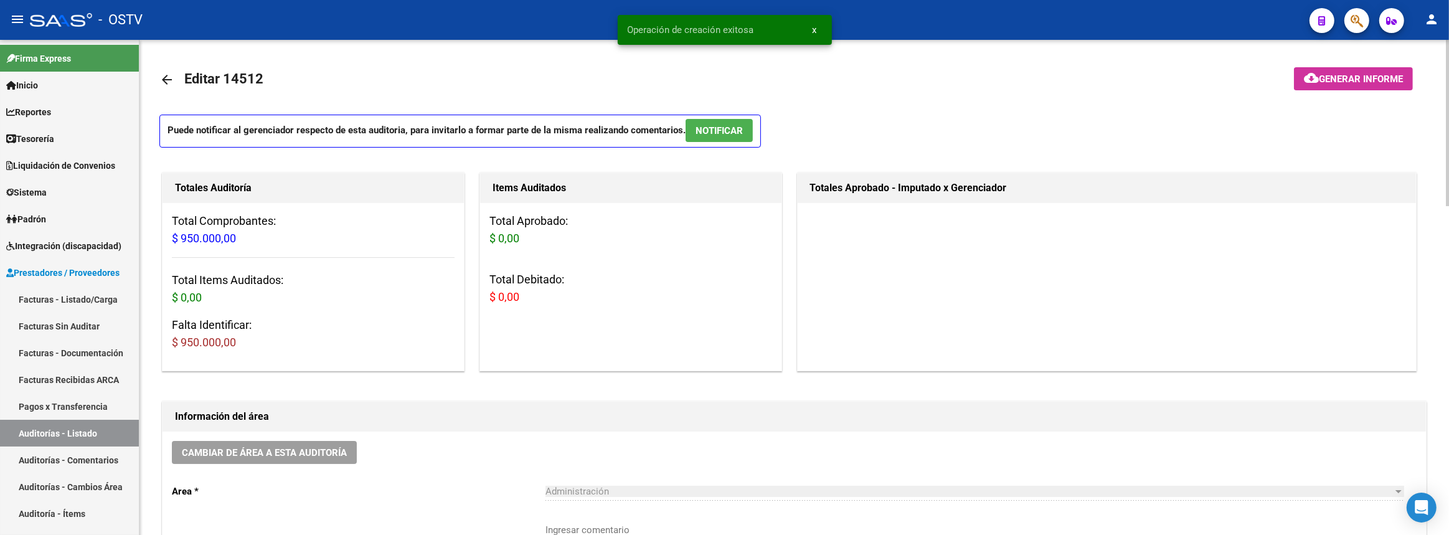
scroll to position [283, 0]
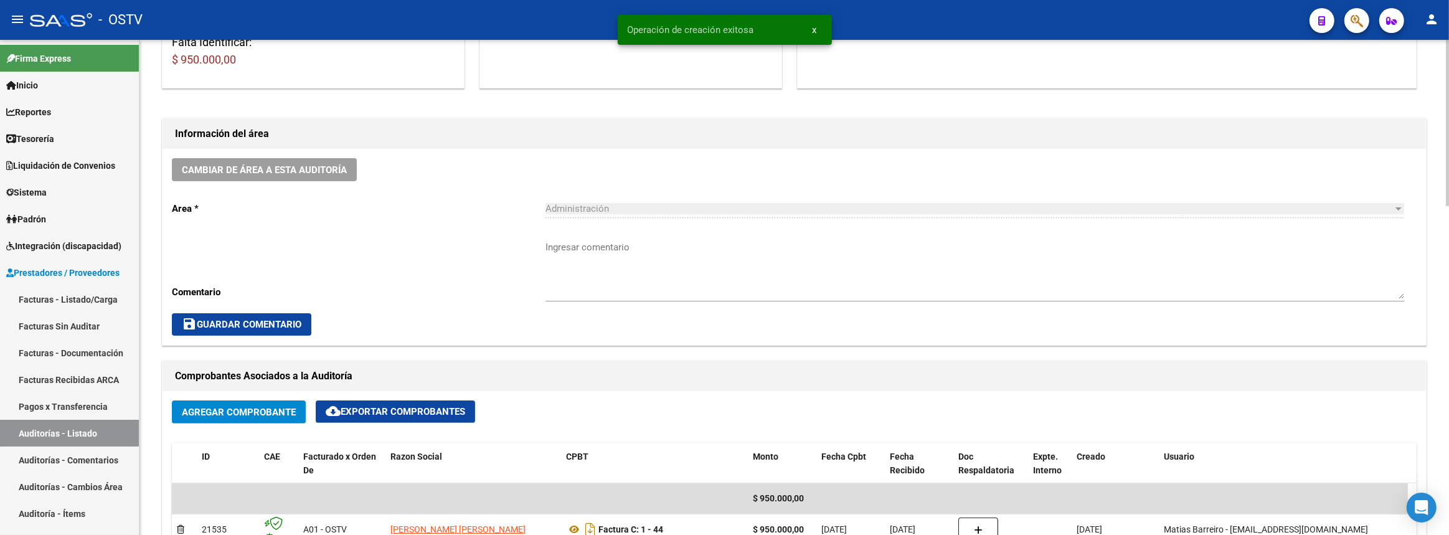
click at [637, 282] on textarea "Ingresar comentario" at bounding box center [975, 269] width 859 height 59
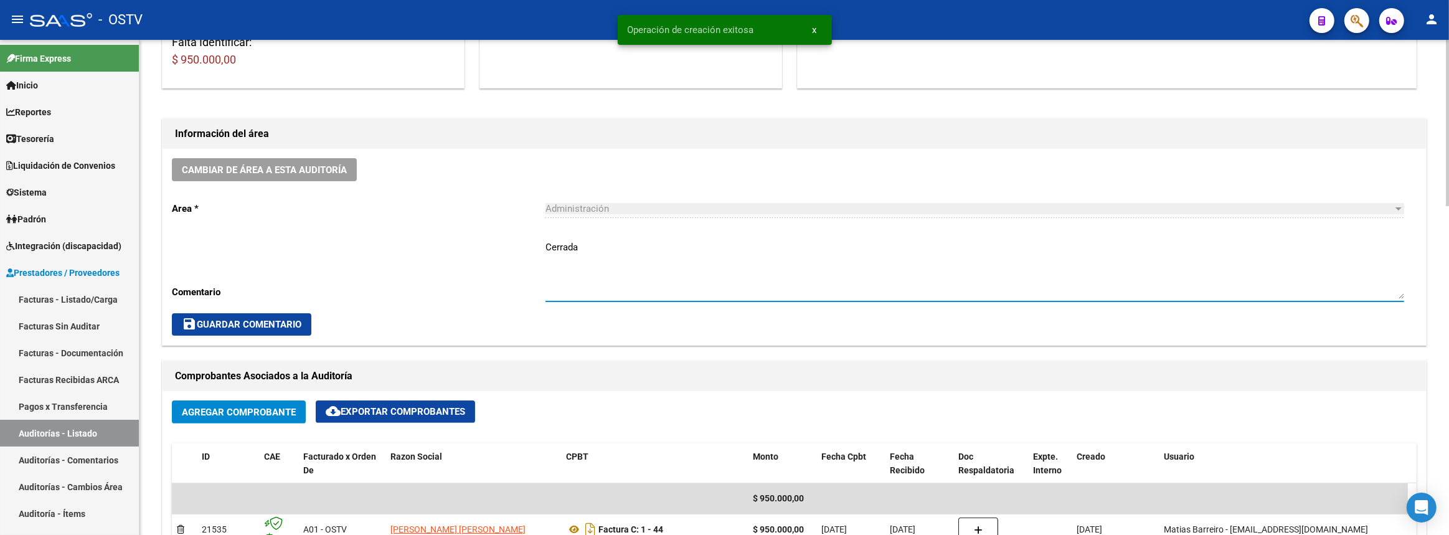
scroll to position [623, 0]
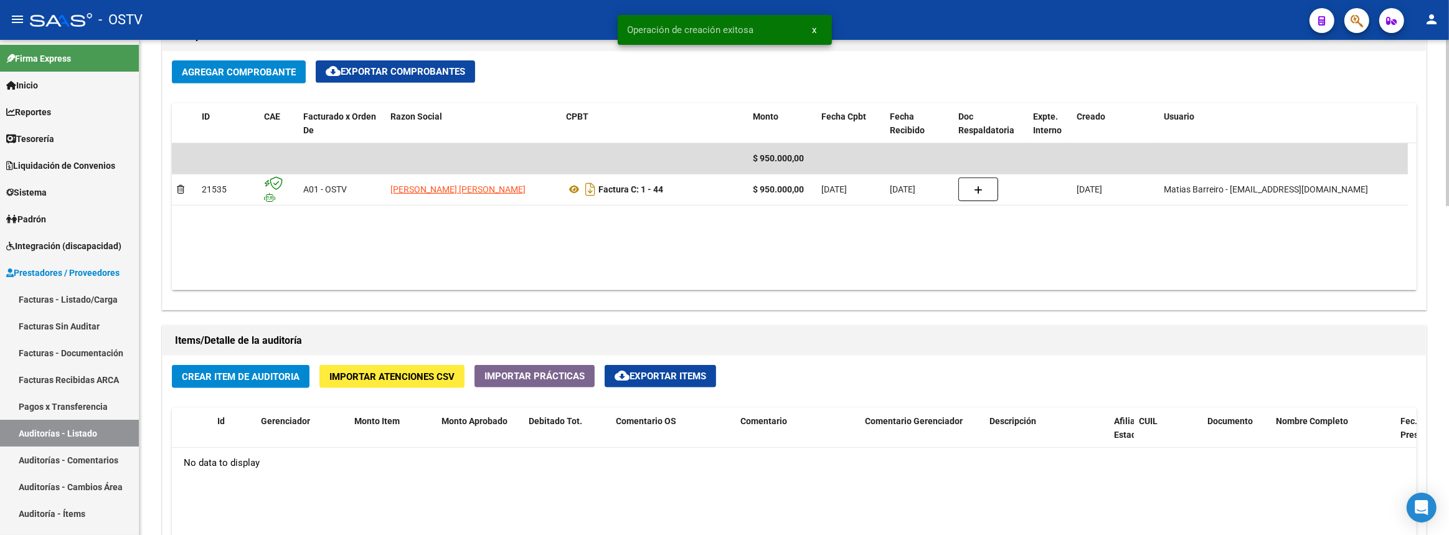
type textarea "Cerrada"
click at [273, 375] on span "Crear Item de Auditoria" at bounding box center [241, 376] width 118 height 11
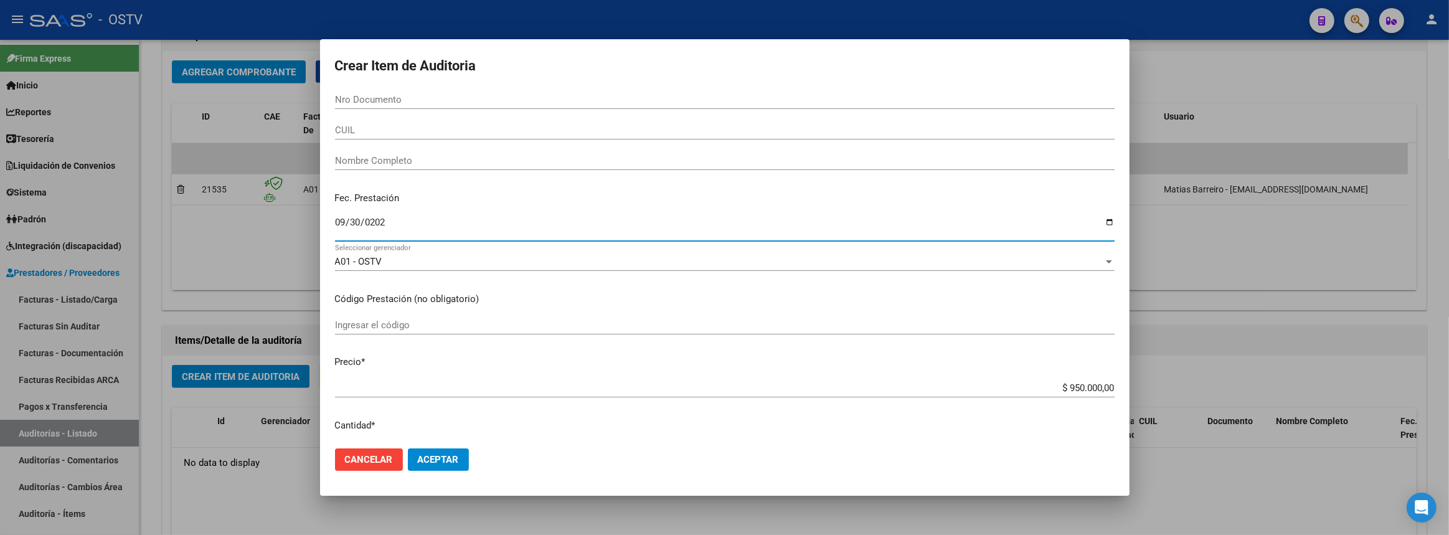
type input "[DATE]"
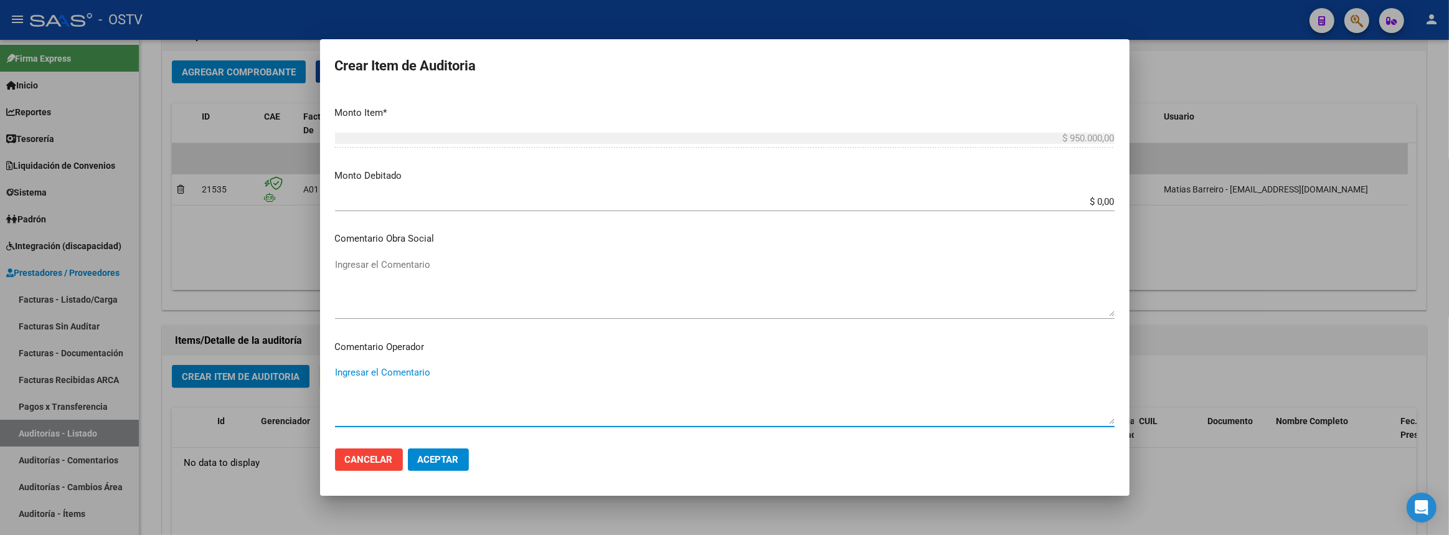
scroll to position [699, 0]
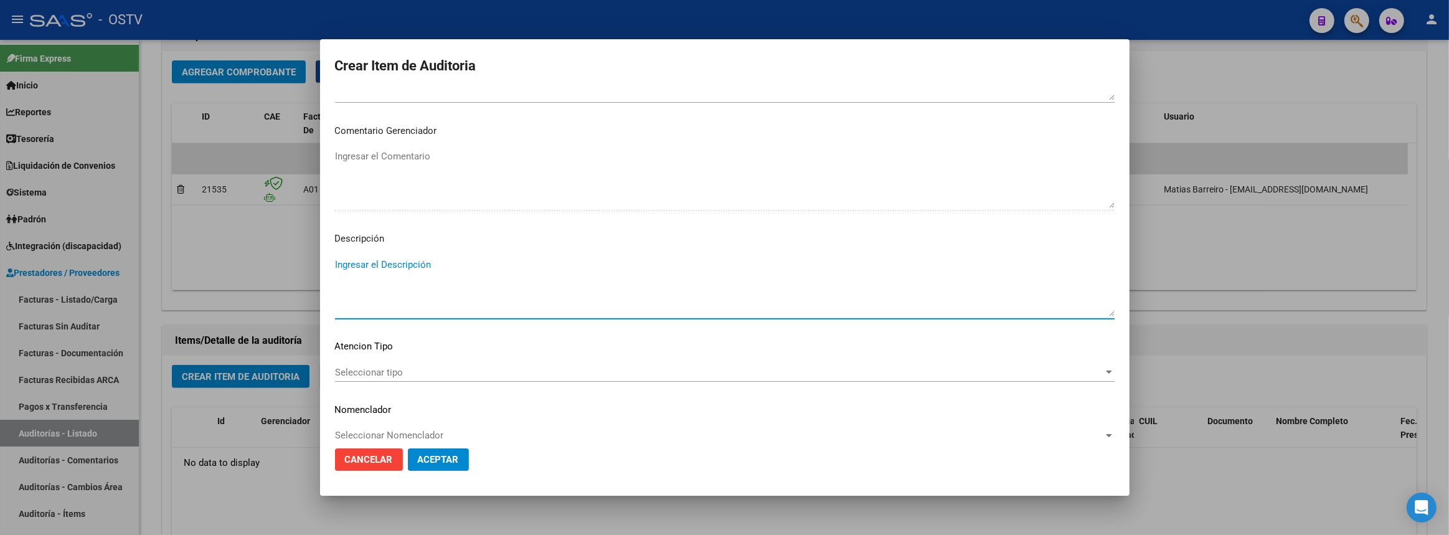
paste textarea "Gestion de circuitos administrativos sistema de prestaciones y comrdinacion de …"
type textarea "Gestion de circuitos administrativos sistema de prestaciones y comrdinacion de …"
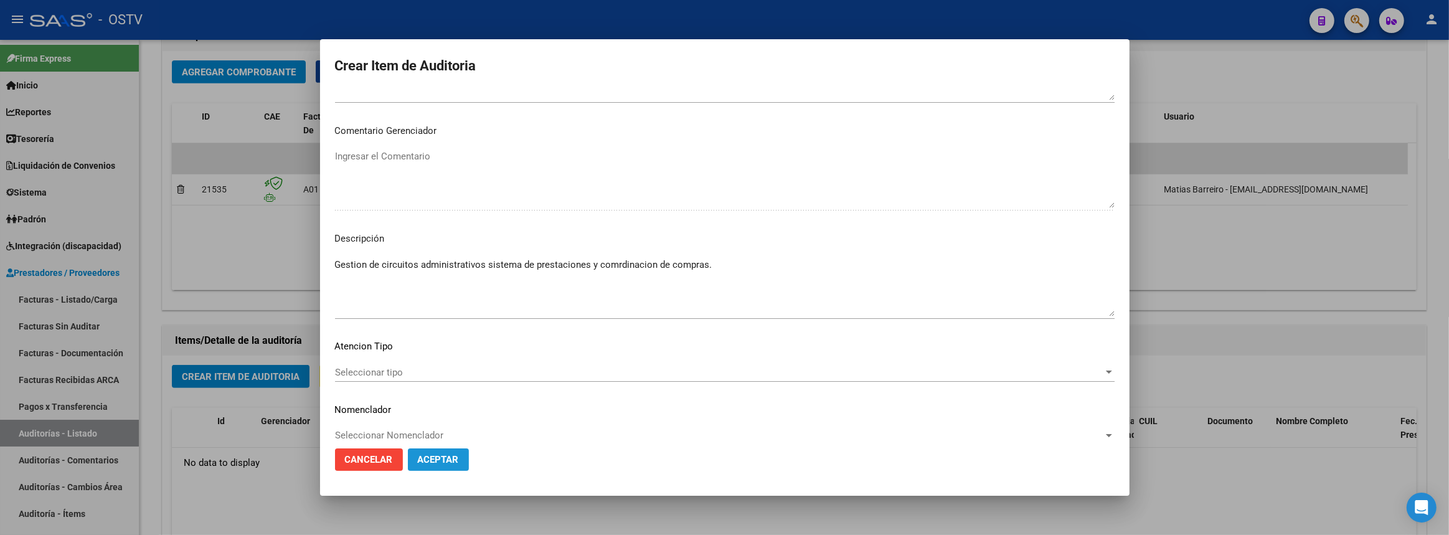
click at [443, 466] on button "Aceptar" at bounding box center [438, 459] width 61 height 22
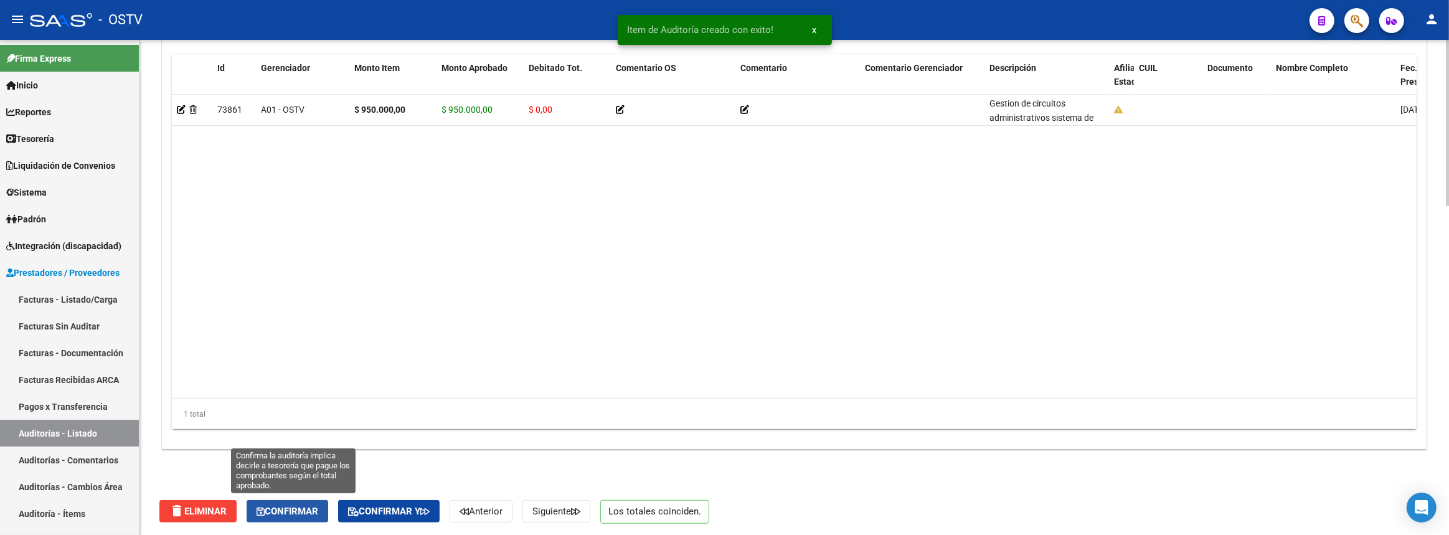
click at [304, 508] on span "Confirmar" at bounding box center [288, 511] width 62 height 11
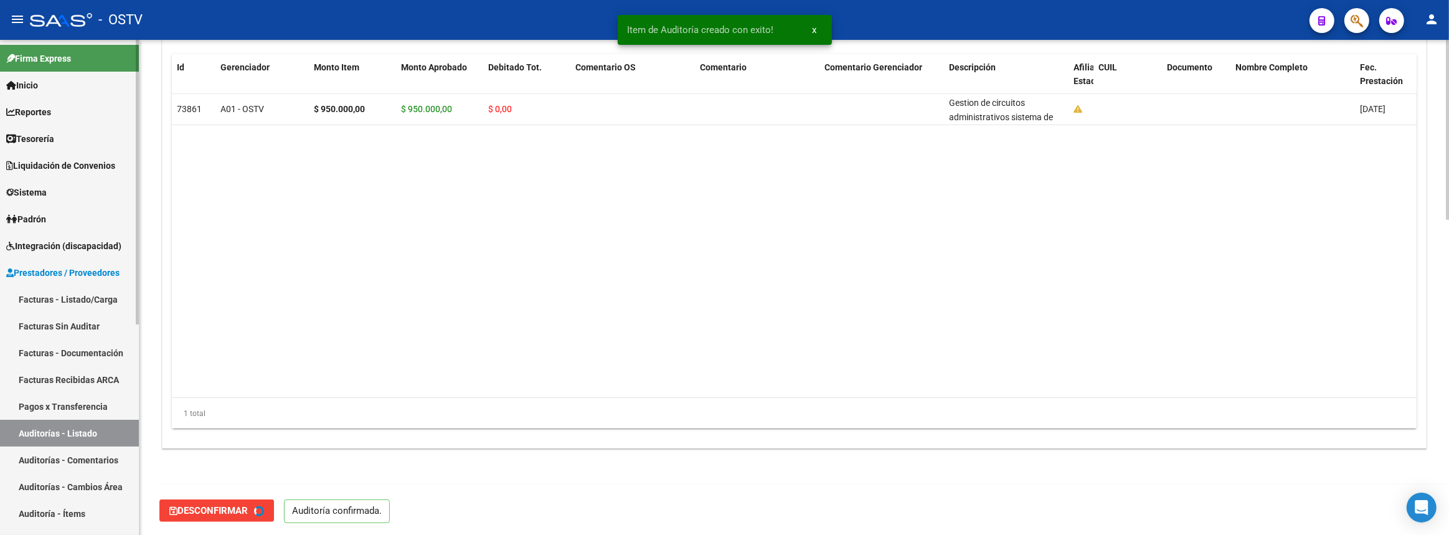
type input "202510"
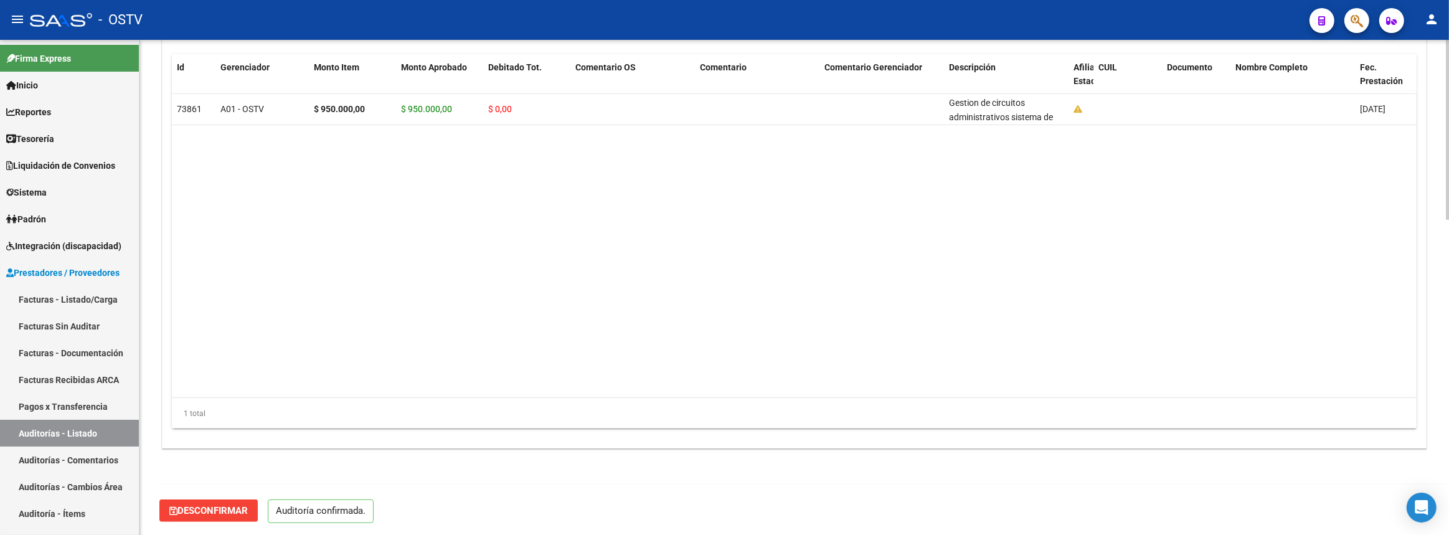
drag, startPoint x: 123, startPoint y: 430, endPoint x: 242, endPoint y: 397, distance: 124.1
click at [123, 430] on link "Auditorías - Listado" at bounding box center [69, 433] width 139 height 27
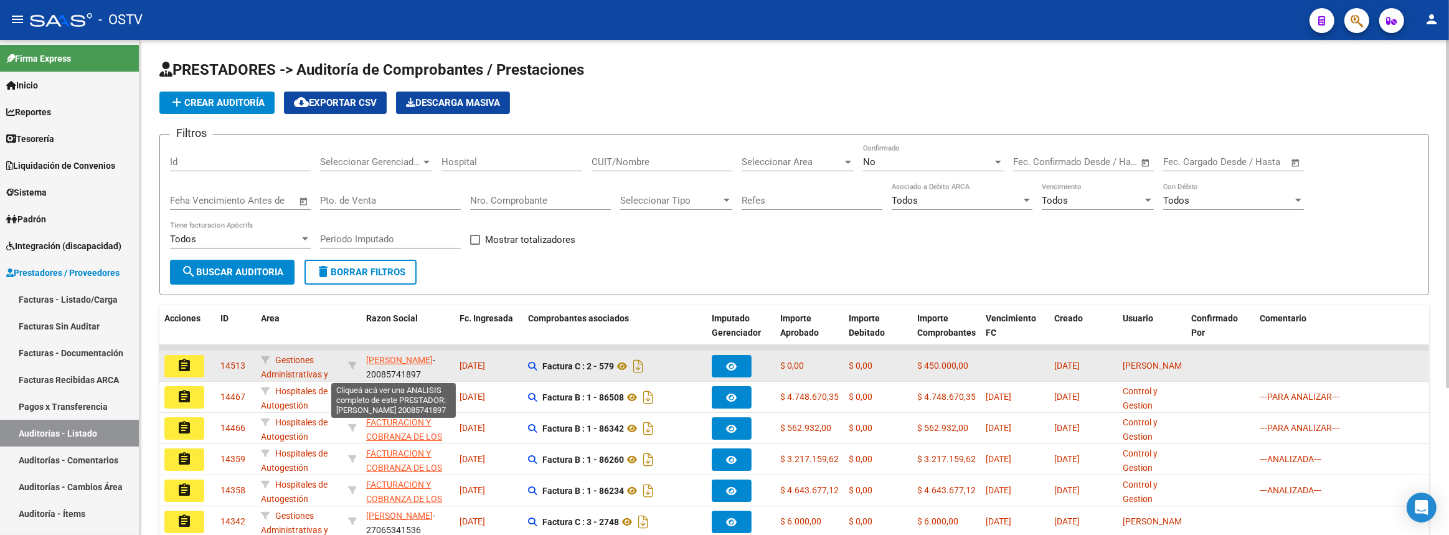
click at [376, 360] on span "[PERSON_NAME]" at bounding box center [399, 360] width 67 height 10
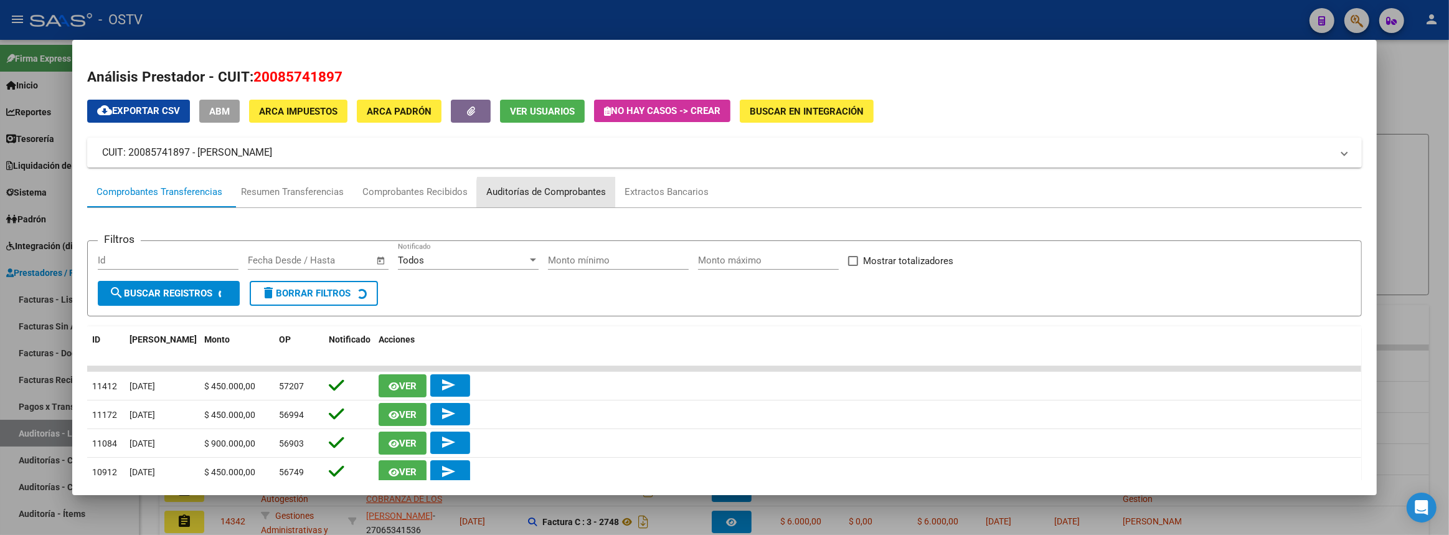
click at [615, 199] on div "Auditorías de Comprobantes" at bounding box center [546, 193] width 138 height 30
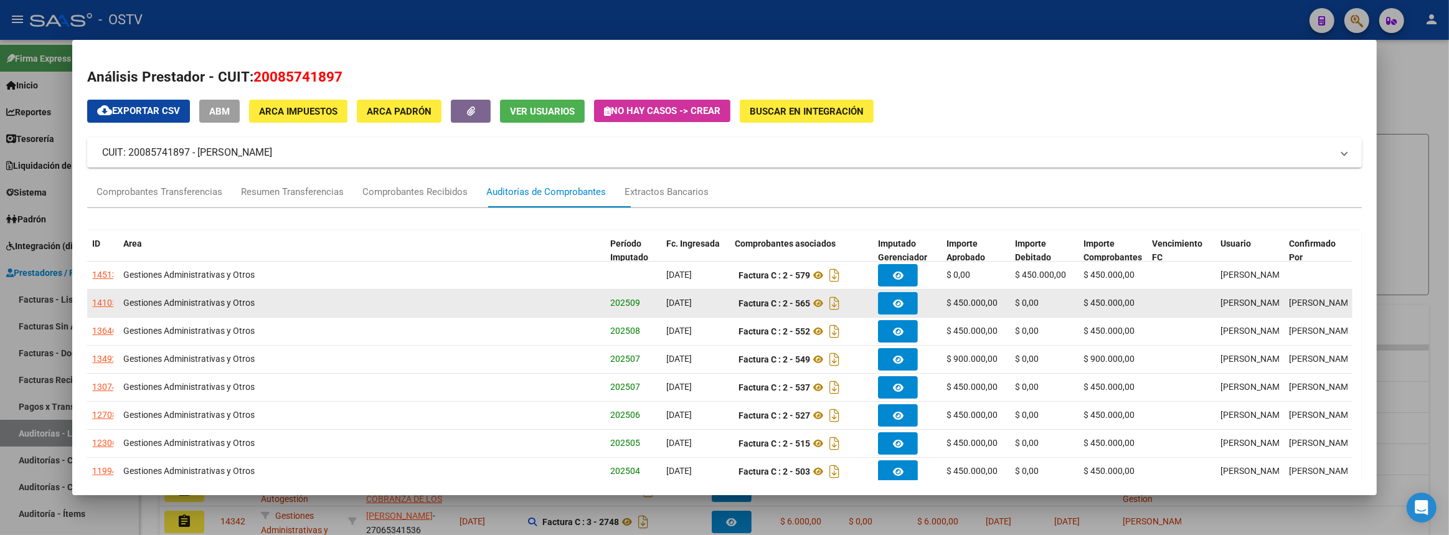
click at [108, 301] on div "14105" at bounding box center [104, 303] width 25 height 14
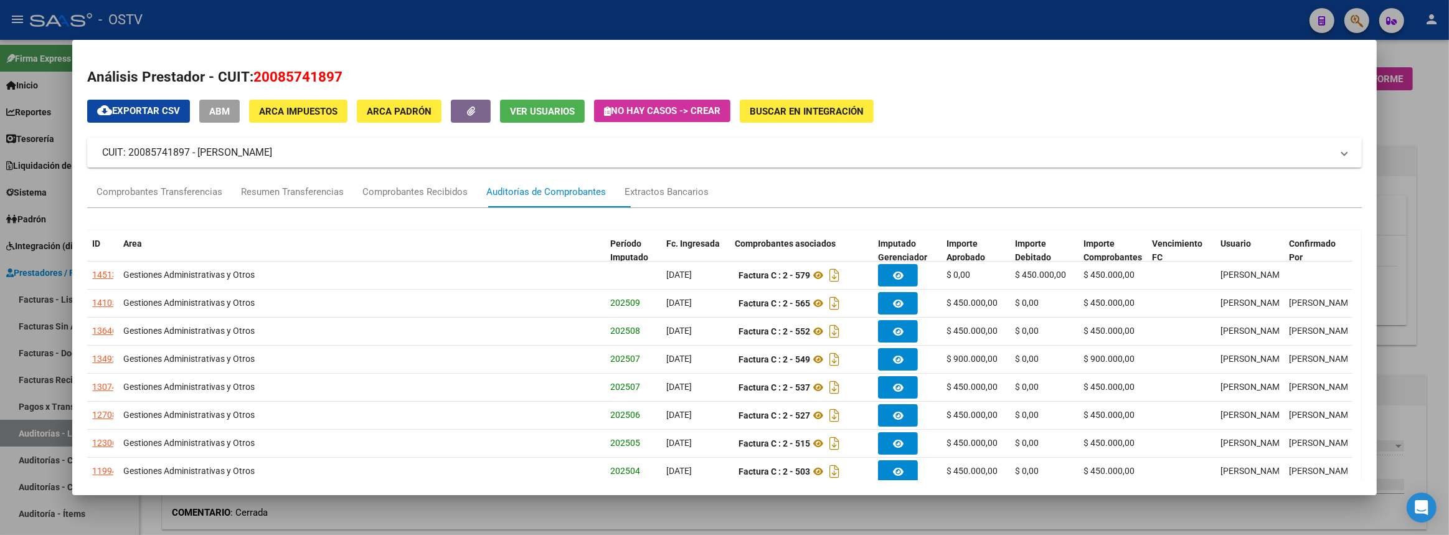
click at [1424, 309] on div at bounding box center [724, 267] width 1449 height 535
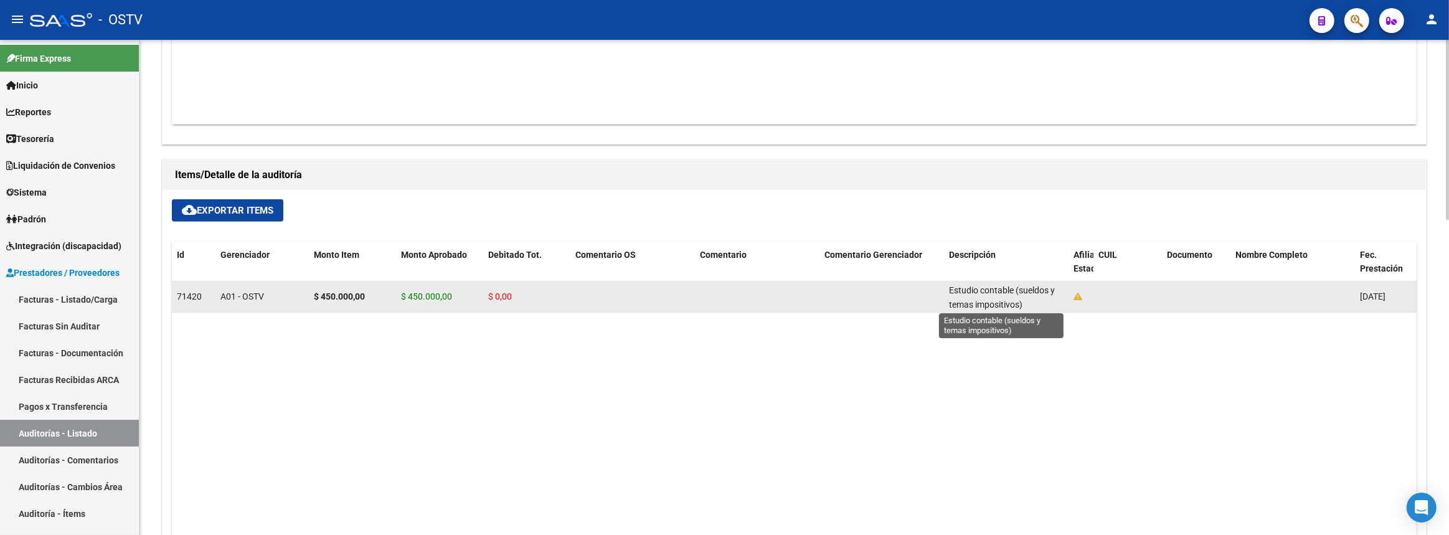
scroll to position [2, 0]
drag, startPoint x: 950, startPoint y: 289, endPoint x: 1043, endPoint y: 300, distance: 93.4
click at [1043, 300] on div "Estudio contable (sueldos y temas impositivos)" at bounding box center [1006, 296] width 115 height 26
copy span "Estudio contable (sueldos y temas impositivos)"
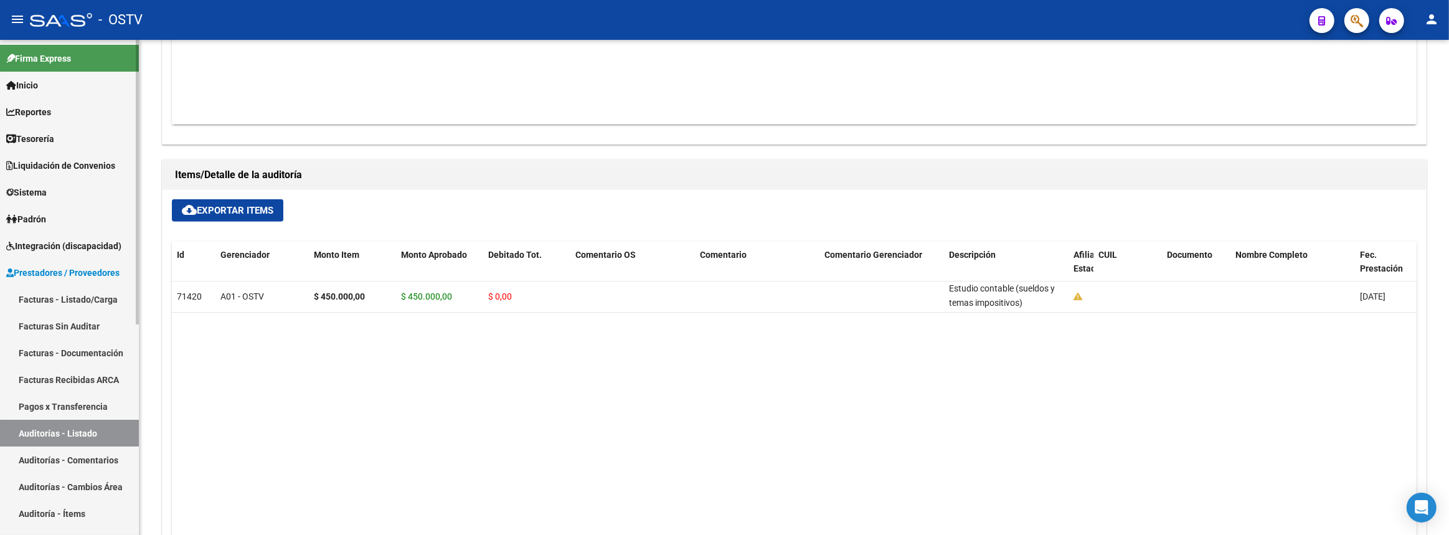
click at [115, 430] on link "Auditorías - Listado" at bounding box center [69, 433] width 139 height 27
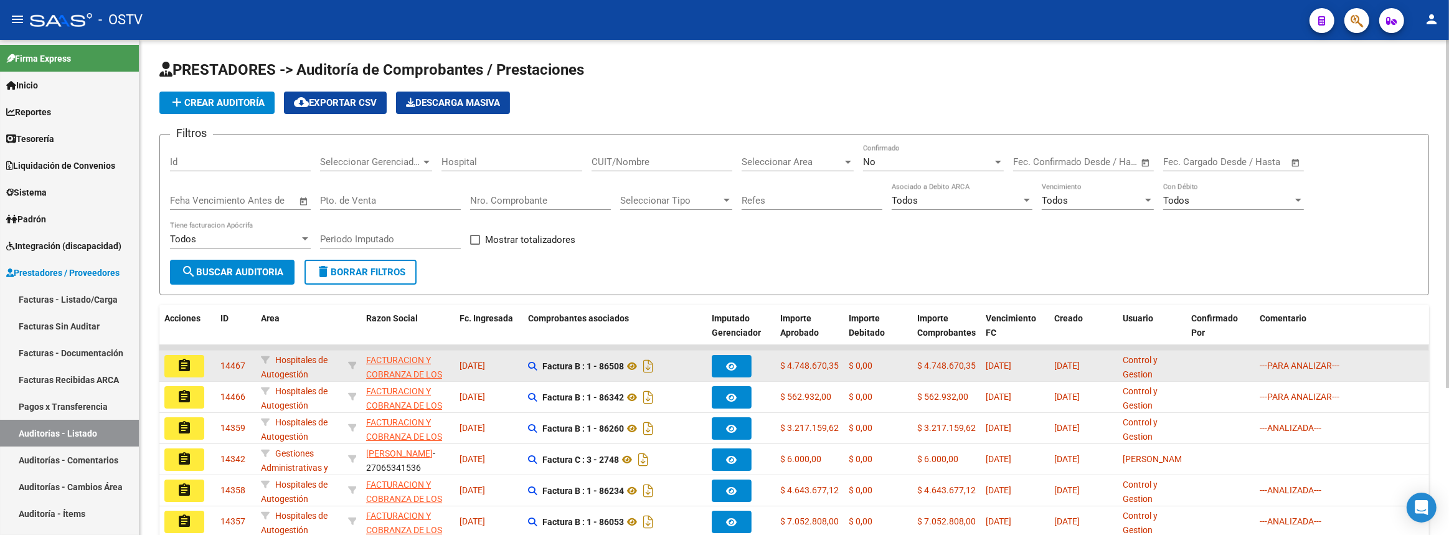
click at [0, 420] on link "Auditorías - Listado" at bounding box center [69, 433] width 139 height 27
